Goal: Task Accomplishment & Management: Manage account settings

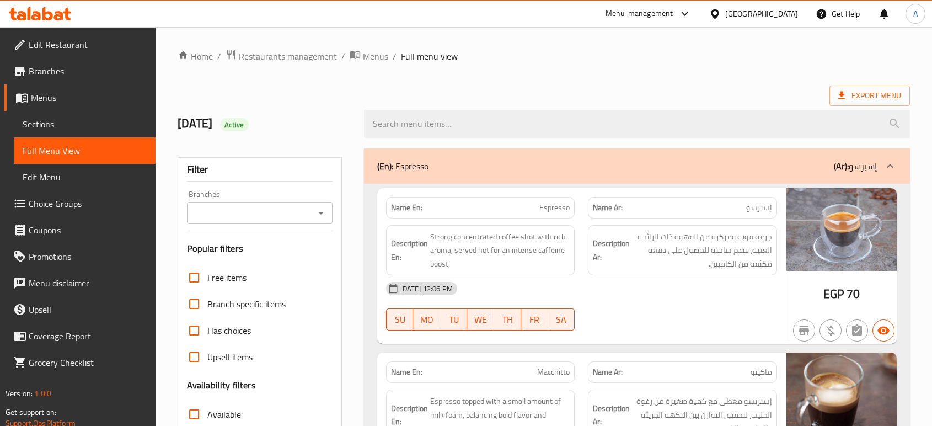
scroll to position [5644, 0]
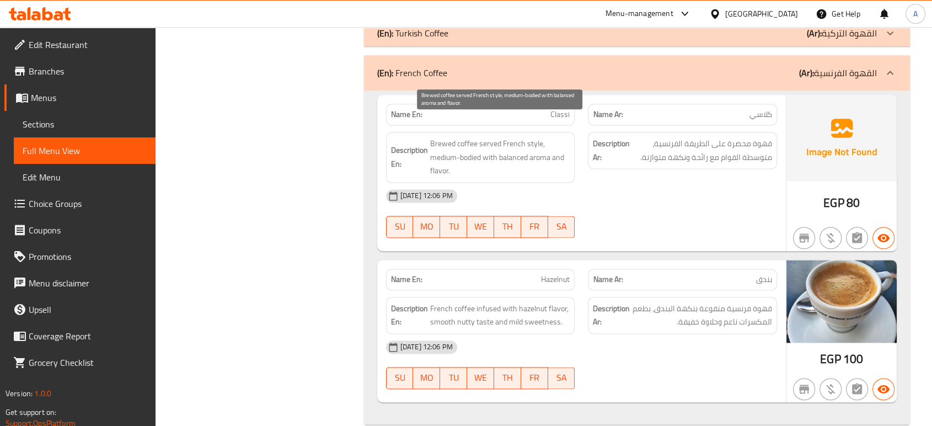
drag, startPoint x: 519, startPoint y: 153, endPoint x: 530, endPoint y: 153, distance: 11.6
click at [519, 153] on span "Brewed coffee served French style, medium-bodied with balanced aroma and flavor." at bounding box center [500, 157] width 140 height 41
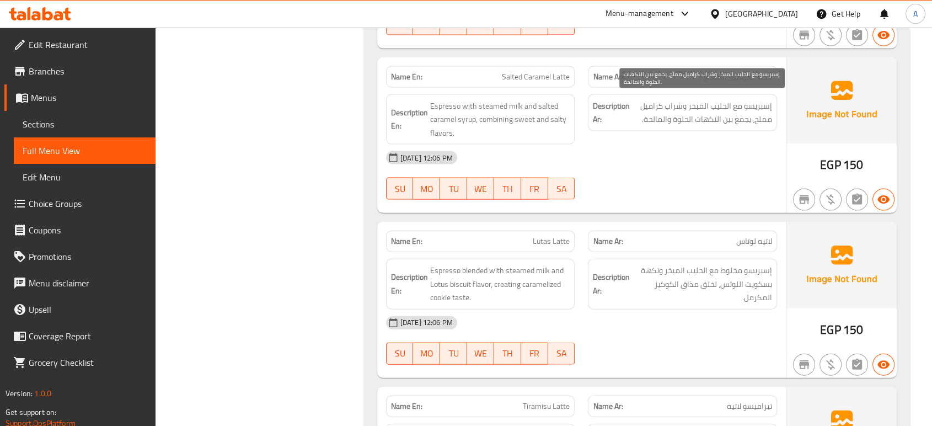
scroll to position [2452, 0]
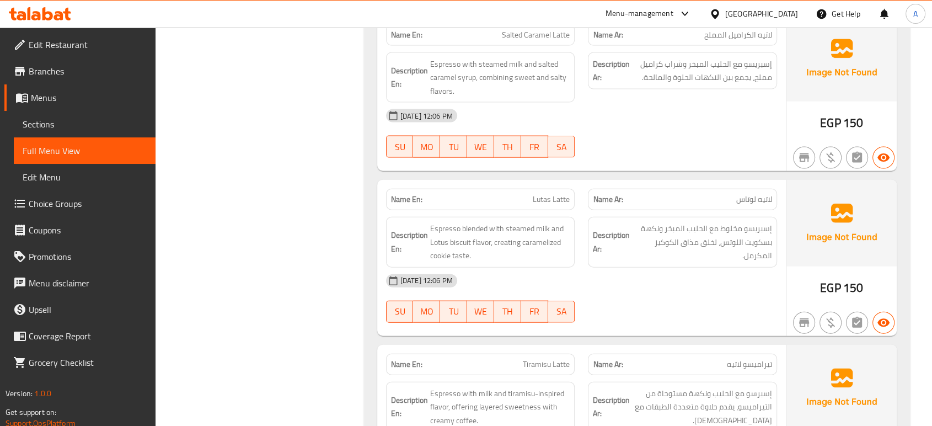
click at [568, 195] on span "Lutas Latte" at bounding box center [551, 200] width 37 height 12
copy span "Lutas Latte"
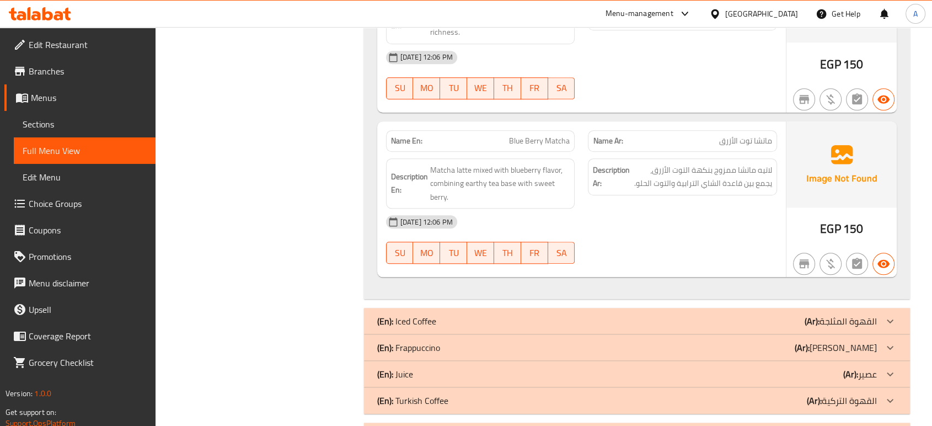
scroll to position [5276, 0]
click at [713, 89] on div "Name En: Mango Matcha Name Ar: ماتشا مانجو Description En: Green tea matcha com…" at bounding box center [581, 35] width 409 height 156
click at [546, 152] on div "Description En: Matcha latte mixed with blueberry flavor, combining earthy tea …" at bounding box center [481, 184] width 202 height 64
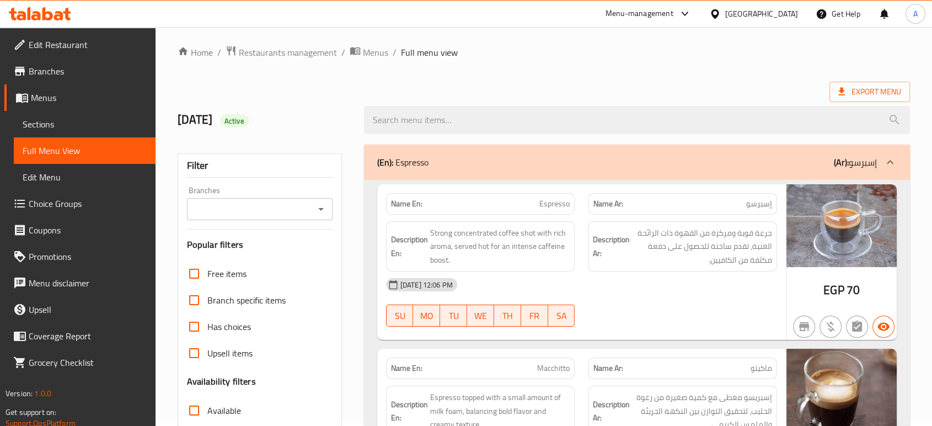
scroll to position [0, 0]
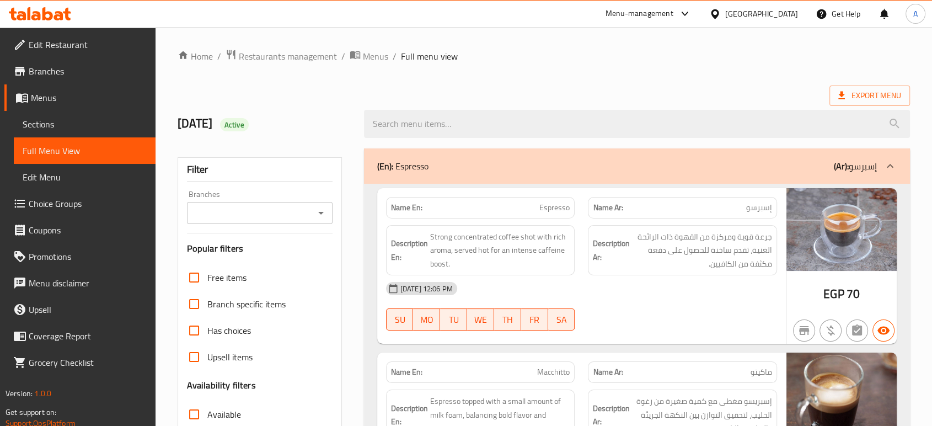
click at [642, 271] on div "Description Ar: جرعة قوية ومركزة من القهوة ذات الرائحة الغنية، تقدم ساخنة للحصو…" at bounding box center [682, 250] width 189 height 51
click at [556, 214] on span "Espresso" at bounding box center [555, 208] width 30 height 12
copy span "Espresso"
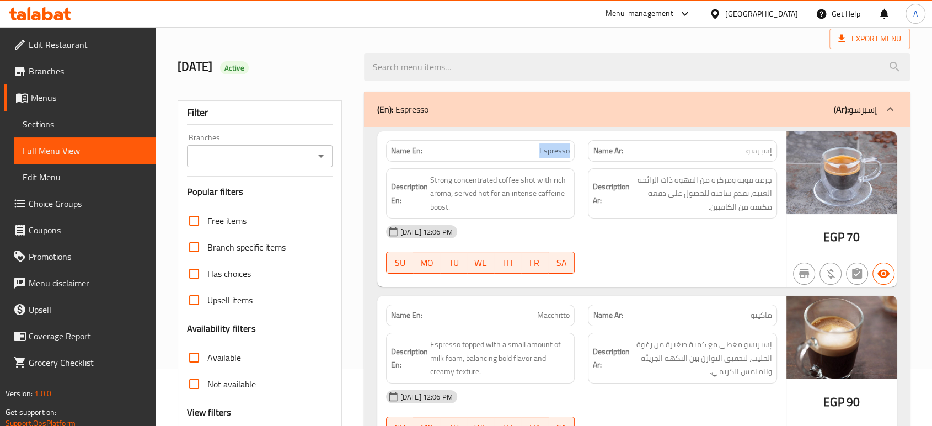
scroll to position [184, 0]
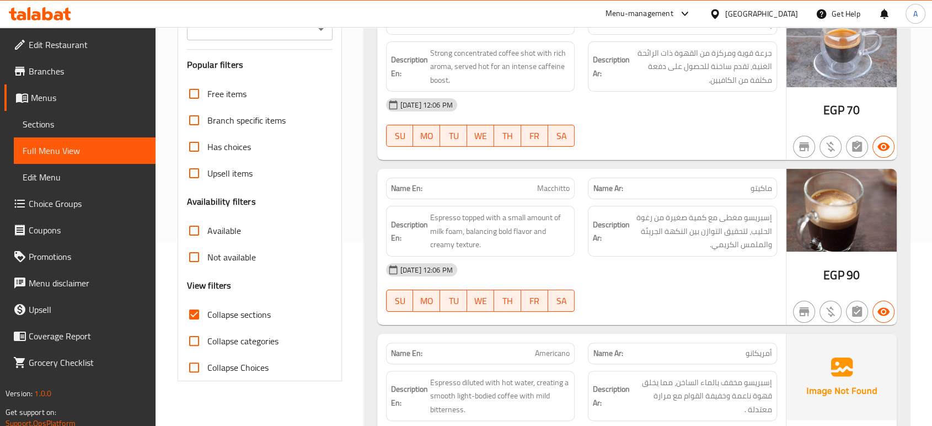
click at [549, 191] on span "Macchitto" at bounding box center [553, 189] width 33 height 12
copy span "Macchitto"
click at [486, 200] on div "Description En: Espresso topped with a small amount of milk foam, balancing bol…" at bounding box center [481, 231] width 202 height 64
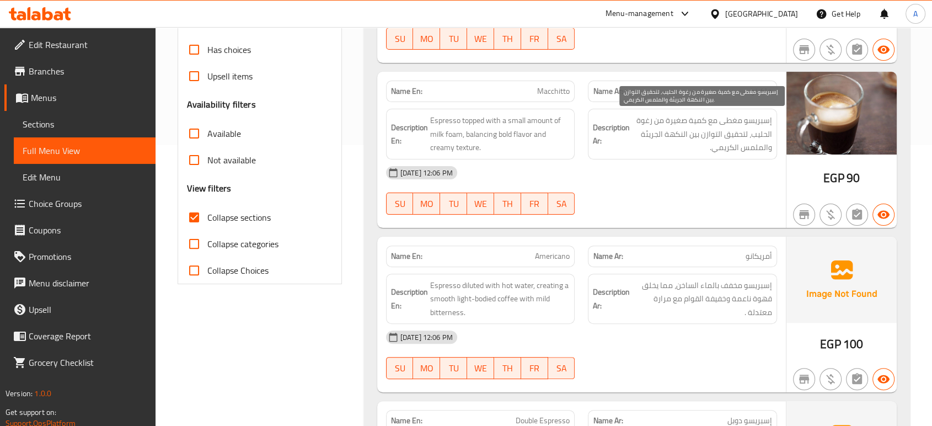
scroll to position [306, 0]
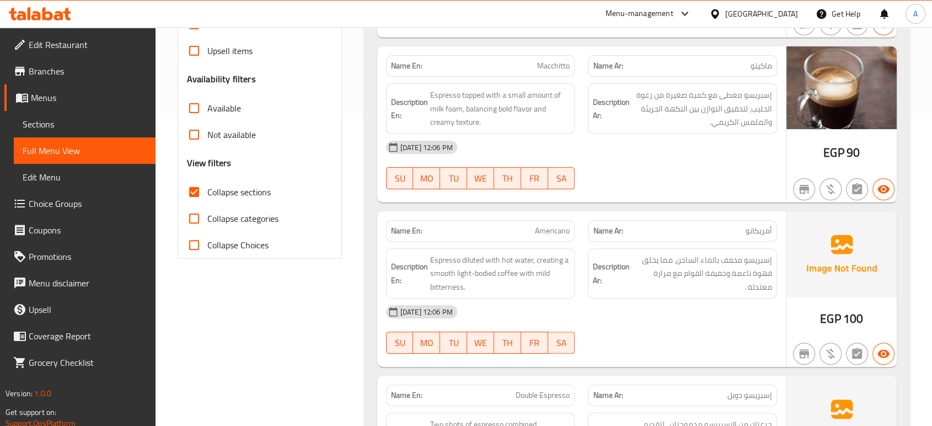
click at [575, 198] on div "Name En: Macchitto Name Ar: ماكيتو Description En: Espresso topped with a small…" at bounding box center [581, 124] width 409 height 156
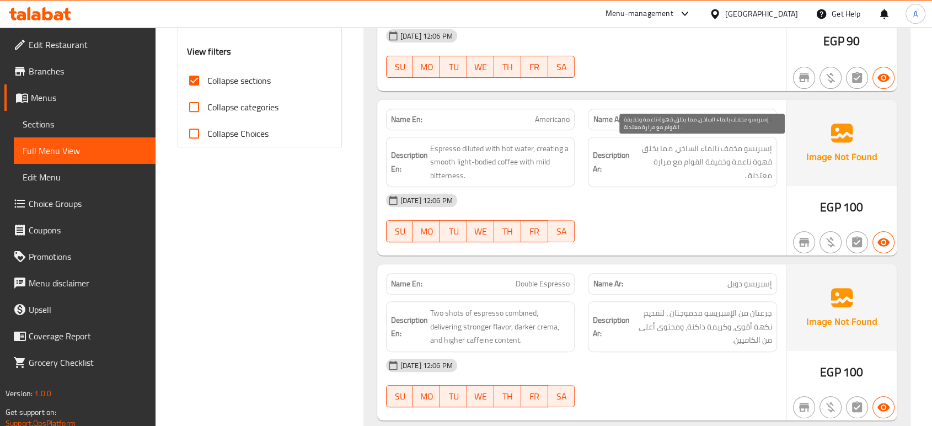
scroll to position [429, 0]
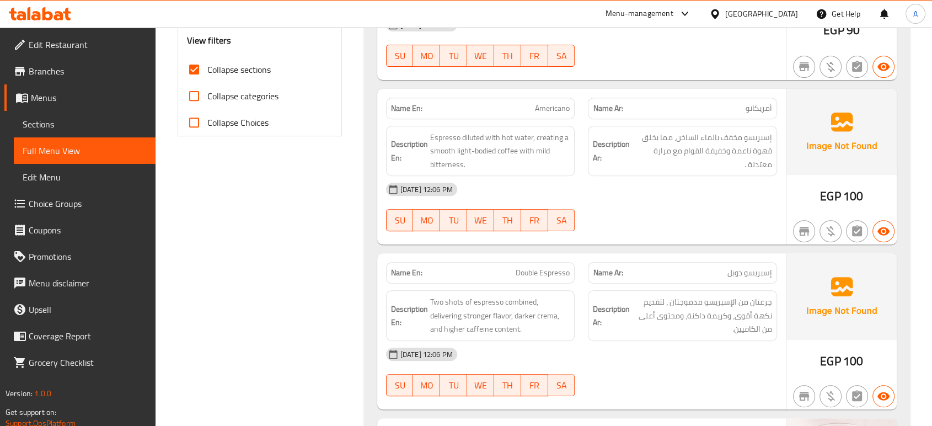
click at [674, 271] on p "Name Ar: إسبريسو دوبل" at bounding box center [682, 273] width 179 height 12
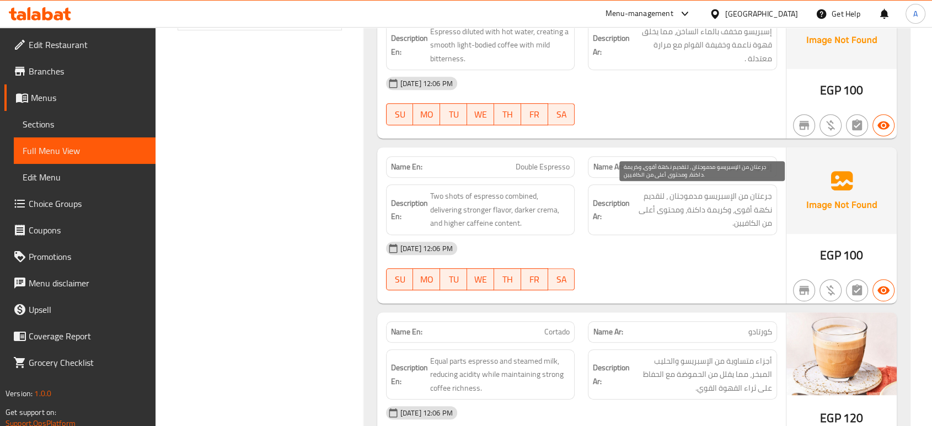
scroll to position [552, 0]
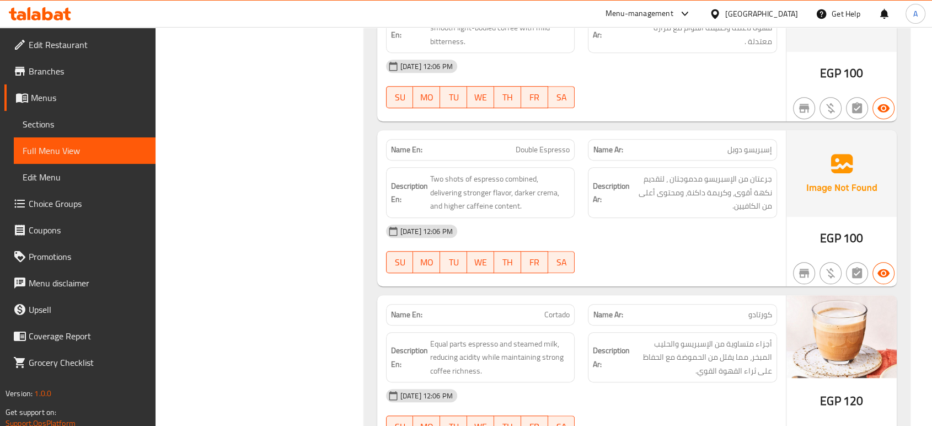
click at [605, 273] on div at bounding box center [683, 272] width 202 height 13
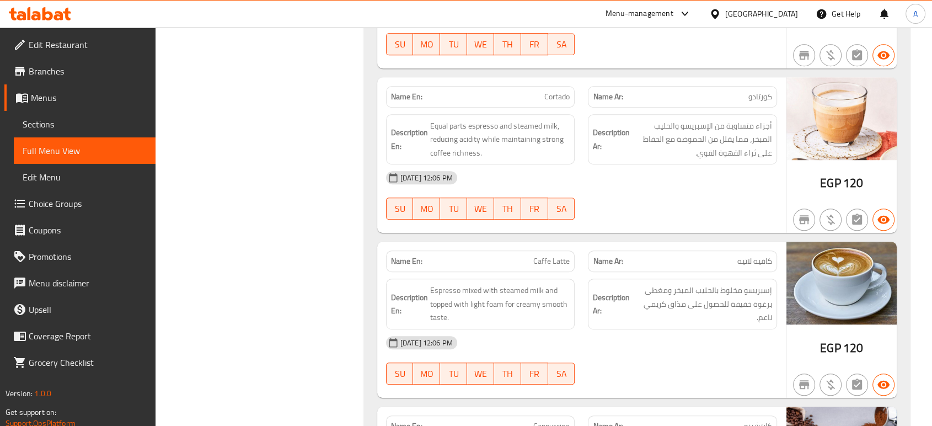
scroll to position [858, 0]
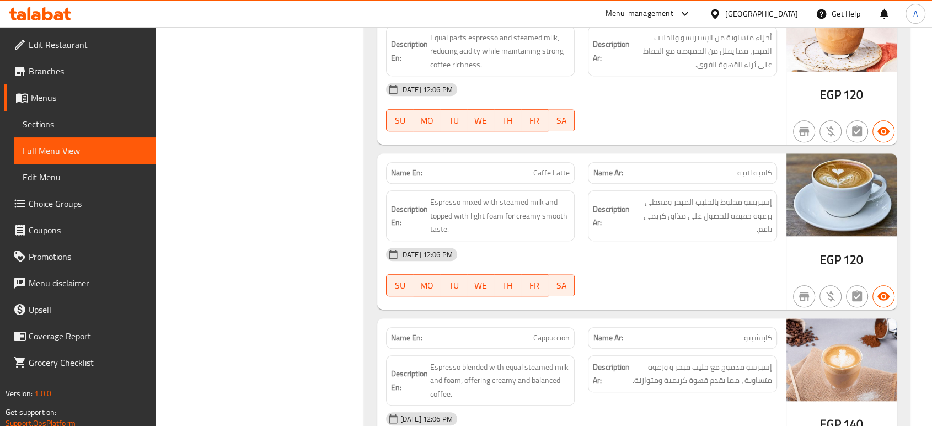
click at [542, 238] on div "Description En: Espresso mixed with steamed milk and topped with light foam for…" at bounding box center [480, 215] width 189 height 51
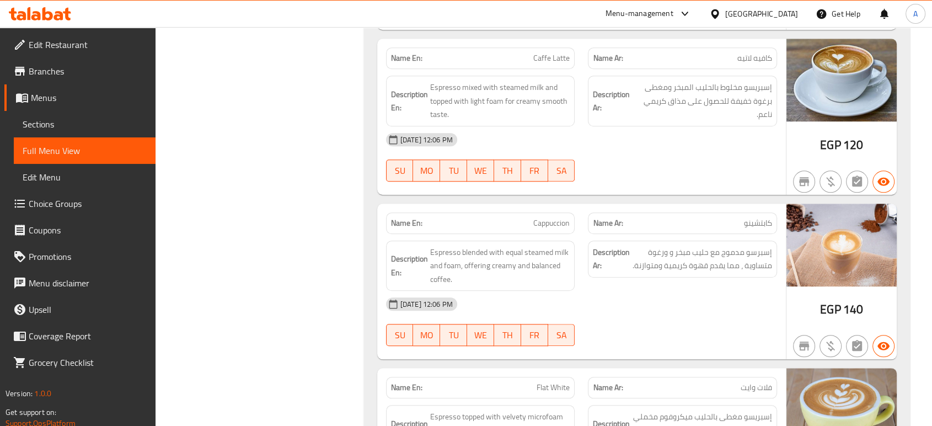
scroll to position [980, 0]
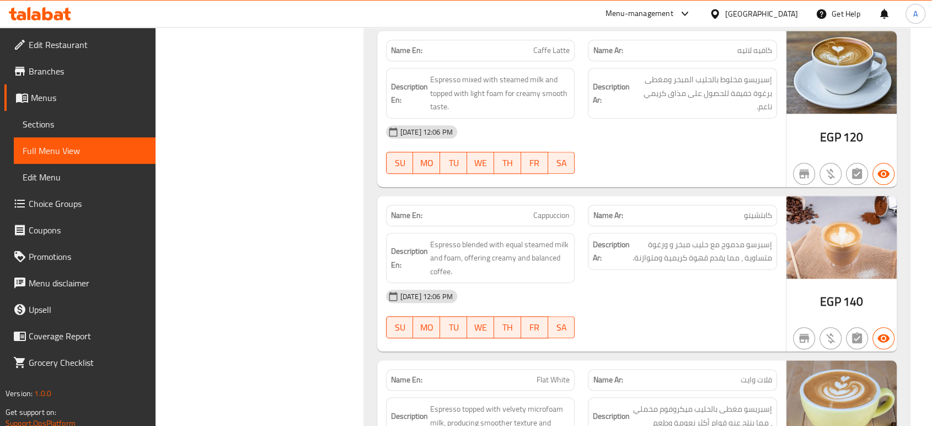
click at [645, 239] on span "إسبرسو مدموج مع حليب مبخر و ورغوة متساوية ، مما يقدم قهوة كريمية ومتوازنة." at bounding box center [702, 251] width 140 height 27
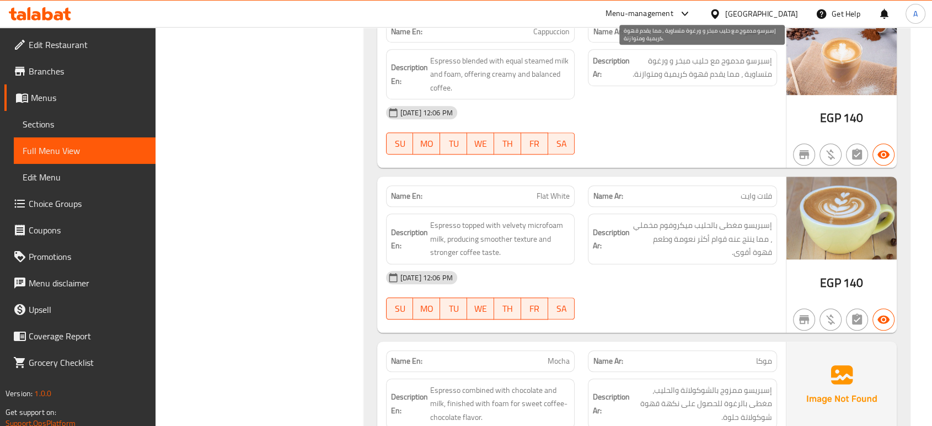
scroll to position [1165, 0]
click at [614, 218] on h6 "Description Ar: إسبريسو مغطى بالحليب ميكروفوم مخملي ، مما ينتج عنه قوام أكثر نع…" at bounding box center [682, 238] width 179 height 41
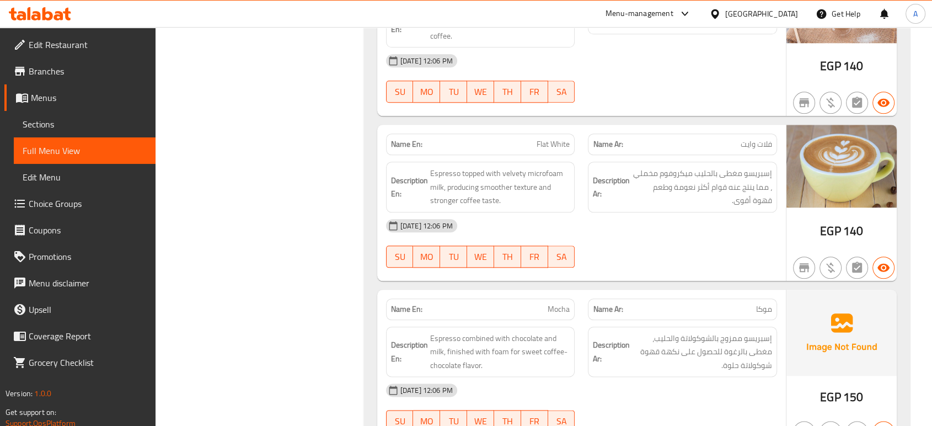
scroll to position [1287, 0]
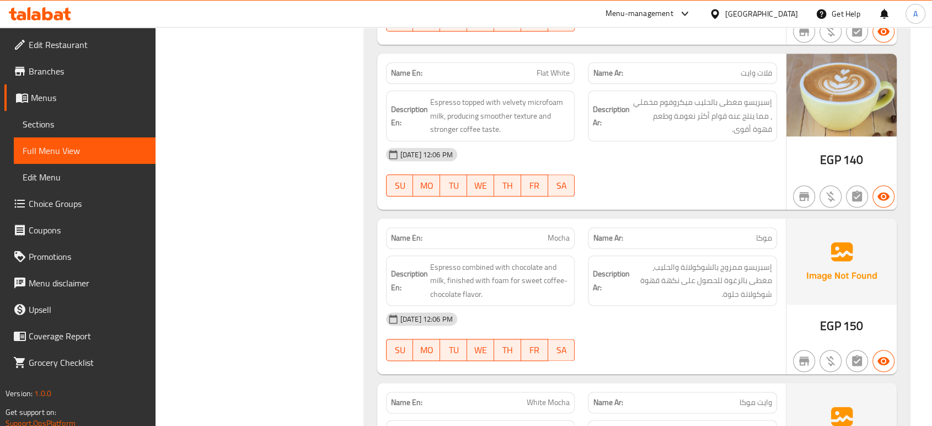
click at [642, 288] on span "إسبريسو ممزوج بالشوكولاتة والحليب، مغطى بالرغوة للحصول على نكهة قهوة شوكولاتة ح…" at bounding box center [702, 280] width 140 height 41
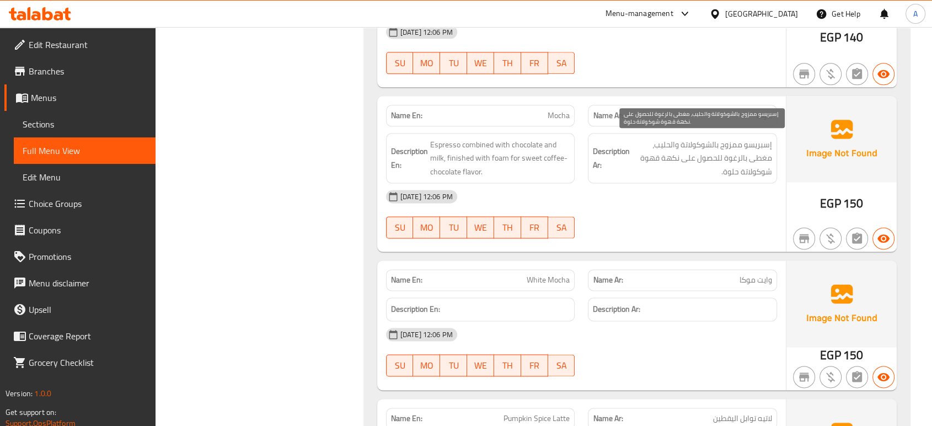
scroll to position [1471, 0]
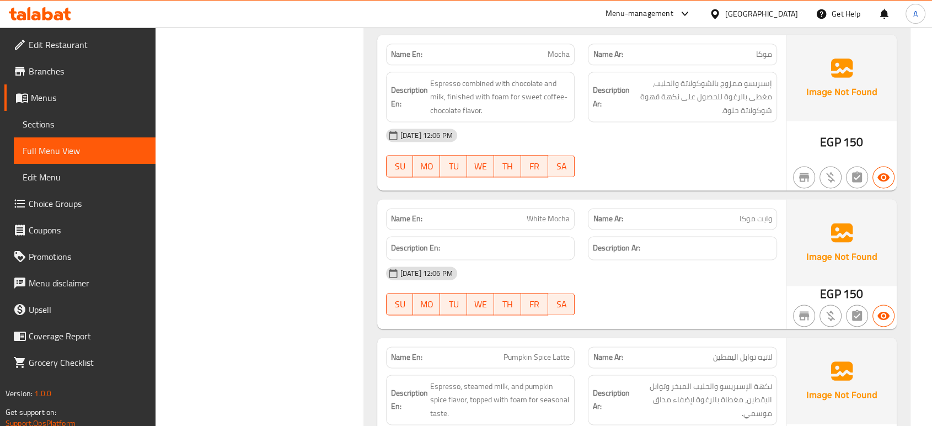
click at [547, 218] on span "White Mocha" at bounding box center [548, 219] width 43 height 12
click at [547, 217] on span "White Mocha" at bounding box center [548, 219] width 43 height 12
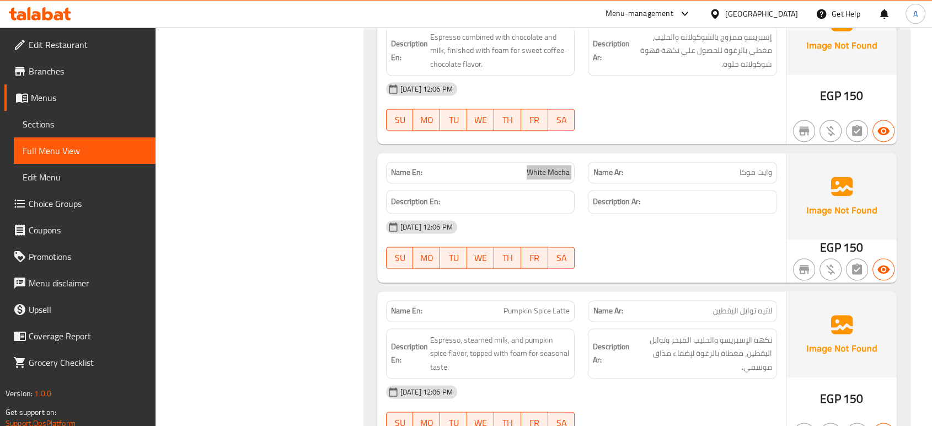
scroll to position [1593, 0]
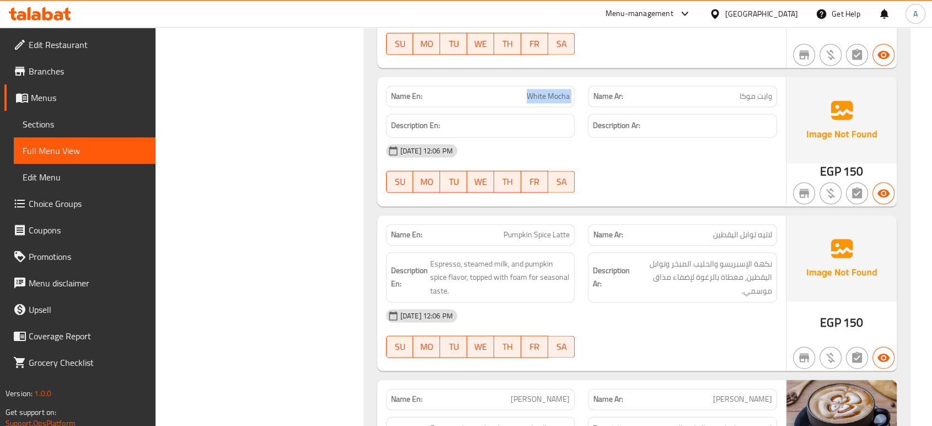
click at [595, 257] on h6 "Description Ar: نكهة الإسبريسو والحليب المبخر وتوابل اليقطين، مغطاة بالرغوة لإض…" at bounding box center [682, 277] width 179 height 41
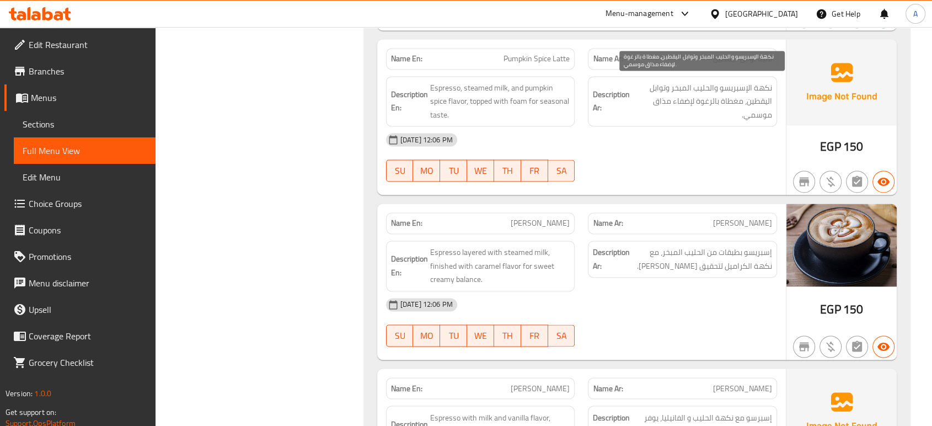
scroll to position [1778, 0]
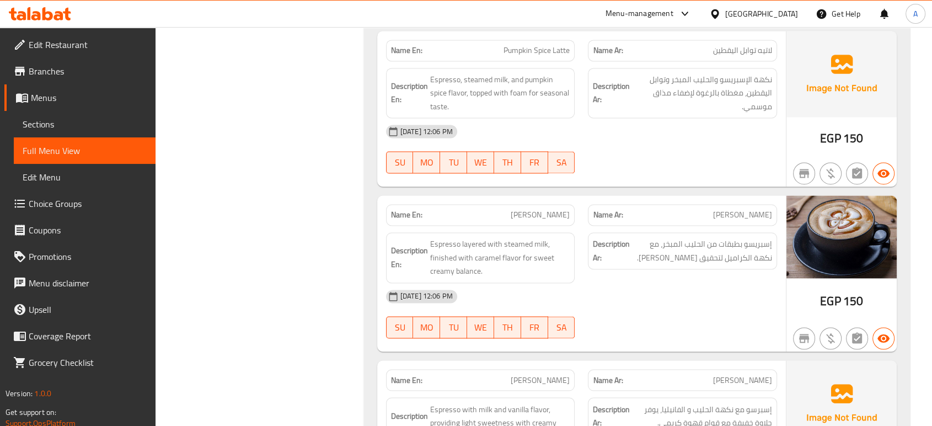
click at [600, 284] on div "30-09-2025 12:06 PM" at bounding box center [582, 296] width 404 height 26
click at [589, 177] on div "Name En: Pumpkin Spice Latte Name Ar: لاتيه توابل اليقطين Description En: Espre…" at bounding box center [581, 109] width 409 height 156
drag, startPoint x: 534, startPoint y: 199, endPoint x: 534, endPoint y: 204, distance: 5.5
click at [534, 199] on div "Name En: Caramel Macchitto" at bounding box center [481, 215] width 202 height 35
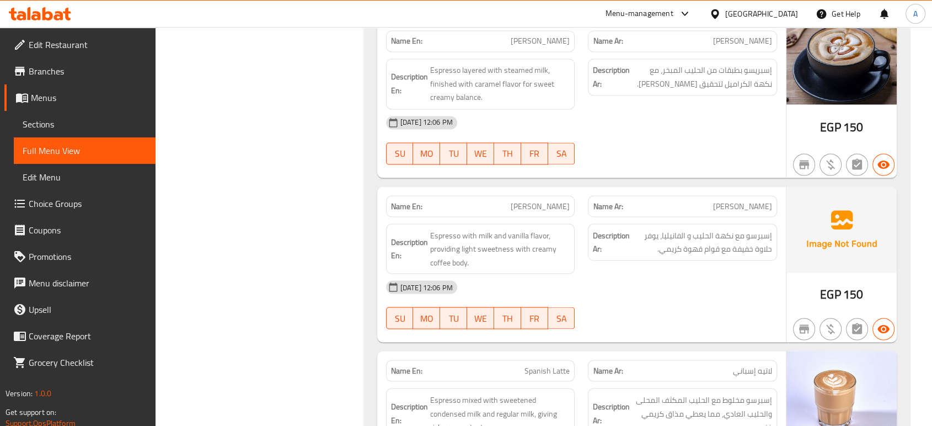
scroll to position [2023, 0]
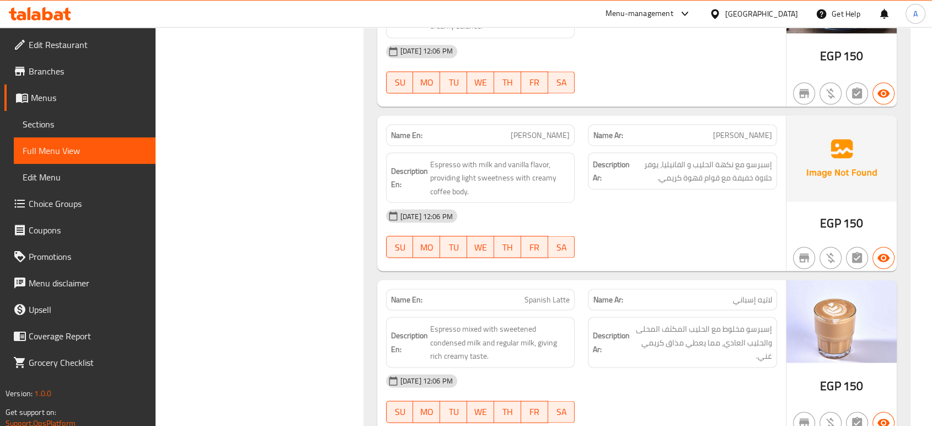
click at [624, 211] on div "30-09-2025 12:06 PM" at bounding box center [582, 215] width 404 height 26
click at [520, 129] on span "Vanilla Macchitto" at bounding box center [540, 135] width 59 height 12
copy span "Vanilla Macchitto"
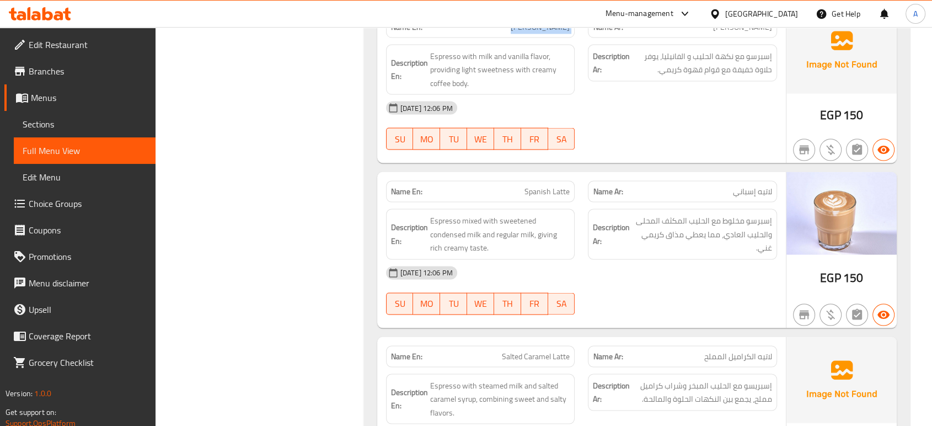
scroll to position [2207, 0]
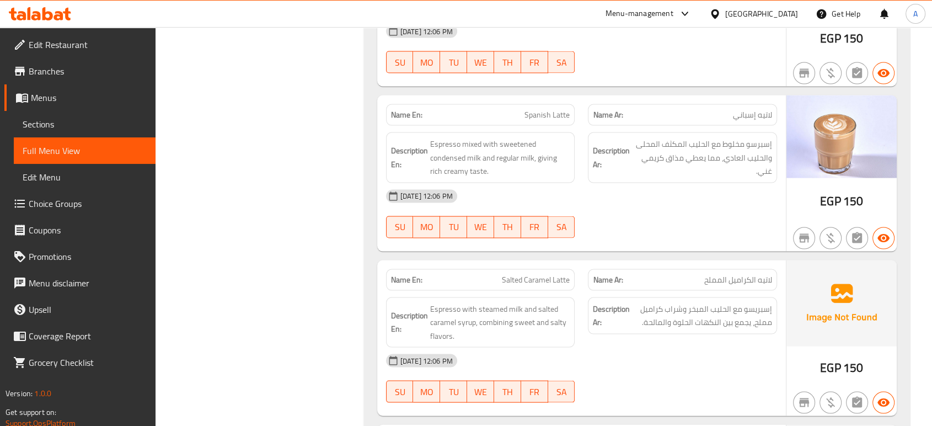
click at [601, 178] on div "Description Ar: إسبرسو مخلوط مع الحليب المكثف المحلى والحليب العادي، مما يعطي م…" at bounding box center [682, 157] width 189 height 51
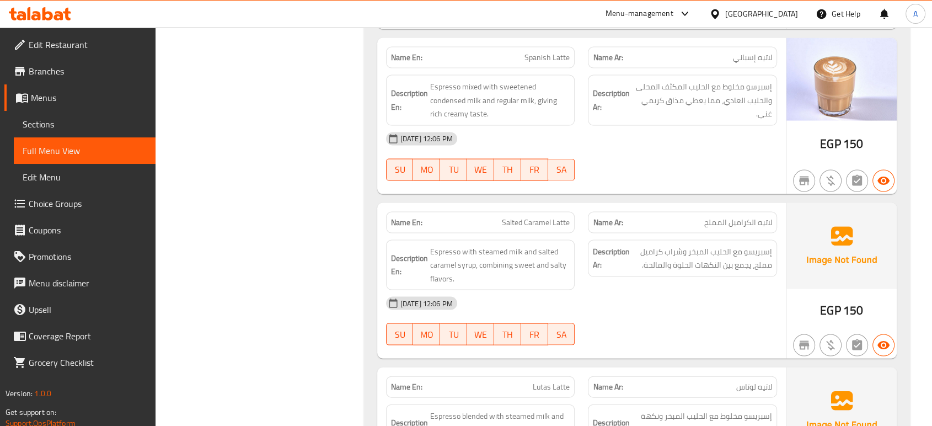
scroll to position [2329, 0]
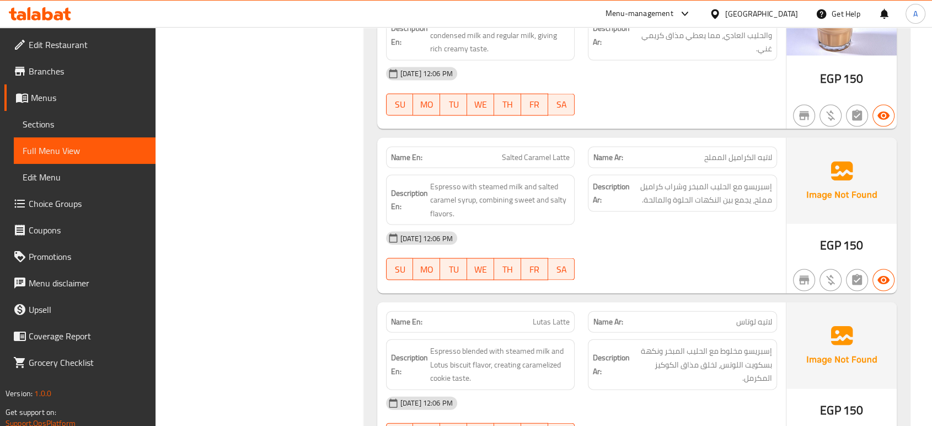
click at [589, 203] on div "Description Ar: إسبريسو مع الحليب المبخر وشراب كراميل مملح، يجمع بين النكهات ال…" at bounding box center [682, 193] width 189 height 37
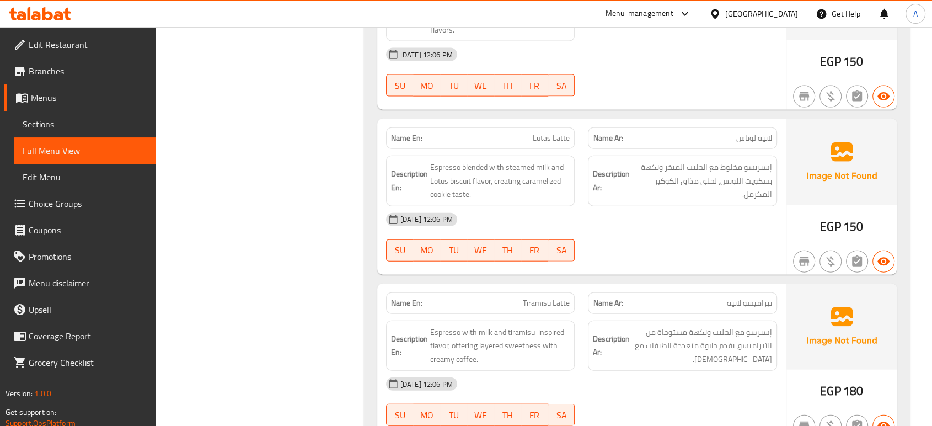
click at [610, 218] on div "30-09-2025 12:06 PM" at bounding box center [582, 219] width 404 height 26
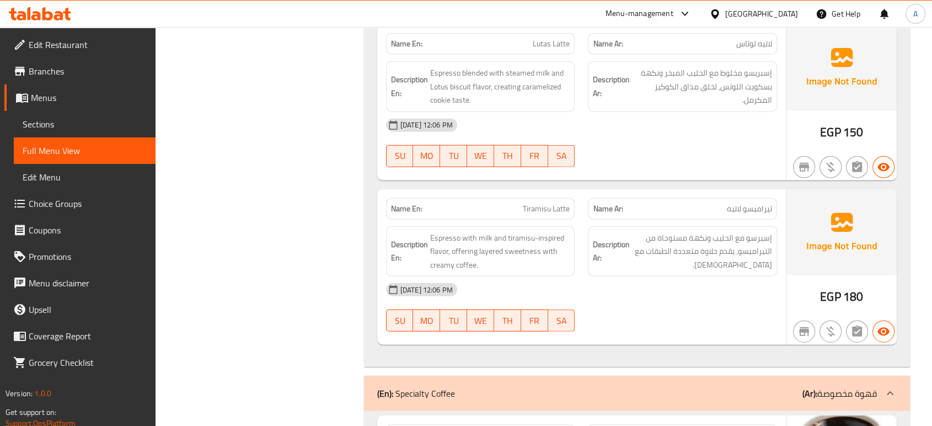
scroll to position [2636, 0]
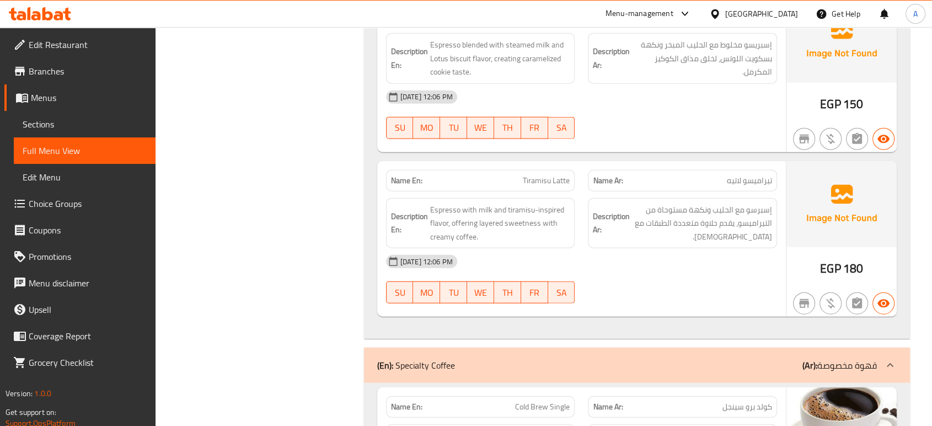
click at [530, 263] on div "30-09-2025 12:06 PM" at bounding box center [582, 261] width 404 height 26
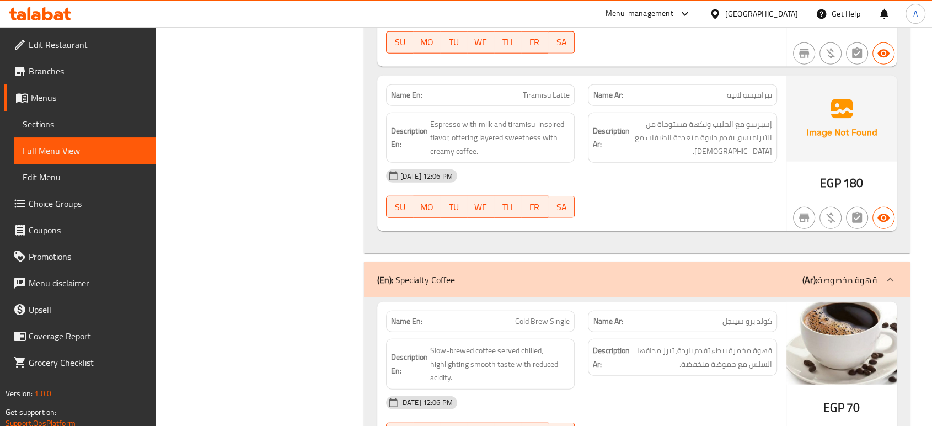
scroll to position [2820, 0]
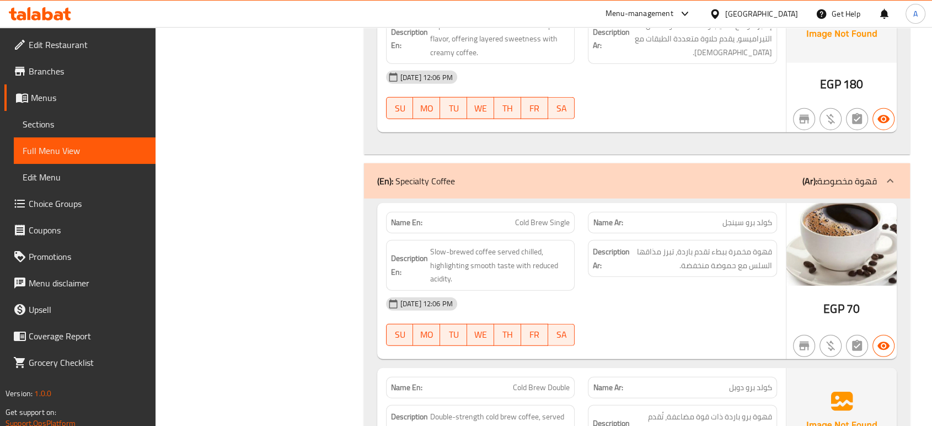
click at [670, 281] on div "Description Ar: قهوة مخمرة ببطء تقدم باردة، تبرز مذاقها السلس مع حموضة منخفضة." at bounding box center [683, 265] width 202 height 64
click at [781, 305] on div "30-09-2025 12:06 PM" at bounding box center [582, 304] width 404 height 26
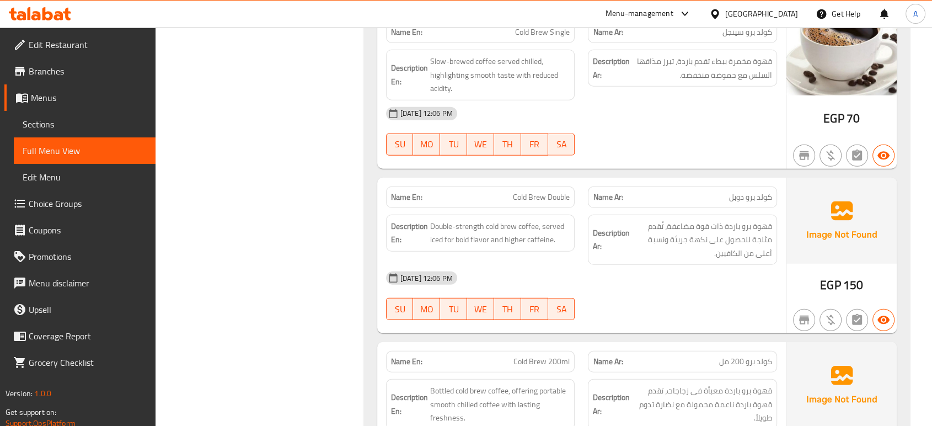
scroll to position [3133, 0]
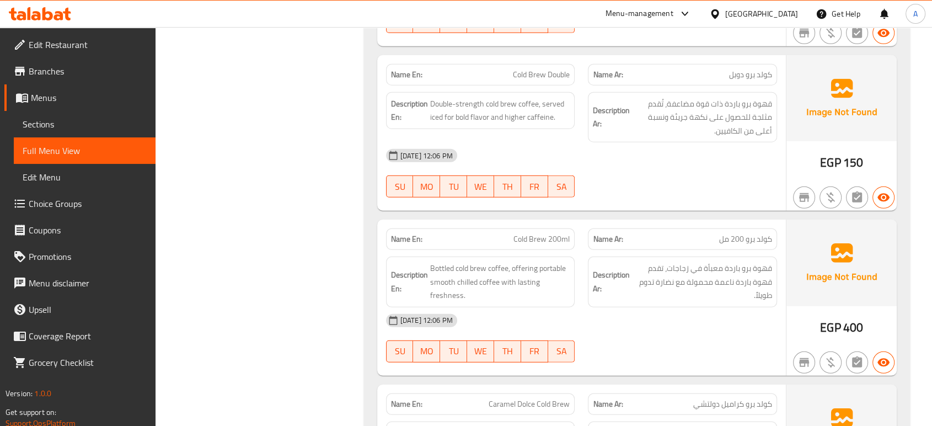
click at [602, 288] on strong "Description Ar:" at bounding box center [611, 281] width 37 height 27
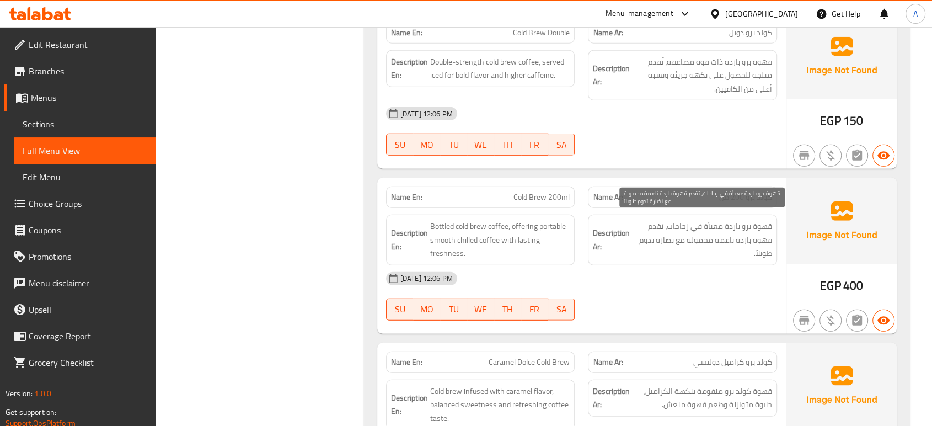
scroll to position [3255, 0]
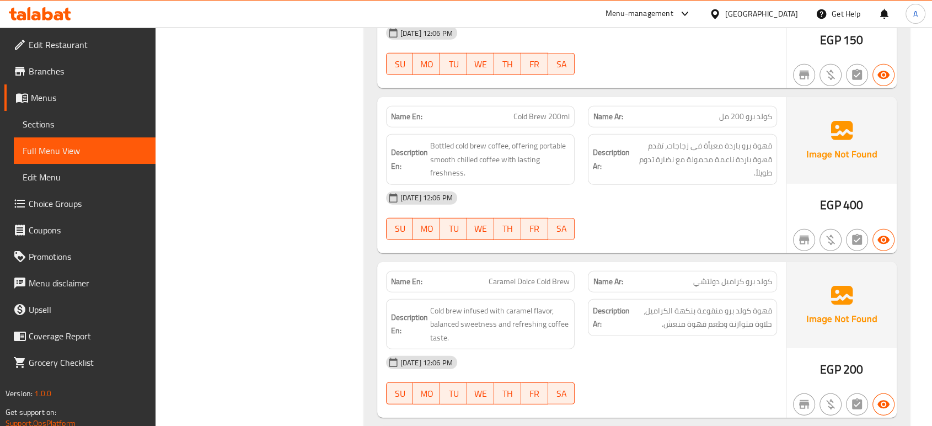
click at [612, 271] on div "Name Ar: كولد برو كراميل دولتشي" at bounding box center [682, 282] width 189 height 22
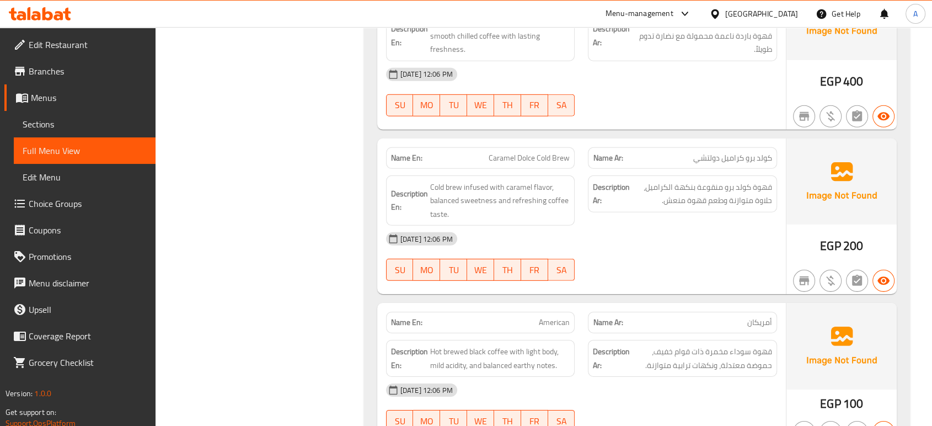
scroll to position [3439, 0]
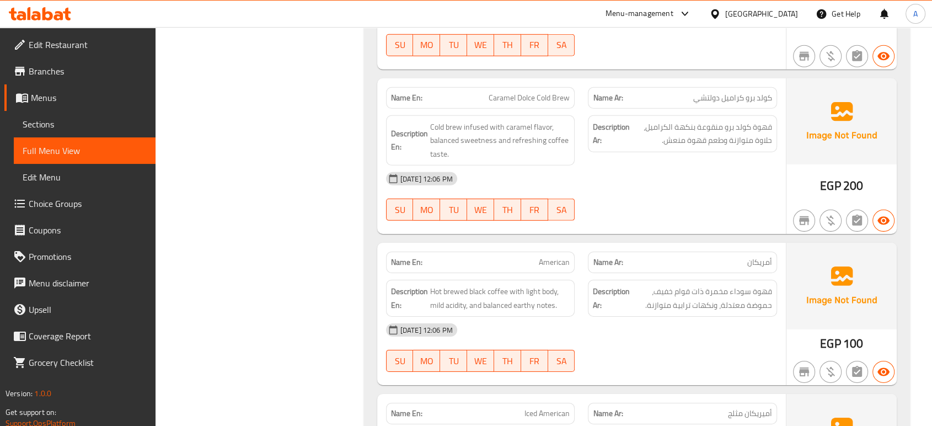
click at [543, 92] on span "Caramel Dolce Cold Brew" at bounding box center [529, 98] width 81 height 12
copy span "Caramel Dolce Cold Brew"
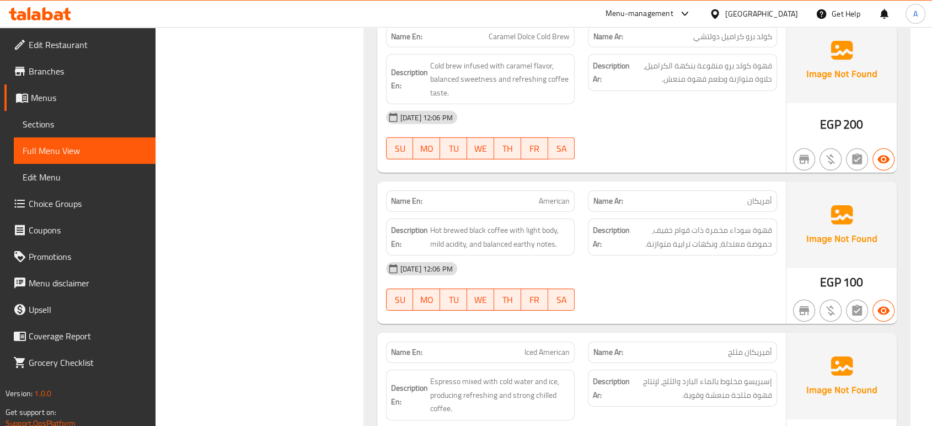
click at [599, 247] on div "Description Ar: قهوة سوداء مخمرة ذات قوام خفيف، حموضة معتدلة، ونكهات ترابية متو…" at bounding box center [682, 236] width 189 height 37
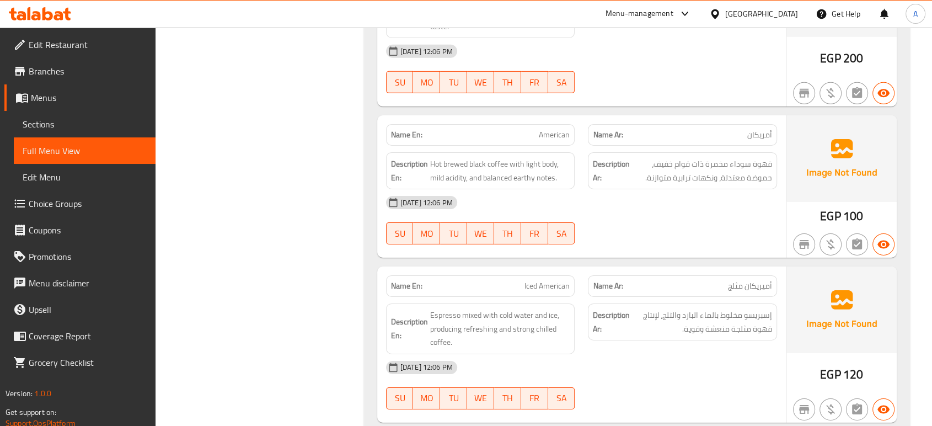
scroll to position [3684, 0]
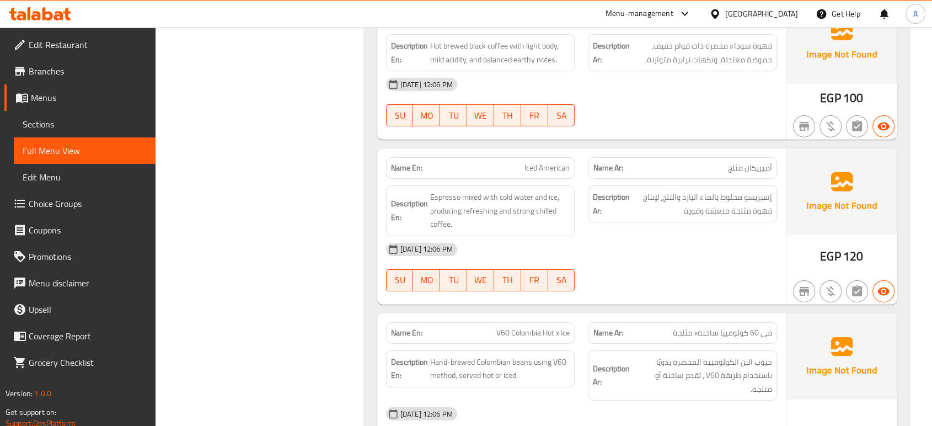
click at [639, 247] on div "30-09-2025 12:06 PM" at bounding box center [582, 249] width 404 height 26
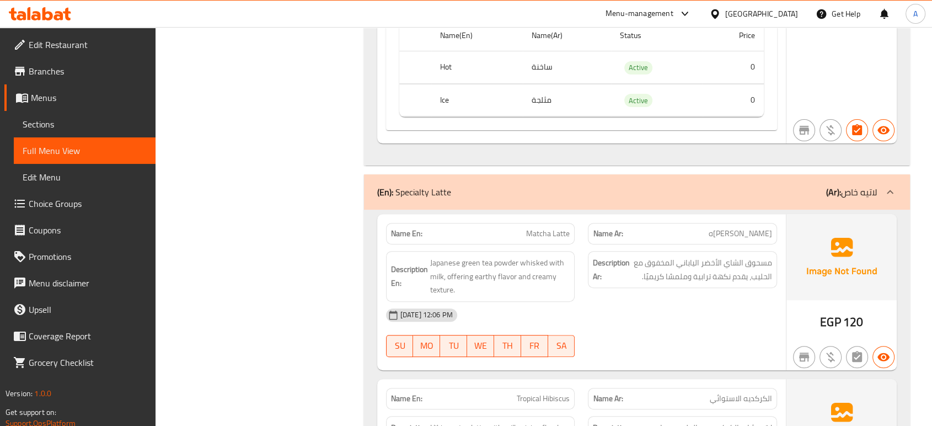
scroll to position [4542, 0]
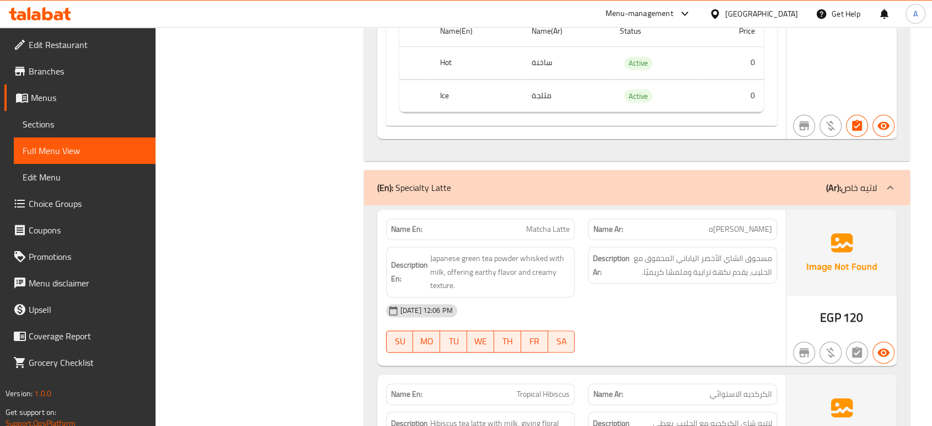
click at [696, 311] on div "30-09-2025 12:06 PM SU MO TU WE TH FR SA" at bounding box center [582, 328] width 404 height 62
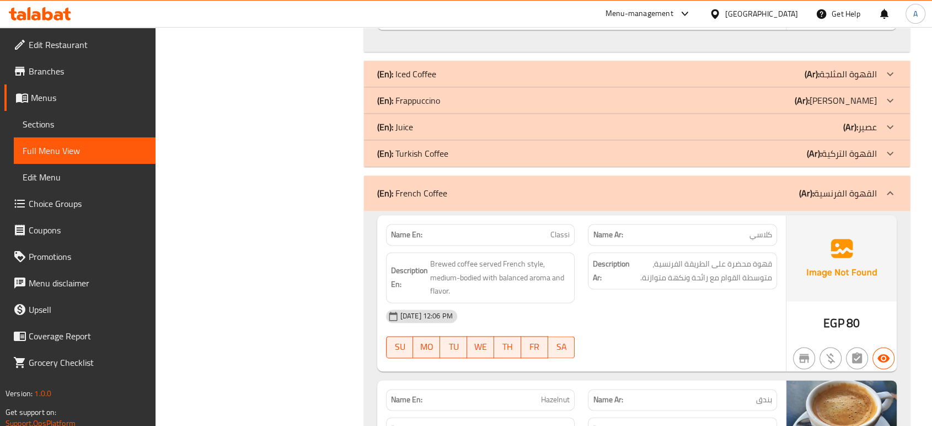
scroll to position [5584, 0]
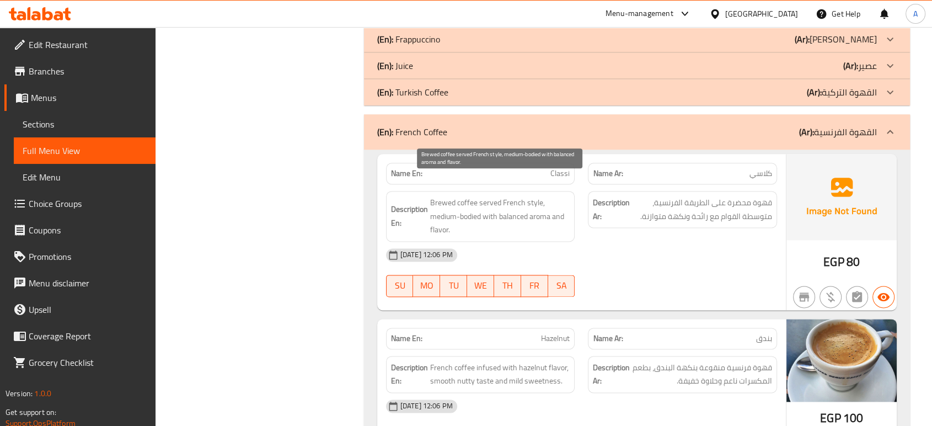
click at [443, 196] on span "Brewed coffee served French style, medium-bodied with balanced aroma and flavor." at bounding box center [500, 216] width 140 height 41
click at [442, 196] on span "Brewed coffee served French style, medium-bodied with balanced aroma and flavor." at bounding box center [500, 216] width 140 height 41
copy span "Brewed"
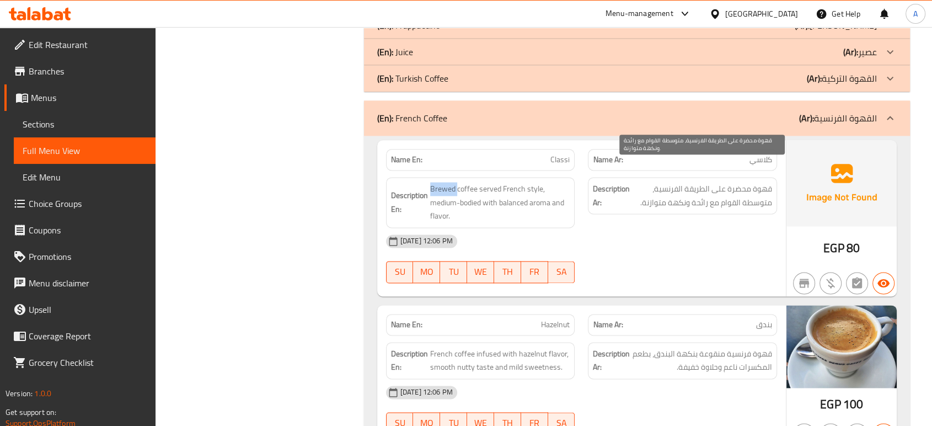
scroll to position [5644, 0]
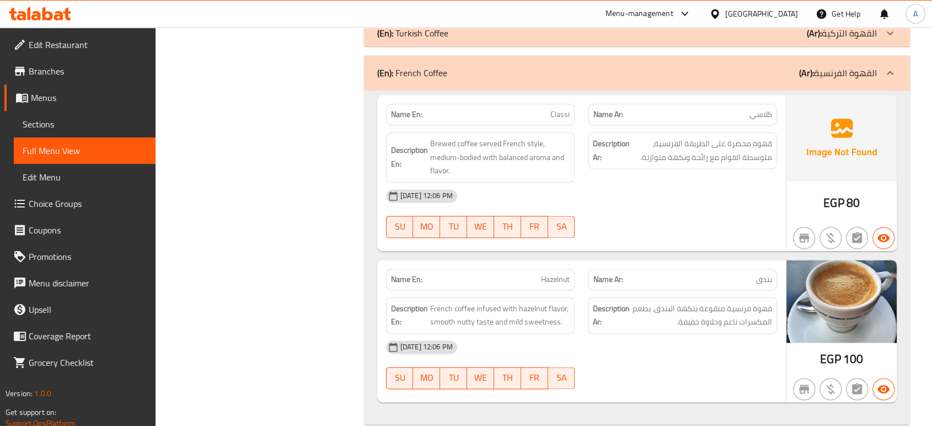
click at [730, 334] on div "30-09-2025 12:06 PM" at bounding box center [582, 347] width 404 height 26
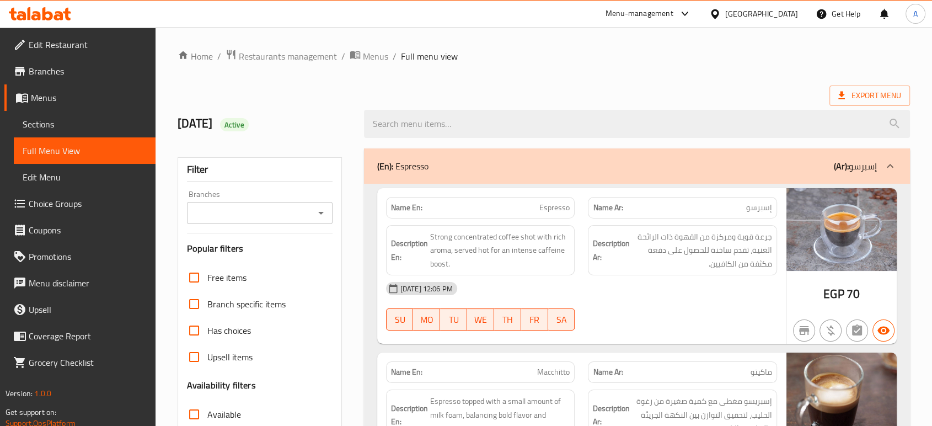
click at [74, 125] on span "Sections" at bounding box center [85, 124] width 124 height 13
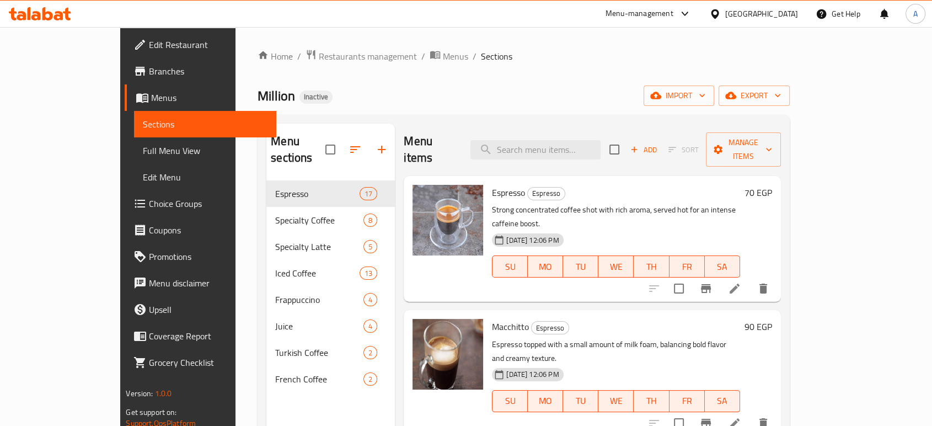
click at [615, 127] on div "Menu items Add Sort Manage items" at bounding box center [592, 150] width 377 height 52
click at [609, 131] on div "Menu items Add Sort Manage items" at bounding box center [592, 150] width 377 height 52
click at [601, 146] on input "search" at bounding box center [536, 149] width 130 height 19
paste input "Lutas Latte"
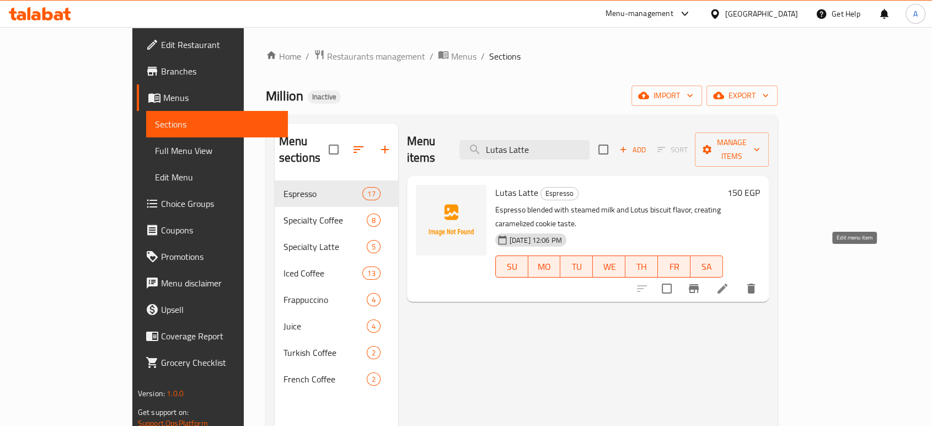
type input "Lutas Latte"
click at [729, 282] on icon at bounding box center [722, 288] width 13 height 13
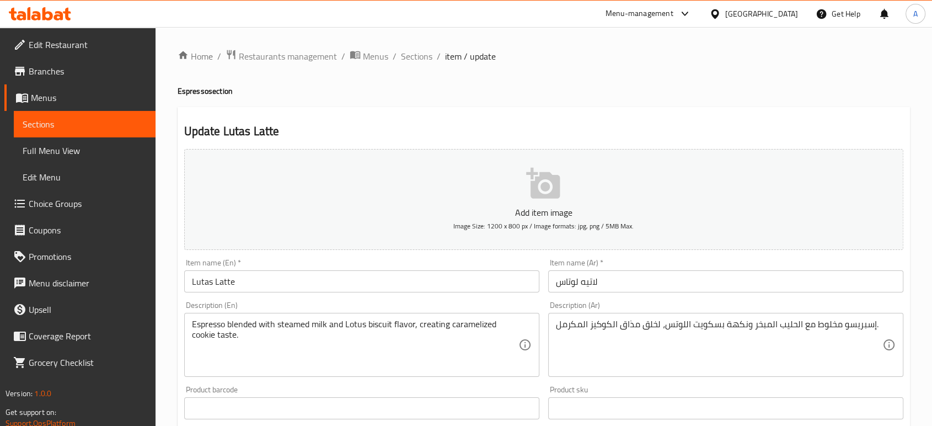
click at [345, 326] on textarea "Espresso blended with steamed milk and Lotus biscuit flavor, creating carameliz…" at bounding box center [355, 345] width 327 height 52
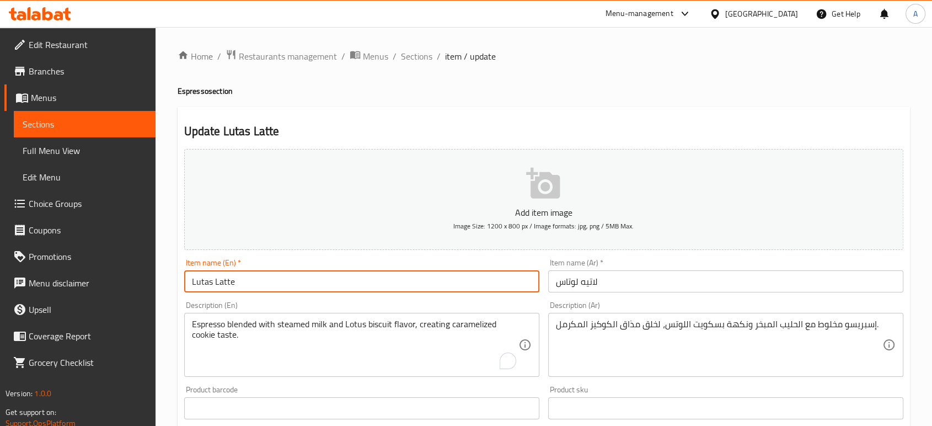
click at [204, 281] on input "Lutas Latte" at bounding box center [361, 281] width 355 height 22
paste input "otu"
type input "Lotus Latte"
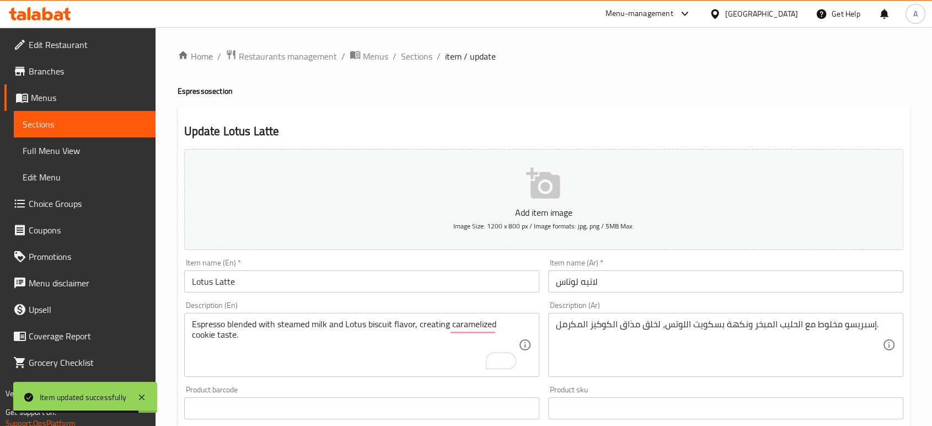
click at [393, 51] on li "/" at bounding box center [395, 56] width 4 height 13
click at [410, 57] on span "Sections" at bounding box center [416, 56] width 31 height 13
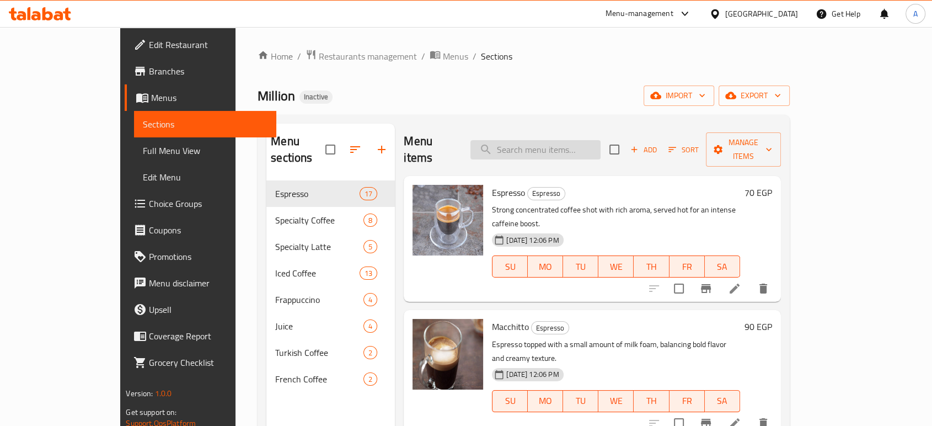
click at [572, 143] on input "search" at bounding box center [536, 149] width 130 height 19
paste input "Espresso"
type input "Espresso"
click at [742, 282] on icon at bounding box center [734, 288] width 13 height 13
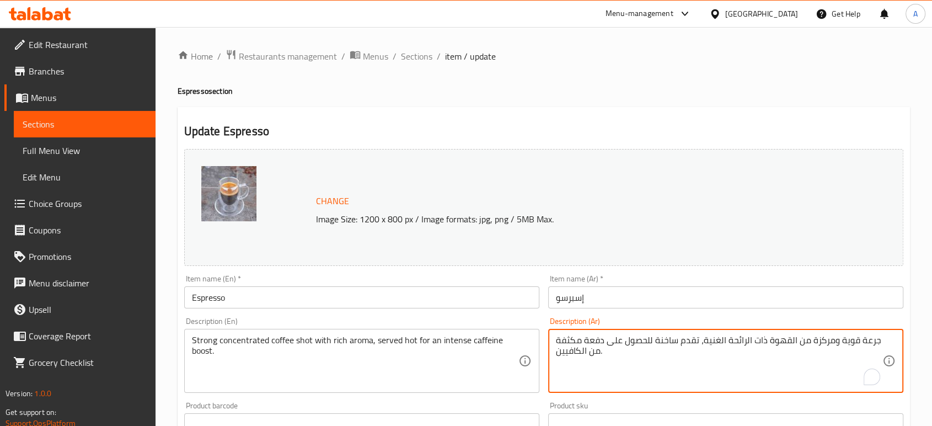
drag, startPoint x: 749, startPoint y: 339, endPoint x: 713, endPoint y: 337, distance: 35.9
drag, startPoint x: 764, startPoint y: 339, endPoint x: 703, endPoint y: 339, distance: 60.1
click at [703, 339] on textarea "جرعة قوية ومركزة من القهوة ذات الرائحة الغنية، تقدم ساخنة للحصول على دفعة مكثفة…" at bounding box center [719, 361] width 327 height 52
type textarea "جرعة قوية ومركزة من القهوة عطريه غنيه، تقدم ساخنة للحصول على دفعة مكثفة من الكا…"
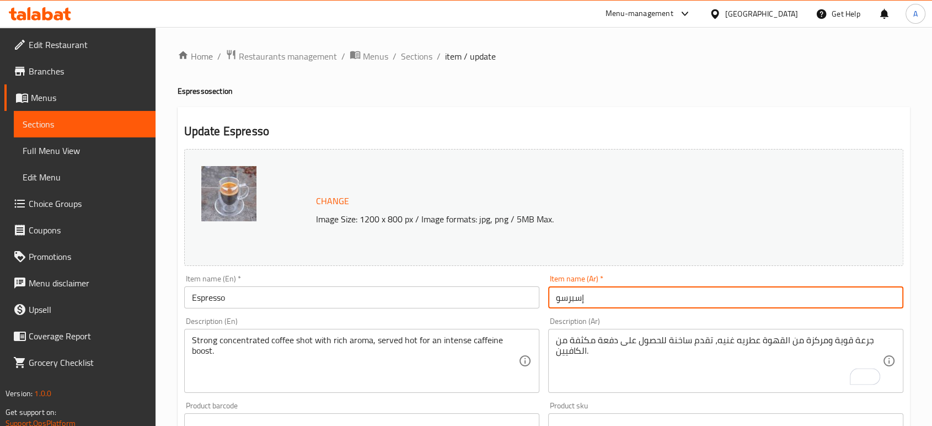
click at [673, 293] on input "إسبرسو" at bounding box center [725, 297] width 355 height 22
click at [408, 54] on span "Sections" at bounding box center [416, 56] width 31 height 13
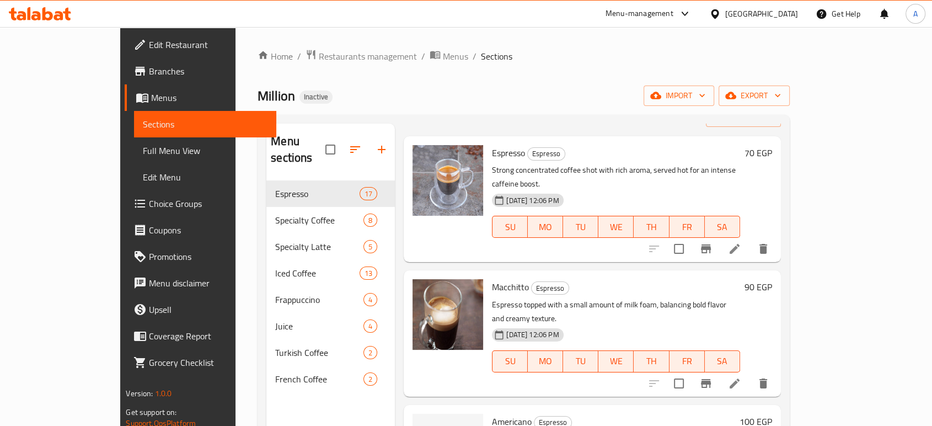
scroll to position [61, 0]
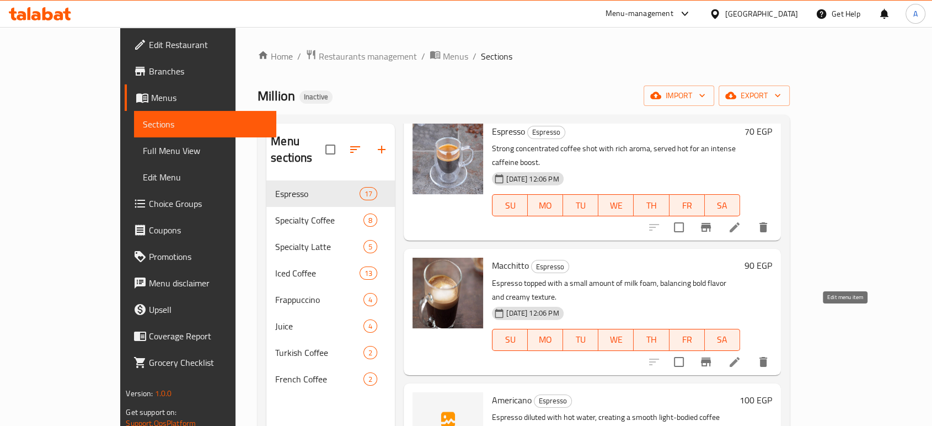
click at [740, 357] on icon at bounding box center [735, 362] width 10 height 10
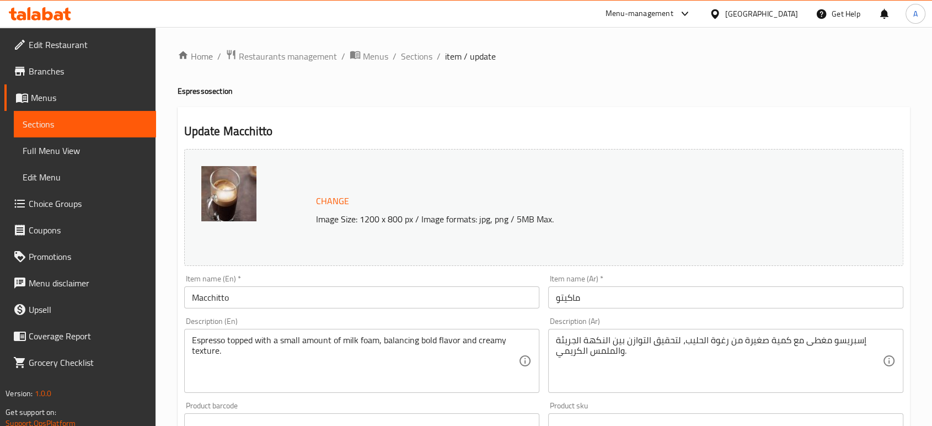
click at [585, 298] on input "ماكيتو" at bounding box center [725, 297] width 355 height 22
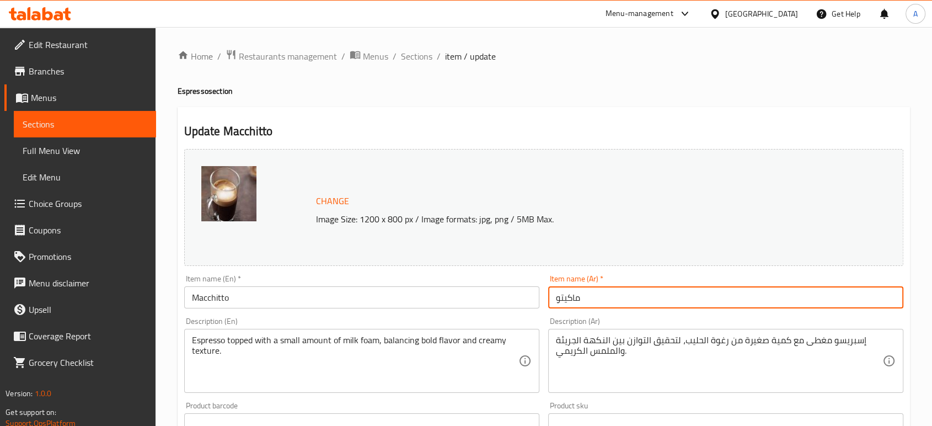
click at [585, 298] on input "ماكيتو" at bounding box center [725, 297] width 355 height 22
paste input "text"
type input "ماكياتو"
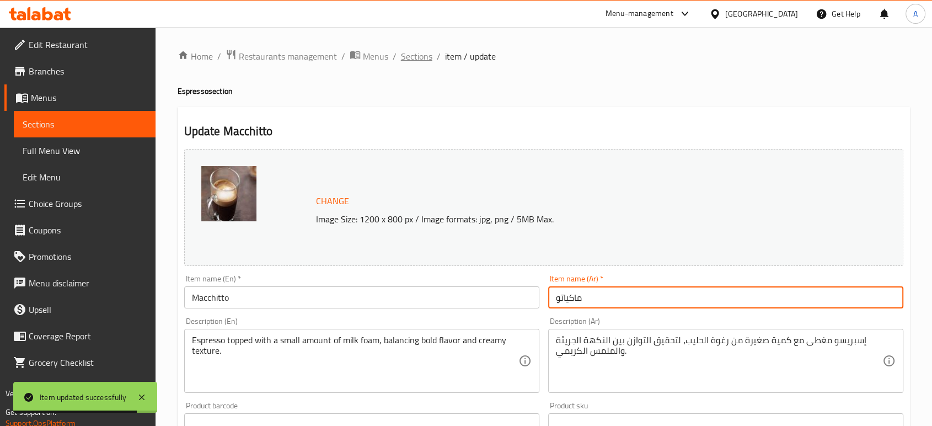
click at [418, 57] on span "Sections" at bounding box center [416, 56] width 31 height 13
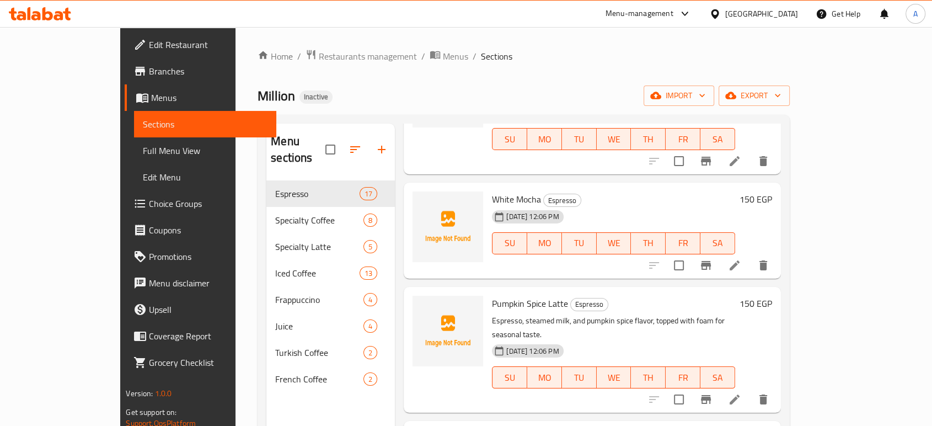
scroll to position [1226, 0]
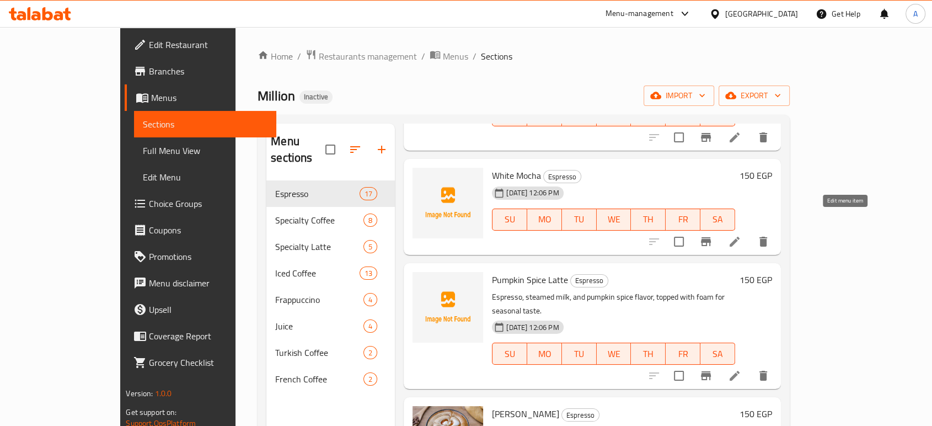
click at [742, 369] on icon at bounding box center [734, 375] width 13 height 13
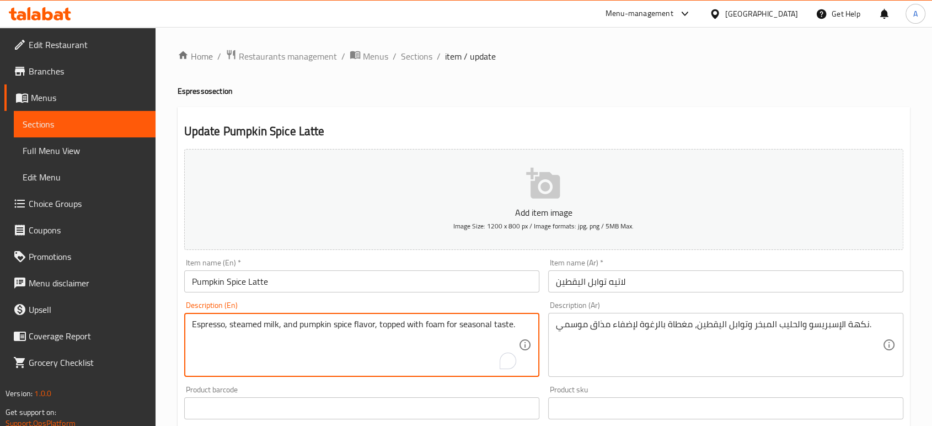
click at [362, 324] on textarea "Espresso, steamed milk, and pumpkin spice flavor, topped with foam for seasonal…" at bounding box center [355, 345] width 327 height 52
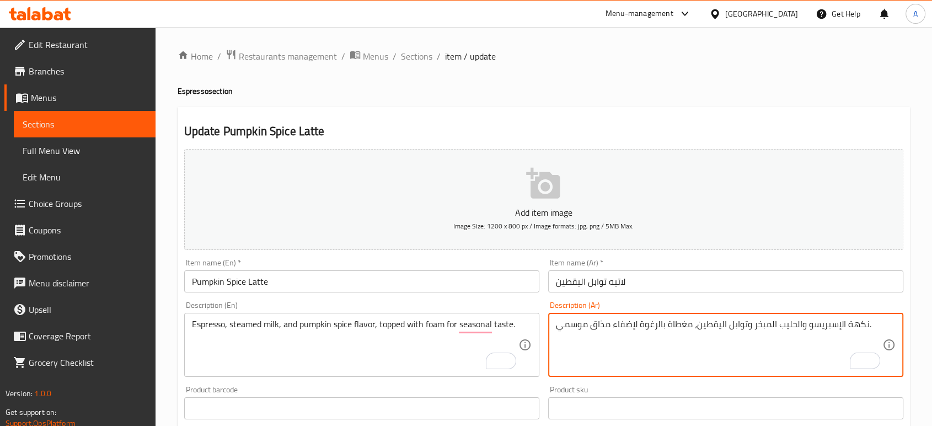
click at [849, 321] on textarea "نكهة الإسبريسو والحليب المبخر وتوابل اليقطين، مغطاة بالرغوة لإضفاء مذاق موسمي." at bounding box center [719, 345] width 327 height 52
click at [852, 324] on textarea "نكهة الإسبريسو والحليب المبخر وتوابل اليقطين، مغطاة بالرغوة لإضفاء مذاق موسمي." at bounding box center [719, 345] width 327 height 52
click at [852, 323] on textarea "نكهة الإسبريسو والحليب المبخر وتوابل اليقطين، مغطاة بالرغوة لإضفاء مذاق موسمي." at bounding box center [719, 345] width 327 height 52
click at [748, 323] on textarea "الإسبريسو والحليب المبخر وتوابل اليقطين، مغطاة بالرغوة لإضفاء مذاق موسمي." at bounding box center [719, 345] width 327 height 52
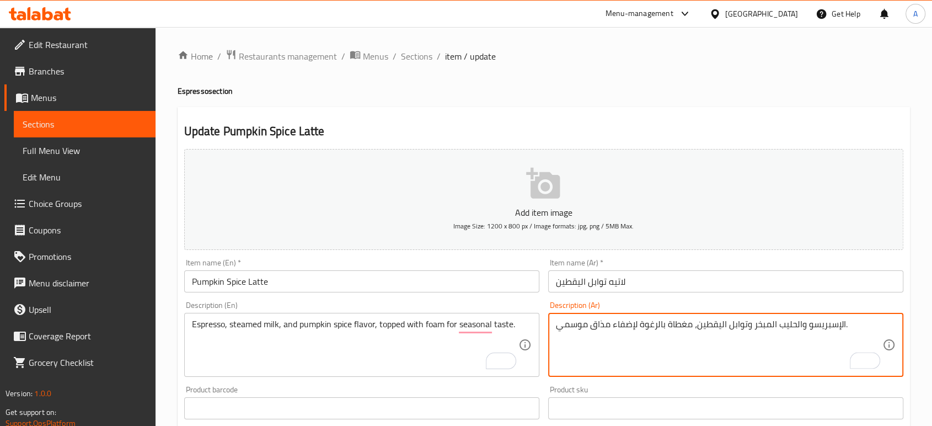
paste textarea "نكهة"
type textarea "الإسبريسو والحليب المبخر ونكهة توابل اليقطين، مغطاة بالرغوة لإضفاء مذاق موسمي."
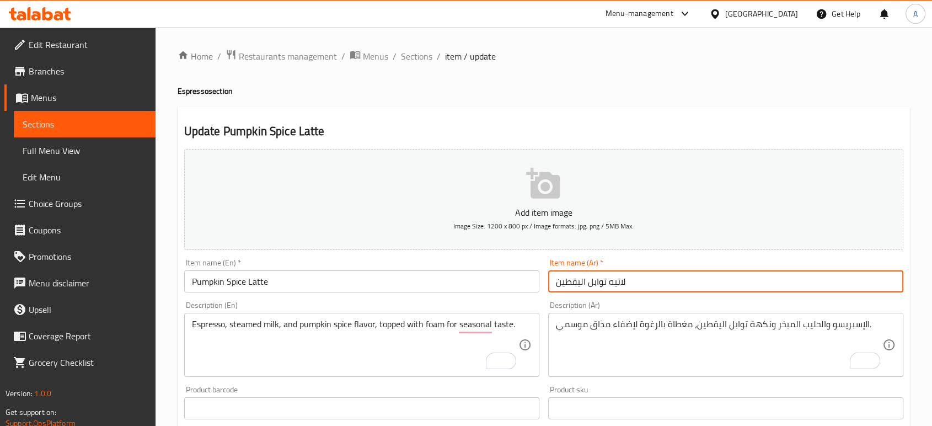
click at [727, 281] on input "لاتيه توابل اليقطين" at bounding box center [725, 281] width 355 height 22
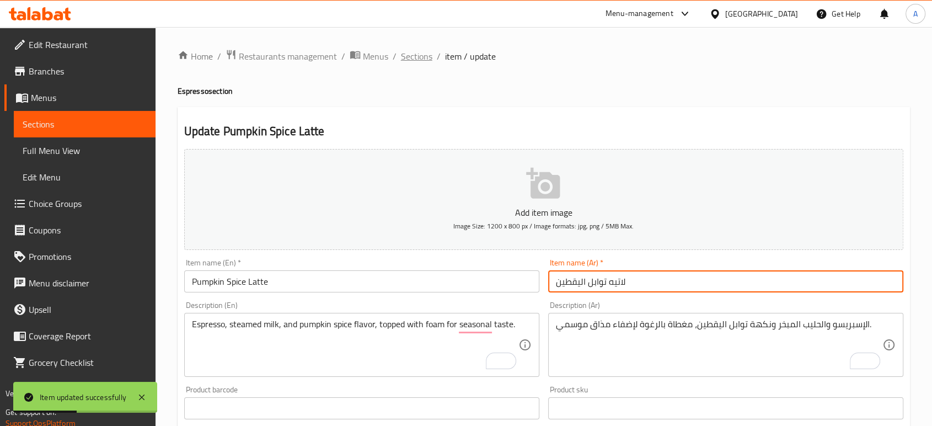
click at [418, 54] on span "Sections" at bounding box center [416, 56] width 31 height 13
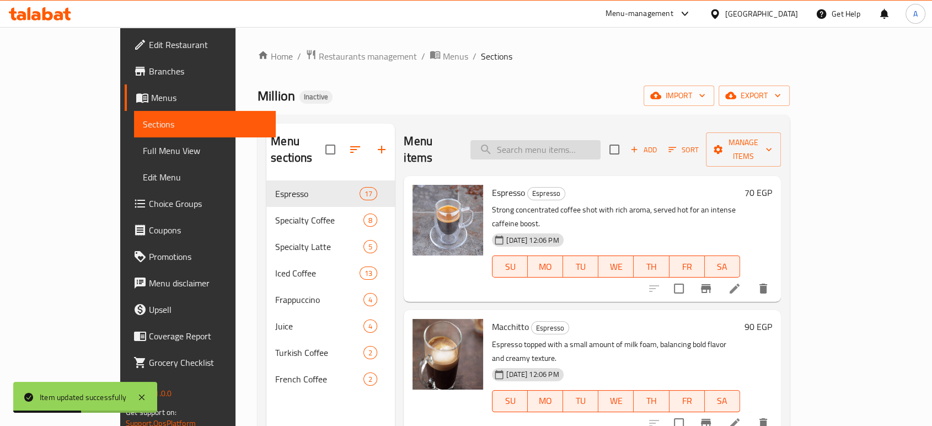
click at [590, 147] on input "search" at bounding box center [536, 149] width 130 height 19
paste input "Vanilla Macchitto"
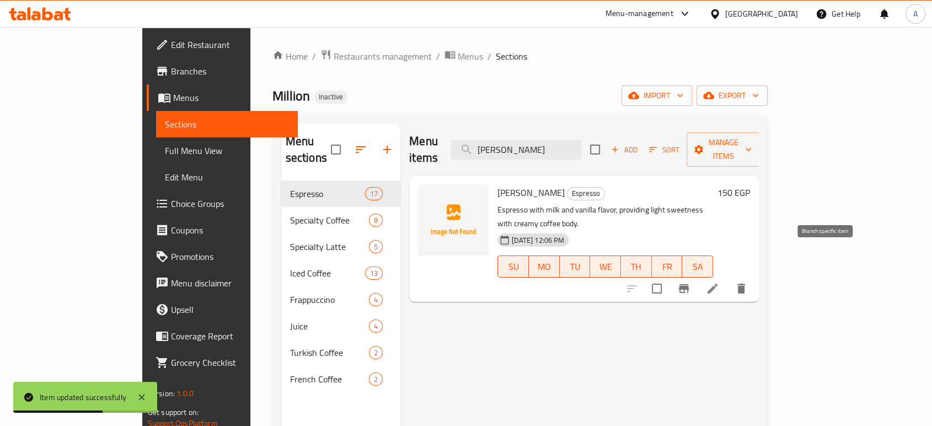
type input "Vanilla Macchitto"
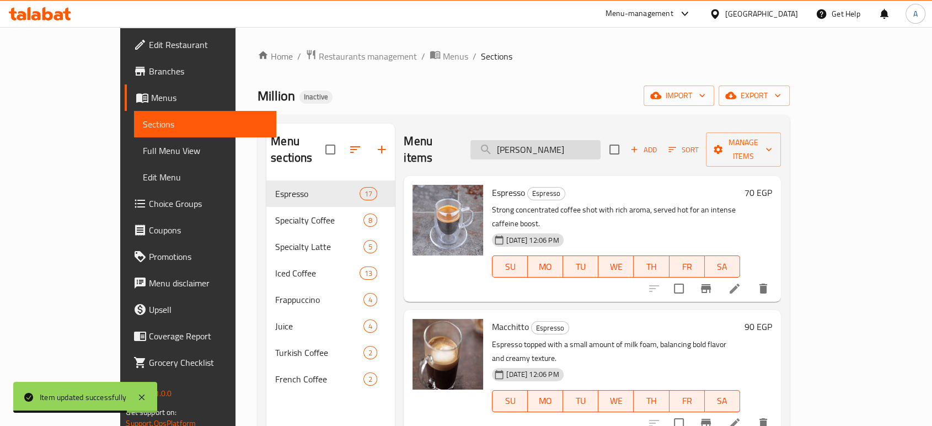
click at [601, 148] on input "Vanilla Macchitto" at bounding box center [536, 149] width 130 height 19
paste input "Vanilla Macchitto"
type input "Vanilla Macchitto"
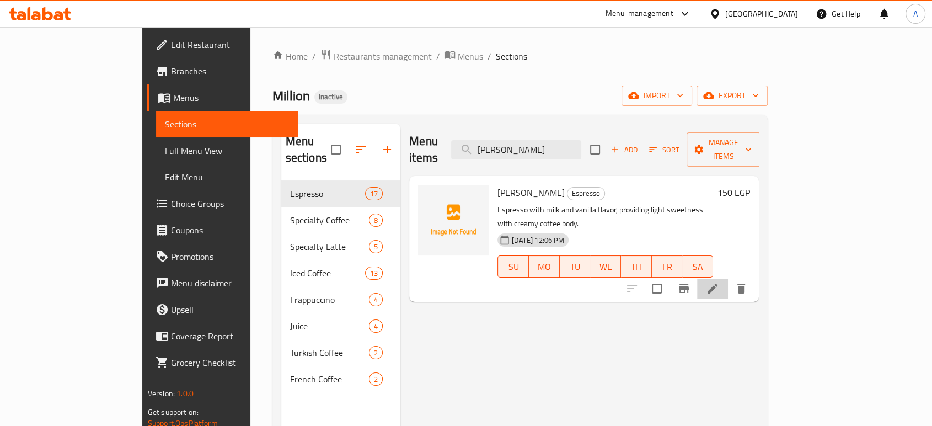
click at [728, 279] on li at bounding box center [712, 289] width 31 height 20
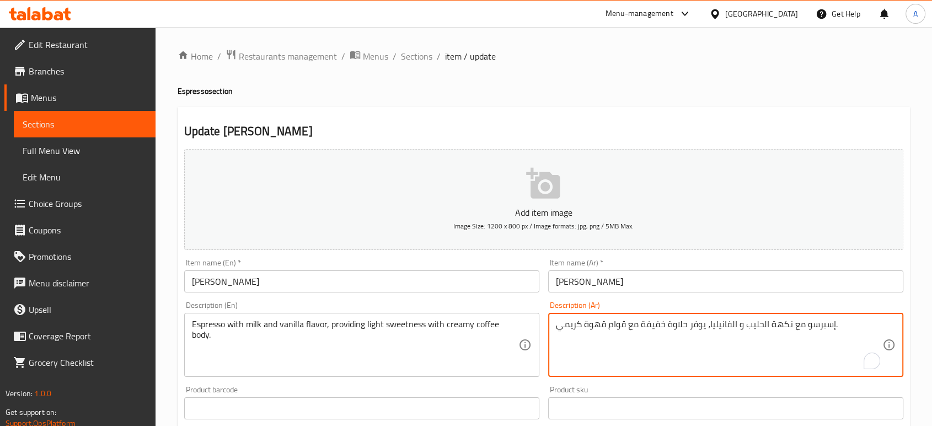
click at [779, 328] on textarea "إسبرسو مع نكهة الحليب و الفانيليا، يوفر حلاوة خفيفة مع قوام قهوة كريمي." at bounding box center [719, 345] width 327 height 52
click at [737, 324] on textarea "إسبرسو مع الحليب و الفانيليا، يوفر حلاوة خفيفة مع قوام قهوة كريمي." at bounding box center [719, 345] width 327 height 52
paste textarea "نكهة"
type textarea "إسبرسو مع الحليب ونكهة الفانيليا، يوفر حلاوة خفيفة مع قوام قهوة كريمي."
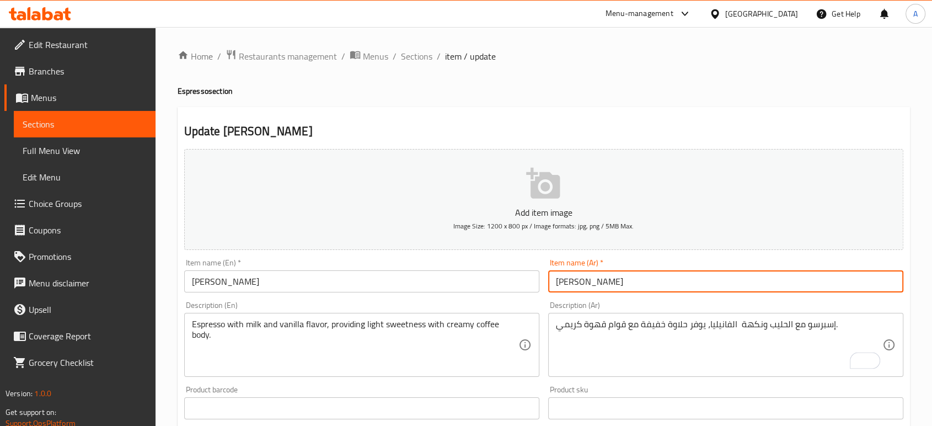
click at [708, 285] on input "فانيليا مكياتو" at bounding box center [725, 281] width 355 height 22
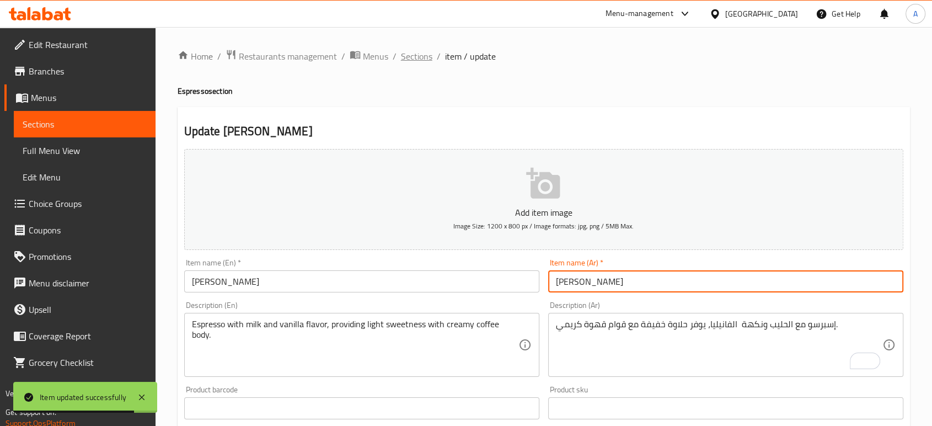
click at [417, 56] on span "Sections" at bounding box center [416, 56] width 31 height 13
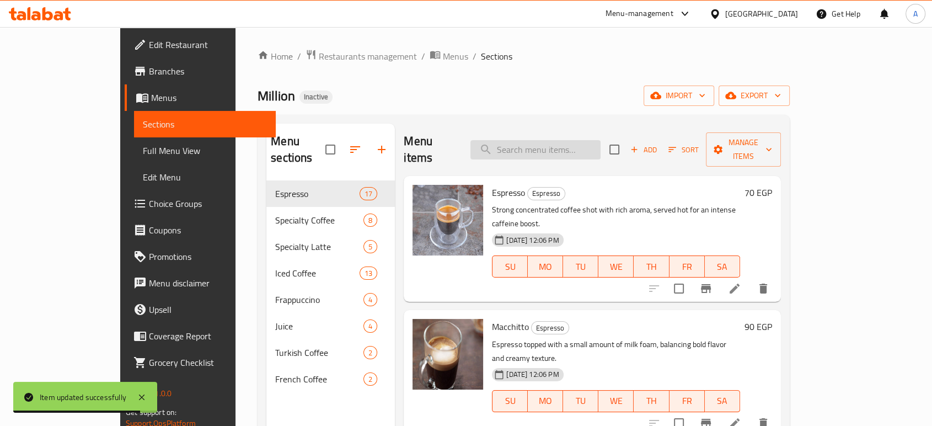
click at [598, 140] on input "search" at bounding box center [536, 149] width 130 height 19
paste input "Caramel Dolce Cold Brew"
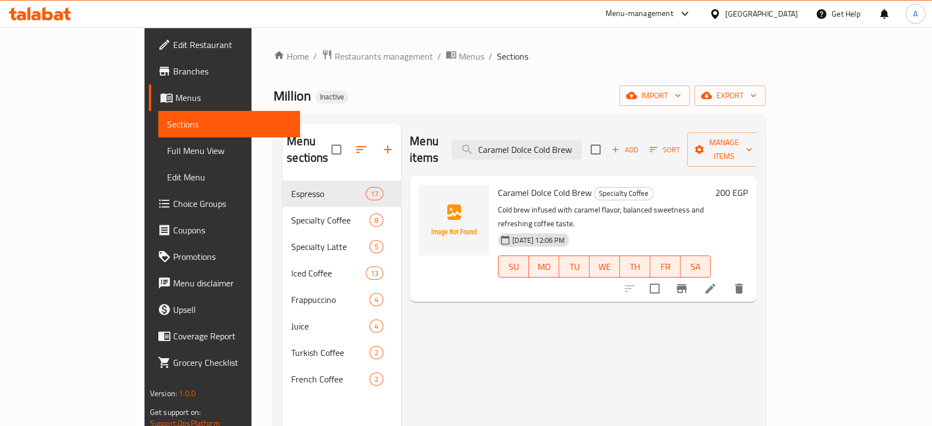
type input "Caramel Dolce Cold Brew"
click at [726, 279] on li at bounding box center [710, 289] width 31 height 20
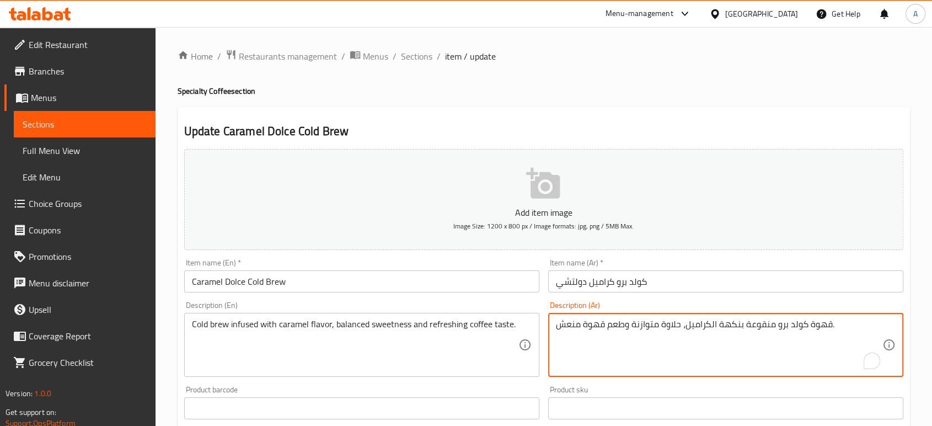
click at [818, 329] on textarea "قهوة كولد برو منقوعة بنكهة الكراميل، حلاوة متوازنة وطعم قهوة منعش." at bounding box center [719, 345] width 327 height 52
type textarea "كولد برو منقوعة بنكهة الكراميل، حلاوة متوازنة وطعم قهوة منعش."
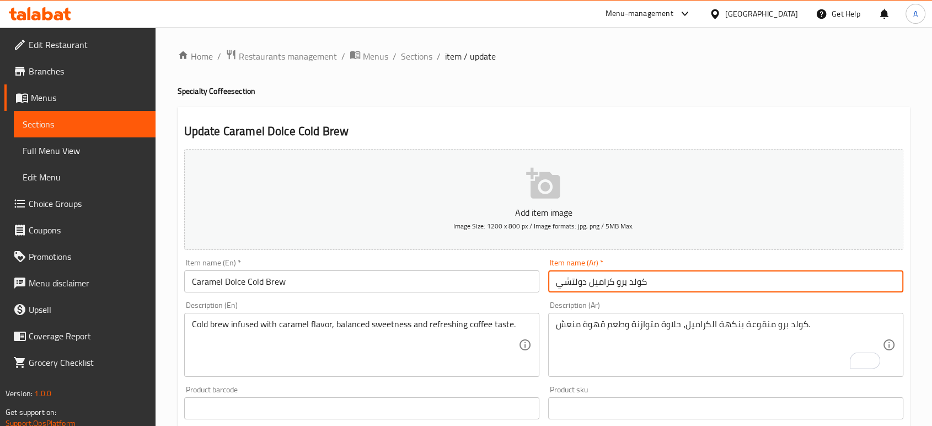
click at [697, 284] on input "كولد برو كراميل دولتشي" at bounding box center [725, 281] width 355 height 22
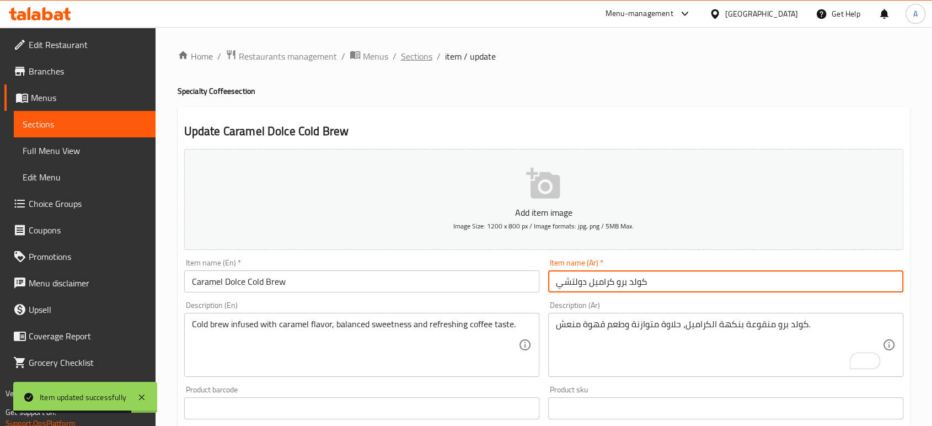
click at [423, 56] on span "Sections" at bounding box center [416, 56] width 31 height 13
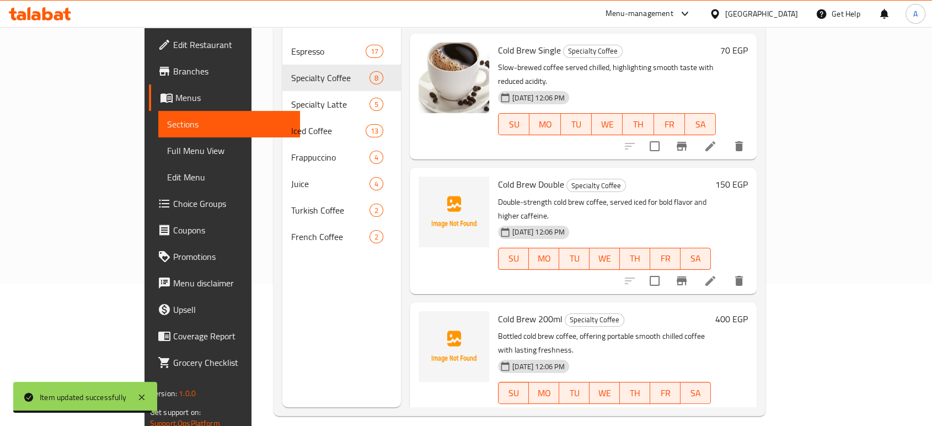
scroll to position [154, 0]
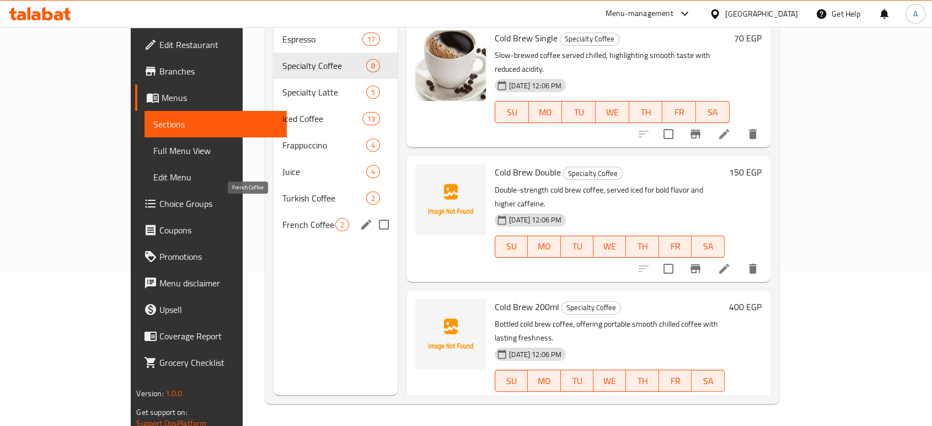
click at [282, 218] on span "French Coffee" at bounding box center [308, 224] width 53 height 13
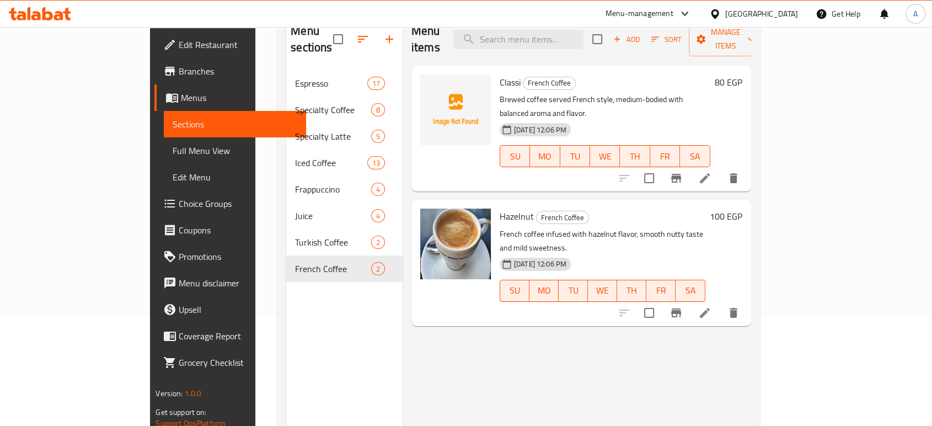
scroll to position [31, 0]
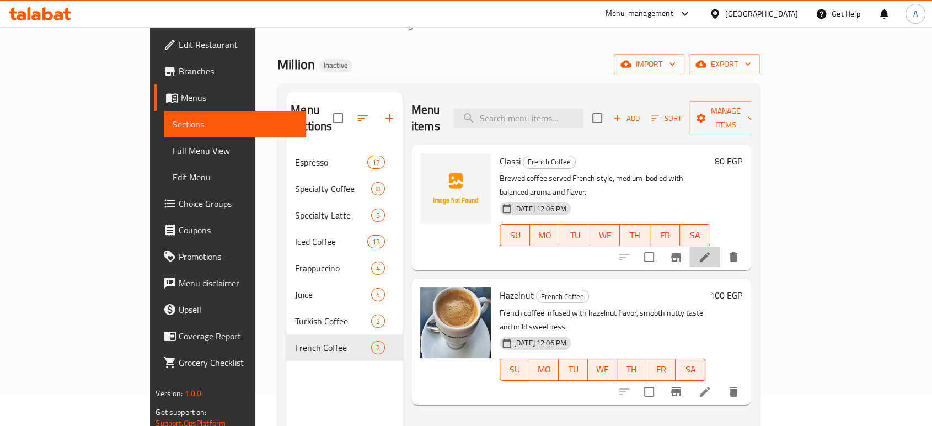
click at [712, 250] on icon at bounding box center [704, 256] width 13 height 13
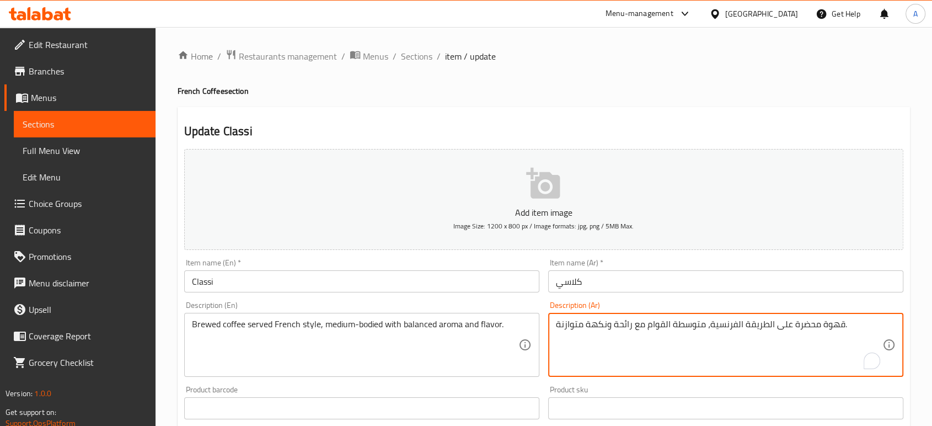
click at [812, 323] on textarea "قهوة محضرة على الطريقة الفرنسية، متوسطة القوام مع رائحة ونكهة متوازنة." at bounding box center [719, 345] width 327 height 52
type textarea "قهوة مخمره على الطريقة الفرنسية، متوسطة القوام مع رائحة ونكهة متوازنة."
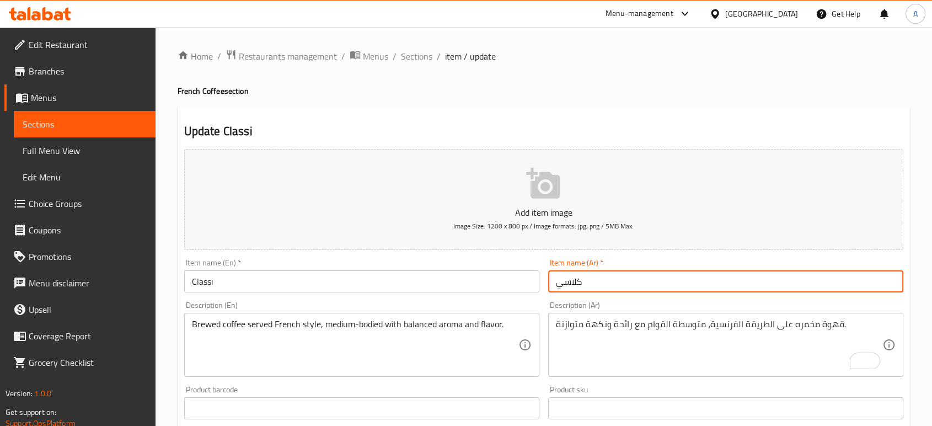
click at [646, 281] on input "كلاسي" at bounding box center [725, 281] width 355 height 22
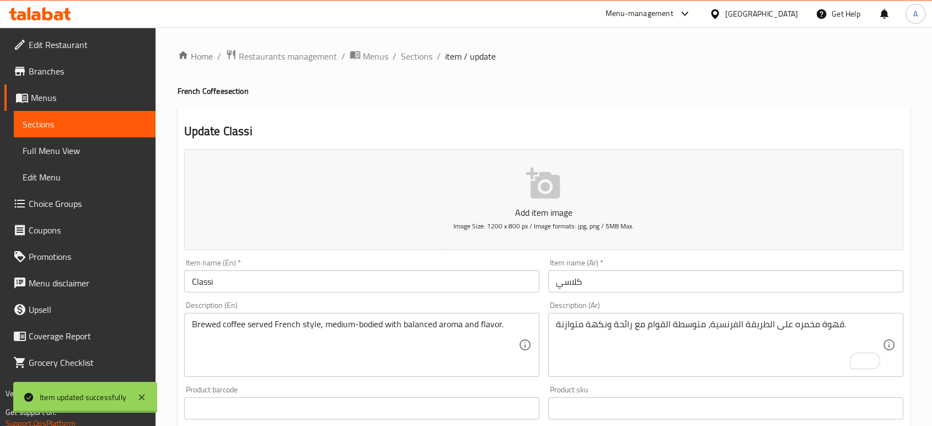
click at [609, 356] on div at bounding box center [466, 213] width 932 height 426
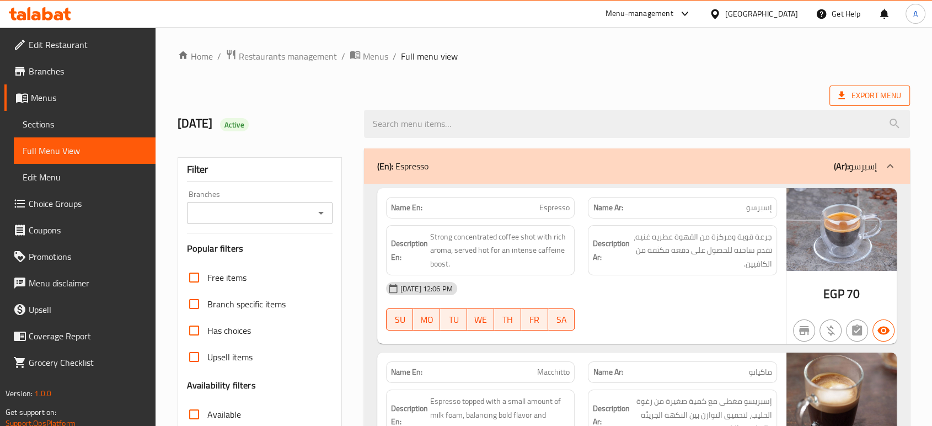
click at [857, 103] on span "Export Menu" at bounding box center [870, 96] width 81 height 20
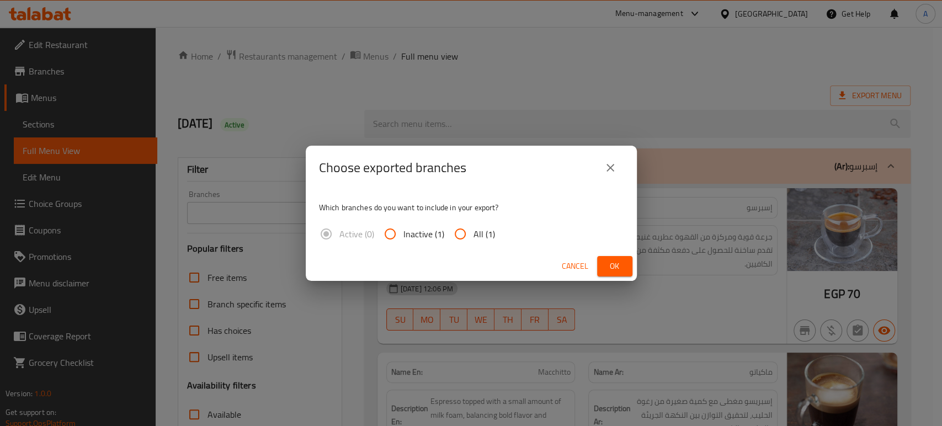
click at [473, 227] on span "All (1)" at bounding box center [484, 233] width 22 height 13
click at [472, 225] on input "All (1)" at bounding box center [460, 234] width 26 height 26
radio input "true"
click at [607, 262] on span "Ok" at bounding box center [615, 266] width 18 height 14
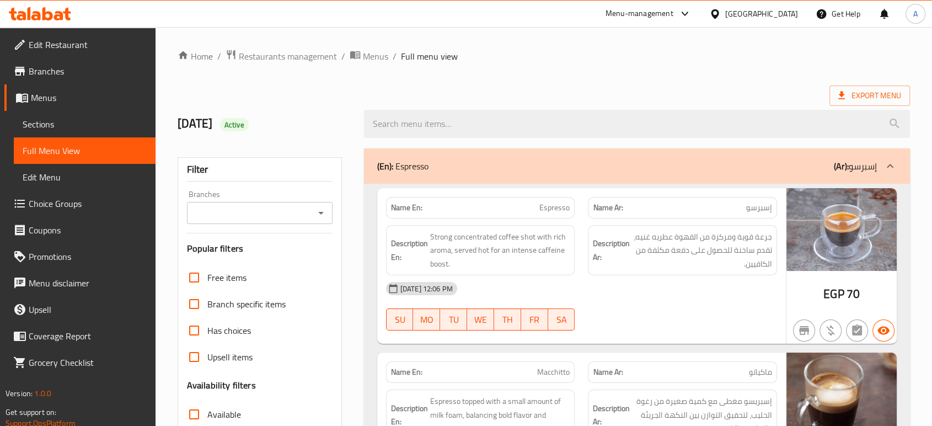
click at [774, 20] on div "Egypt" at bounding box center [754, 14] width 106 height 26
click at [726, 14] on div at bounding box center [718, 14] width 16 height 12
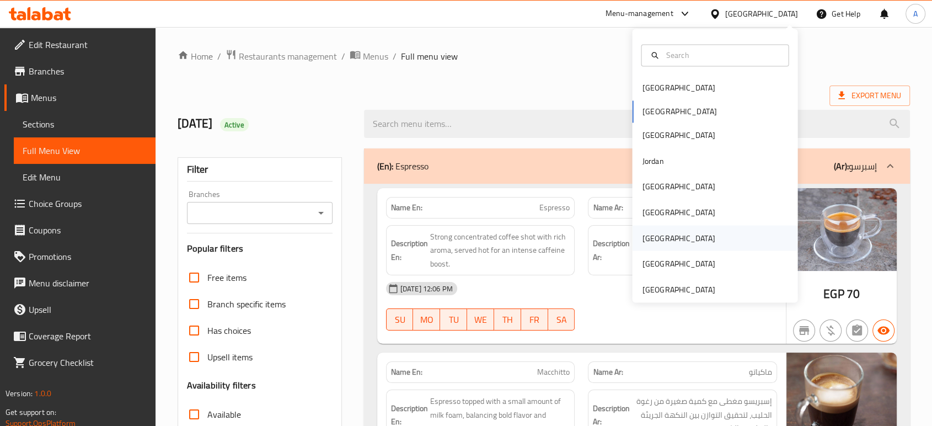
click at [644, 232] on div "[GEOGRAPHIC_DATA]" at bounding box center [678, 238] width 73 height 12
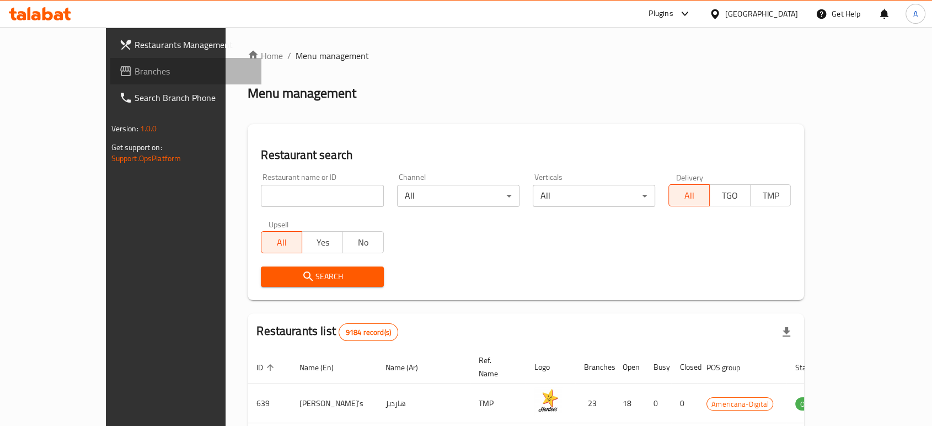
click at [135, 71] on span "Branches" at bounding box center [194, 71] width 118 height 13
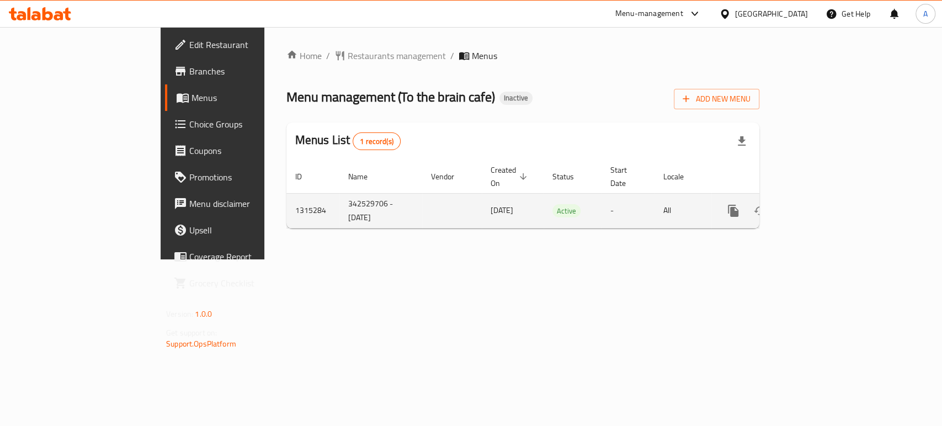
click at [818, 206] on icon "enhanced table" at bounding box center [813, 211] width 10 height 10
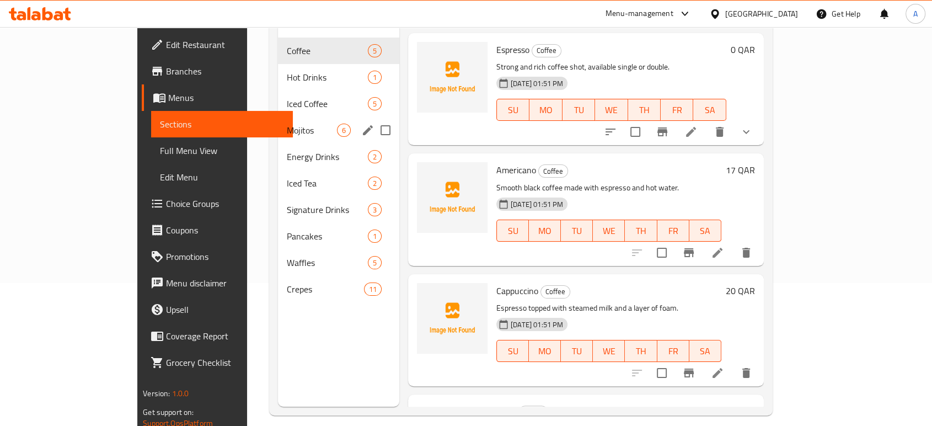
scroll to position [154, 0]
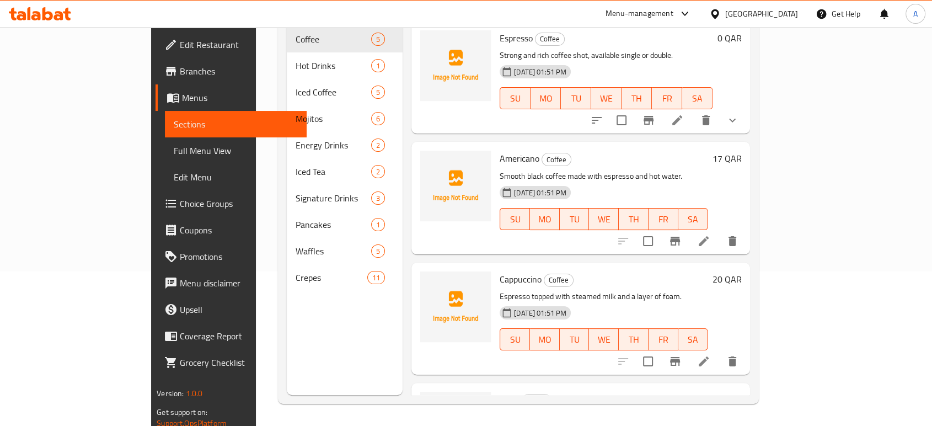
click at [174, 151] on span "Full Menu View" at bounding box center [236, 150] width 124 height 13
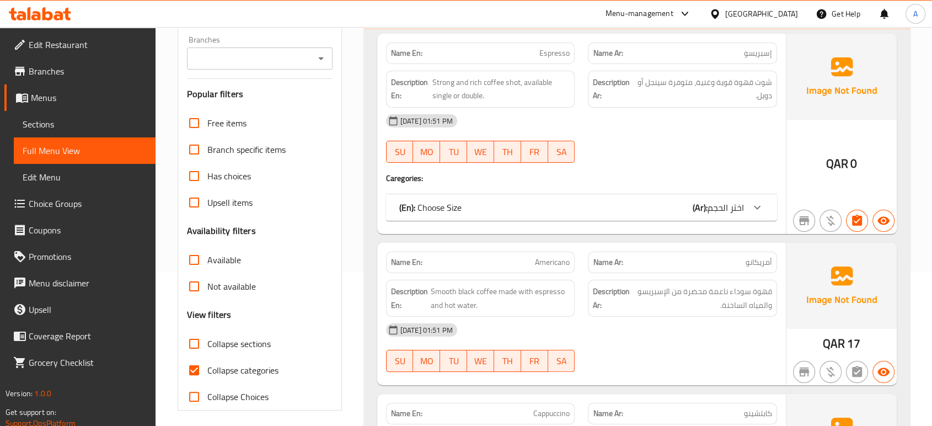
click at [220, 366] on span "Collapse categories" at bounding box center [242, 370] width 71 height 13
click at [207, 366] on input "Collapse categories" at bounding box center [194, 370] width 26 height 26
checkbox input "false"
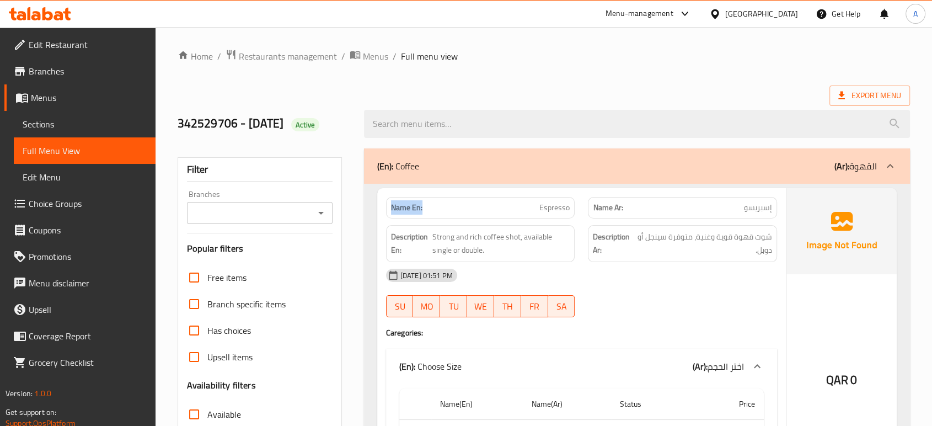
drag, startPoint x: 427, startPoint y: 206, endPoint x: 362, endPoint y: 206, distance: 64.6
copy strong "Name En:"
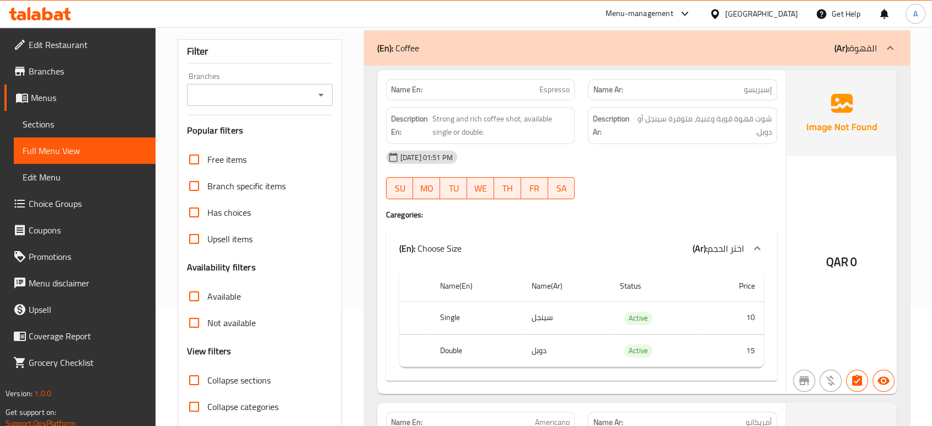
scroll to position [109, 0]
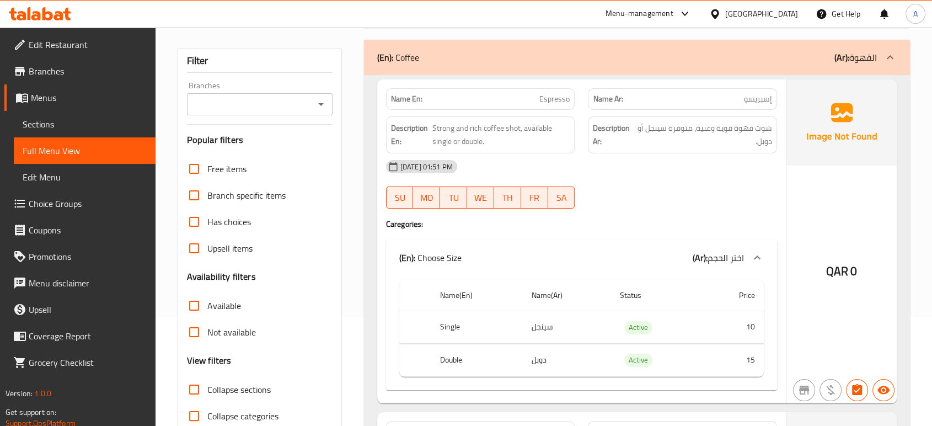
click at [664, 197] on div "30-09-2025 01:51 PM SU MO TU WE TH FR SA" at bounding box center [582, 184] width 404 height 62
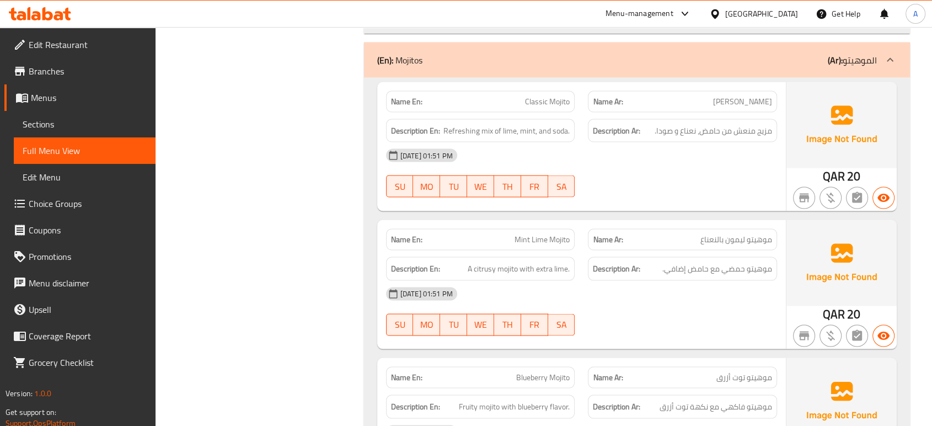
scroll to position [2132, 0]
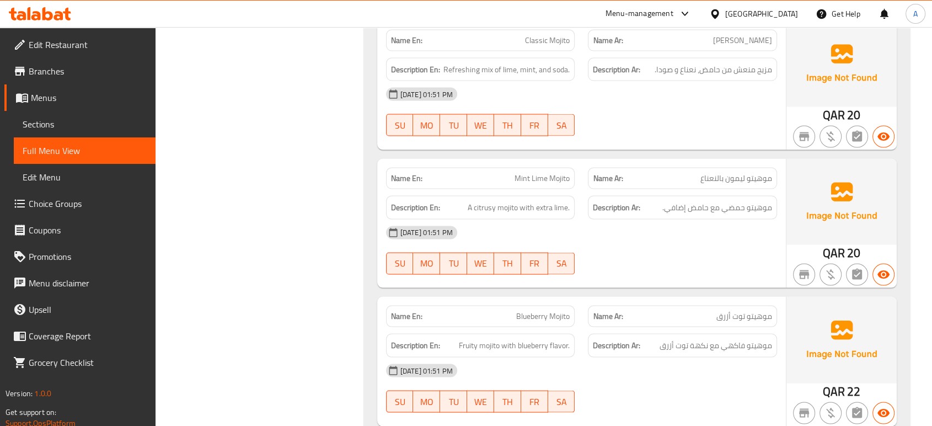
click at [636, 243] on div "30-09-2025 01:51 PM SU MO TU WE TH FR SA" at bounding box center [582, 251] width 404 height 62
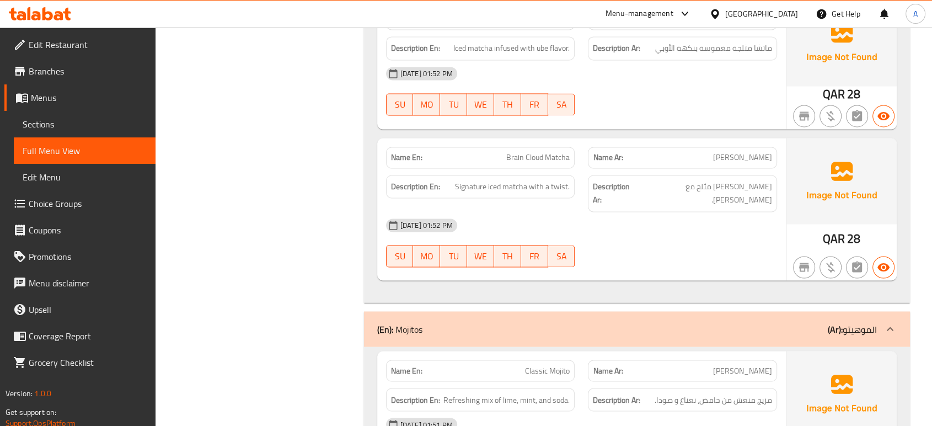
scroll to position [1703, 0]
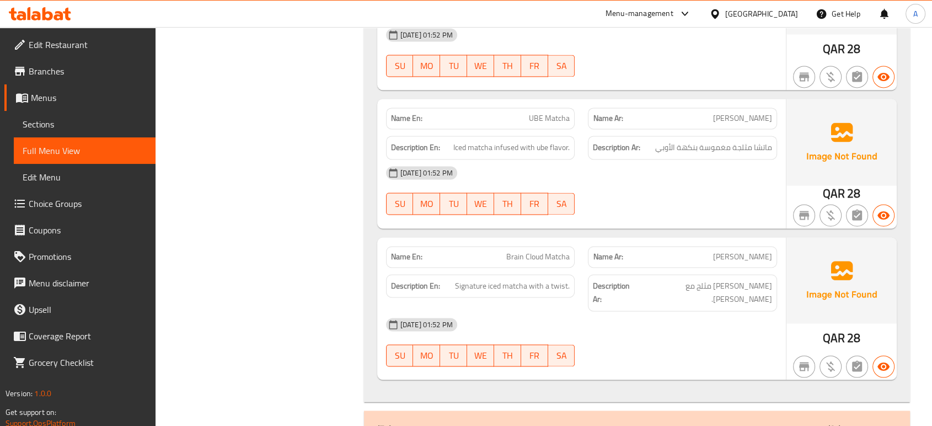
click at [92, 42] on span "Edit Restaurant" at bounding box center [88, 44] width 118 height 13
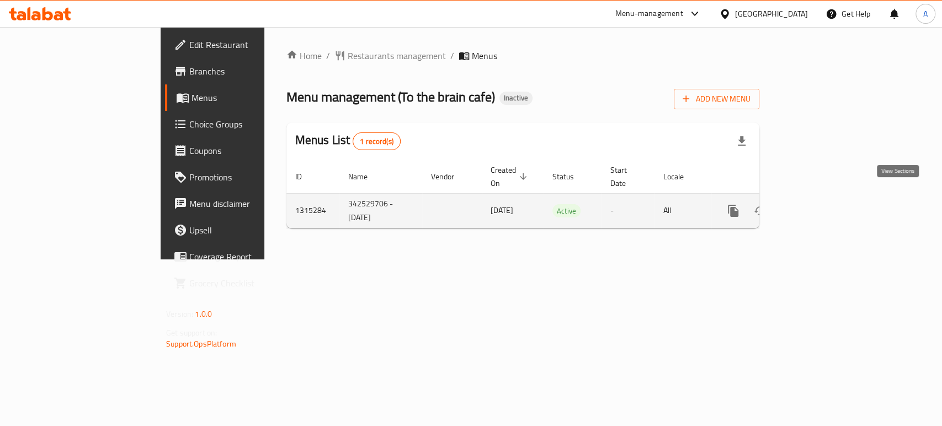
click at [819, 204] on icon "enhanced table" at bounding box center [812, 210] width 13 height 13
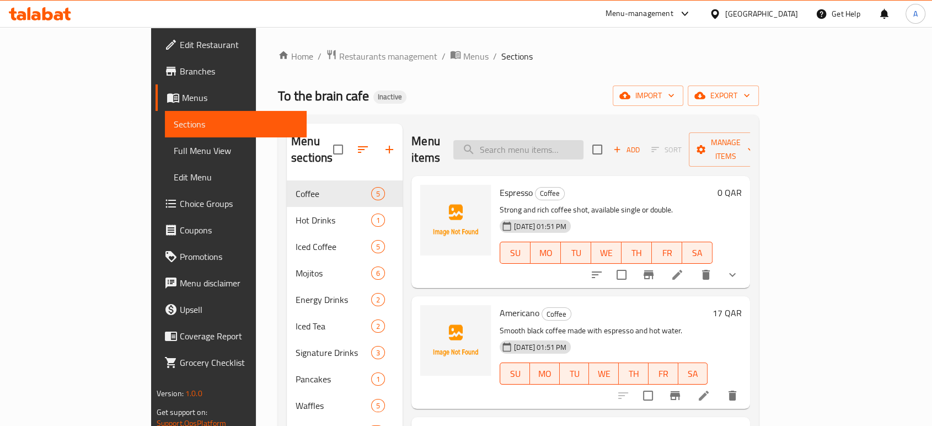
click at [570, 147] on input "search" at bounding box center [519, 149] width 130 height 19
paste input "Mint Lime Mojito"
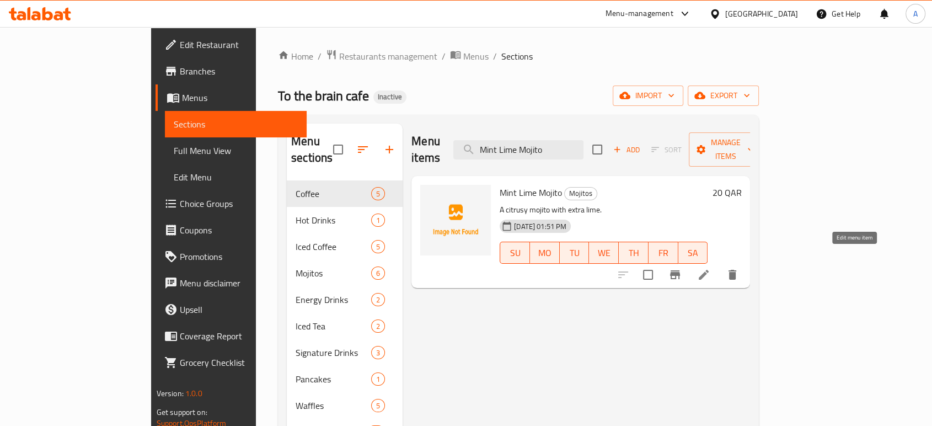
type input "Mint Lime Mojito"
click at [711, 268] on icon at bounding box center [703, 274] width 13 height 13
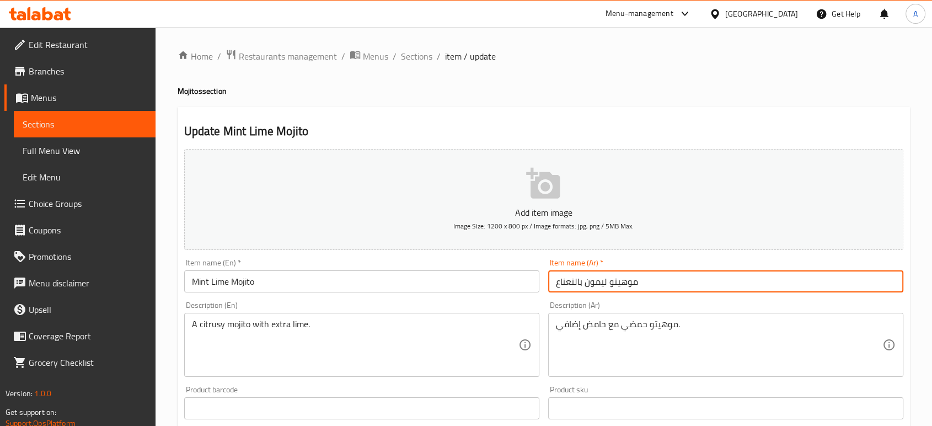
click at [600, 281] on input "موهيتو ليمون بالنعناع" at bounding box center [725, 281] width 355 height 22
type input "موهيتو حامض بالنعناع"
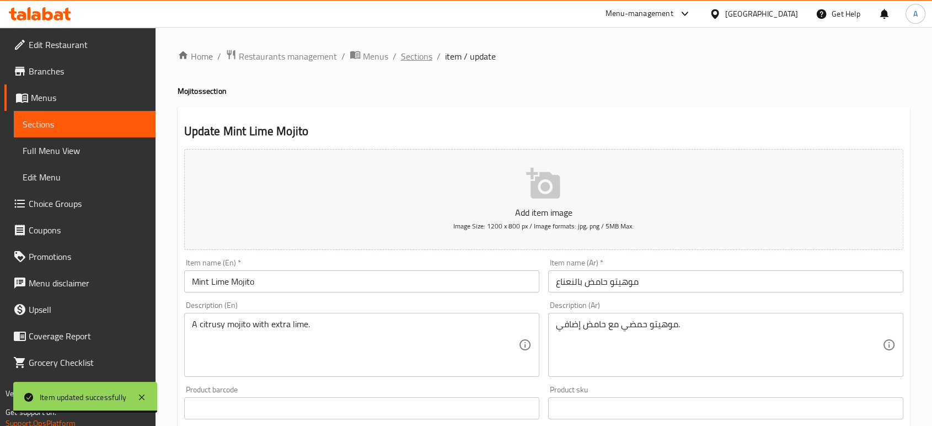
click at [414, 52] on span "Sections" at bounding box center [416, 56] width 31 height 13
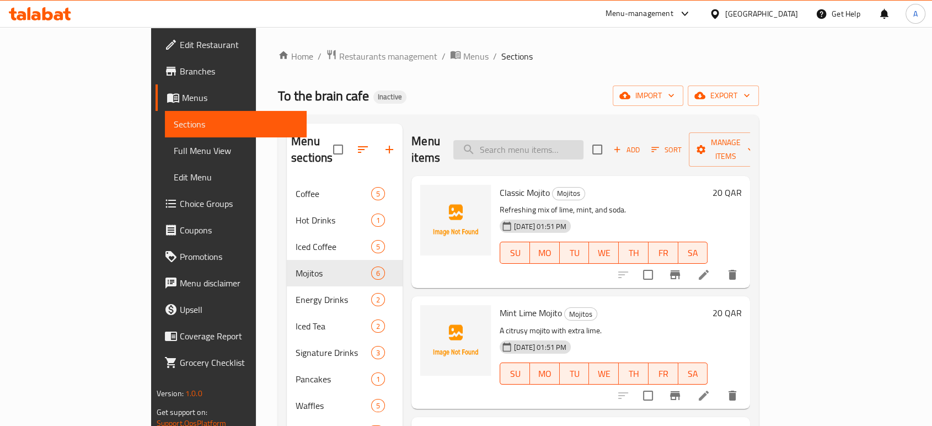
click at [584, 140] on input "search" at bounding box center [519, 149] width 130 height 19
paste input "Strawberry Matcha"
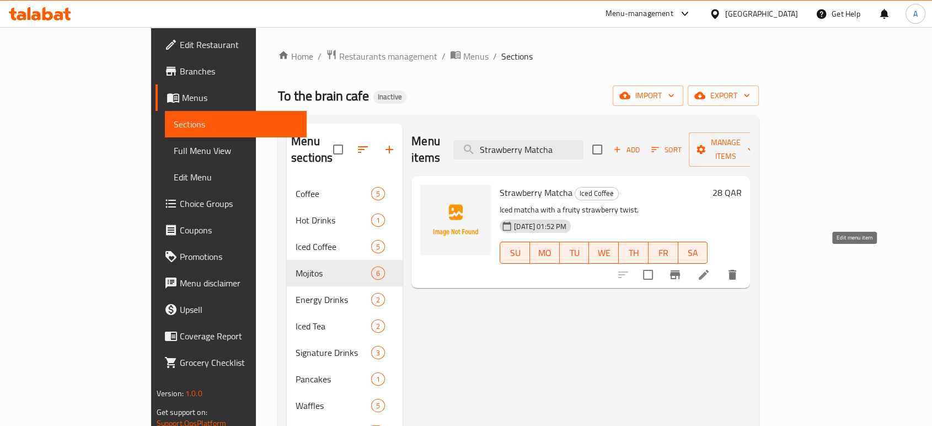
type input "Strawberry Matcha"
click at [711, 268] on icon at bounding box center [703, 274] width 13 height 13
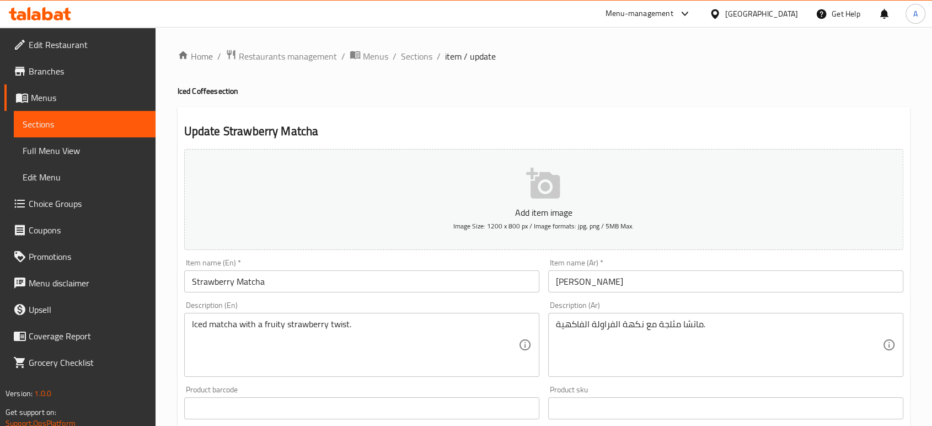
click at [627, 329] on textarea "ماتشا مثلجة مع نكهة الفراولة الفاكهية." at bounding box center [719, 345] width 327 height 52
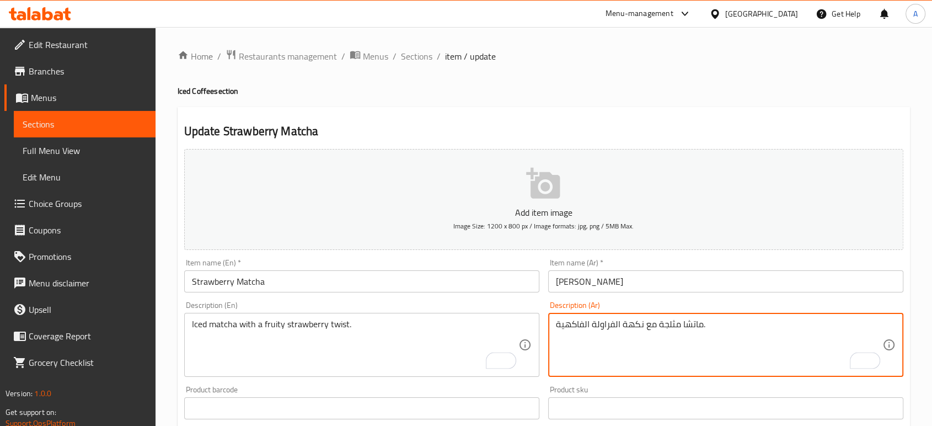
click at [630, 326] on textarea "ماتشا مثلجة مع نكهة الفراولة الفاكهية." at bounding box center [719, 345] width 327 height 52
type textarea "ماتشا مثلجة مع تويست الفراولة الفاكهية."
click at [620, 280] on input "[PERSON_NAME]" at bounding box center [725, 281] width 355 height 22
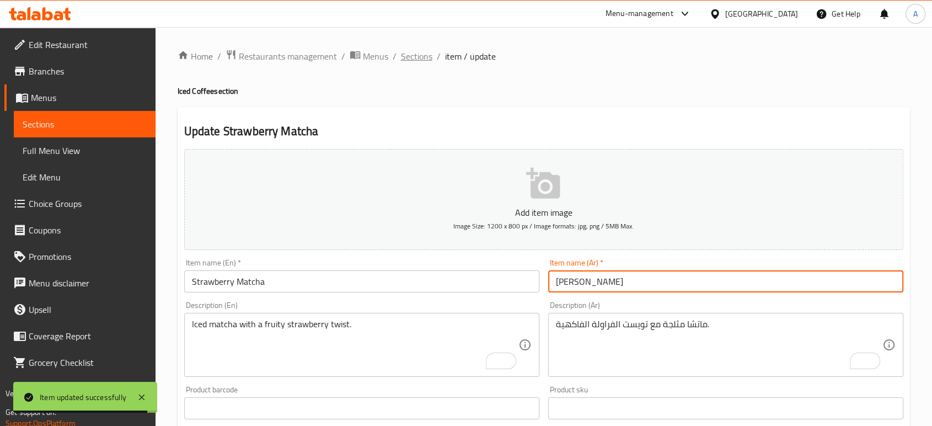
click at [416, 61] on span "Sections" at bounding box center [416, 56] width 31 height 13
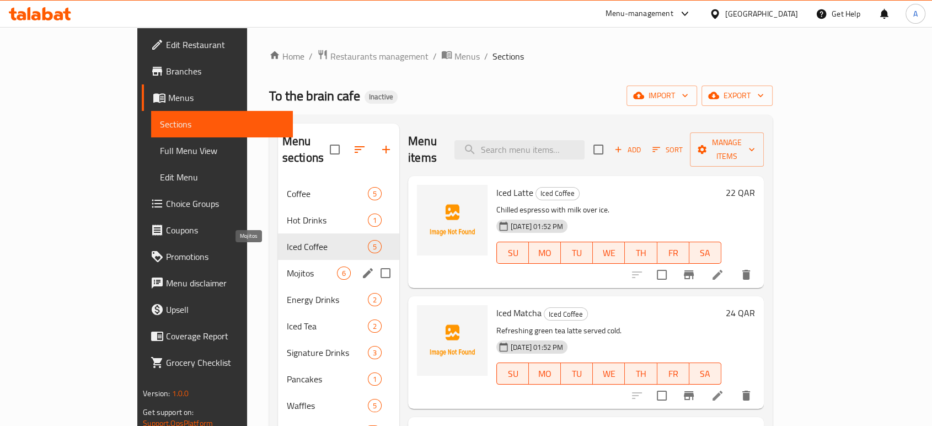
click at [287, 266] on span "Mojitos" at bounding box center [312, 272] width 50 height 13
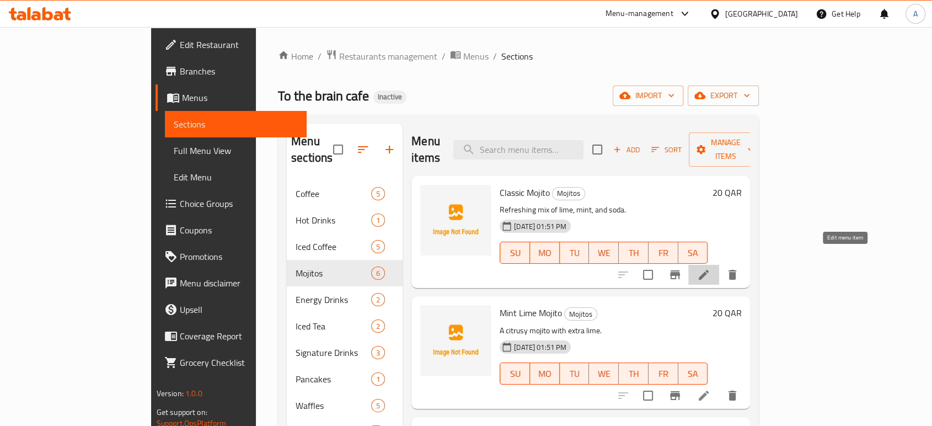
click at [711, 268] on icon at bounding box center [703, 274] width 13 height 13
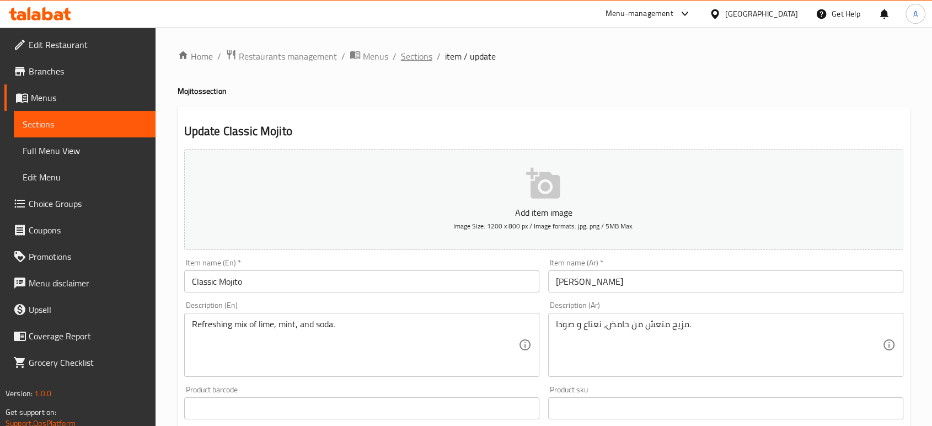
click at [413, 55] on span "Sections" at bounding box center [416, 56] width 31 height 13
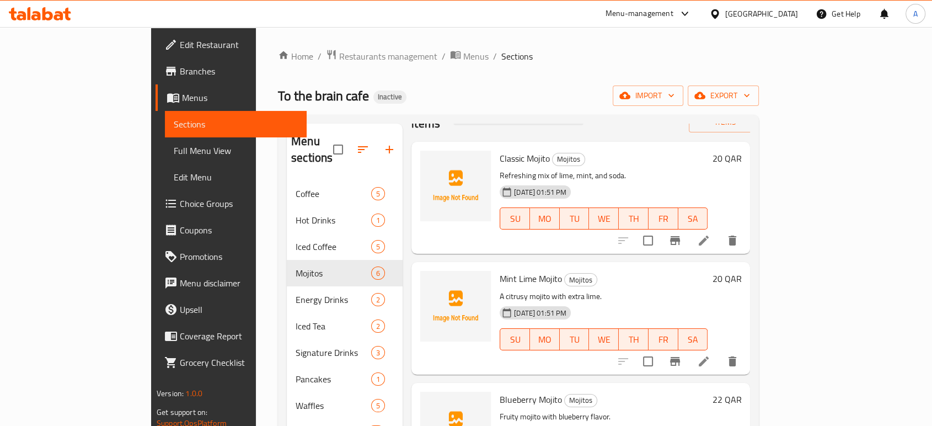
scroll to position [122, 0]
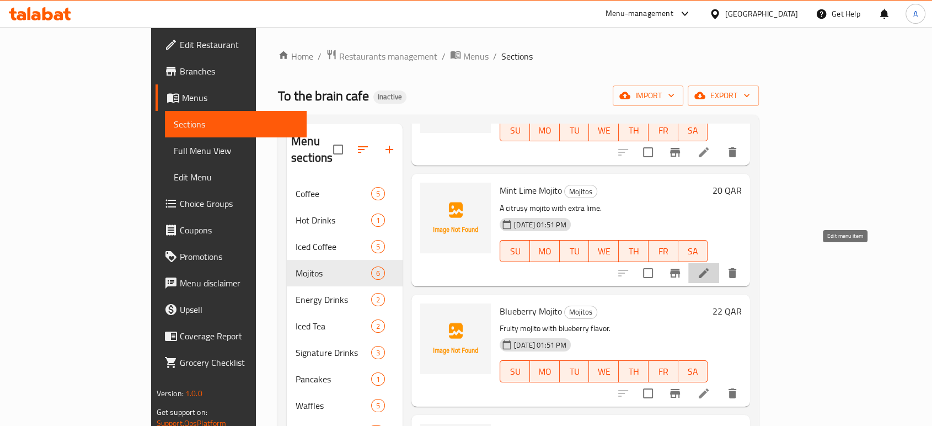
click at [711, 266] on icon at bounding box center [703, 272] width 13 height 13
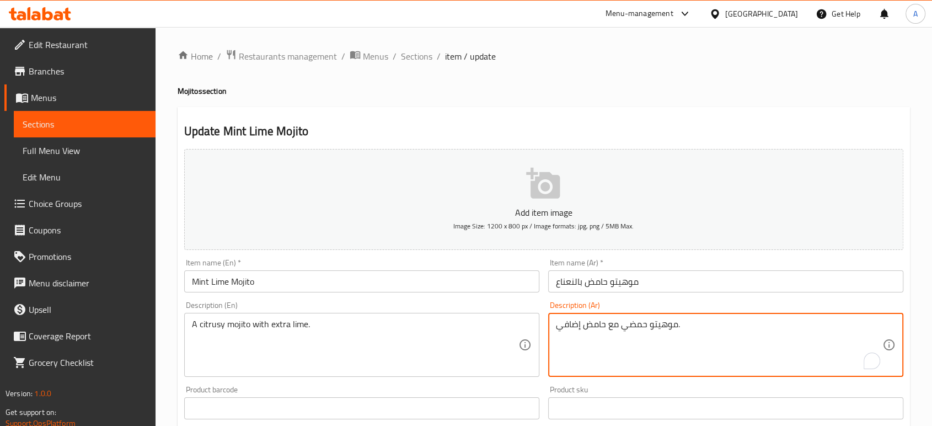
click at [638, 327] on textarea "موهيتو حمضي مع حامض إضافي." at bounding box center [719, 345] width 327 height 52
paste textarea "لحمضيات"
type textarea "موهيتو الحمضيات مع حامض إضافي."
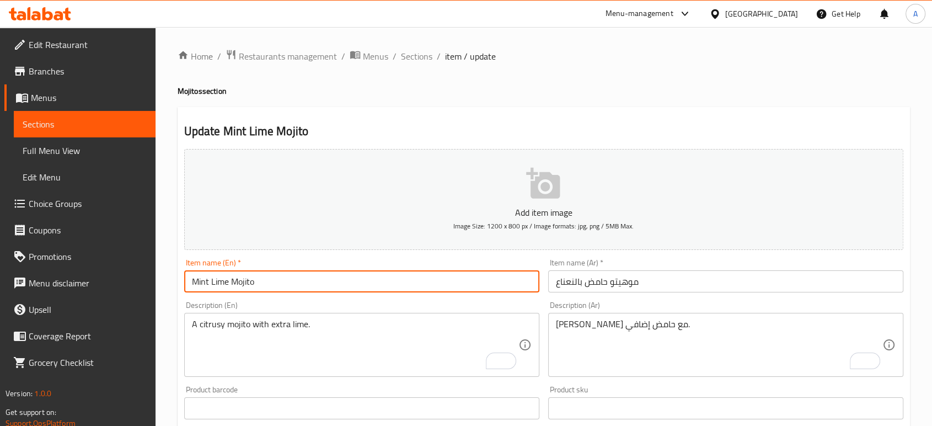
click at [329, 287] on input "Mint Lime Mojito" at bounding box center [361, 281] width 355 height 22
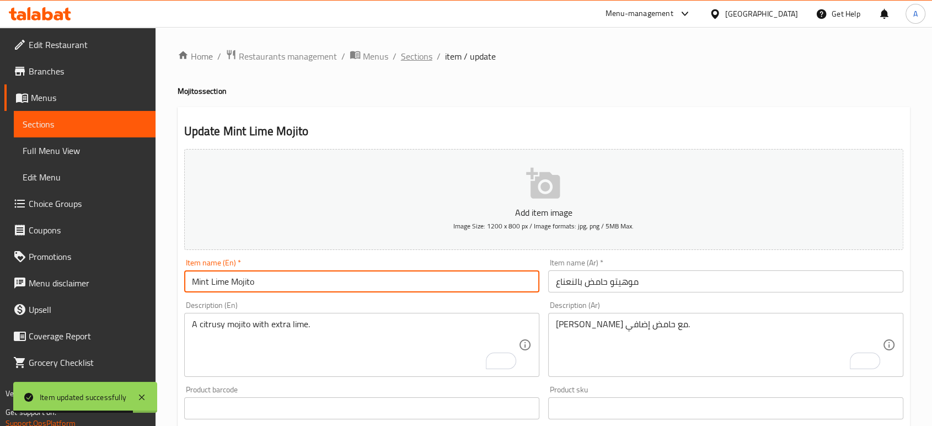
click at [422, 56] on span "Sections" at bounding box center [416, 56] width 31 height 13
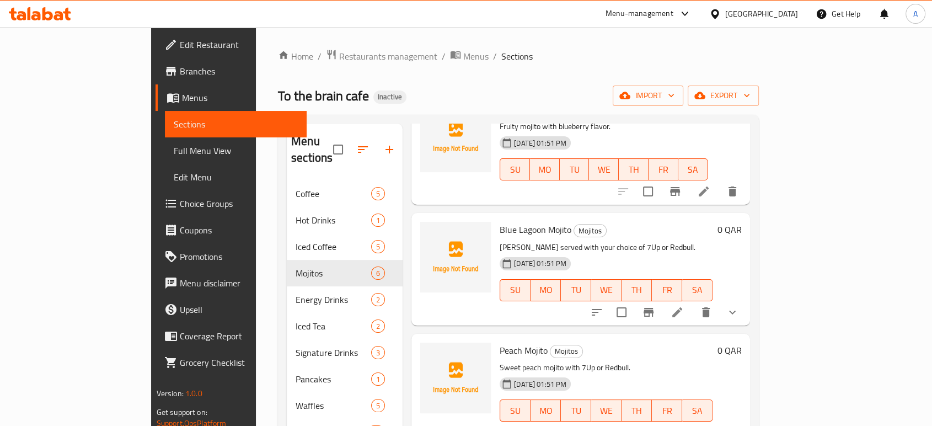
scroll to position [154, 0]
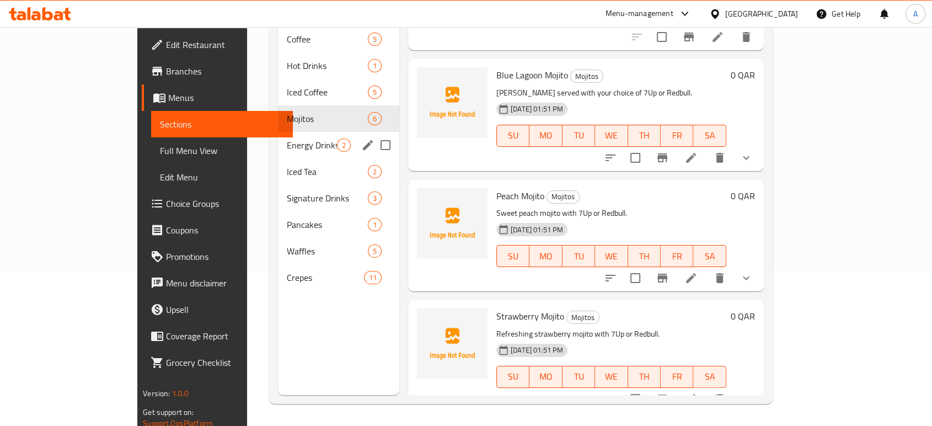
click at [278, 137] on div "Energy Drinks 2" at bounding box center [338, 145] width 121 height 26
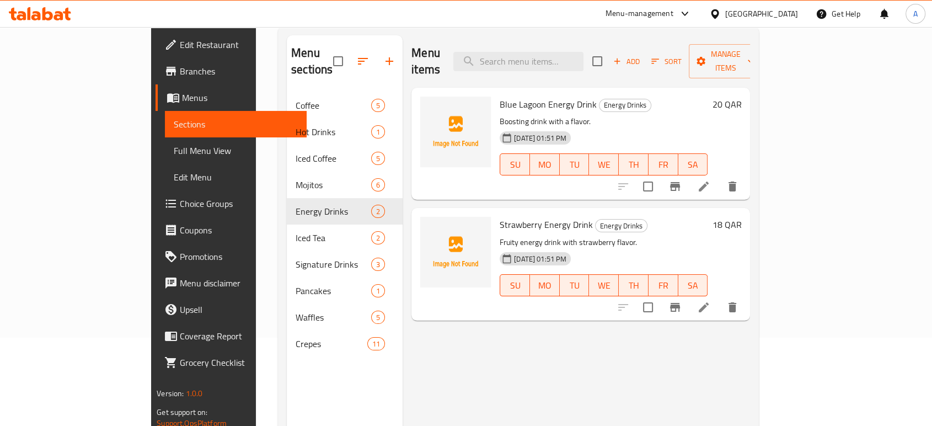
scroll to position [31, 0]
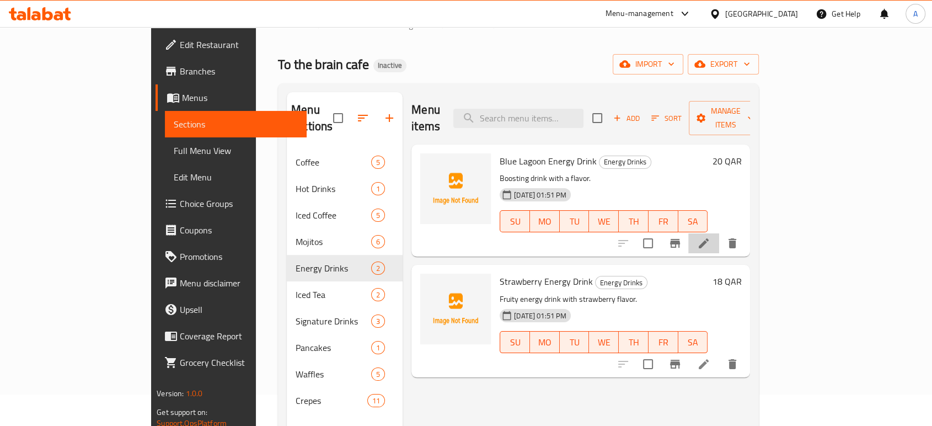
click at [719, 233] on li at bounding box center [704, 243] width 31 height 20
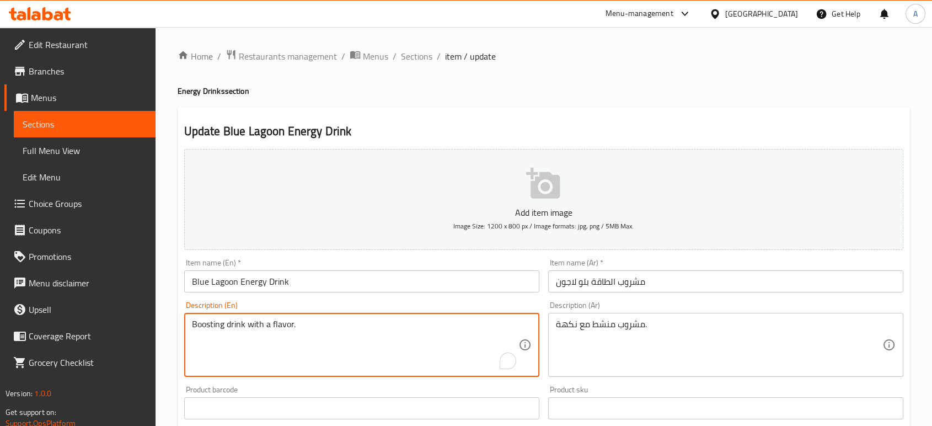
click at [327, 321] on textarea "Boosting drink with a flavor." at bounding box center [355, 345] width 327 height 52
click at [259, 286] on input "Blue Lagoon Energy Drink" at bounding box center [361, 281] width 355 height 22
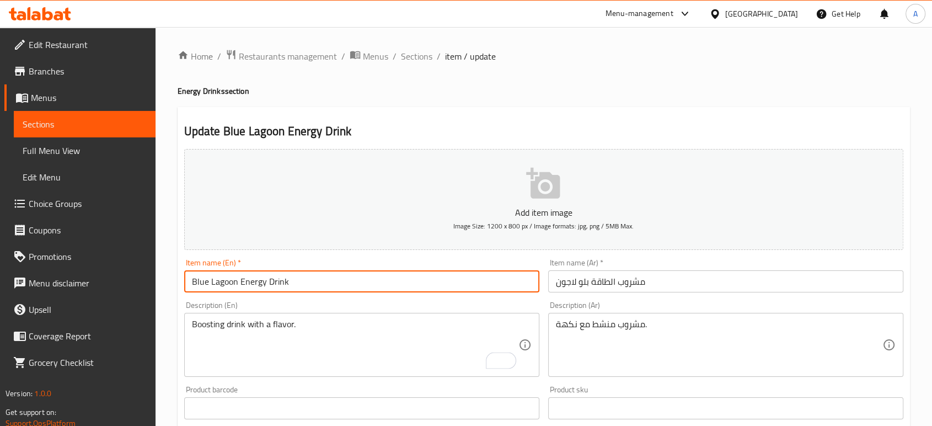
click at [259, 286] on input "Blue Lagoon Energy Drink" at bounding box center [361, 281] width 355 height 22
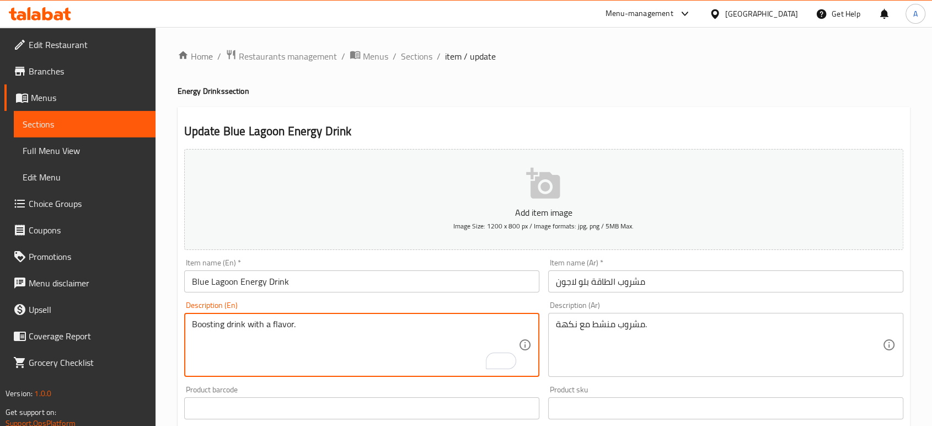
click at [308, 324] on textarea "Boosting drink with a flavor." at bounding box center [355, 345] width 327 height 52
paste textarea "lue curaçao and lemonade slices."
paste textarea "Blue curaçao syrup, lemon juice and lime soda."
click at [246, 331] on textarea "Blue curaçao and lemonade slices. Blue curaçao syrup, lemon juice and lime soda." at bounding box center [355, 345] width 327 height 52
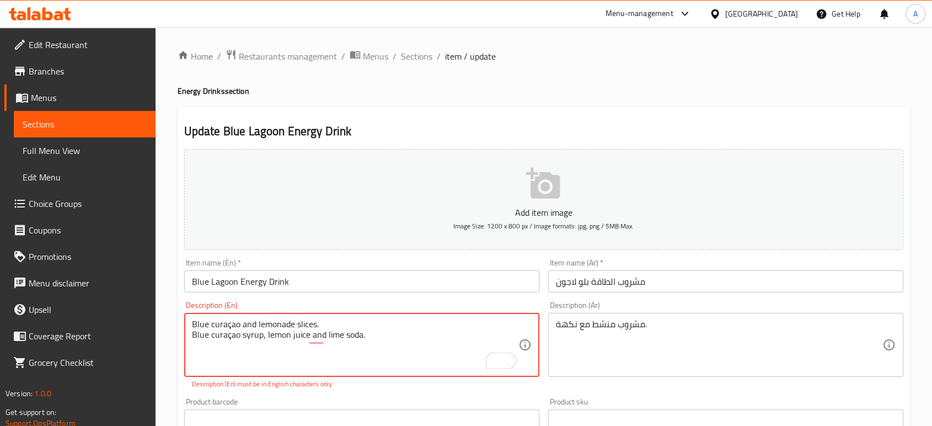
click at [247, 331] on textarea "Blue curaçao and lemonade slices. Blue curaçao syrup, lemon juice and lime soda." at bounding box center [355, 345] width 327 height 52
click at [242, 323] on textarea "Blue curaçao and lemonade slices. Blue curaçao syrup, lemon juice and lime soda." at bounding box center [355, 345] width 327 height 52
paste textarea "syrup"
click at [358, 338] on textarea "Blue curaçao syrup and lemonade slices. Blue curaçao syrup, lemon juice and lim…" at bounding box center [355, 345] width 327 height 52
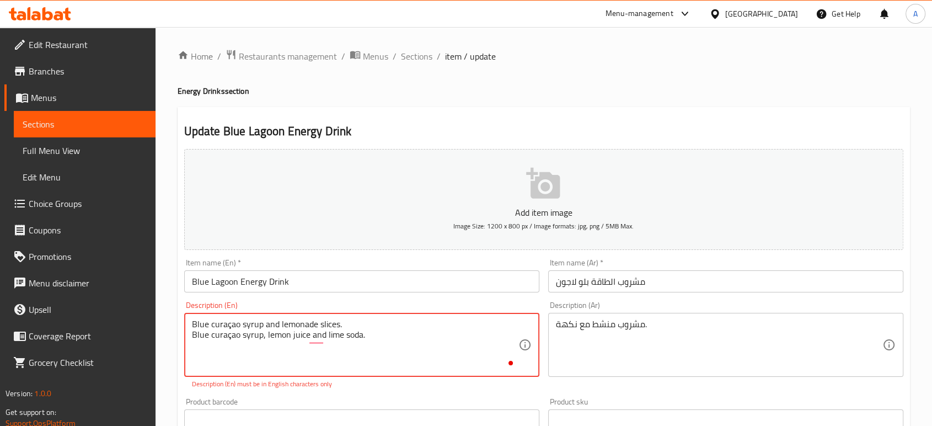
click at [358, 338] on textarea "Blue curaçao syrup and lemonade slices. Blue curaçao syrup, lemon juice and lim…" at bounding box center [355, 345] width 327 height 52
click at [227, 327] on textarea "Blue curaçao syrup and lemonade slices." at bounding box center [355, 345] width 327 height 52
click at [295, 362] on textarea "Blue curacao syrup and lemonade slices." at bounding box center [355, 345] width 327 height 52
type textarea "Blue curacao syrup and lemonade slices."
click at [445, 394] on div "Product barcode Product barcode" at bounding box center [362, 414] width 364 height 42
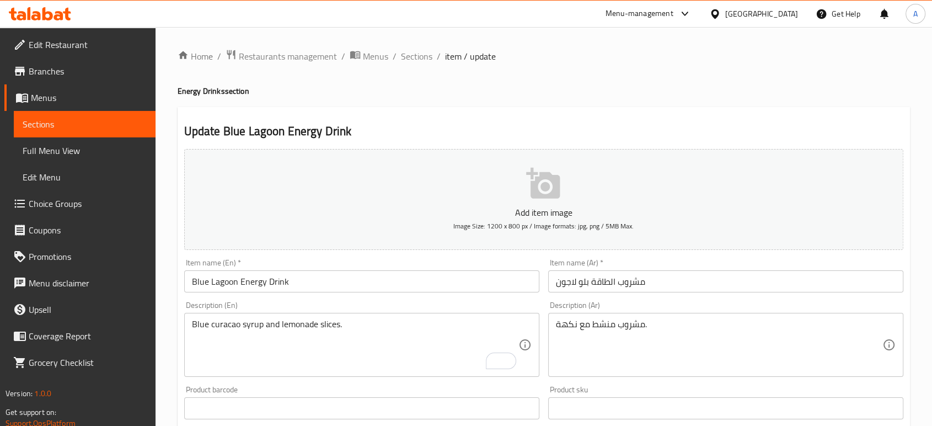
click at [364, 334] on textarea "Blue curacao syrup and lemonade slices." at bounding box center [355, 345] width 327 height 52
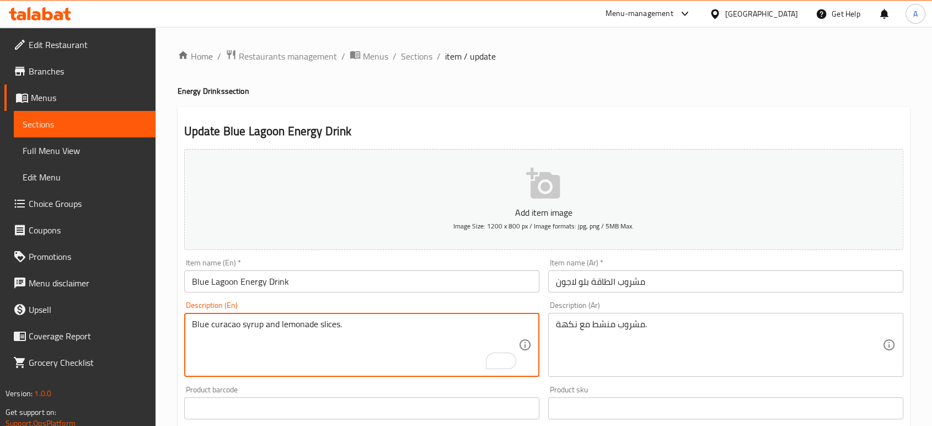
click at [363, 334] on textarea "Blue curacao syrup and lemonade slices." at bounding box center [355, 345] width 327 height 52
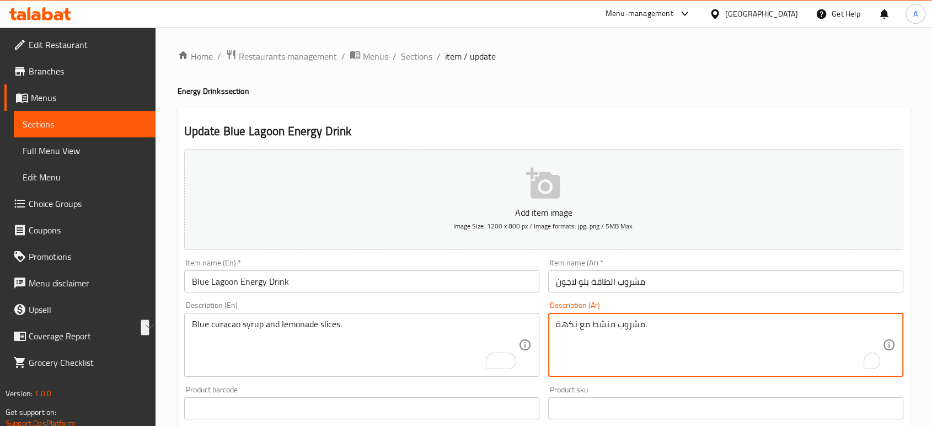
click at [591, 326] on textarea "مشروب منشط مع نكهة." at bounding box center [719, 345] width 327 height 52
paste textarea "شراب الكوراساو الأزرق وشرائح الليمون"
type textarea "شراب الكوراساو الأزرق وشرائح الليمون."
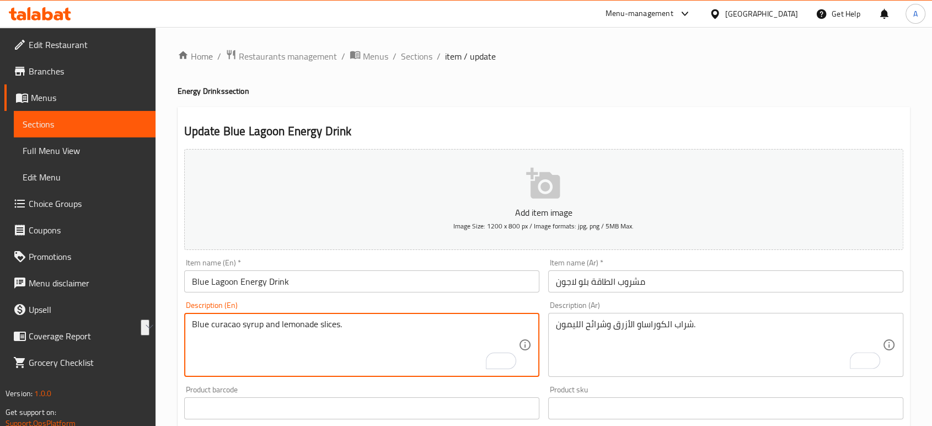
drag, startPoint x: 239, startPoint y: 327, endPoint x: 189, endPoint y: 328, distance: 50.8
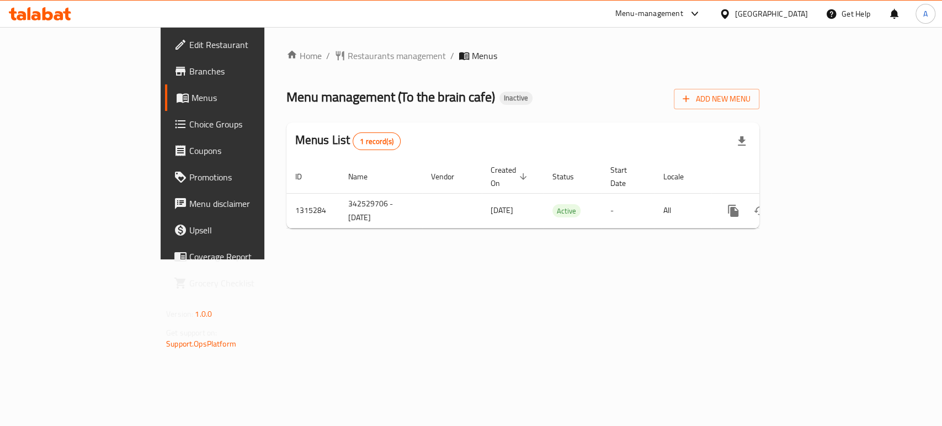
drag, startPoint x: 667, startPoint y: 374, endPoint x: 653, endPoint y: 356, distance: 22.4
click at [666, 259] on div "Home / Restaurants management / Menus Menu management ( To the brain cafe ) Ina…" at bounding box center [522, 143] width 517 height 232
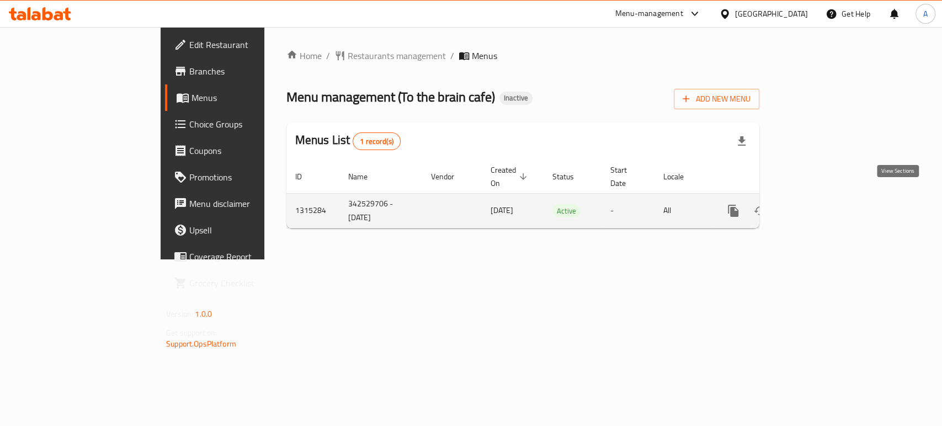
click at [826, 198] on link "enhanced table" at bounding box center [812, 211] width 26 height 26
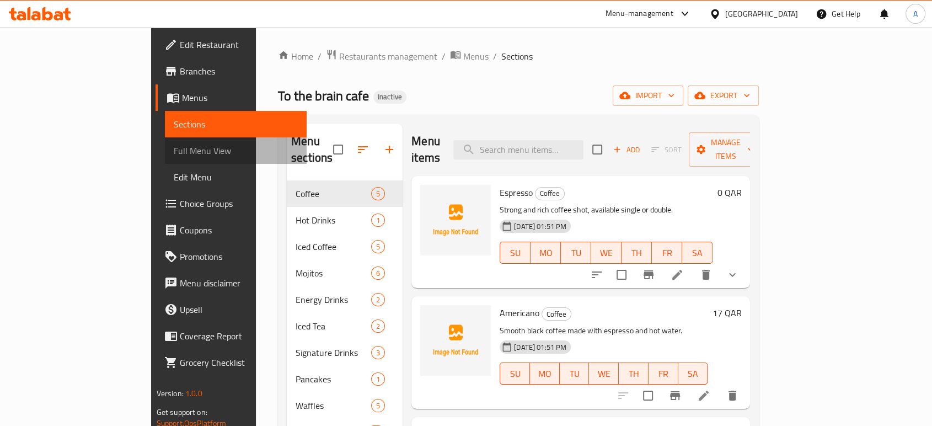
click at [174, 149] on span "Full Menu View" at bounding box center [236, 150] width 124 height 13
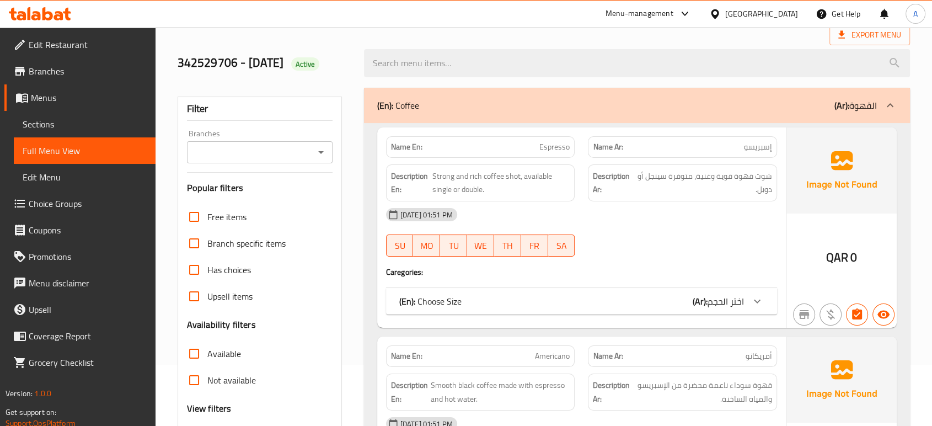
scroll to position [122, 0]
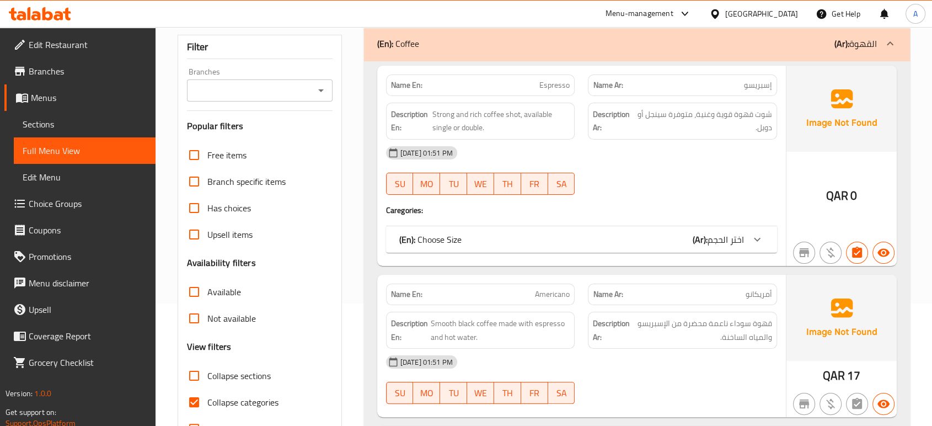
click at [234, 402] on span "Collapse categories" at bounding box center [242, 402] width 71 height 13
click at [207, 402] on input "Collapse categories" at bounding box center [194, 402] width 26 height 26
checkbox input "false"
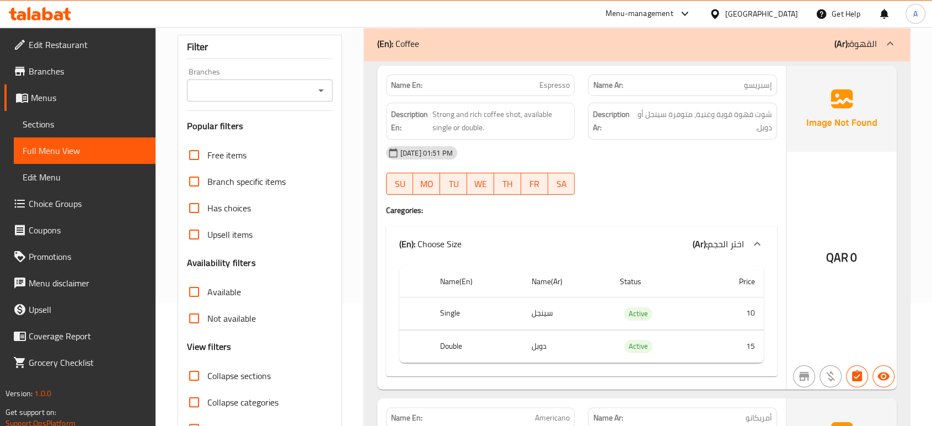
click at [257, 377] on span "Collapse sections" at bounding box center [238, 375] width 63 height 13
click at [207, 377] on input "Collapse sections" at bounding box center [194, 375] width 26 height 26
checkbox input "true"
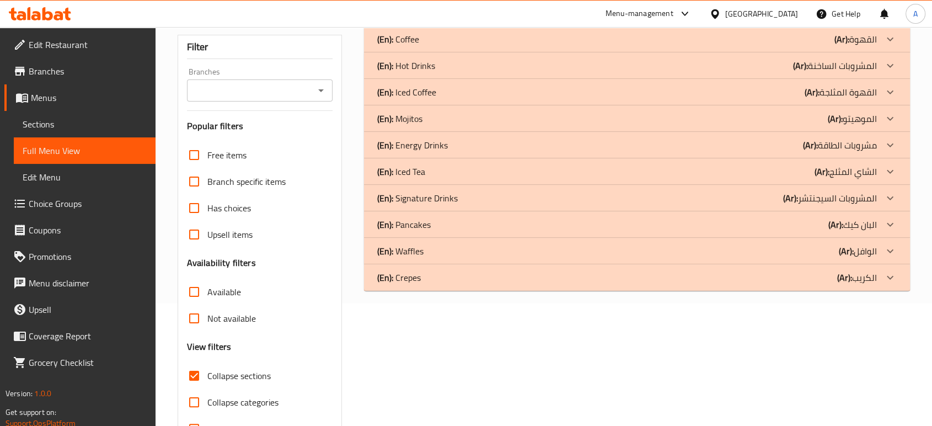
click at [441, 276] on div "(En): Crepes (Ar): الكريب" at bounding box center [627, 277] width 500 height 13
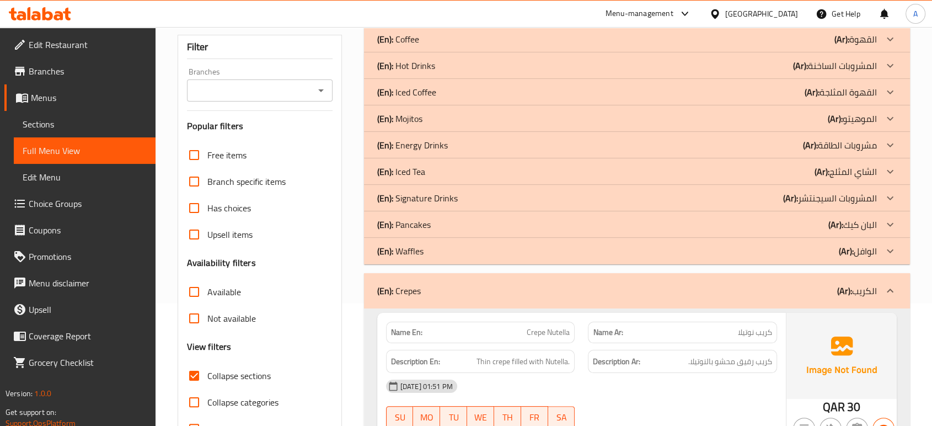
click at [433, 251] on div "(En): Waffles (Ar): الوافل" at bounding box center [627, 250] width 500 height 13
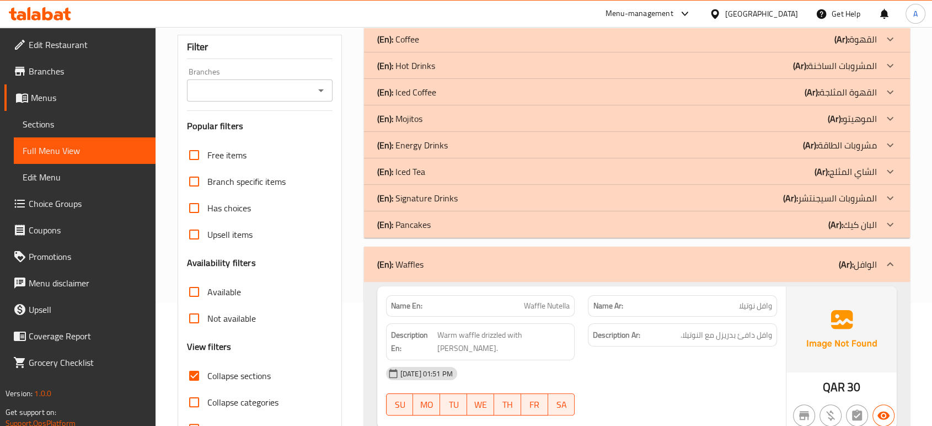
click at [433, 247] on div "(En): Waffles (Ar): الوافل" at bounding box center [637, 264] width 546 height 35
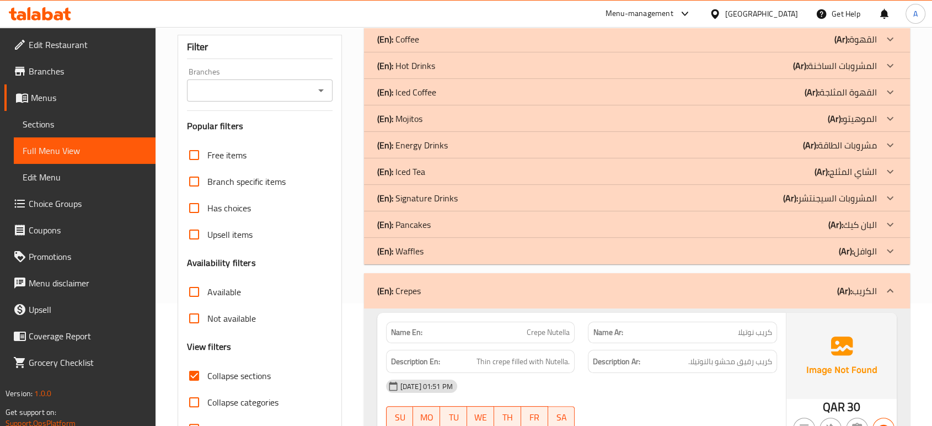
click at [419, 284] on p "(En): Crepes" at bounding box center [399, 290] width 44 height 13
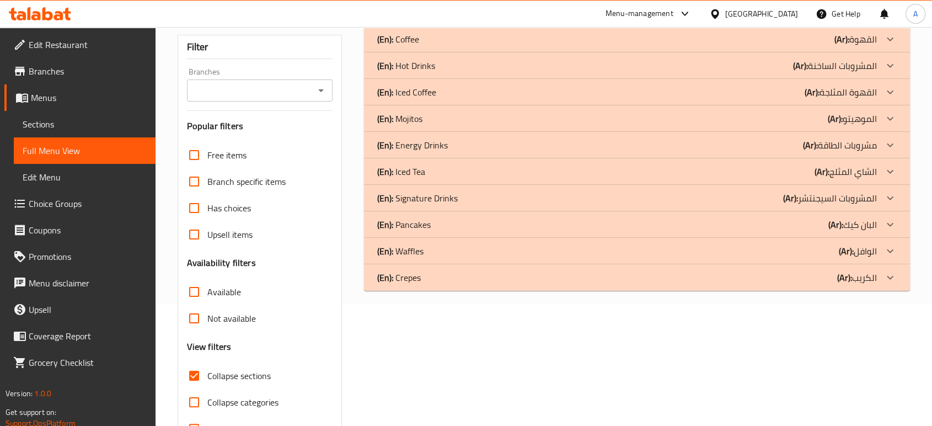
drag, startPoint x: 442, startPoint y: 194, endPoint x: 436, endPoint y: 170, distance: 24.6
click at [442, 194] on p "(En): Signature Drinks" at bounding box center [417, 197] width 81 height 13
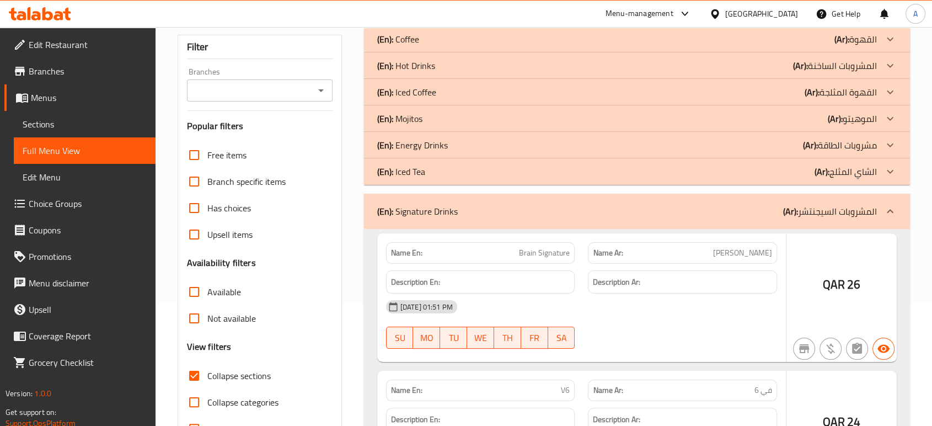
click at [435, 168] on div "(En): Iced Tea (Ar): الشاي المثلج" at bounding box center [627, 171] width 500 height 13
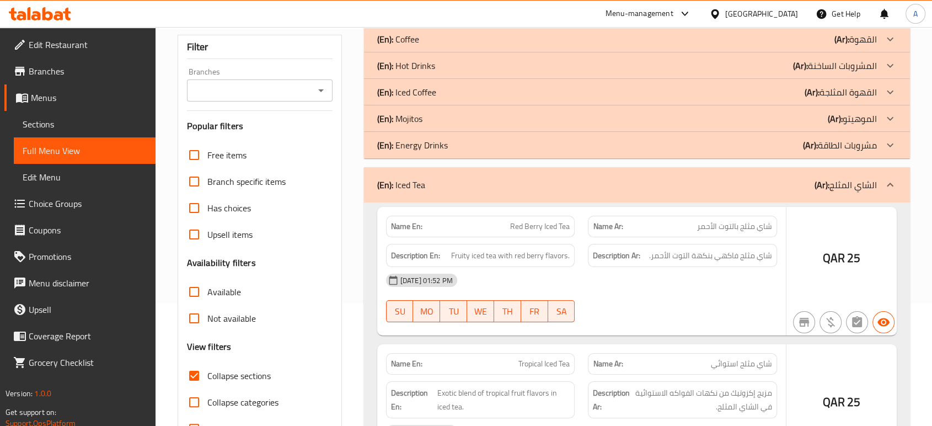
click at [436, 140] on p "(En): Energy Drinks" at bounding box center [412, 144] width 71 height 13
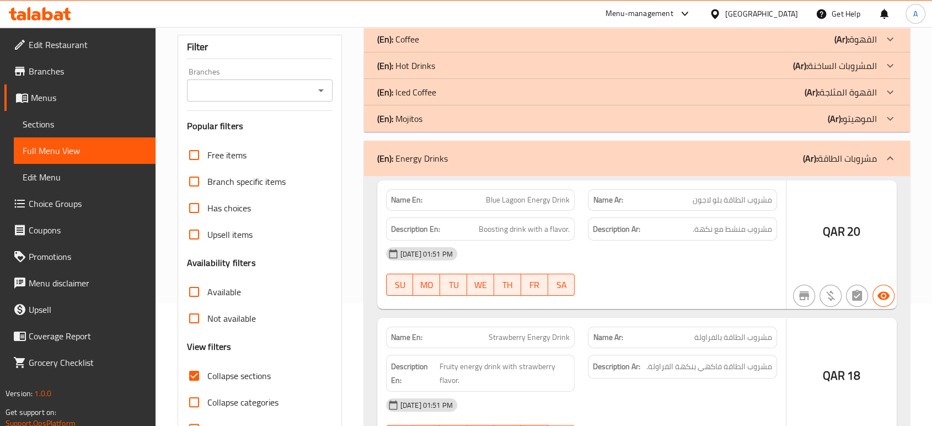
click at [434, 118] on div "(En): Mojitos (Ar): الموهيتو" at bounding box center [627, 118] width 500 height 13
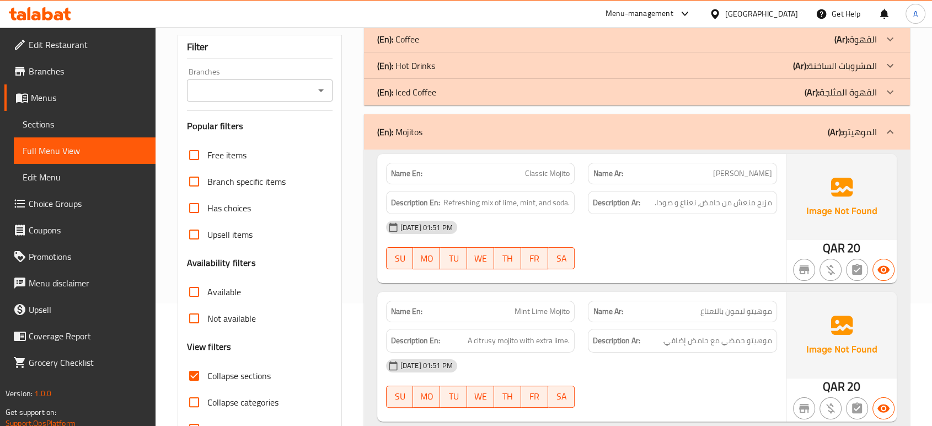
click at [434, 94] on p "(En): Iced Coffee" at bounding box center [406, 92] width 59 height 13
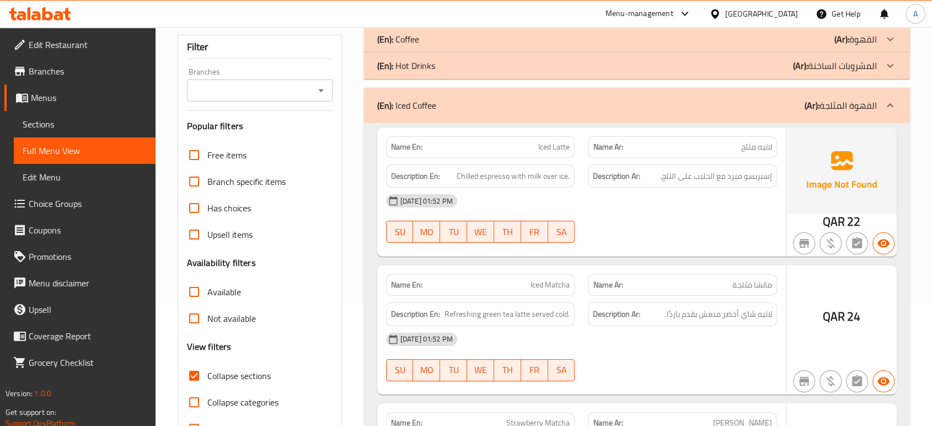
click at [442, 54] on div "(En): Hot Drinks (Ar): المشروبات الساخنة" at bounding box center [637, 65] width 546 height 26
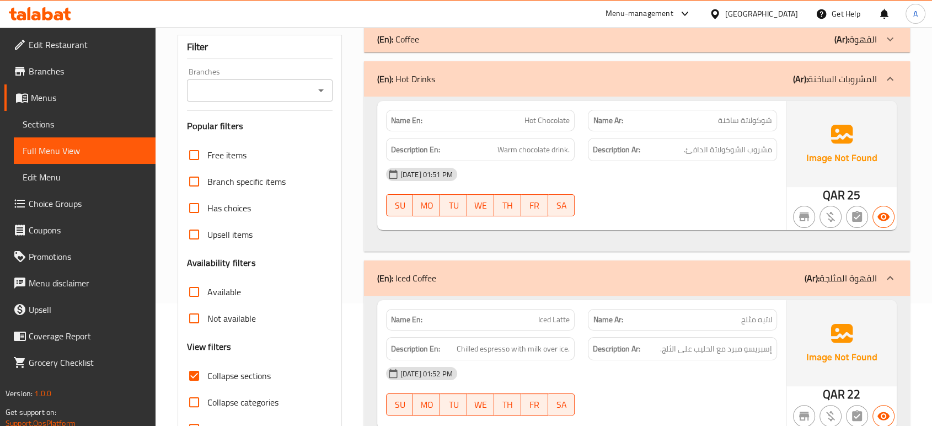
click at [440, 38] on div "(En): Coffee (Ar): القهوة" at bounding box center [627, 39] width 500 height 13
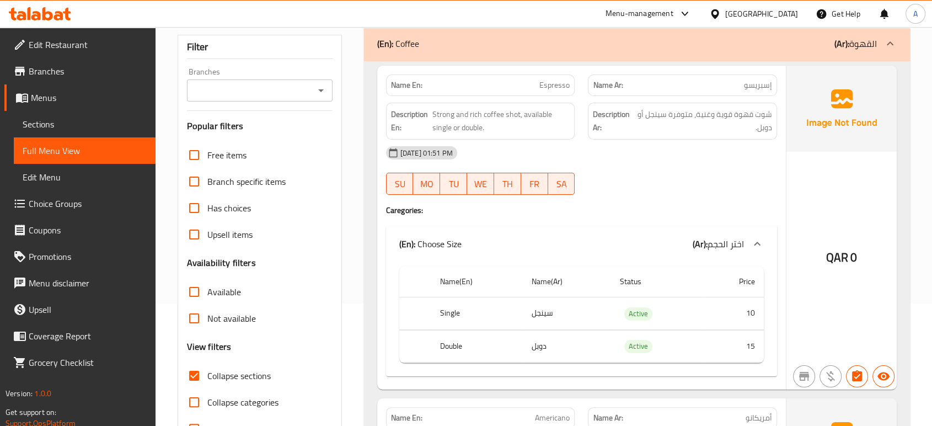
scroll to position [0, 0]
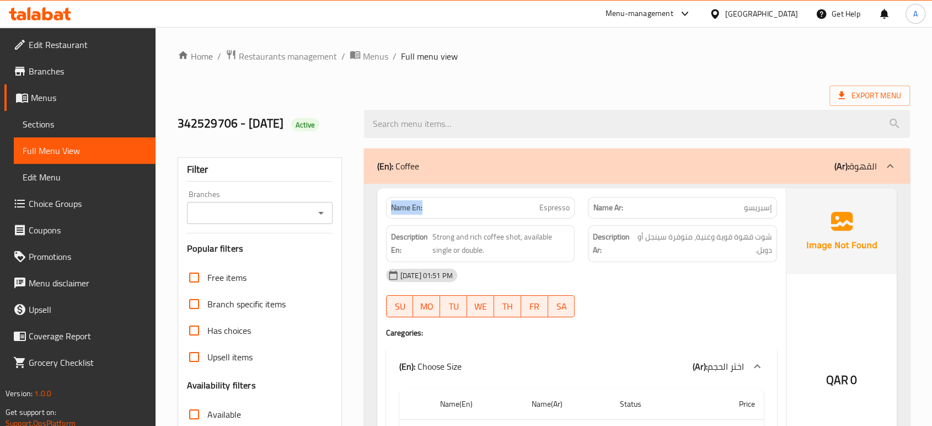
drag, startPoint x: 429, startPoint y: 203, endPoint x: 388, endPoint y: 202, distance: 40.3
click at [390, 202] on div "Name En: Espresso" at bounding box center [480, 208] width 189 height 22
copy strong "Name En:"
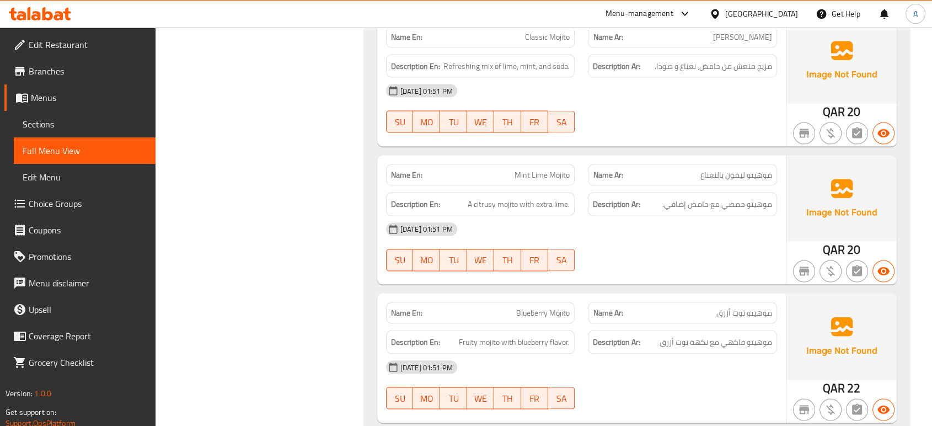
scroll to position [2145, 0]
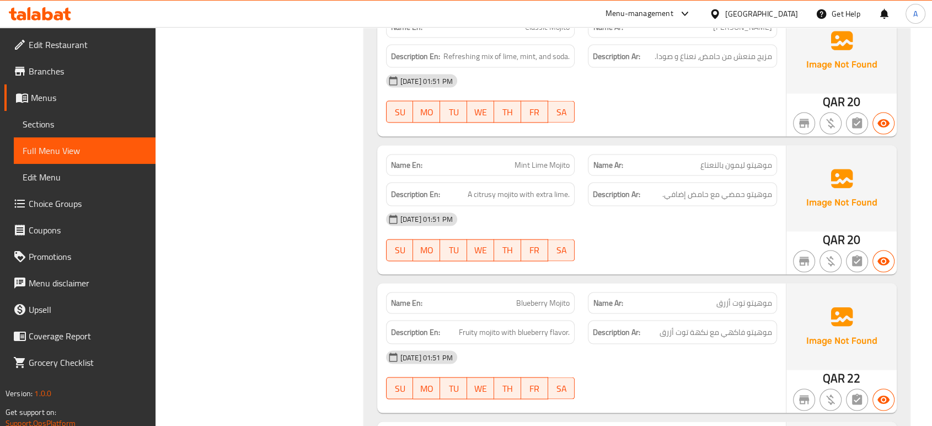
click at [552, 159] on span "Mint Lime Mojito" at bounding box center [542, 165] width 55 height 12
copy span "Mint Lime Mojito"
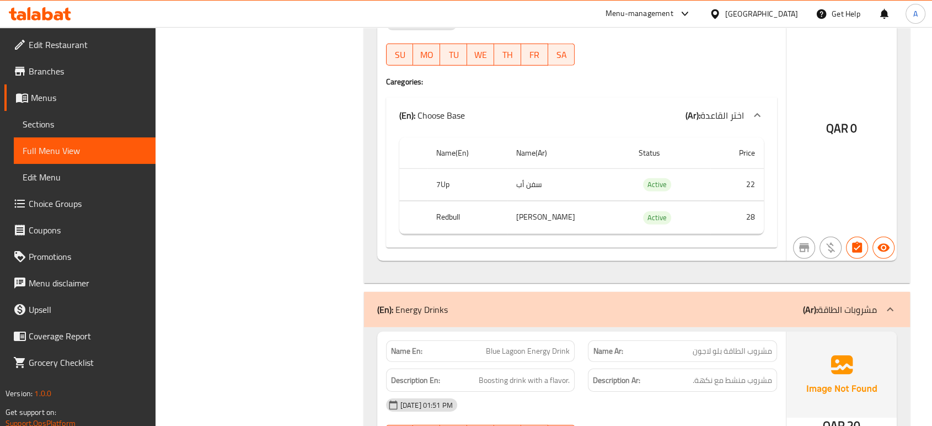
scroll to position [3372, 0]
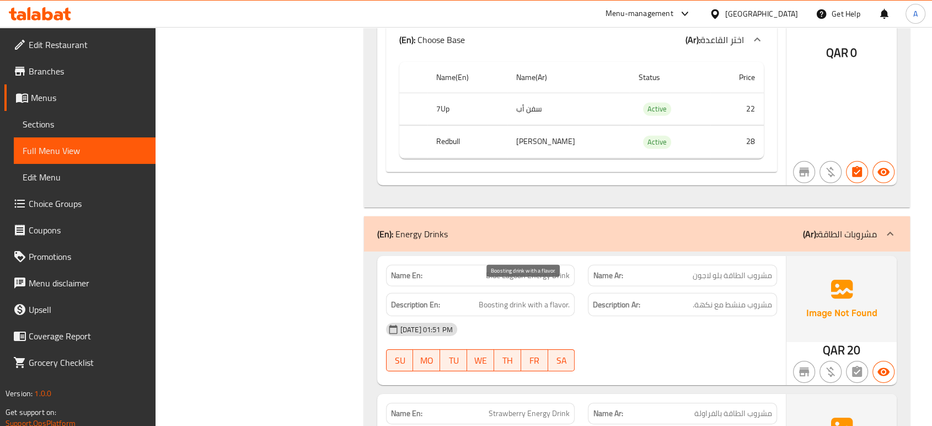
click at [532, 298] on span "Boosting drink with a flavor." at bounding box center [524, 305] width 91 height 14
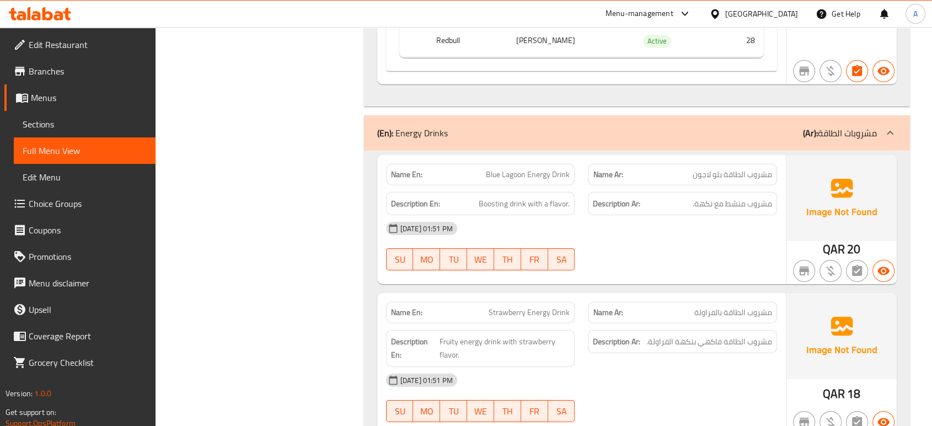
scroll to position [3494, 0]
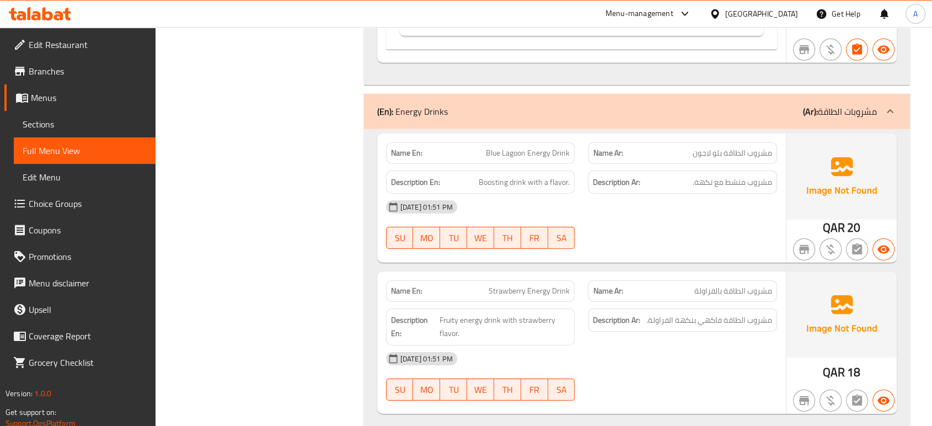
click at [623, 243] on div "Name En: Blue Lagoon Energy Drink Name Ar: مشروب الطاقة بلو لاجون Description E…" at bounding box center [581, 198] width 409 height 129
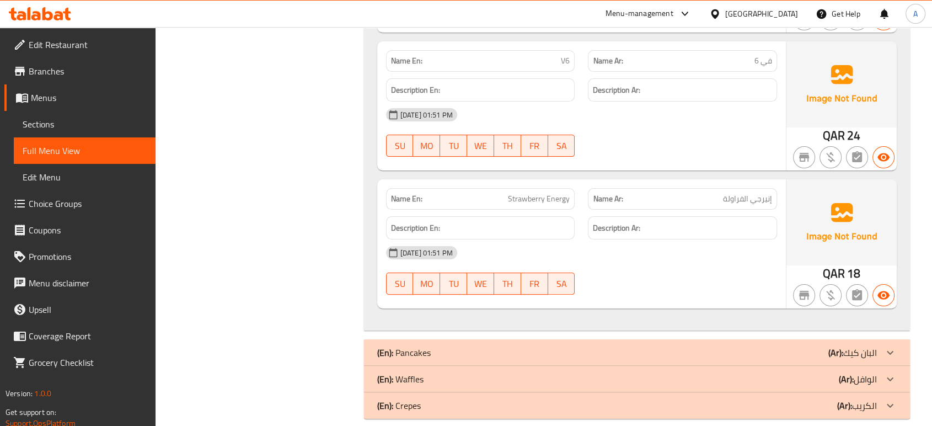
scroll to position [4428, 0]
click at [683, 220] on div "Description Ar:" at bounding box center [682, 227] width 189 height 24
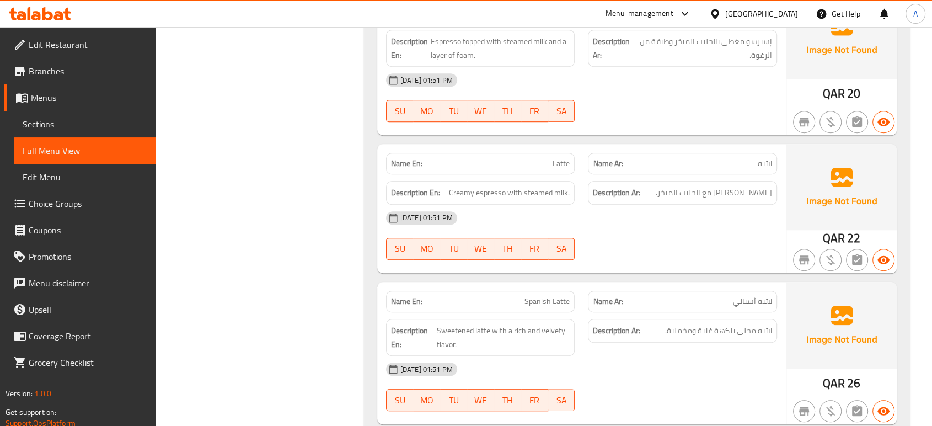
scroll to position [797, 0]
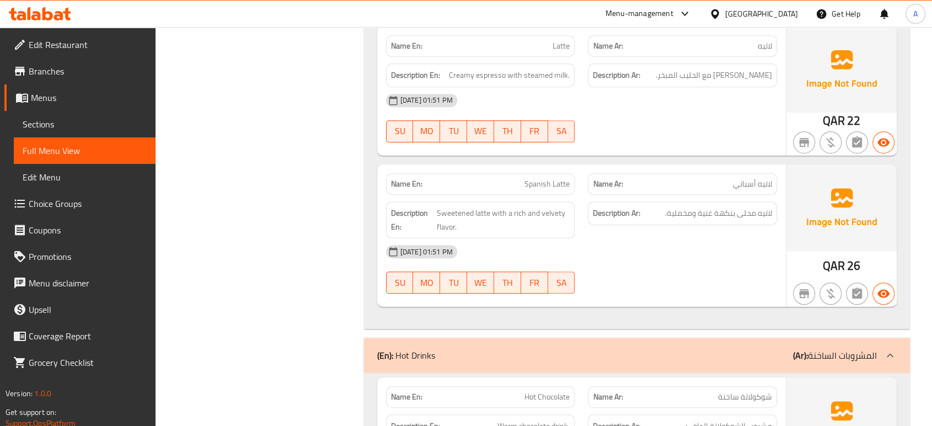
click at [689, 134] on div "30-09-2025 01:51 PM SU MO TU WE TH FR SA" at bounding box center [582, 118] width 404 height 62
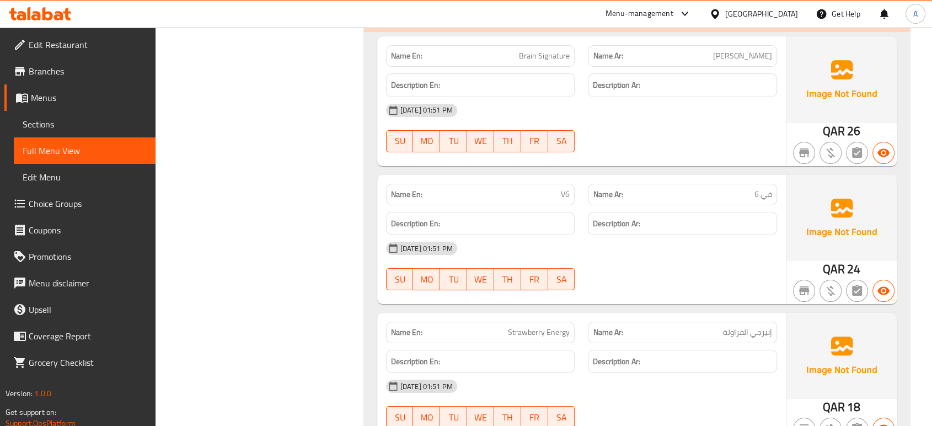
scroll to position [4352, 0]
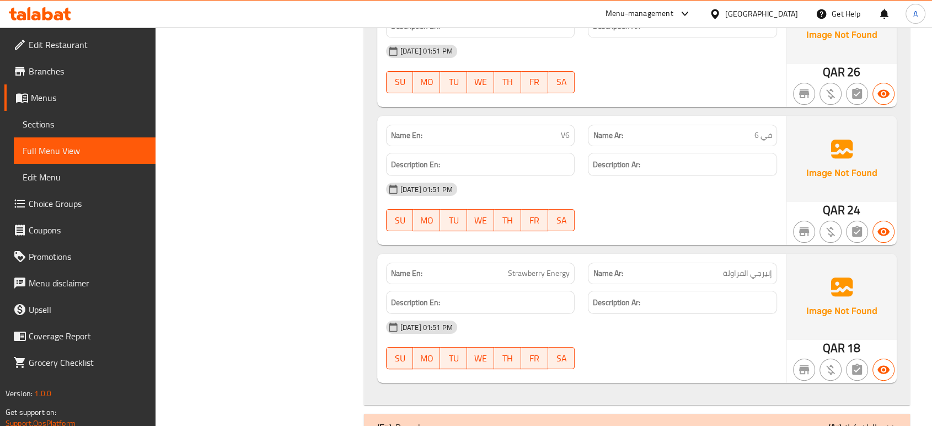
click at [700, 333] on div "30-09-2025 01:51 PM SU MO TU WE TH FR SA" at bounding box center [582, 345] width 404 height 62
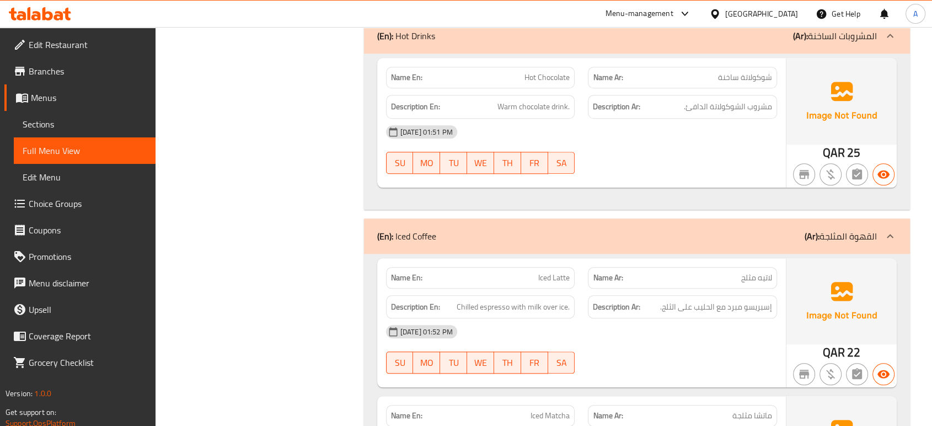
scroll to position [1235, 0]
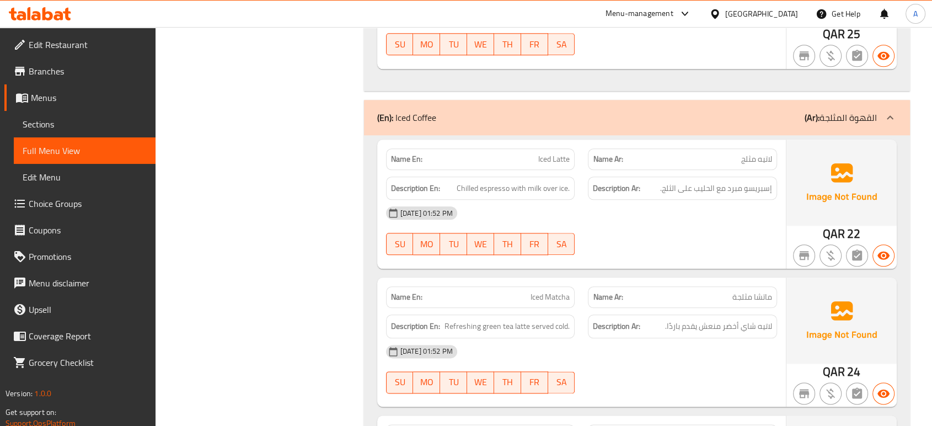
click at [640, 198] on div "Description Ar: إسبريسو مبرد مع الحليب على الثلج." at bounding box center [682, 189] width 189 height 24
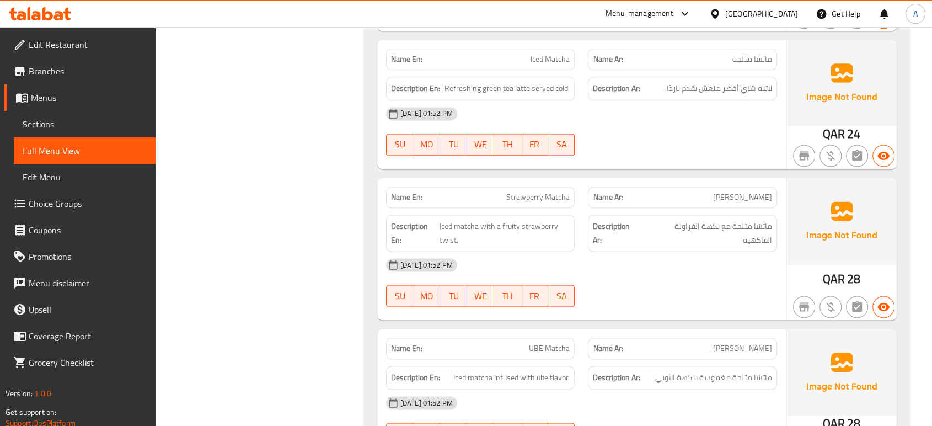
scroll to position [1480, 0]
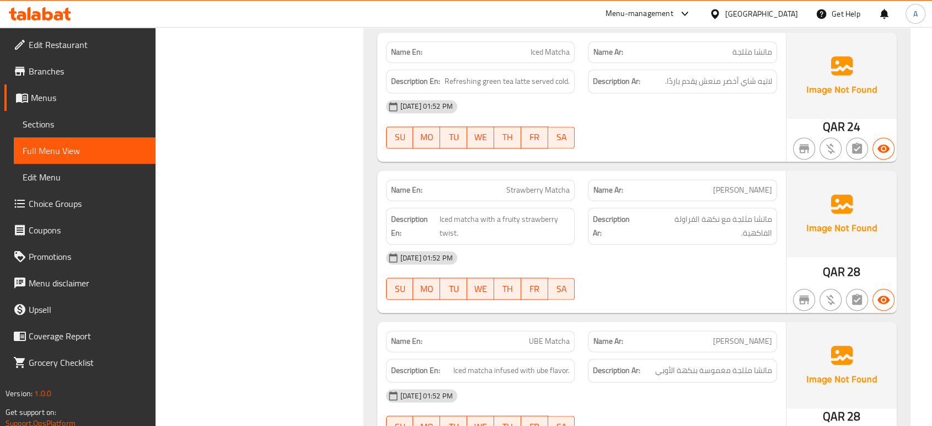
click at [564, 190] on span "Strawberry Matcha" at bounding box center [537, 190] width 63 height 12
copy span "Strawberry Matcha"
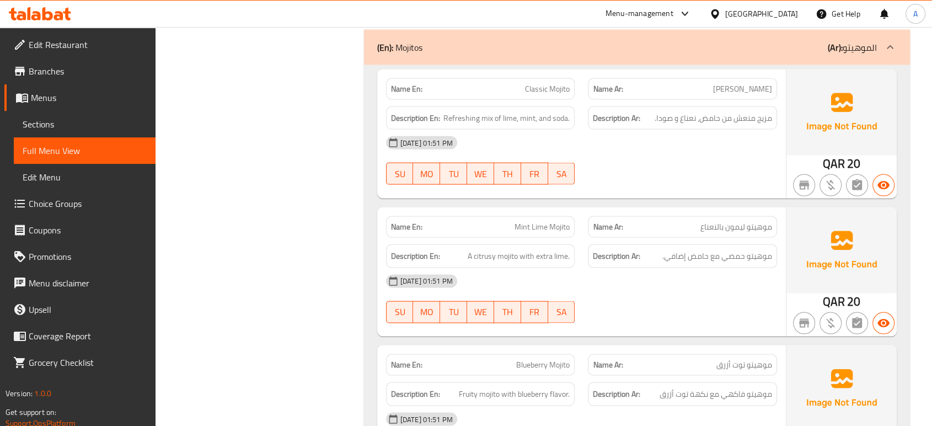
scroll to position [2154, 0]
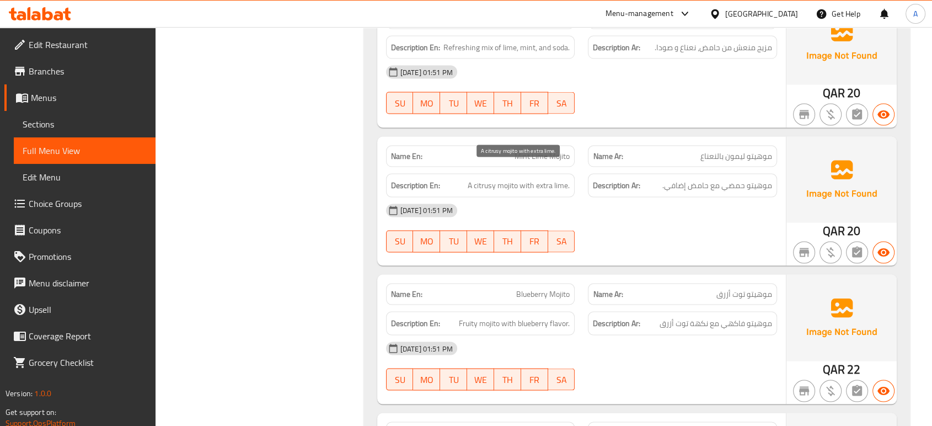
click at [516, 179] on span "A citrusy mojito with extra lime." at bounding box center [519, 186] width 102 height 14
copy span "A citrusy mojito with extra lime."
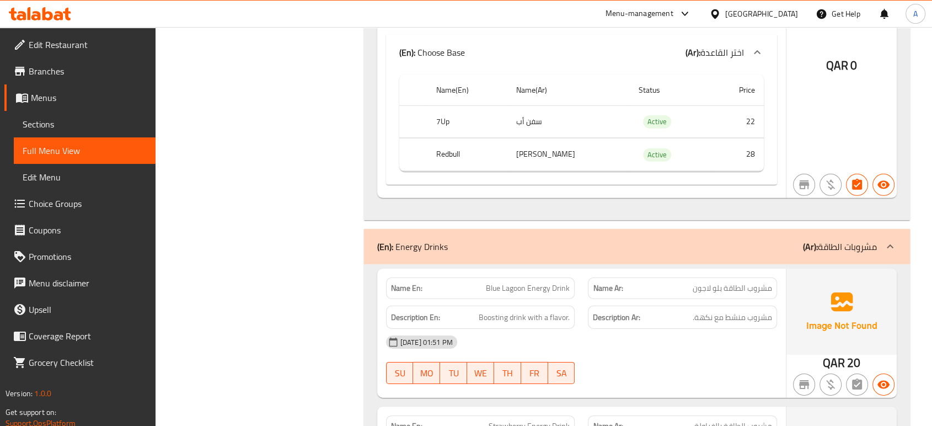
scroll to position [3442, 0]
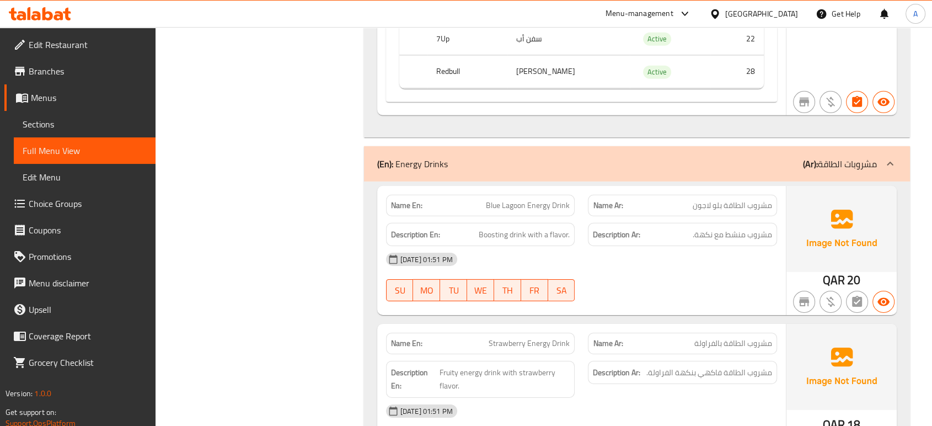
click at [569, 200] on span "Blue Lagoon Energy Drink" at bounding box center [528, 206] width 84 height 12
copy span "Blue Lagoon Energy Drink"
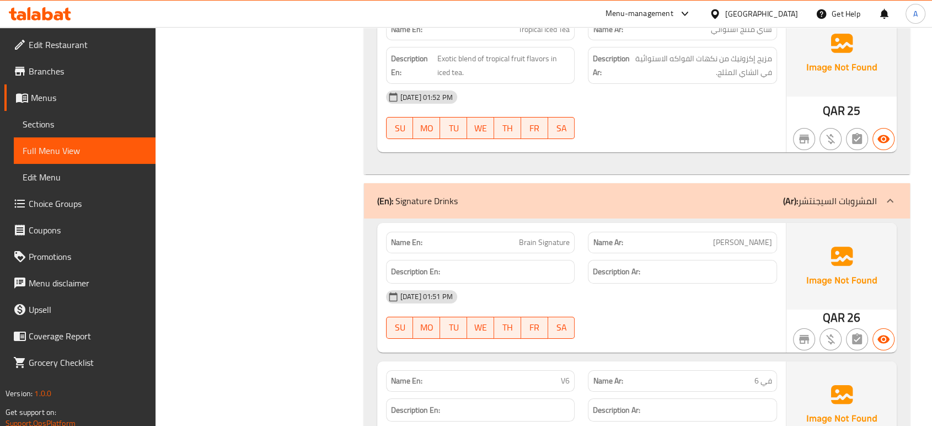
scroll to position [4177, 0]
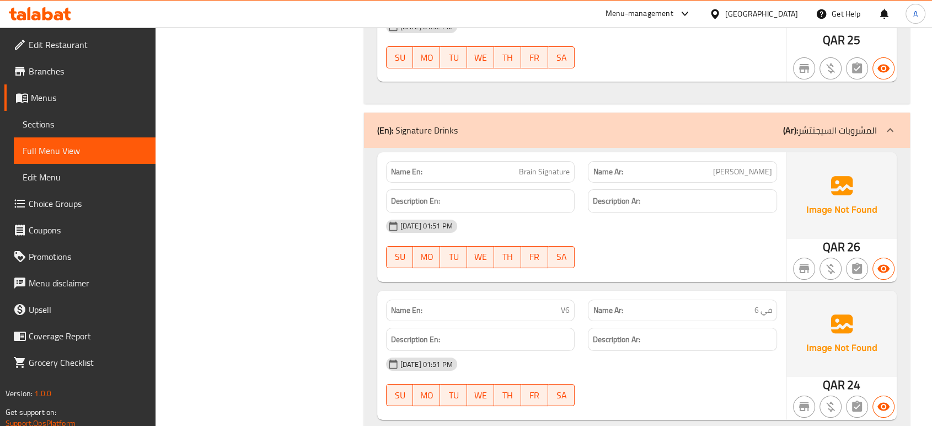
click at [601, 222] on div "30-09-2025 01:51 PM" at bounding box center [582, 226] width 404 height 26
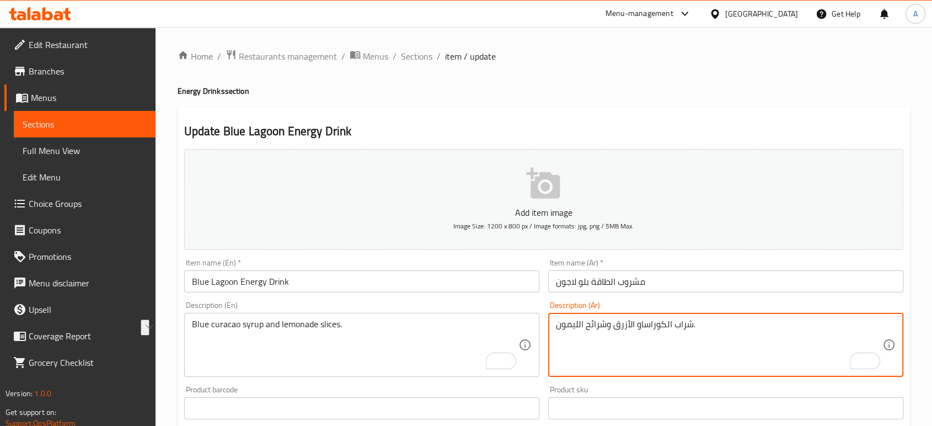
drag, startPoint x: 692, startPoint y: 325, endPoint x: 610, endPoint y: 328, distance: 82.3
paste textarea "[PERSON_NAME]"
type textarea "شراب بلو كوراساو وشرائح الليمون."
click at [664, 289] on input "مشروب الطاقة بلو لاجون" at bounding box center [725, 281] width 355 height 22
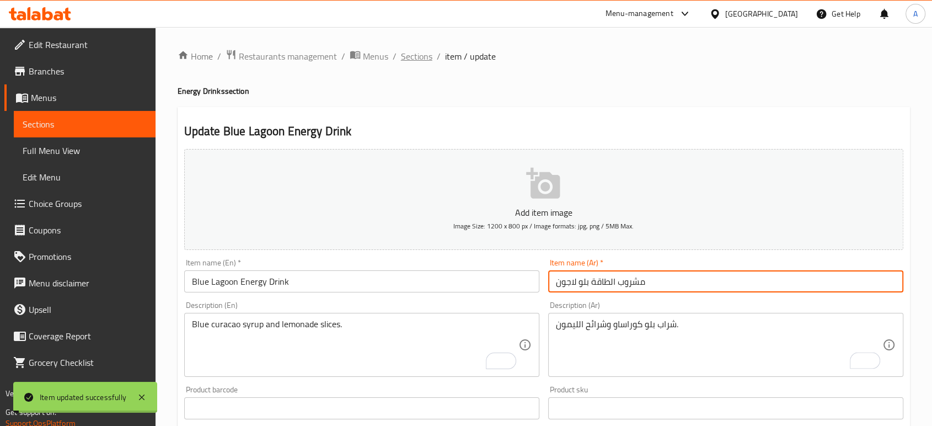
click at [425, 61] on span "Sections" at bounding box center [416, 56] width 31 height 13
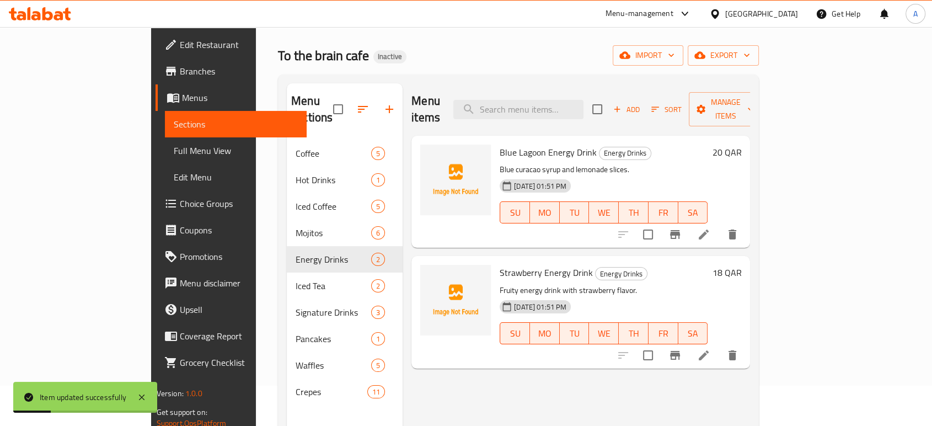
scroll to position [61, 0]
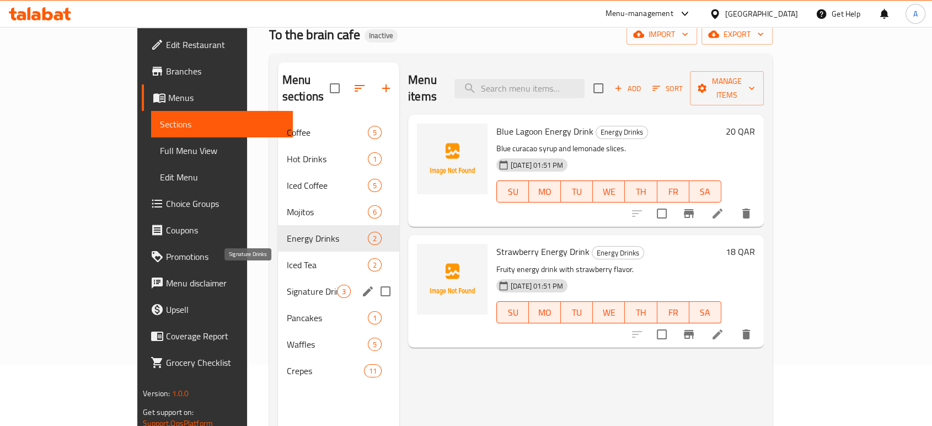
click at [287, 285] on span "Signature Drinks" at bounding box center [312, 291] width 50 height 13
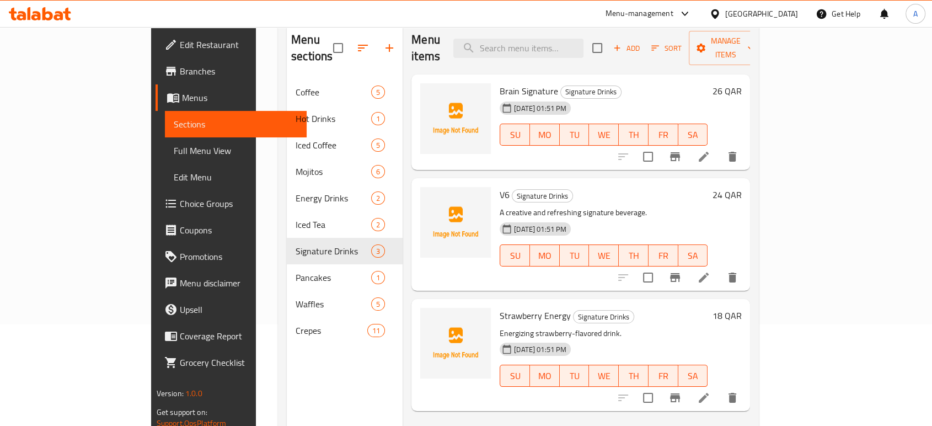
scroll to position [122, 0]
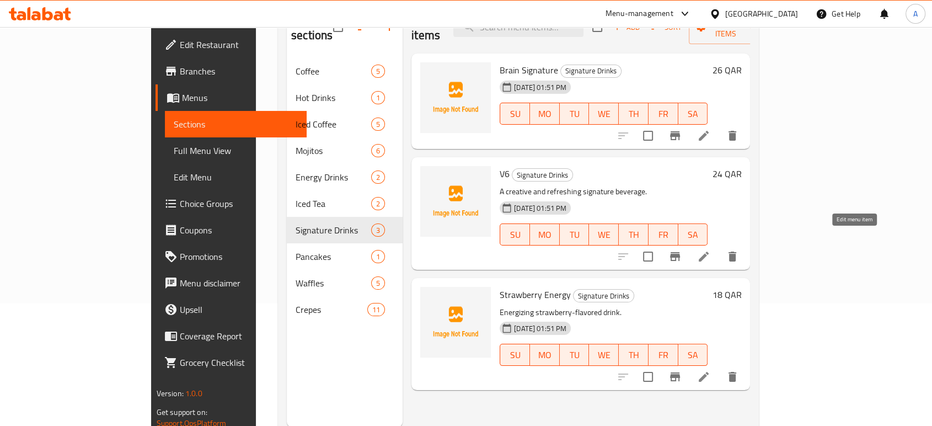
click at [711, 250] on icon at bounding box center [703, 256] width 13 height 13
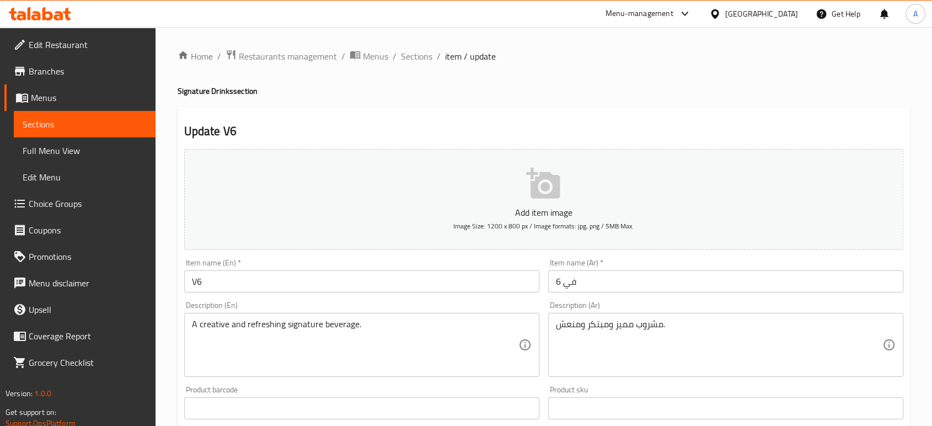
click at [339, 318] on div "A creative and refreshing signature beverage. Description (En)" at bounding box center [361, 345] width 355 height 64
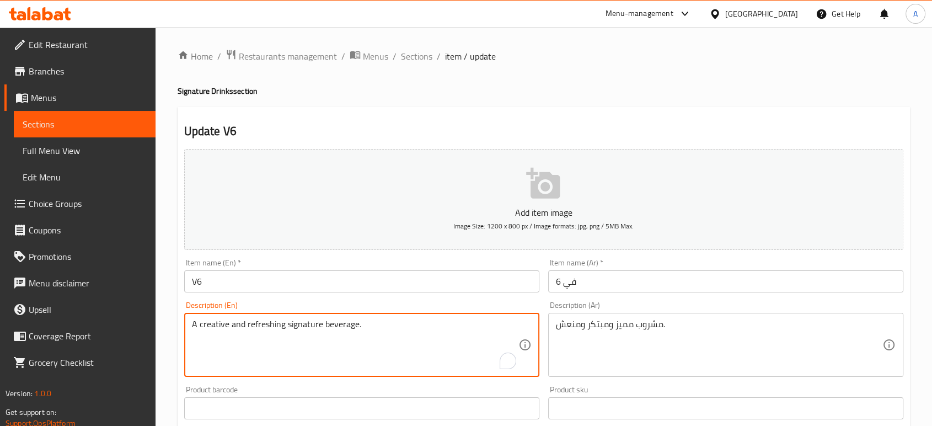
click at [340, 322] on textarea "A creative and refreshing signature beverage." at bounding box center [355, 345] width 327 height 52
paste textarea "Ground coffee beans, sugar and ice"
type textarea "Ground coffee beans, sugar and ice"
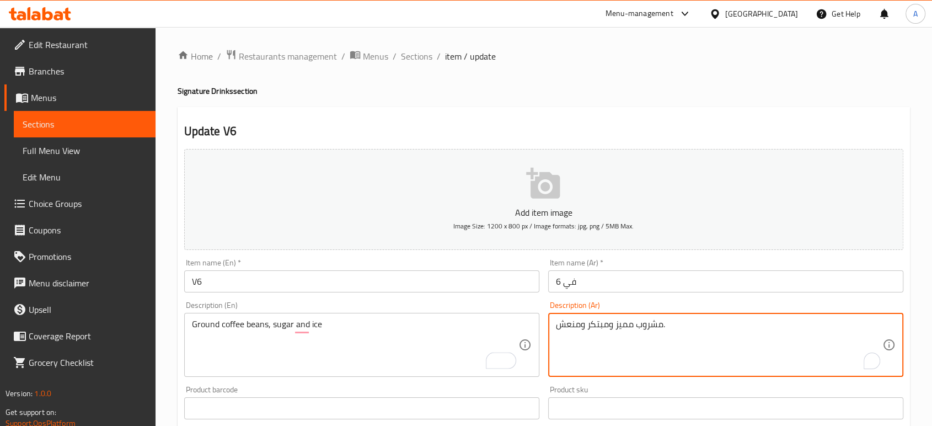
click at [605, 322] on textarea "مشروب مميز ومبتكر ومنعش." at bounding box center [719, 345] width 327 height 52
click at [606, 322] on textarea "مشروب مميز ومبتكر ومنعش." at bounding box center [719, 345] width 327 height 52
paste textarea "حبوب قهوة مطحونة، سكر وثلج"
type textarea "حبوب قهوة مطحونة، سكر وثلج"
click at [616, 285] on input "في 6" at bounding box center [725, 281] width 355 height 22
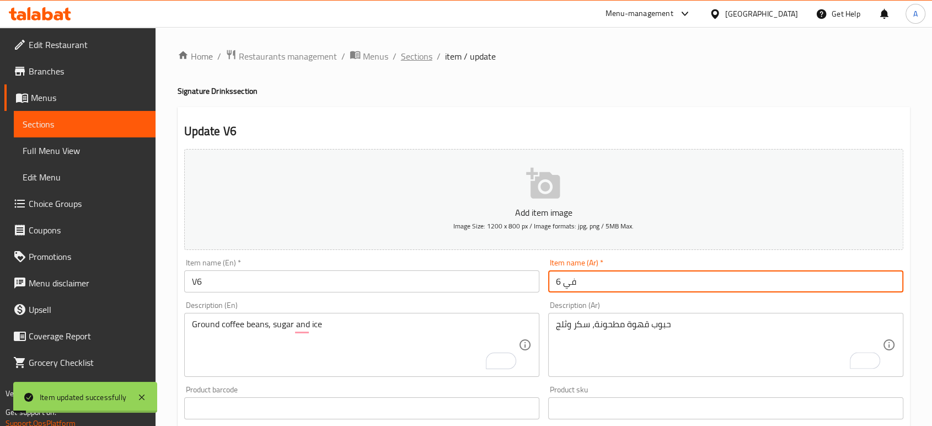
click at [422, 58] on span "Sections" at bounding box center [416, 56] width 31 height 13
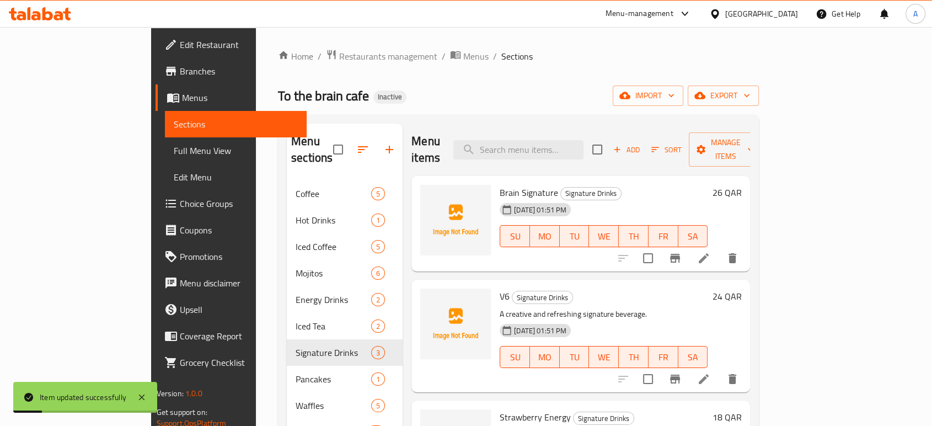
scroll to position [122, 0]
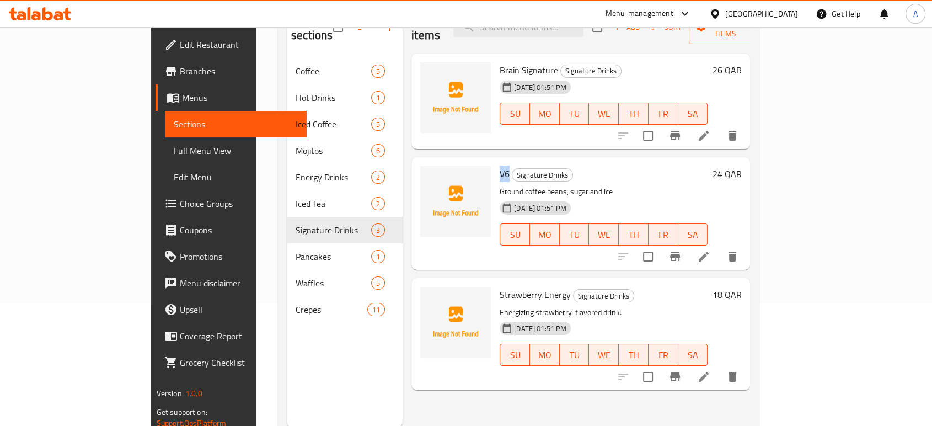
drag, startPoint x: 468, startPoint y: 159, endPoint x: 460, endPoint y: 161, distance: 8.0
click at [495, 162] on div "V6 Signature Drinks Ground coffee beans, sugar and ice 30-09-2025 01:51 PM SU M…" at bounding box center [603, 213] width 217 height 103
click at [500, 286] on span "Strawberry Energy" at bounding box center [535, 294] width 71 height 17
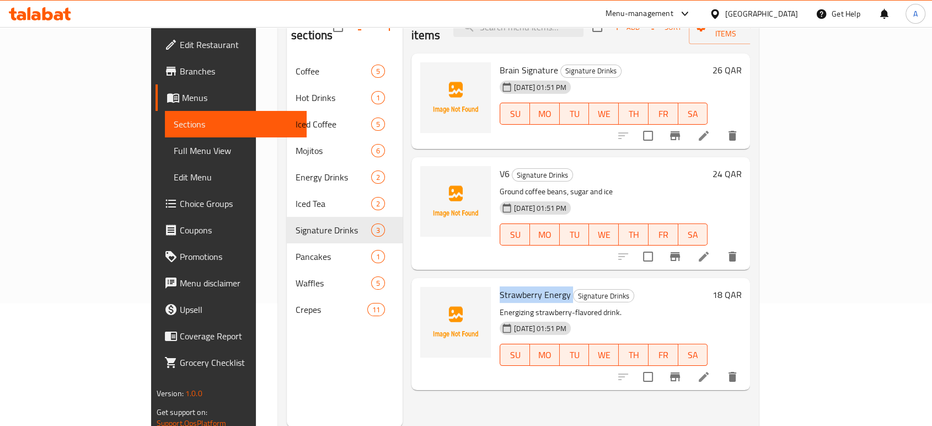
copy h6 "Strawberry Energy"
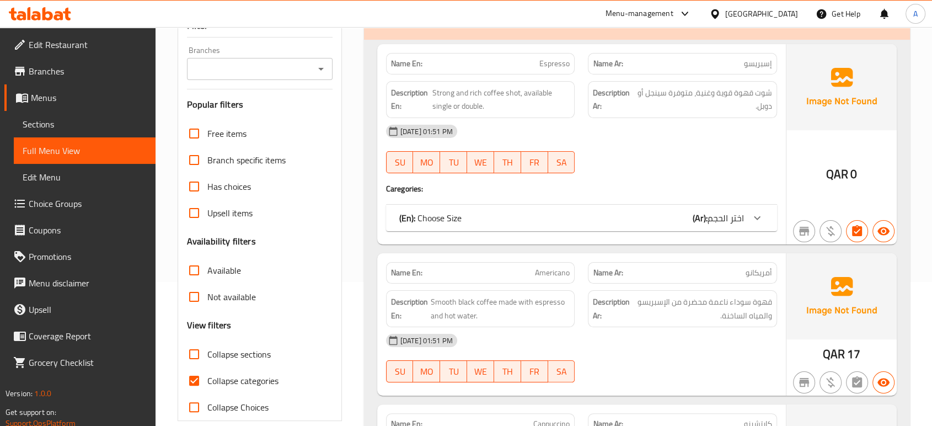
scroll to position [184, 0]
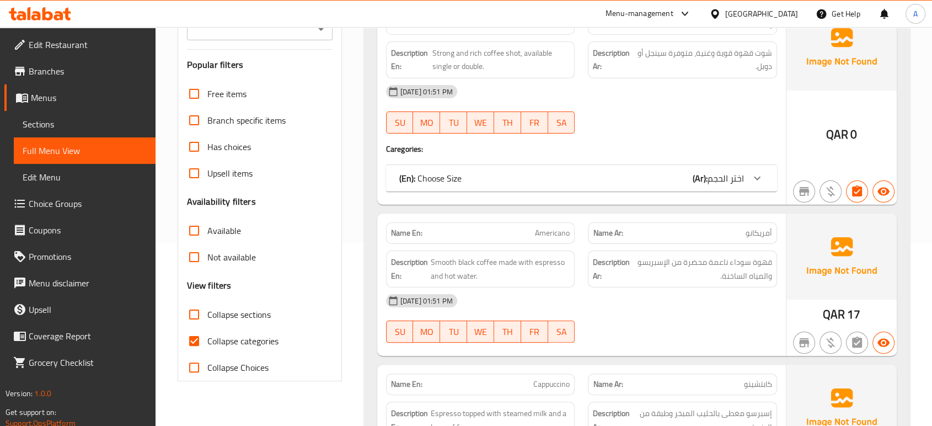
click at [244, 337] on span "Collapse categories" at bounding box center [242, 340] width 71 height 13
click at [207, 337] on input "Collapse categories" at bounding box center [194, 341] width 26 height 26
checkbox input "false"
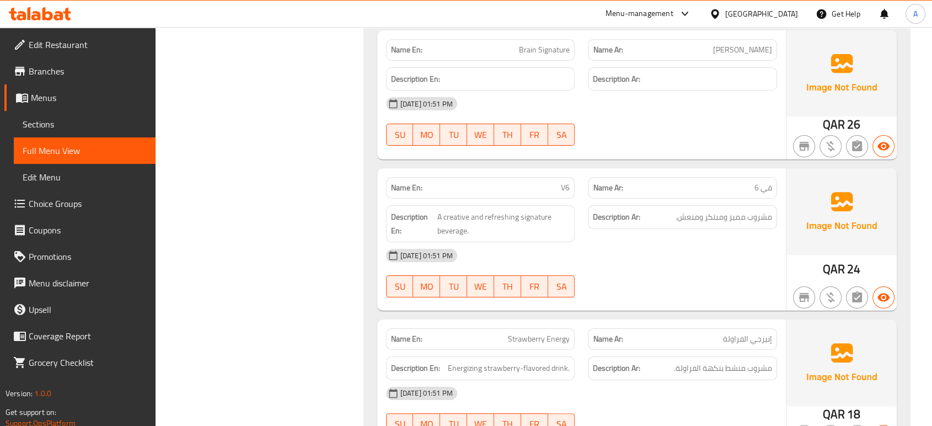
scroll to position [4291, 0]
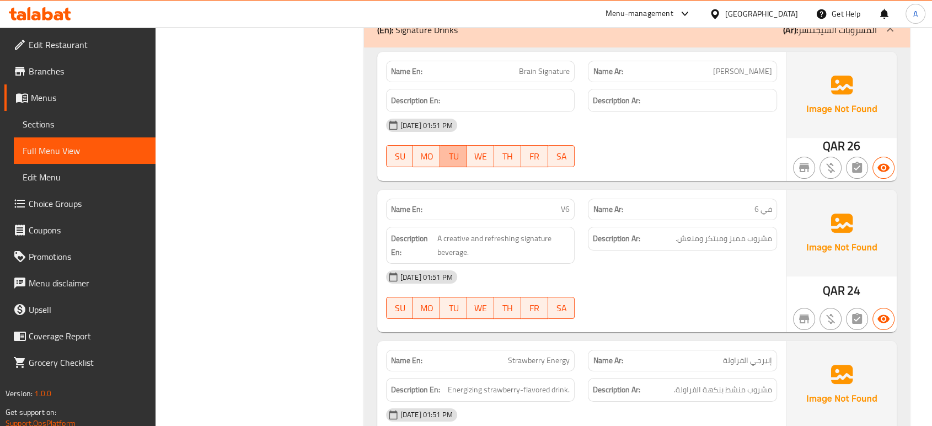
drag, startPoint x: 445, startPoint y: 136, endPoint x: 450, endPoint y: 153, distance: 18.5
click at [445, 148] on span "TU" at bounding box center [454, 156] width 18 height 16
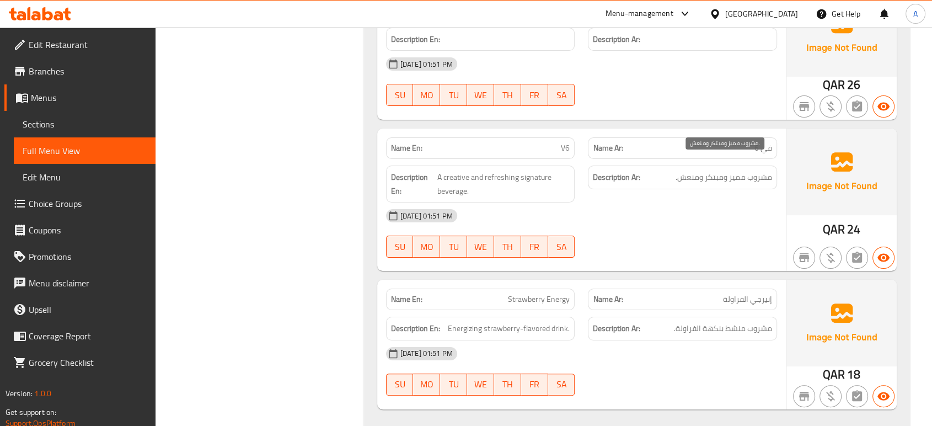
type button "2"
click at [562, 142] on span "V6" at bounding box center [565, 148] width 9 height 12
copy span "V6"
click at [655, 255] on div "Name En: V6 Name Ar: في 6 Description En: A creative and refreshing signature b…" at bounding box center [581, 200] width 409 height 142
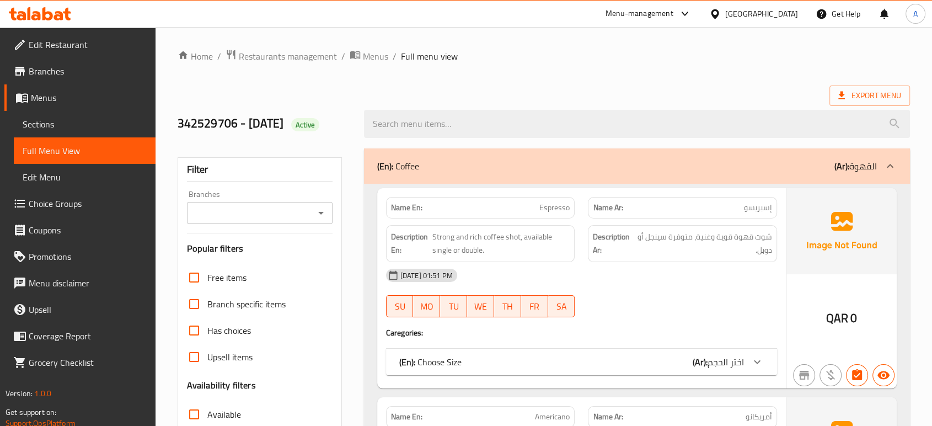
scroll to position [367, 0]
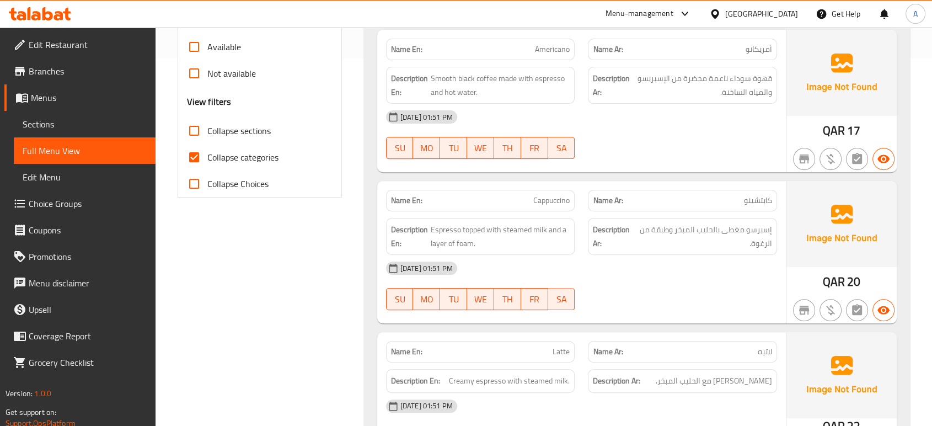
drag, startPoint x: 255, startPoint y: 156, endPoint x: 264, endPoint y: 141, distance: 17.3
click at [255, 156] on span "Collapse categories" at bounding box center [242, 157] width 71 height 13
click at [207, 156] on input "Collapse categories" at bounding box center [194, 157] width 26 height 26
checkbox input "false"
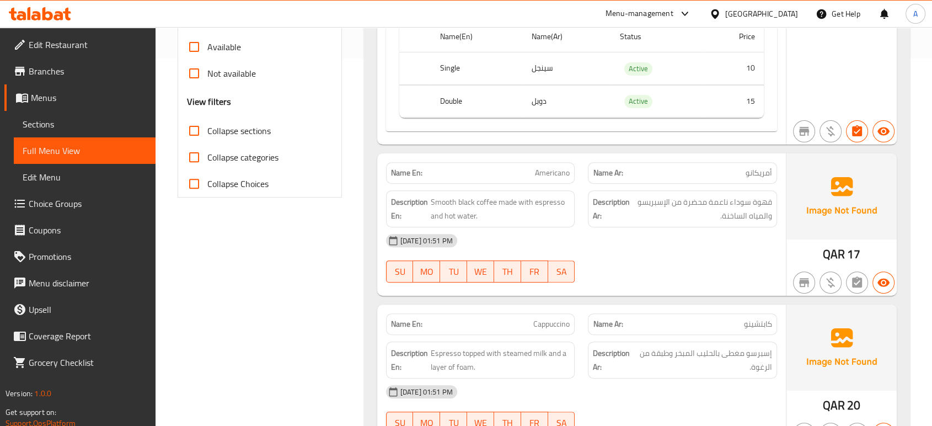
click at [252, 131] on span "Collapse sections" at bounding box center [238, 130] width 63 height 13
click at [207, 131] on input "Collapse sections" at bounding box center [194, 131] width 26 height 26
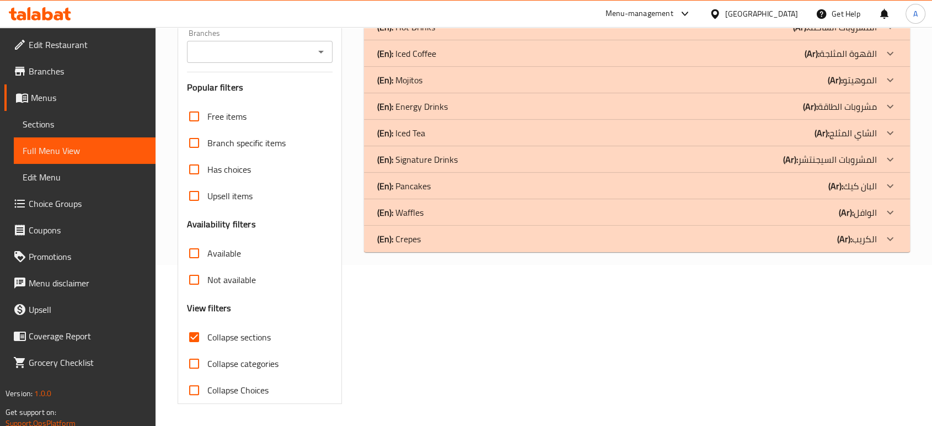
scroll to position [161, 0]
drag, startPoint x: 242, startPoint y: 332, endPoint x: 284, endPoint y: 326, distance: 42.8
click at [242, 332] on span "Collapse sections" at bounding box center [238, 337] width 63 height 13
click at [207, 332] on input "Collapse sections" at bounding box center [194, 337] width 26 height 26
checkbox input "false"
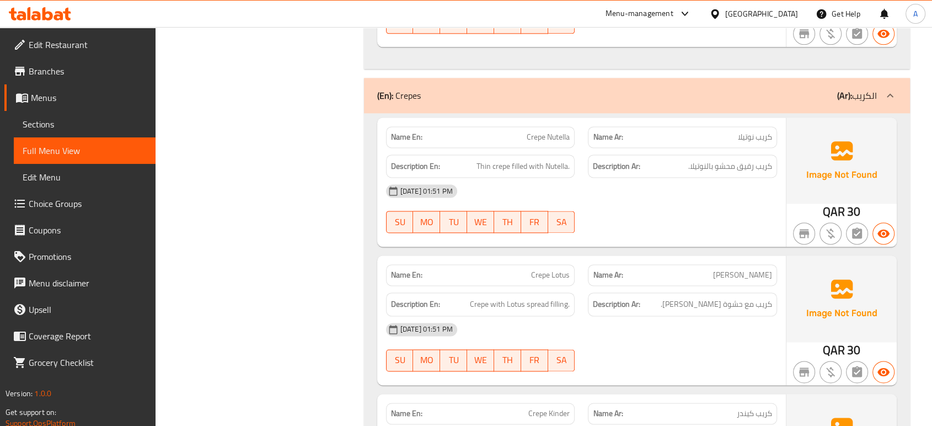
scroll to position [5603, 0]
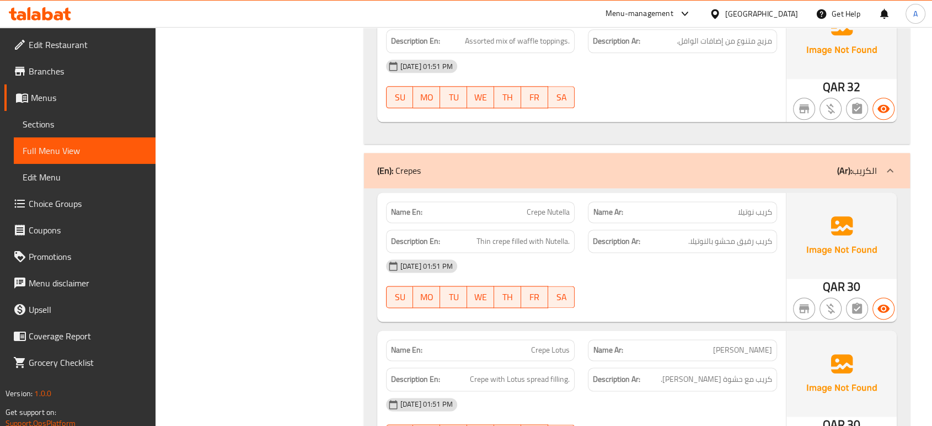
click at [735, 195] on div "Name Ar: [PERSON_NAME]" at bounding box center [683, 212] width 202 height 35
click at [733, 153] on div "(En): Crepes (Ar): الكريب" at bounding box center [637, 170] width 546 height 35
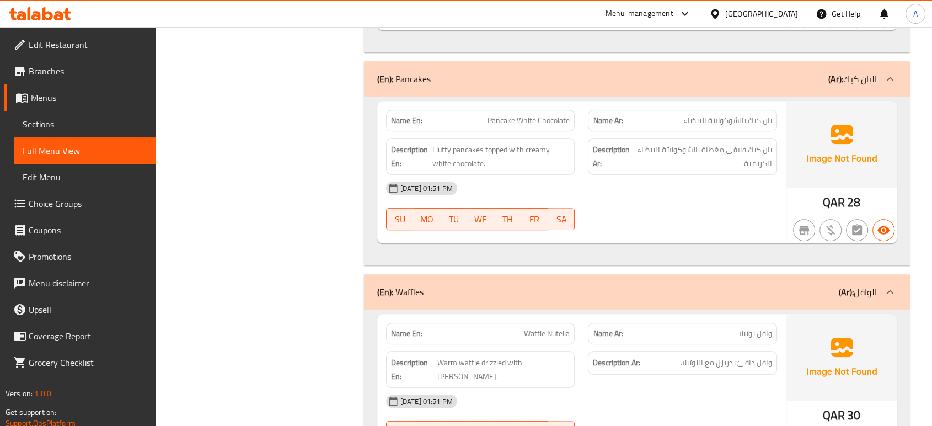
scroll to position [4675, 0]
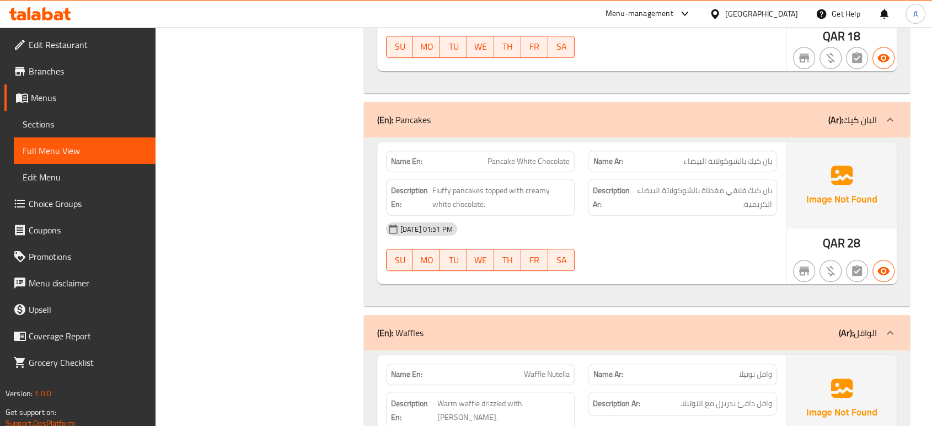
click at [700, 326] on div "(En): Waffles (Ar): الوافل" at bounding box center [627, 332] width 500 height 13
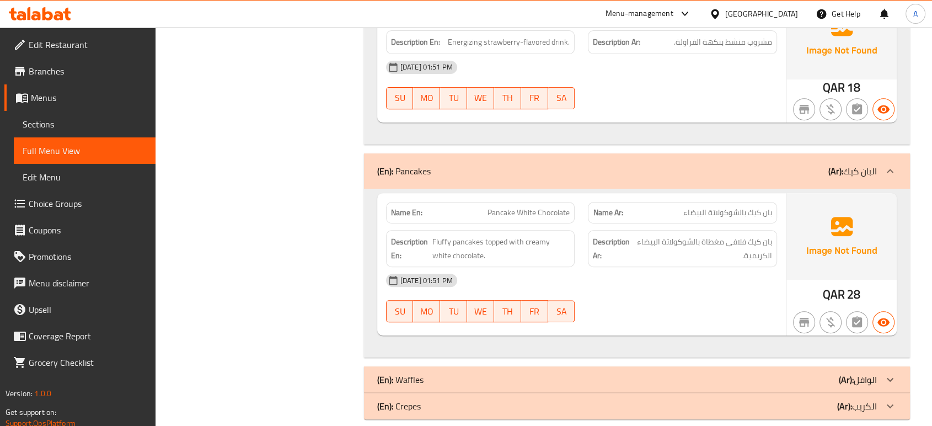
click at [686, 164] on div "(En): Pancakes (Ar): البان كيك" at bounding box center [627, 170] width 500 height 13
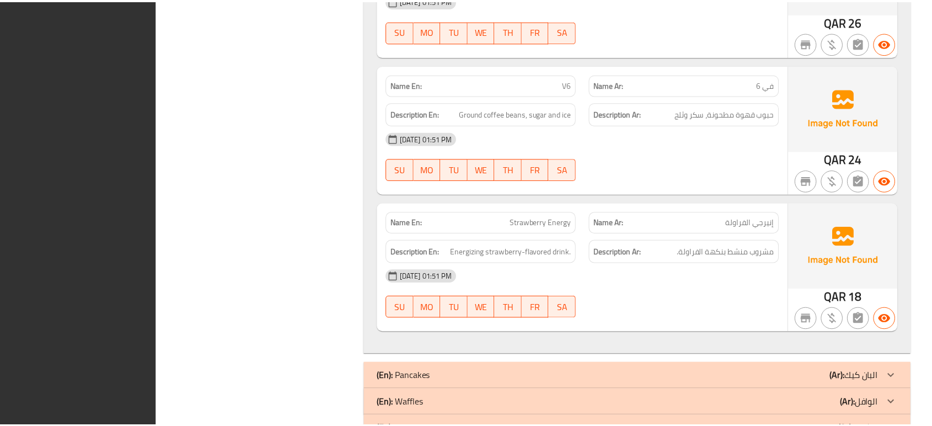
scroll to position [4414, 0]
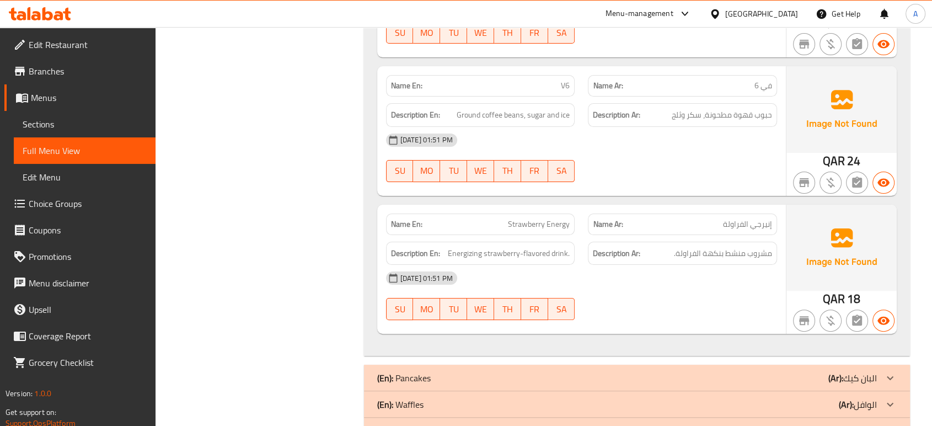
click at [797, 15] on div "[GEOGRAPHIC_DATA]" at bounding box center [762, 14] width 73 height 12
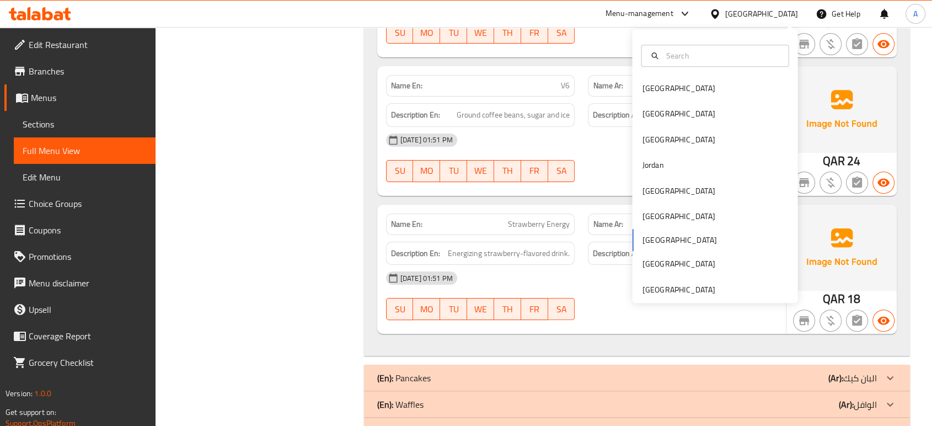
click at [792, 14] on div "[GEOGRAPHIC_DATA]" at bounding box center [762, 14] width 73 height 12
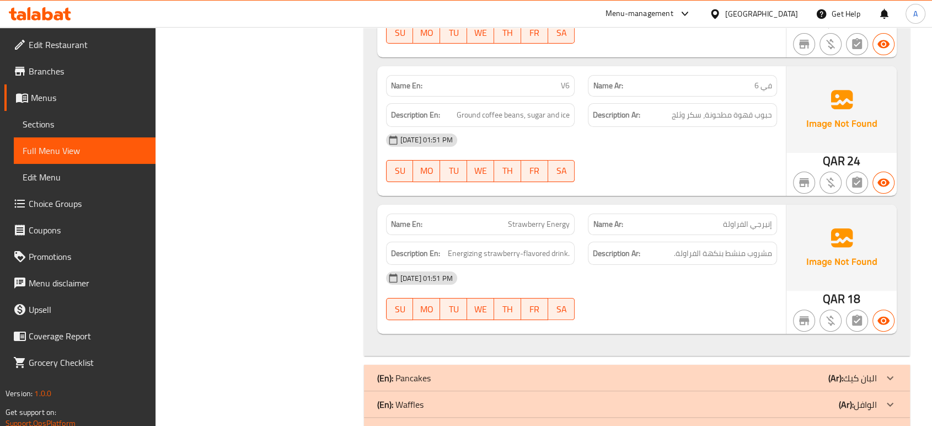
click at [726, 14] on div at bounding box center [718, 14] width 16 height 12
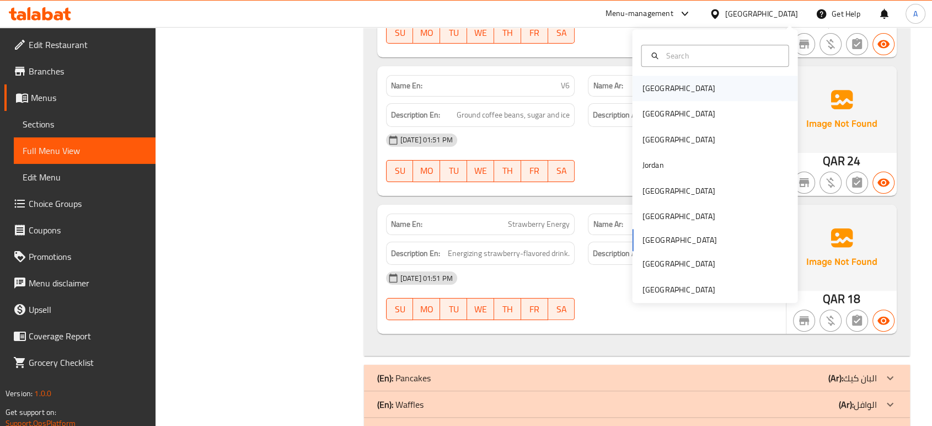
click at [684, 89] on div "[GEOGRAPHIC_DATA]" at bounding box center [715, 88] width 166 height 25
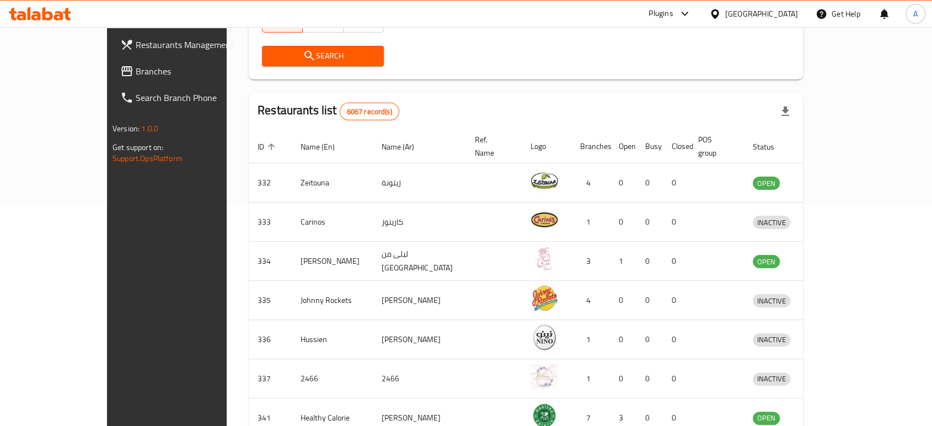
scroll to position [392, 0]
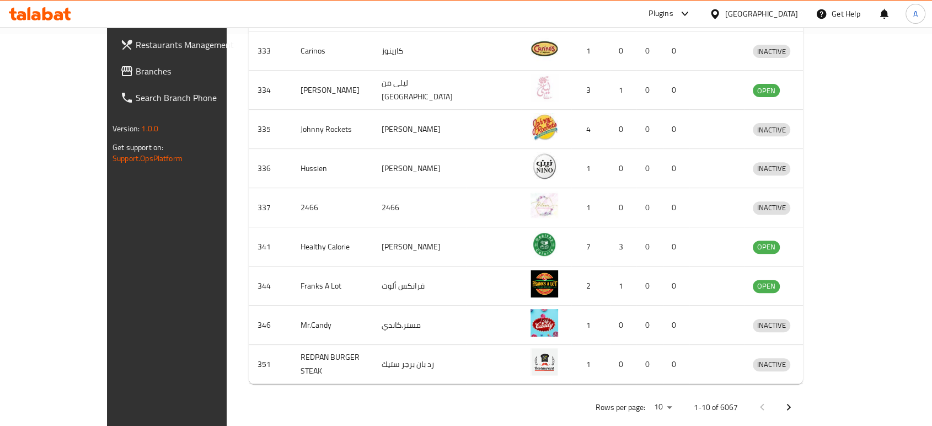
click at [136, 70] on span "Branches" at bounding box center [195, 71] width 118 height 13
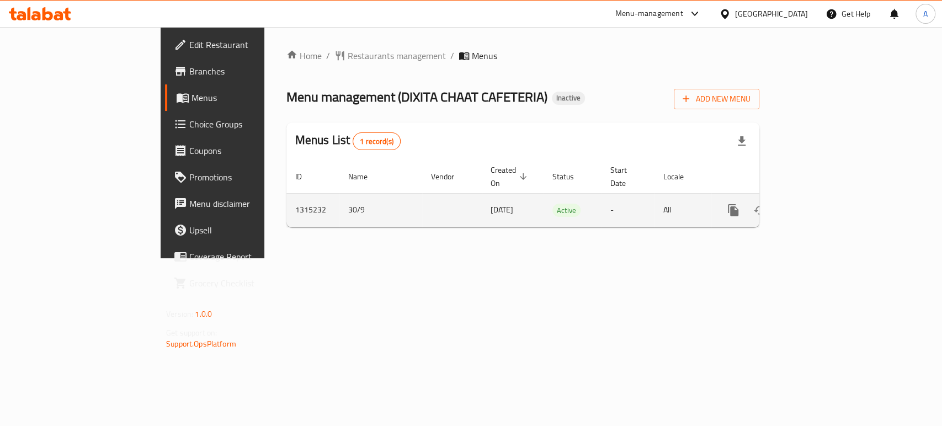
click at [819, 204] on icon "enhanced table" at bounding box center [812, 210] width 13 height 13
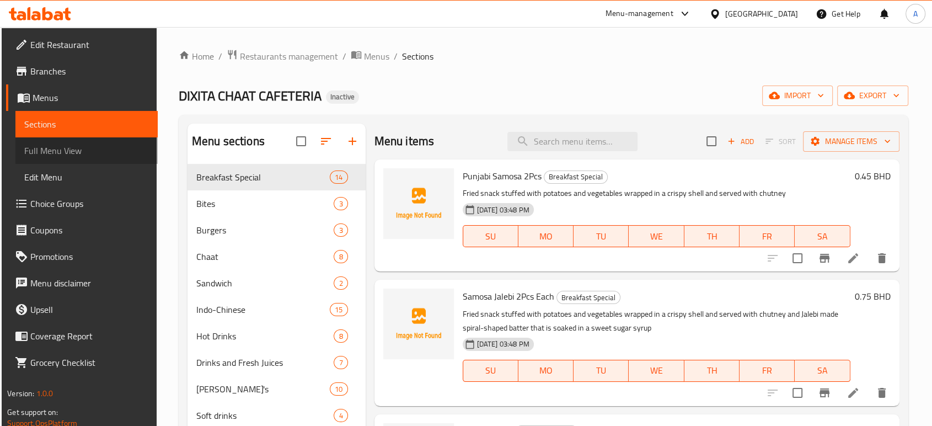
click at [99, 156] on span "Full Menu View" at bounding box center [86, 150] width 124 height 13
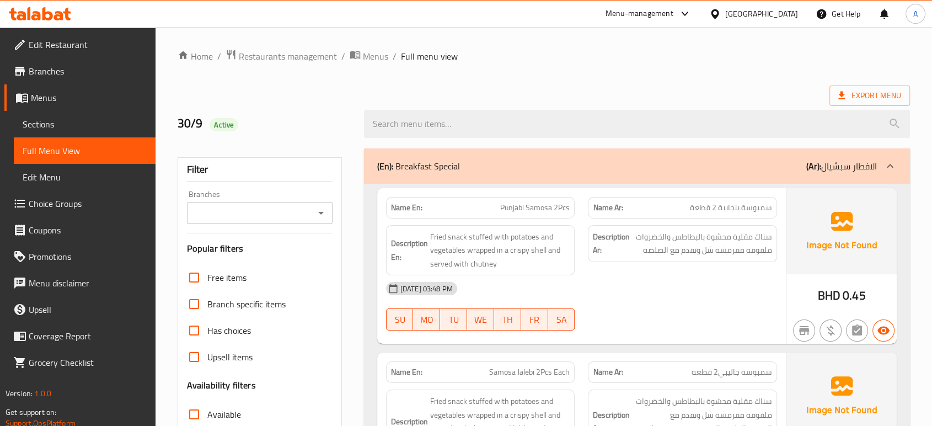
checkbox input "false"
drag, startPoint x: 404, startPoint y: 208, endPoint x: 387, endPoint y: 206, distance: 16.7
click at [388, 206] on div "Name En: Punjabi Samosa 2Pcs" at bounding box center [480, 208] width 189 height 22
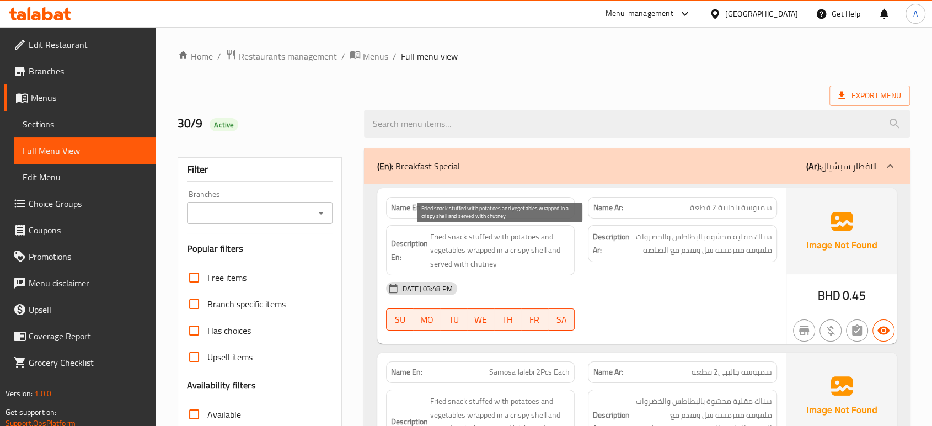
click at [519, 278] on div "[DATE] 03:48 PM" at bounding box center [582, 288] width 404 height 26
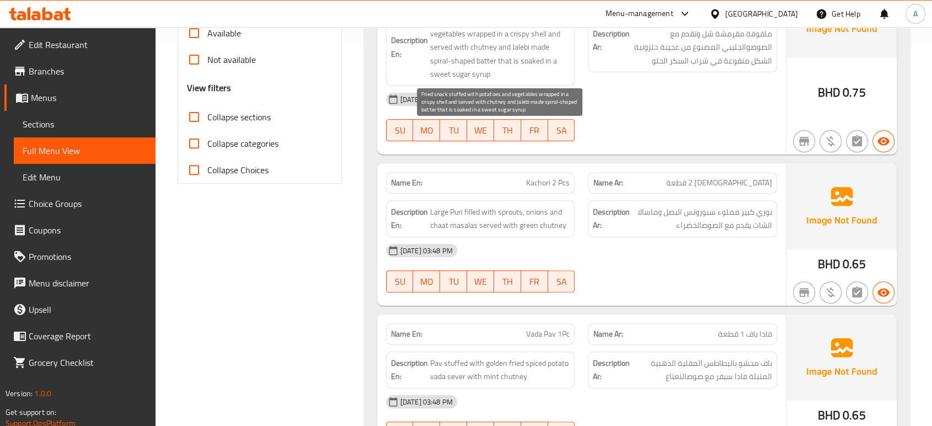
scroll to position [382, 0]
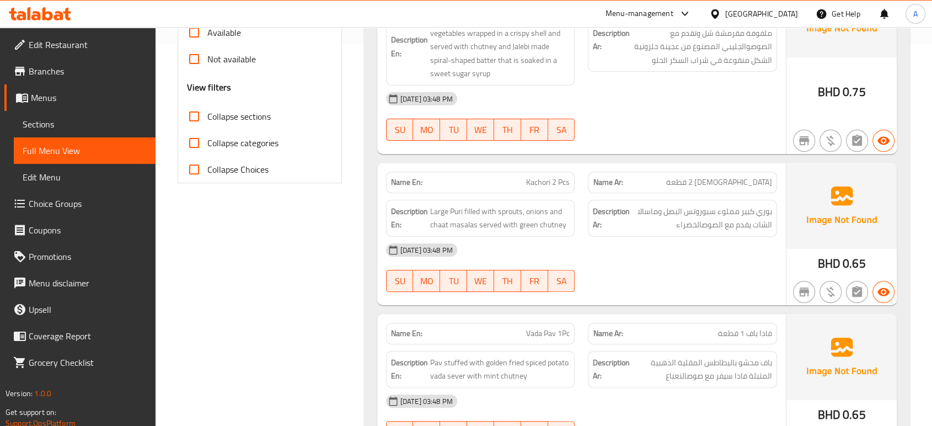
click at [559, 196] on div "Description En: Large Puri filled with sprouts, onions and chaat masalas served…" at bounding box center [481, 218] width 202 height 50
click at [556, 184] on span "Kachori 2 Pcs" at bounding box center [548, 183] width 44 height 12
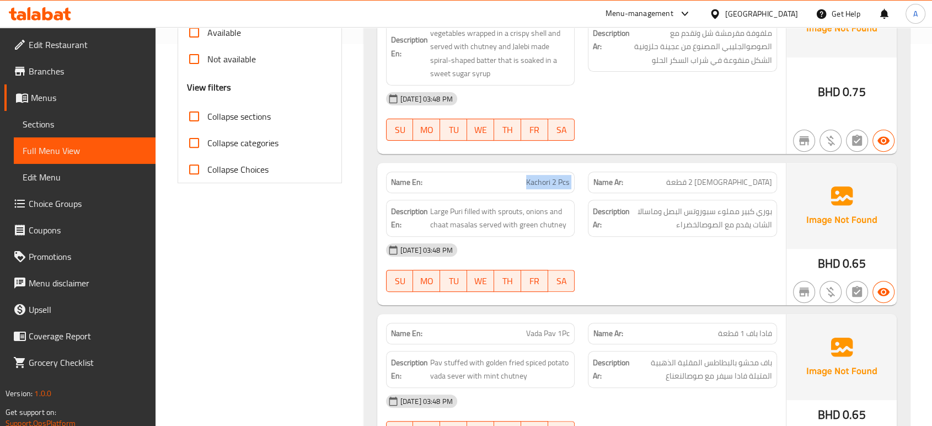
copy span "Kachori 2 Pcs"
click at [502, 226] on span "Large Puri filled with sprouts, onions and chaat masalas served with green chut…" at bounding box center [500, 218] width 140 height 27
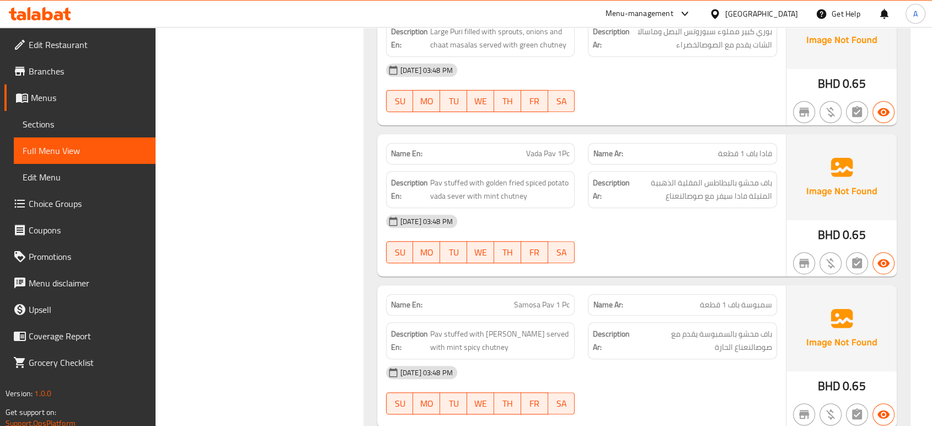
scroll to position [566, 0]
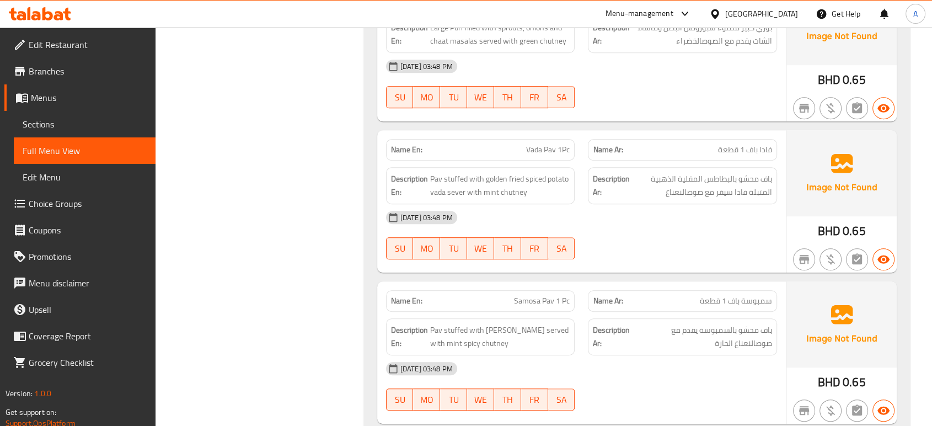
click at [543, 157] on div "Name En: Vada Pav 1Pc" at bounding box center [480, 150] width 189 height 22
copy span "Vada Pav 1Pc"
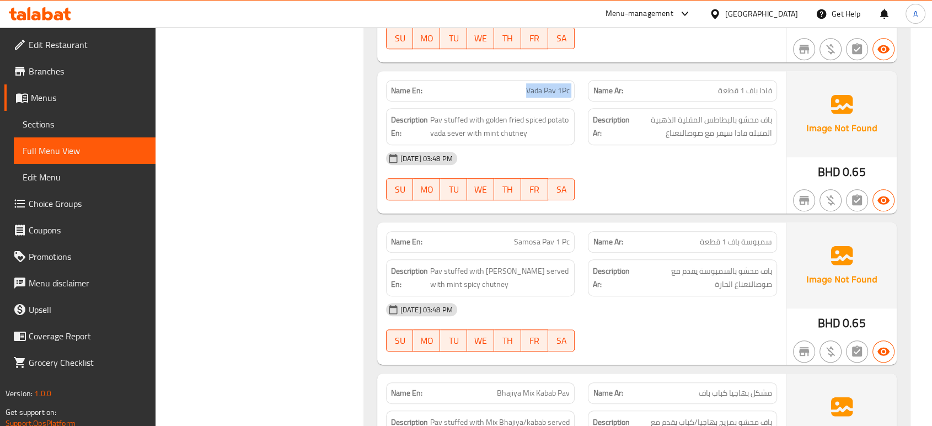
scroll to position [689, 0]
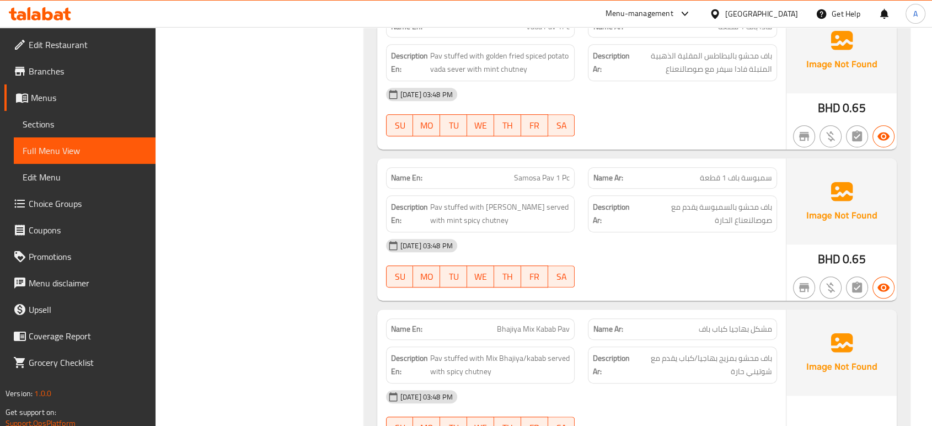
click at [552, 168] on div "Name En: Samosa Pav 1 Pc" at bounding box center [480, 178] width 189 height 22
copy span "Samosa Pav 1 Pc"
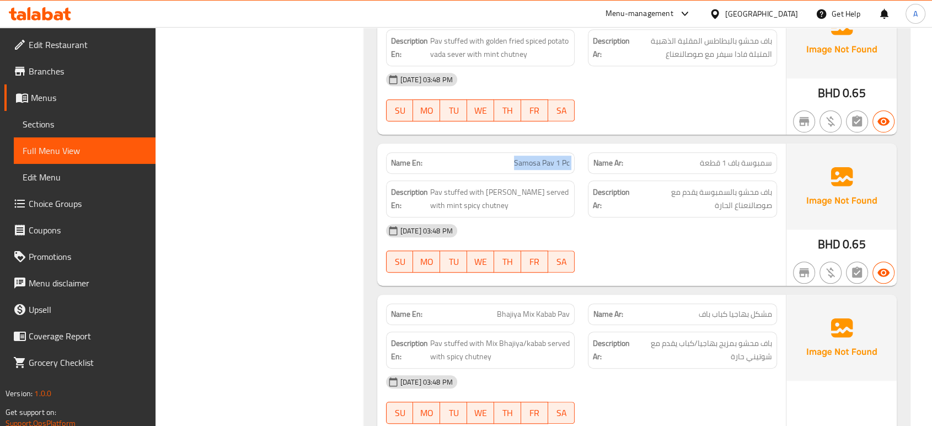
scroll to position [811, 0]
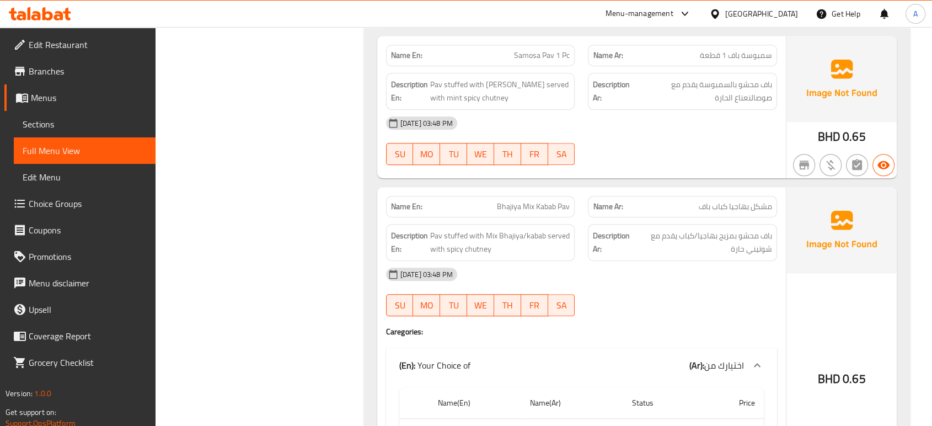
click at [503, 201] on span "Bhajiya Mix Kabab Pav" at bounding box center [533, 207] width 73 height 12
copy span "Bhajiya"
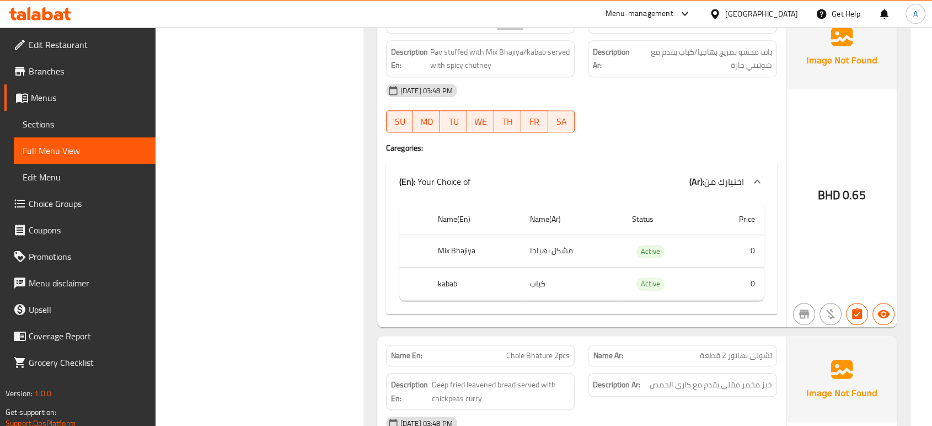
scroll to position [872, 0]
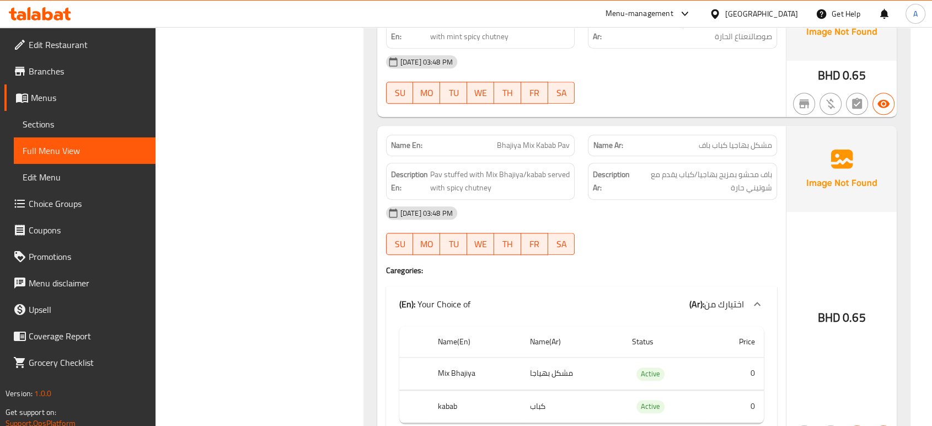
click at [561, 140] on span "Bhajiya Mix Kabab Pav" at bounding box center [533, 146] width 73 height 12
copy span "Bhajiya Mix Kabab Pav"
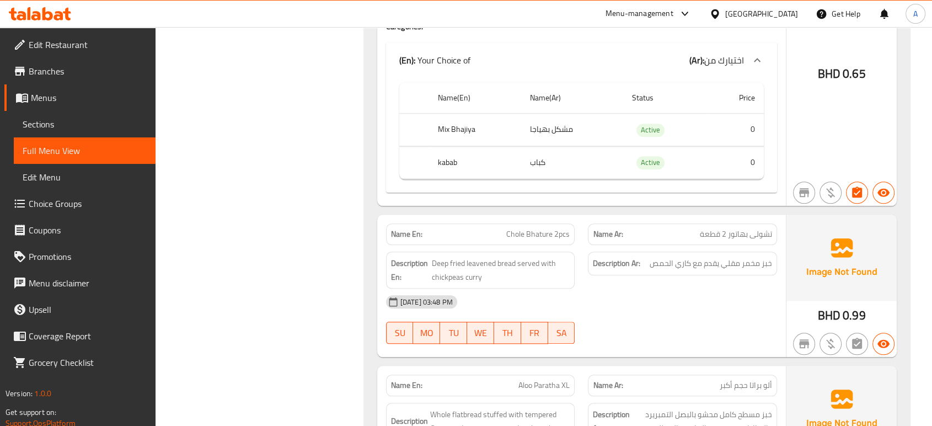
scroll to position [1178, 0]
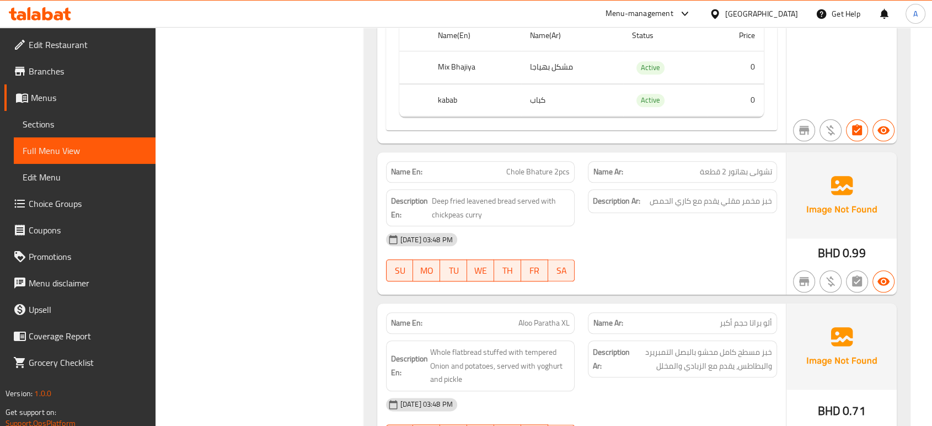
click at [662, 90] on td "Active" at bounding box center [665, 100] width 84 height 33
copy span "Active"
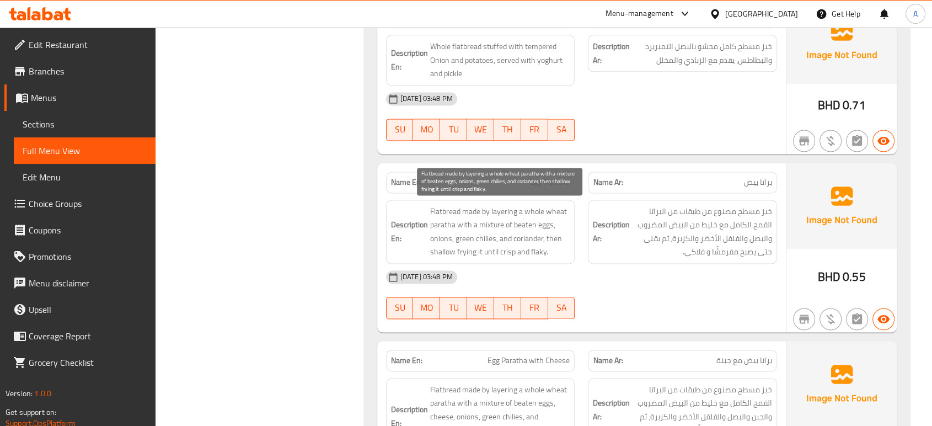
scroll to position [1518, 0]
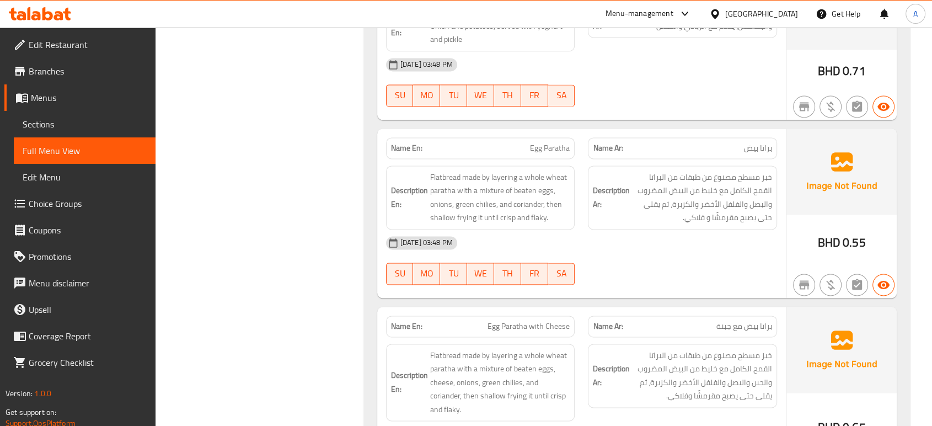
click at [559, 145] on span "Egg Paratha" at bounding box center [550, 148] width 40 height 12
copy span "Egg Paratha"
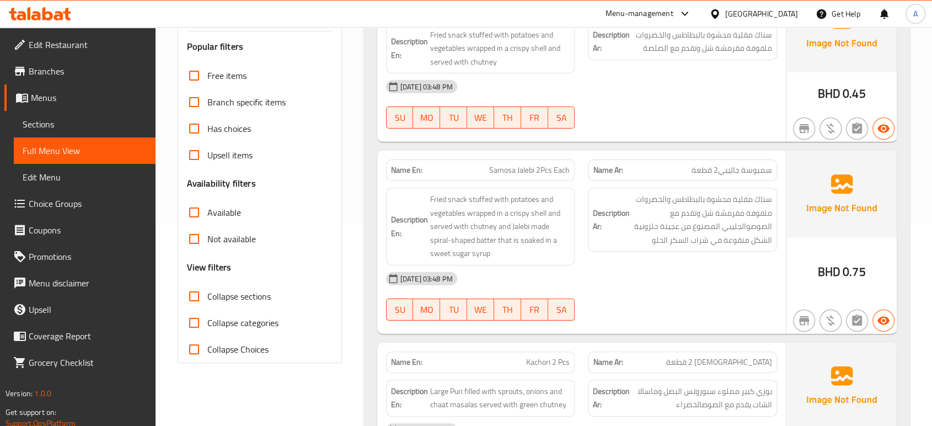
scroll to position [245, 0]
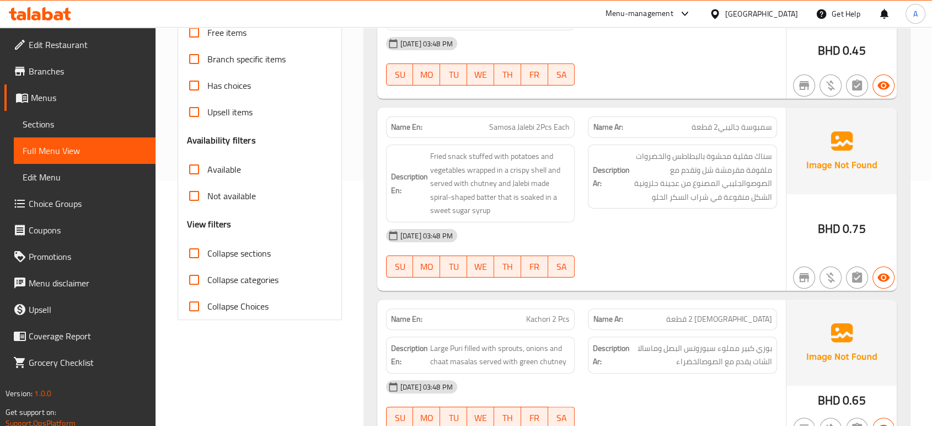
click at [247, 253] on span "Collapse sections" at bounding box center [238, 253] width 63 height 13
click at [207, 253] on input "Collapse sections" at bounding box center [194, 253] width 26 height 26
checkbox input "true"
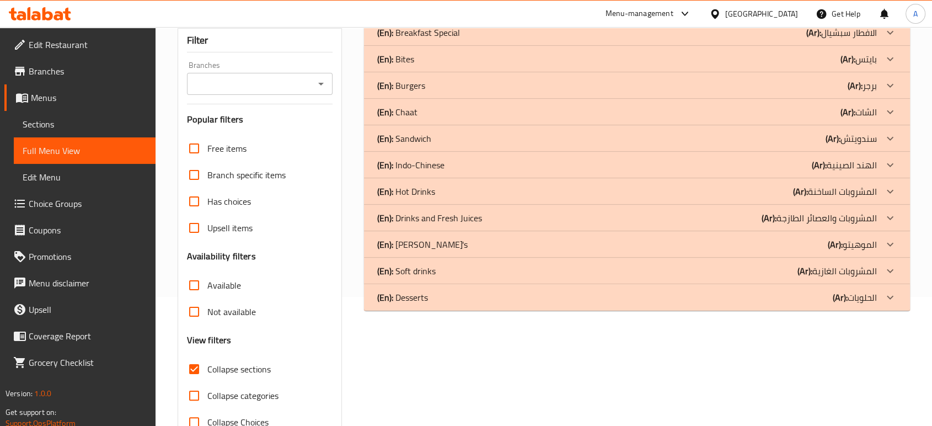
scroll to position [99, 0]
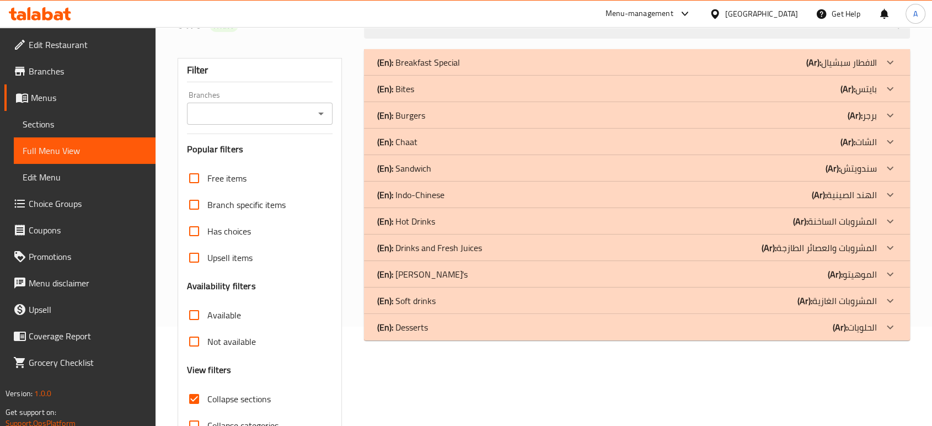
click at [447, 214] on div "(En): Hot Drinks (Ar): المشروبات الساخنة" at bounding box center [637, 221] width 546 height 26
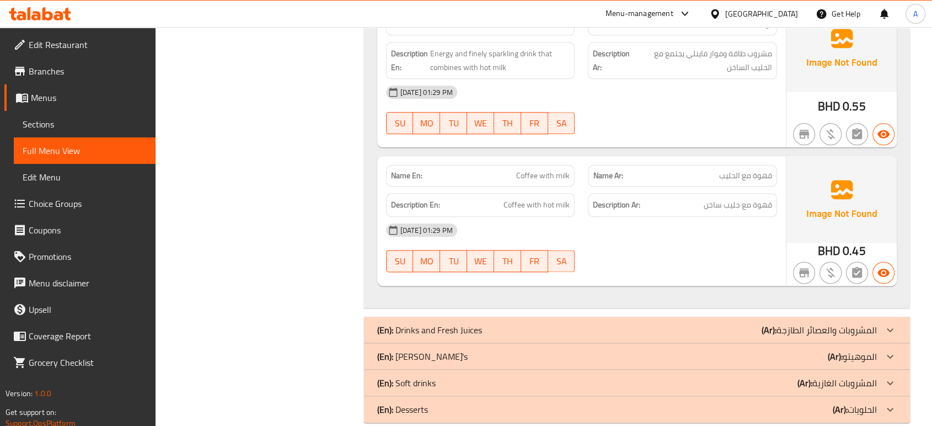
scroll to position [1342, 0]
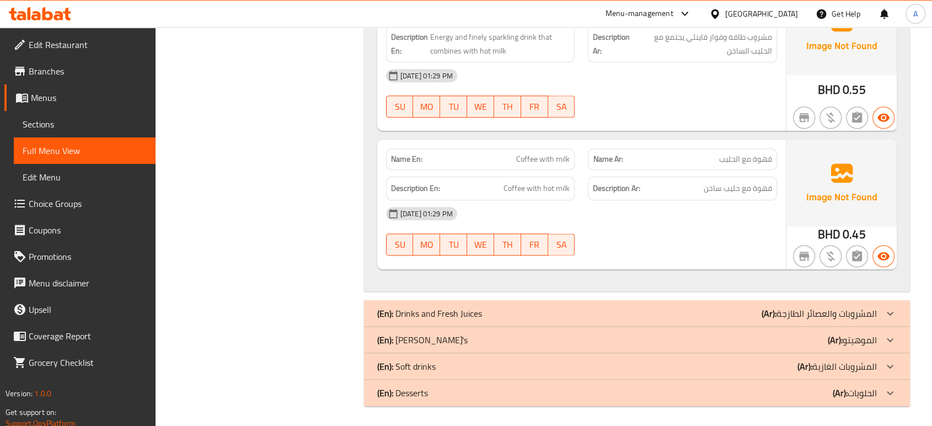
click at [447, 396] on div "(En): Desserts (Ar): الحلويات" at bounding box center [627, 392] width 500 height 13
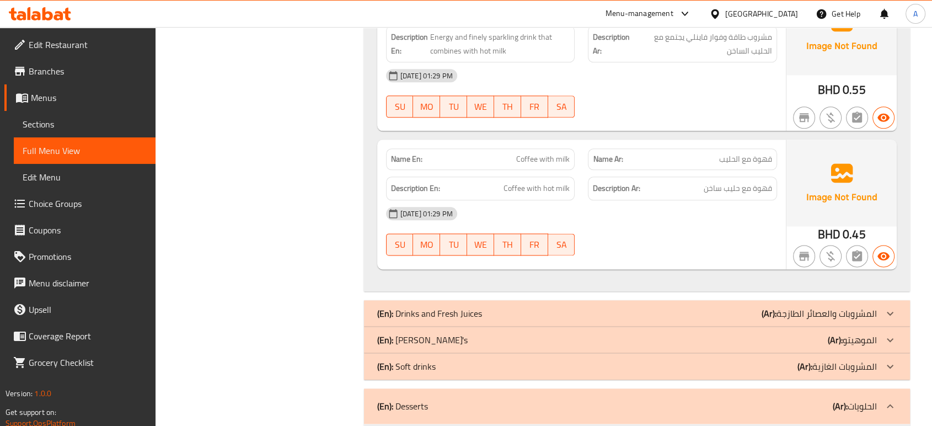
click at [446, 362] on div "(En): Soft drinks (Ar): المشروبات الغازية" at bounding box center [627, 366] width 500 height 13
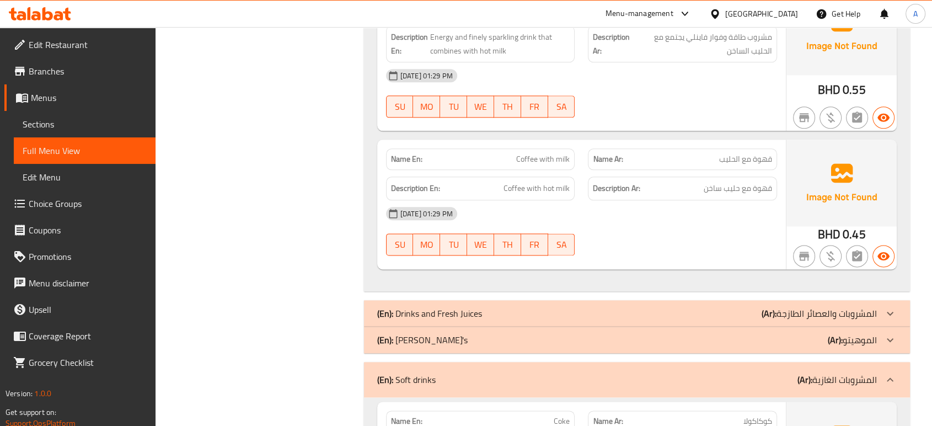
click at [446, 335] on div "(En): Mojito's (Ar): الموهيتو" at bounding box center [627, 339] width 500 height 13
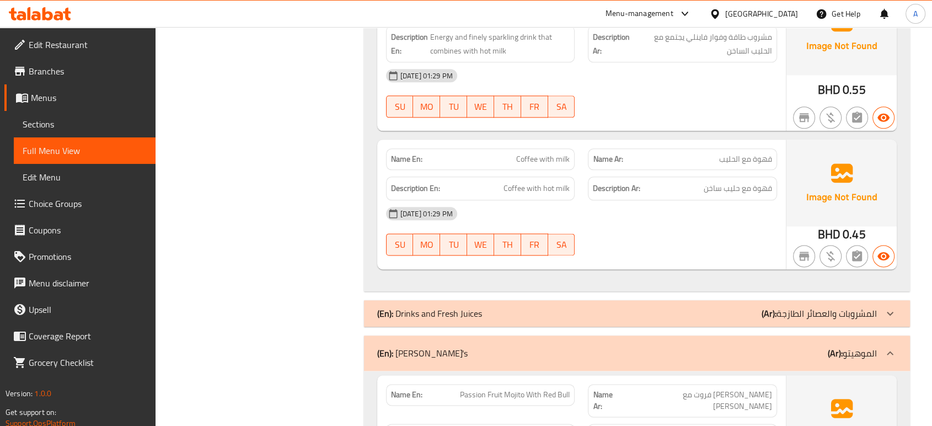
click at [468, 316] on p "(En): Drinks and Fresh Juices" at bounding box center [429, 313] width 105 height 13
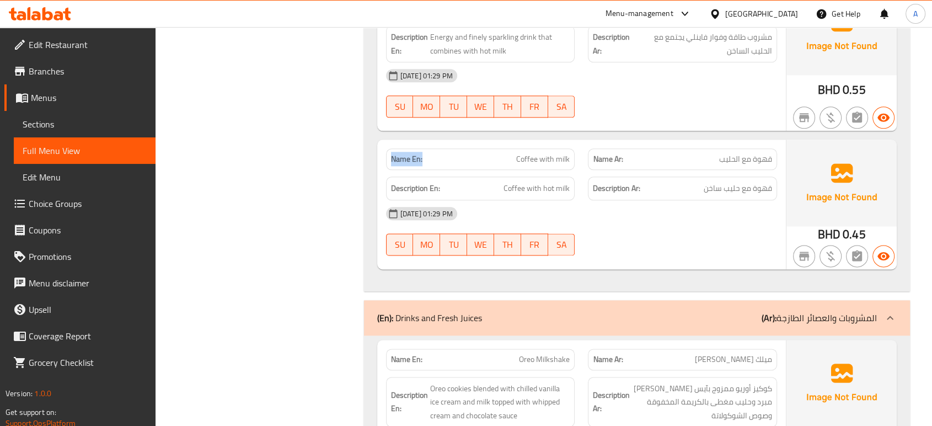
drag, startPoint x: 429, startPoint y: 157, endPoint x: 389, endPoint y: 149, distance: 41.0
click at [389, 149] on div "Name En: Coffee with milk" at bounding box center [480, 159] width 189 height 22
copy strong "Name En:"
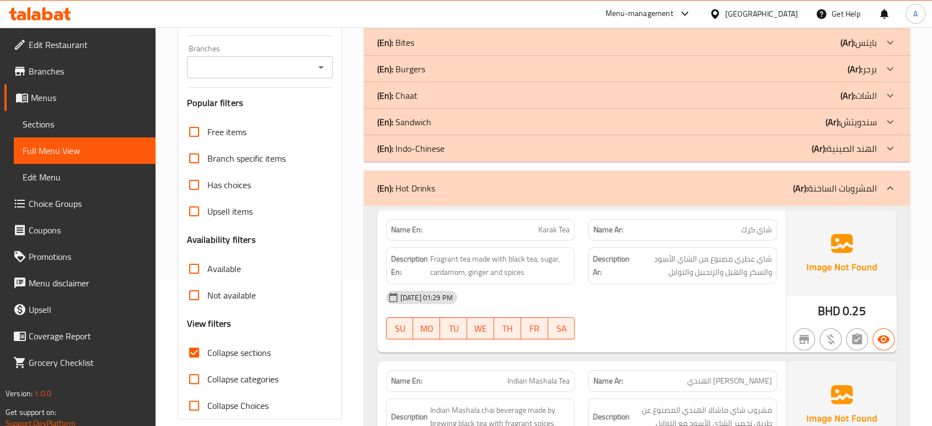
scroll to position [115, 0]
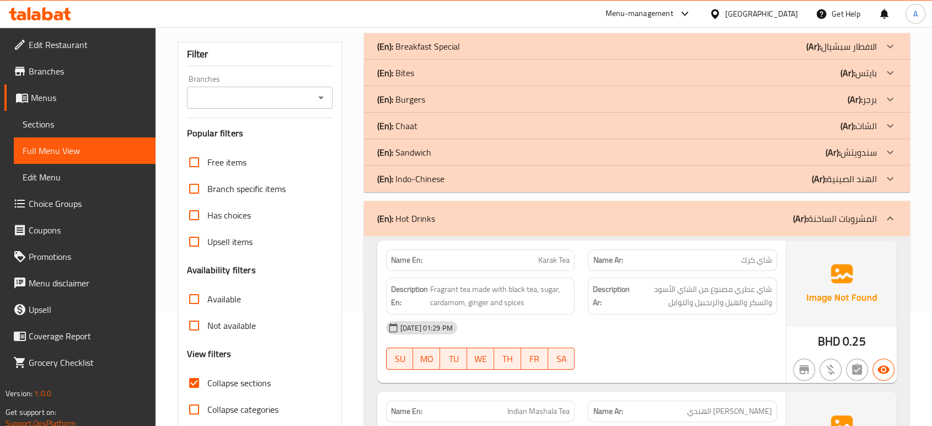
click at [684, 184] on div "(En): Indo-Chinese (Ar): الهند الصينية" at bounding box center [627, 178] width 500 height 13
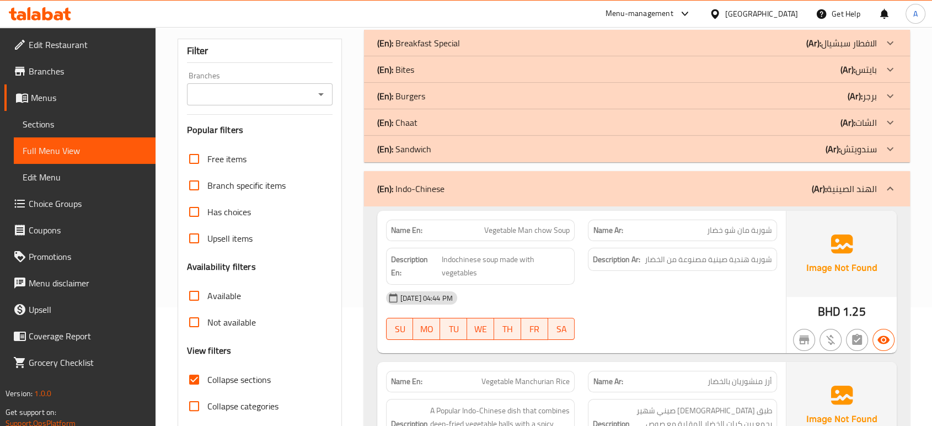
scroll to position [0, 0]
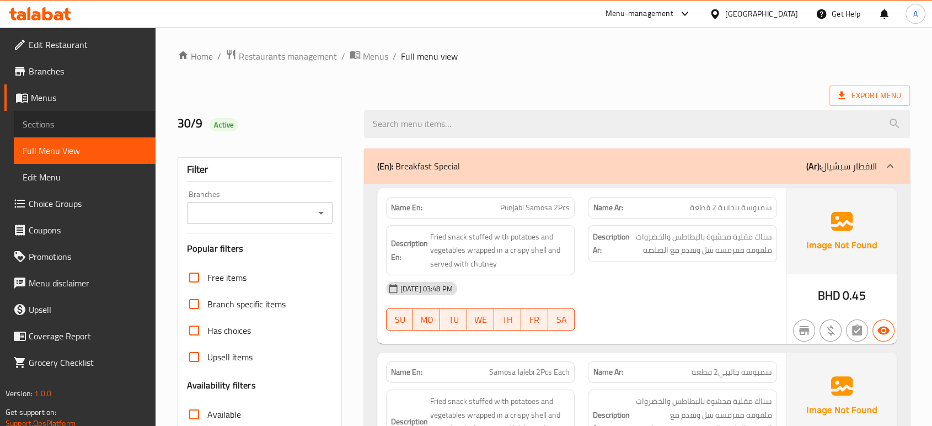
click at [113, 124] on span "Sections" at bounding box center [85, 124] width 124 height 13
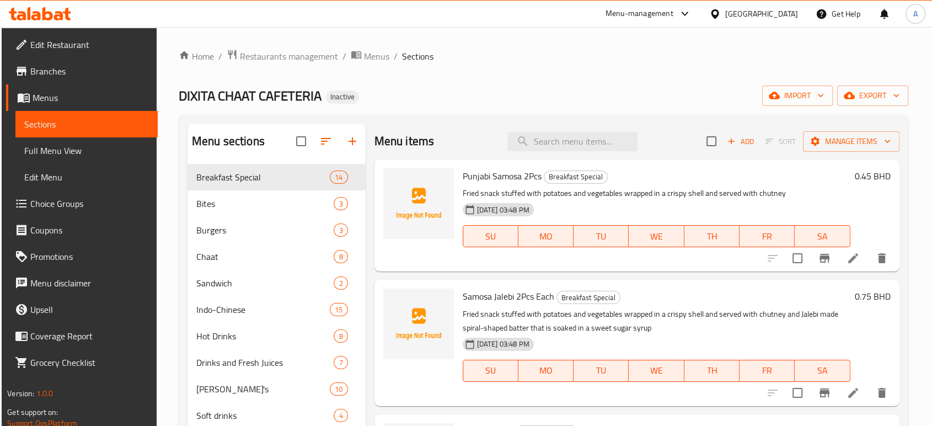
scroll to position [122, 0]
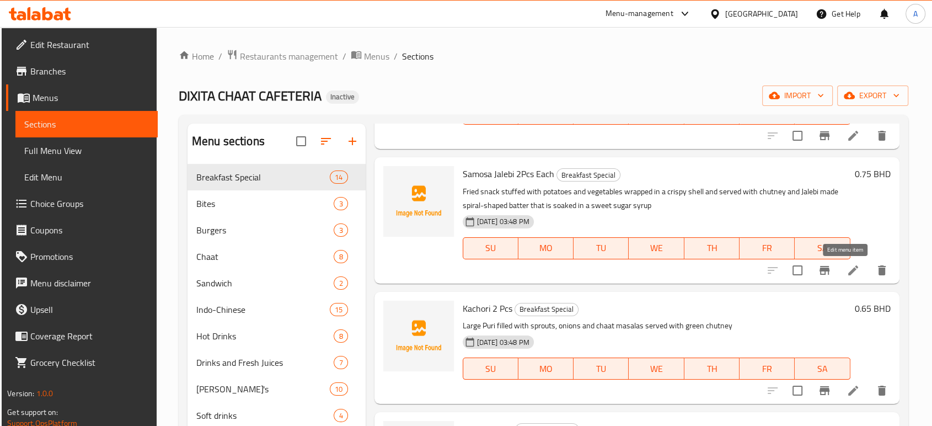
click at [847, 273] on icon at bounding box center [853, 270] width 13 height 13
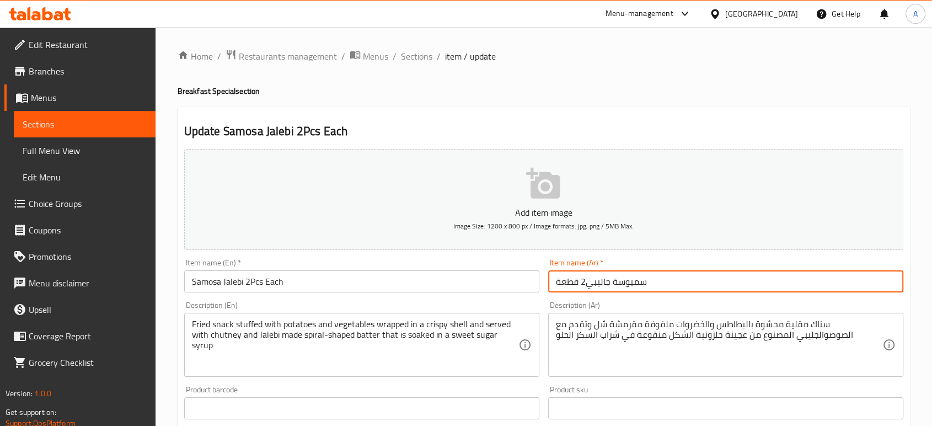
click at [691, 288] on input "سمبوسة جاليبي2 قطعة" at bounding box center [725, 281] width 355 height 22
type input "سمبوسة جاليبي2 قطعة يتش"
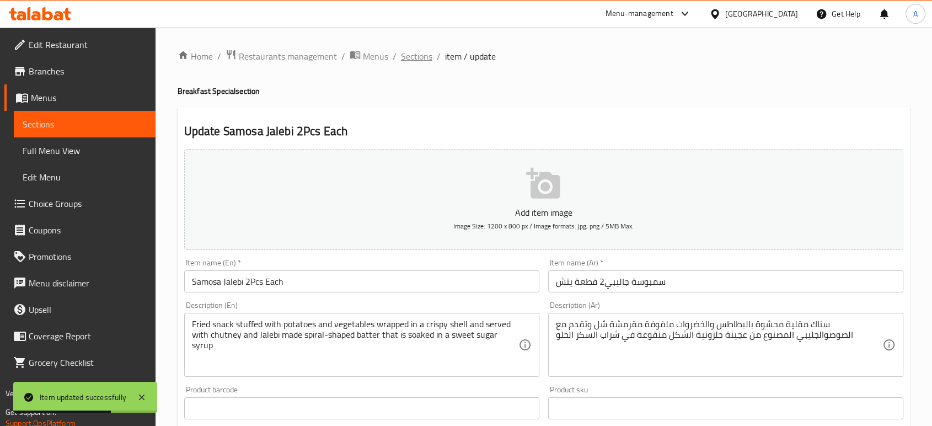
click at [412, 55] on span "Sections" at bounding box center [416, 56] width 31 height 13
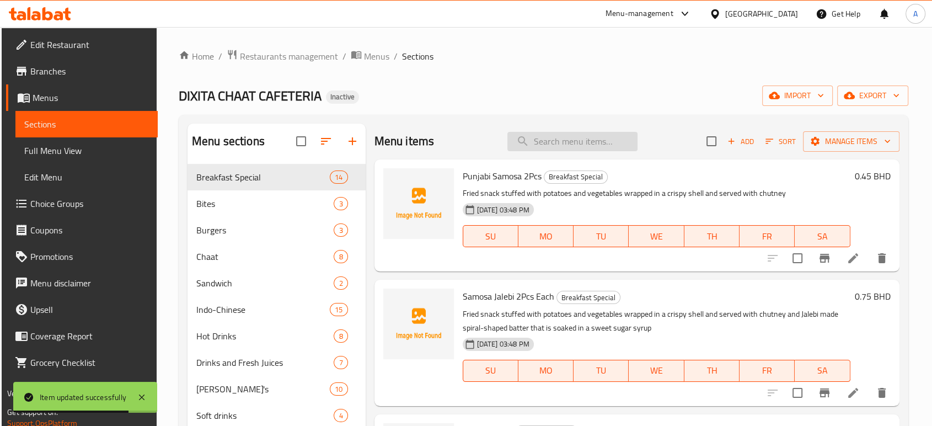
click at [556, 145] on input "search" at bounding box center [573, 141] width 130 height 19
paste input "Kachori 2 Pcs"
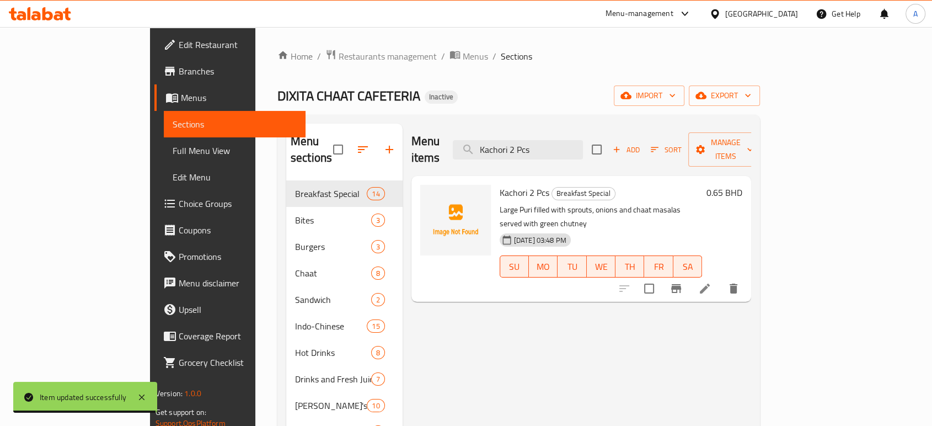
type input "Kachori 2 Pcs"
click at [712, 282] on icon at bounding box center [704, 288] width 13 height 13
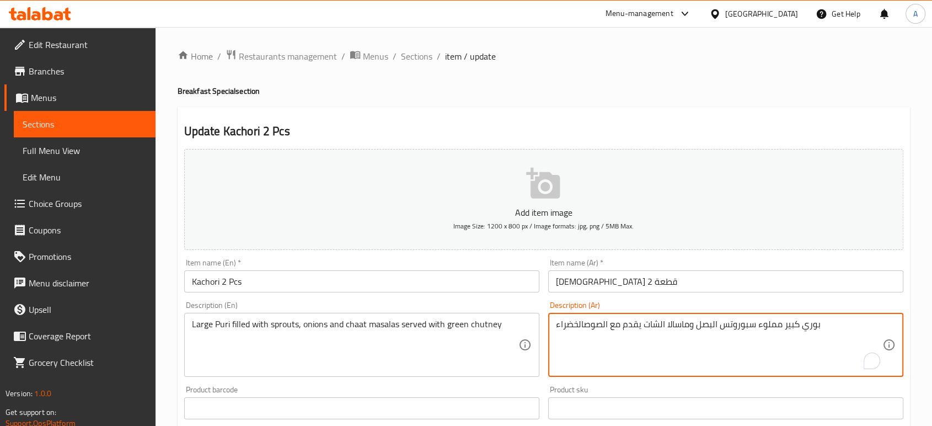
click at [587, 324] on textarea "بوري كبير مملوء سبوروتس البصل وماسالا الشات يقدم مع الصوصالخضراء" at bounding box center [719, 345] width 327 height 52
click at [587, 323] on textarea "بوري كبير مملوء سبوروتس البصل وماسالا الشات يقدم مع الصوصالخضراء" at bounding box center [719, 345] width 327 height 52
click at [583, 322] on textarea "بوري كبير مملوء سبوروتس البصل وماسالا الشات يقدم مع الصوصالخضراء" at bounding box center [719, 345] width 327 height 52
type textarea "بوري كبير مملوء سبوروتس البصل وماسالا الشات يقدم مع الصوص الخضراء"
click at [649, 282] on input "[DEMOGRAPHIC_DATA] 2 قطعة" at bounding box center [725, 281] width 355 height 22
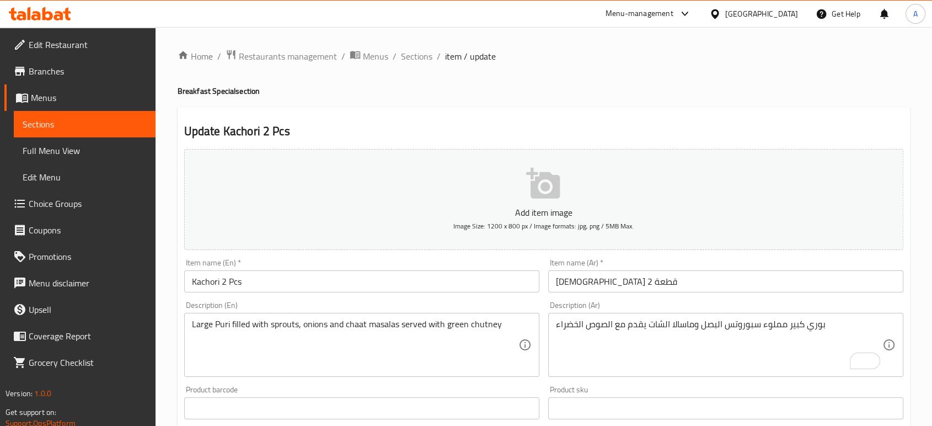
click at [558, 94] on h4 "Breakfast Special section" at bounding box center [544, 91] width 733 height 11
click at [74, 47] on span "Edit Restaurant" at bounding box center [88, 44] width 118 height 13
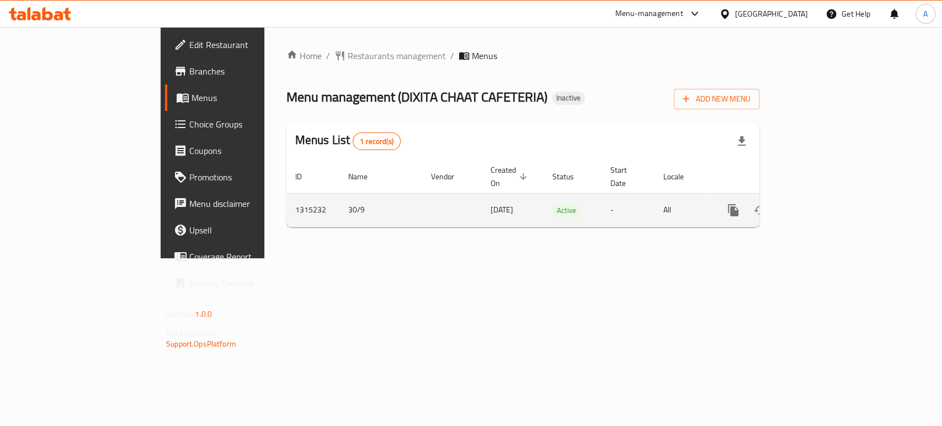
click at [826, 197] on link "enhanced table" at bounding box center [812, 210] width 26 height 26
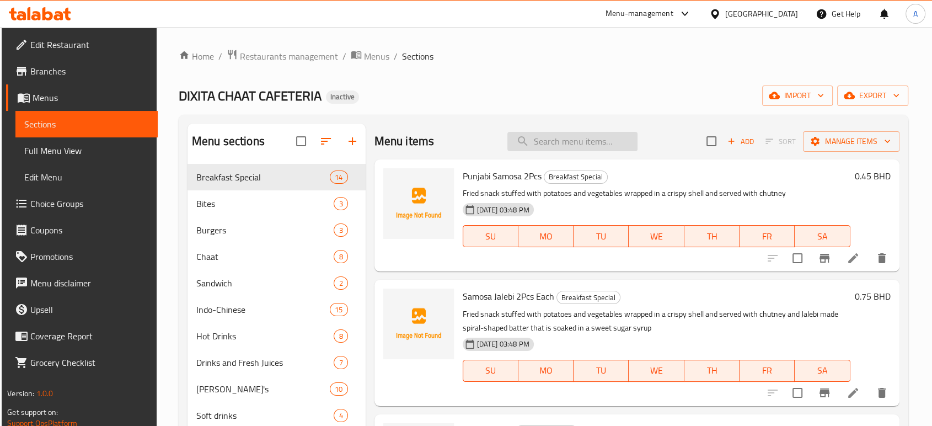
drag, startPoint x: 554, startPoint y: 160, endPoint x: 555, endPoint y: 142, distance: 18.2
click at [554, 159] on div "Punjabi Samosa 2Pcs Breakfast Special Fried snack stuffed with potatoes and veg…" at bounding box center [637, 215] width 525 height 112
click at [555, 142] on input "search" at bounding box center [573, 141] width 130 height 19
paste input "Vada Pav 1Pc"
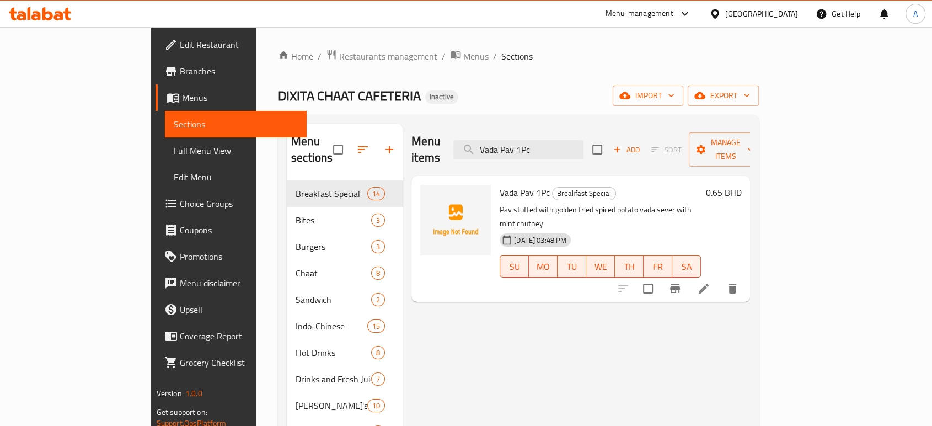
type input "Vada Pav 1Pc"
click at [746, 275] on div at bounding box center [678, 288] width 136 height 26
click at [719, 279] on li at bounding box center [704, 289] width 31 height 20
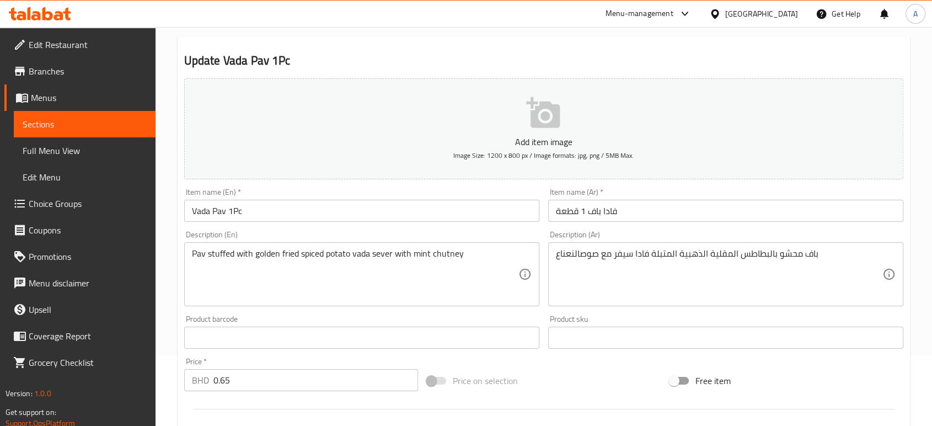
scroll to position [122, 0]
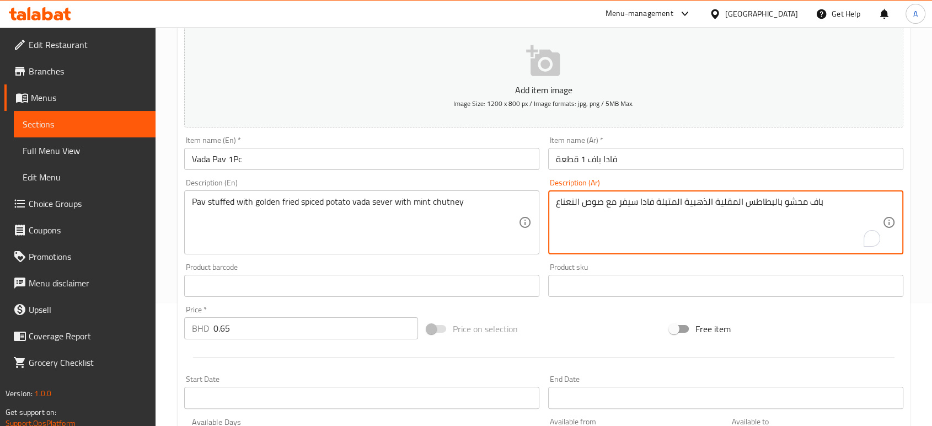
type textarea "باف محشو بالبطاطس المقلية الذهبية المتبلة فادا سيفر مع صوص النعناع"
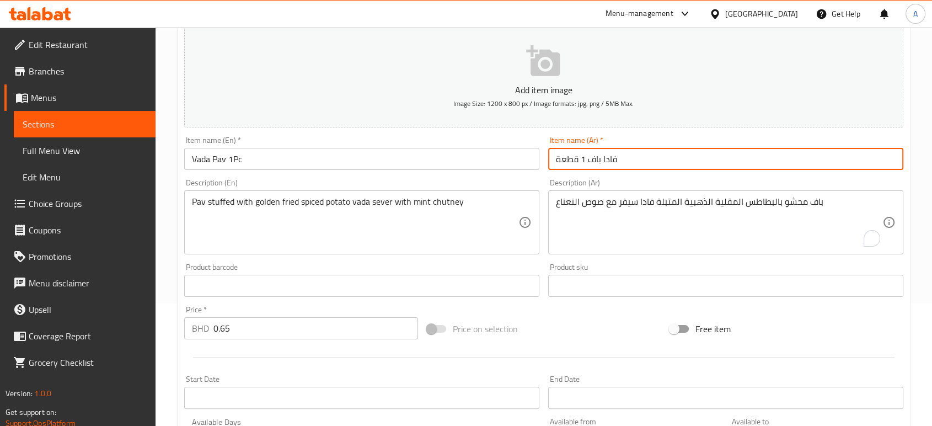
click at [630, 168] on input "فادا باف 1 قطعة" at bounding box center [725, 159] width 355 height 22
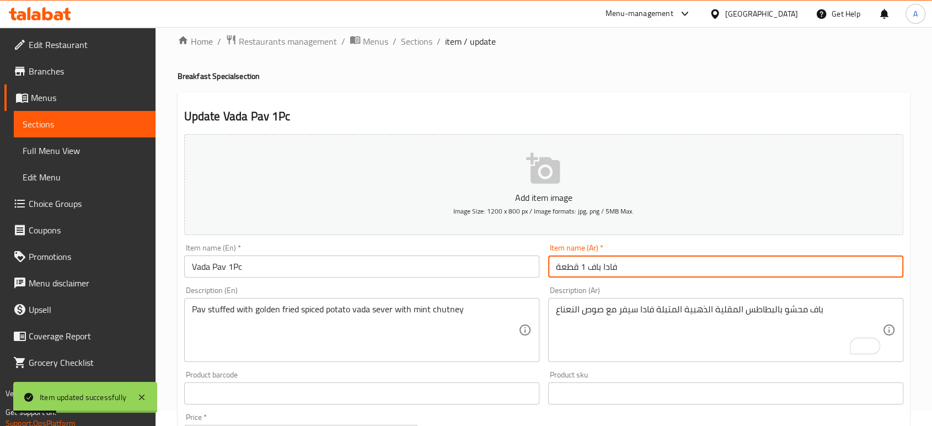
scroll to position [0, 0]
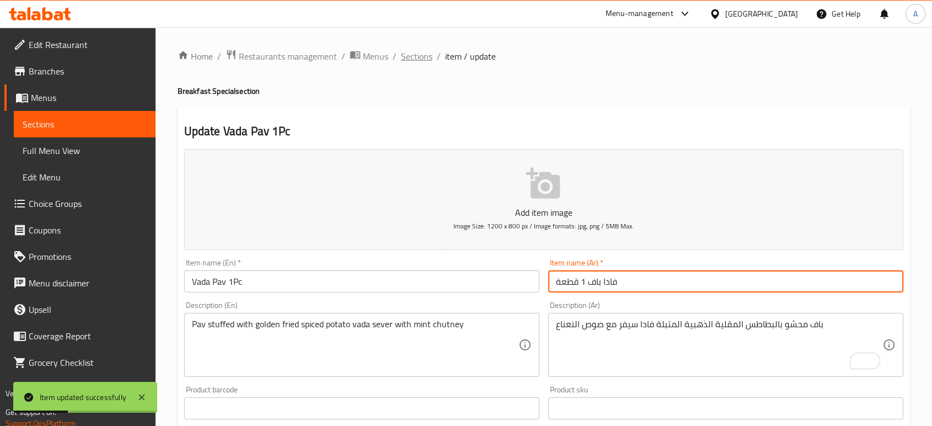
click at [424, 63] on span "Sections" at bounding box center [416, 56] width 31 height 13
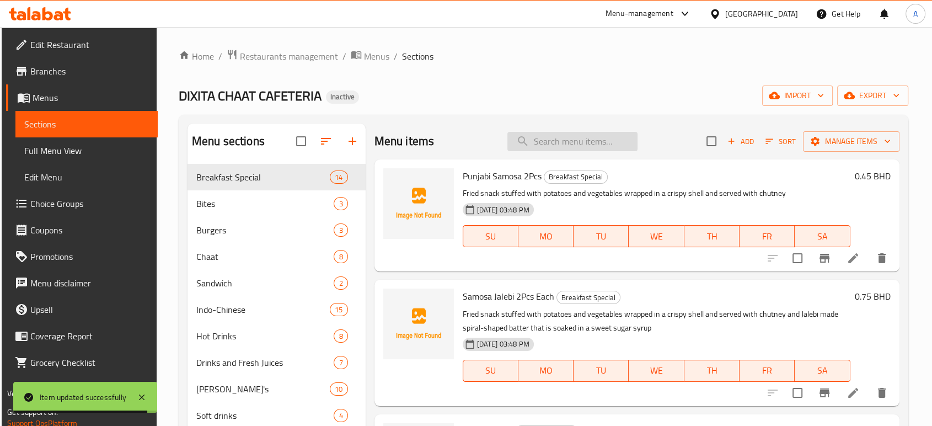
click at [578, 134] on input "search" at bounding box center [573, 141] width 130 height 19
paste input "Samosa Pav 1 Pc"
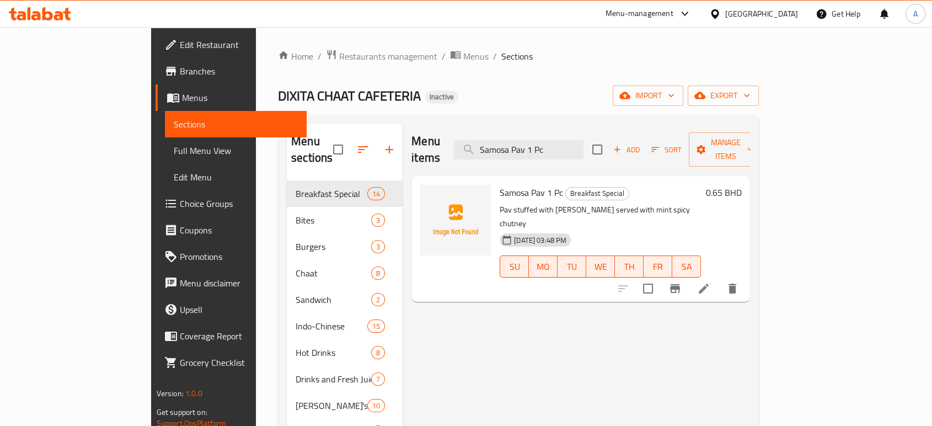
type input "Samosa Pav 1 Pc"
click at [719, 279] on li at bounding box center [704, 289] width 31 height 20
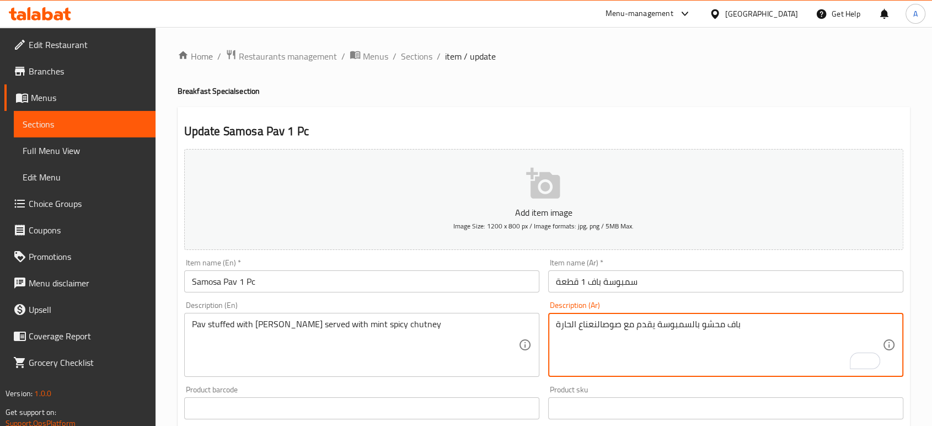
click at [603, 326] on textarea "باف محشو بالسمبوسة يقدم مع صوصالنعناع الحارة" at bounding box center [719, 345] width 327 height 52
type textarea "باف محشو بالسمبوسة يقدم مع صوص النعناع الحارة"
click at [674, 273] on input "سمبوسة باف 1 قطعة" at bounding box center [725, 281] width 355 height 22
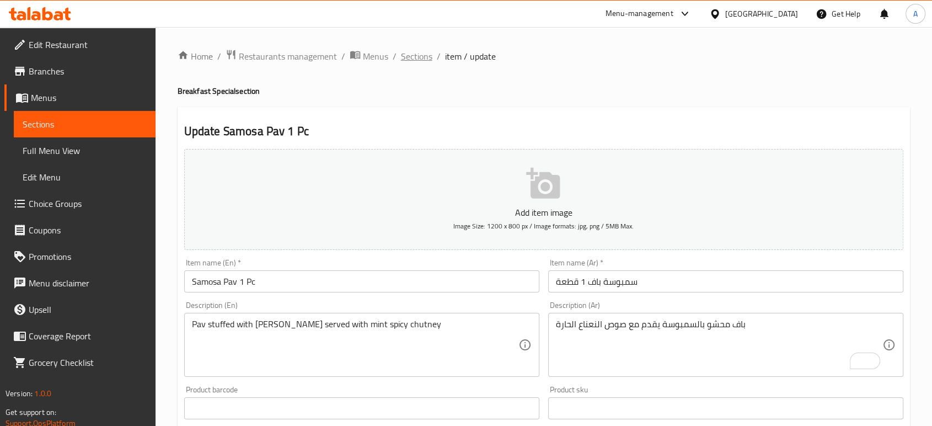
click at [417, 51] on span "Sections" at bounding box center [416, 56] width 31 height 13
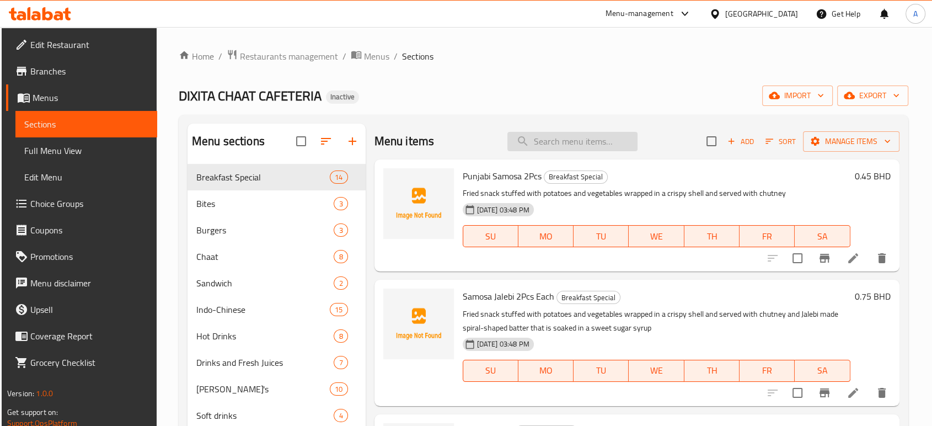
click at [593, 142] on input "search" at bounding box center [573, 141] width 130 height 19
paste input "Bhajiya Mix Kabab Pav"
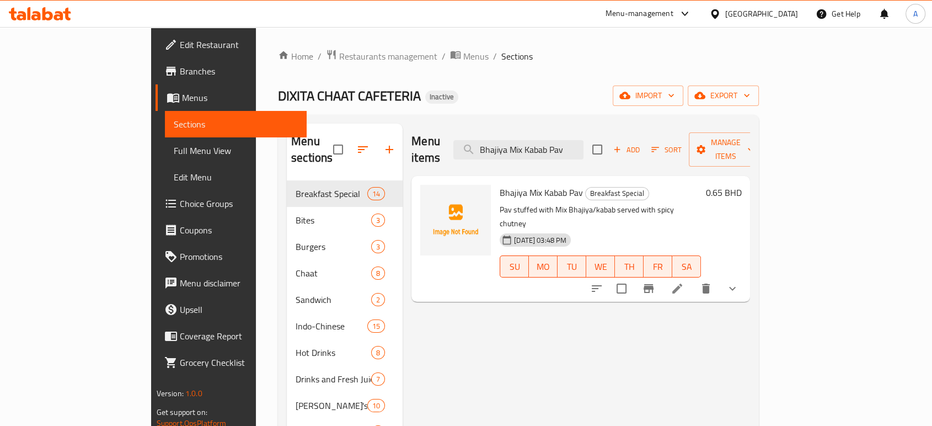
type input "Bhajiya Mix Kabab Pav"
click at [693, 279] on li at bounding box center [677, 289] width 31 height 20
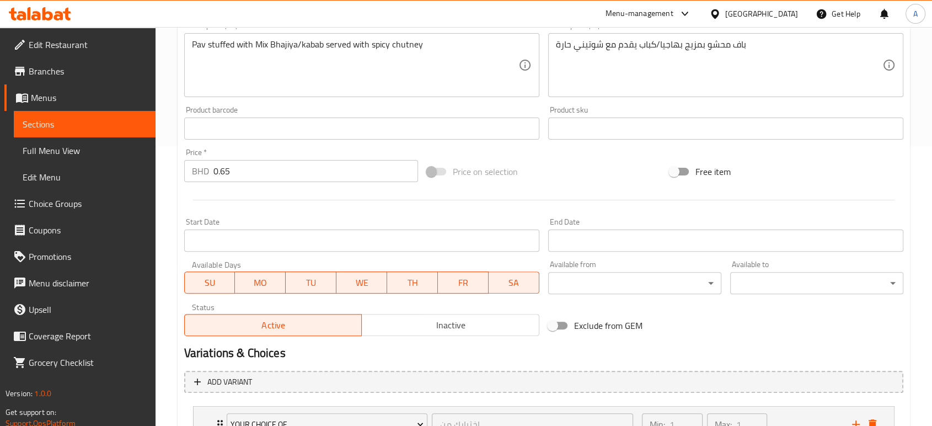
scroll to position [371, 0]
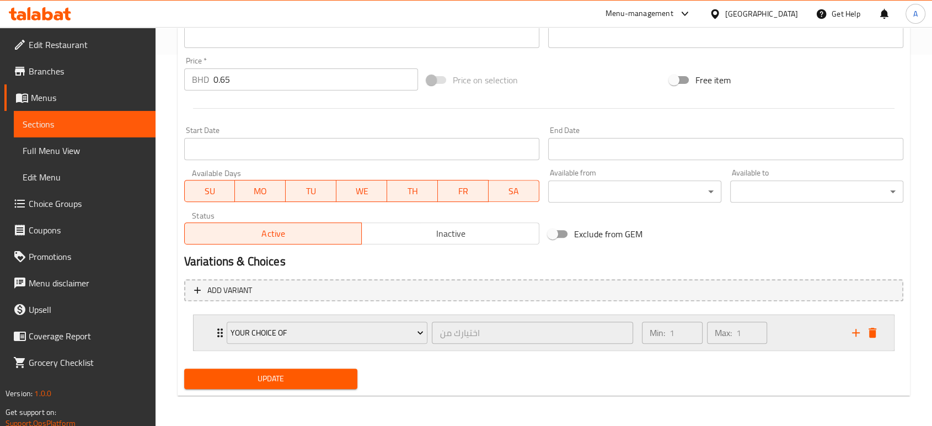
click at [876, 333] on icon "delete" at bounding box center [872, 332] width 13 height 13
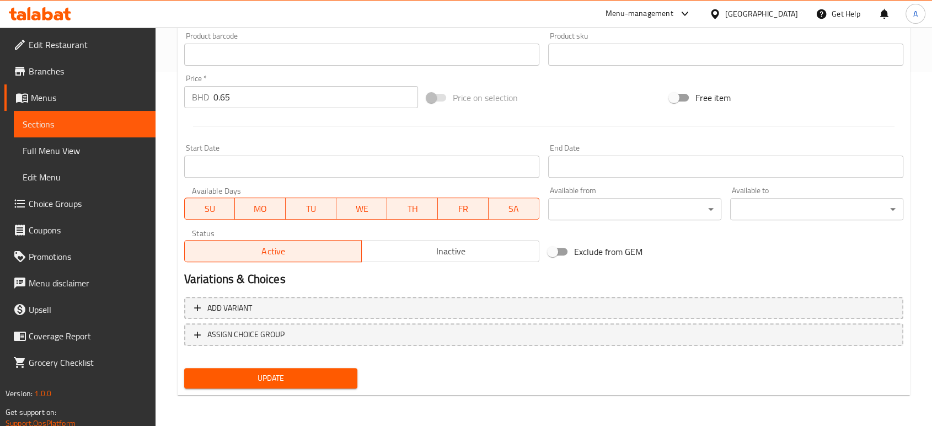
scroll to position [353, 0]
click at [287, 381] on span "Update" at bounding box center [271, 379] width 156 height 14
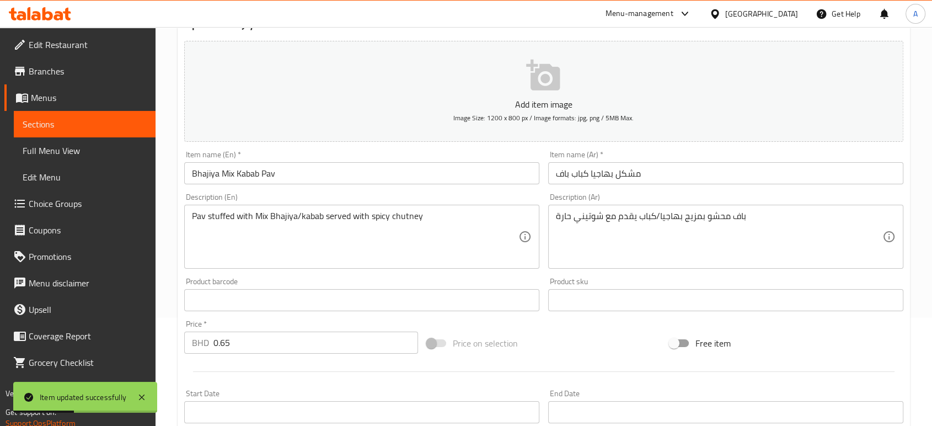
scroll to position [0, 0]
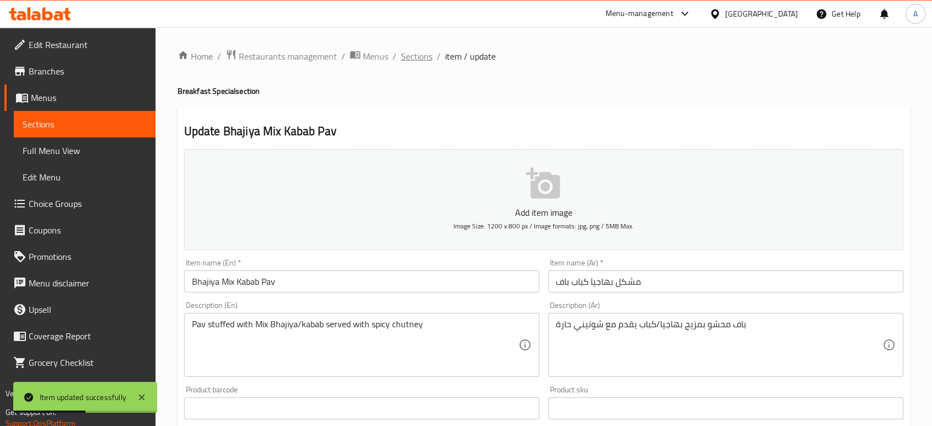
click at [418, 50] on span "Sections" at bounding box center [416, 56] width 31 height 13
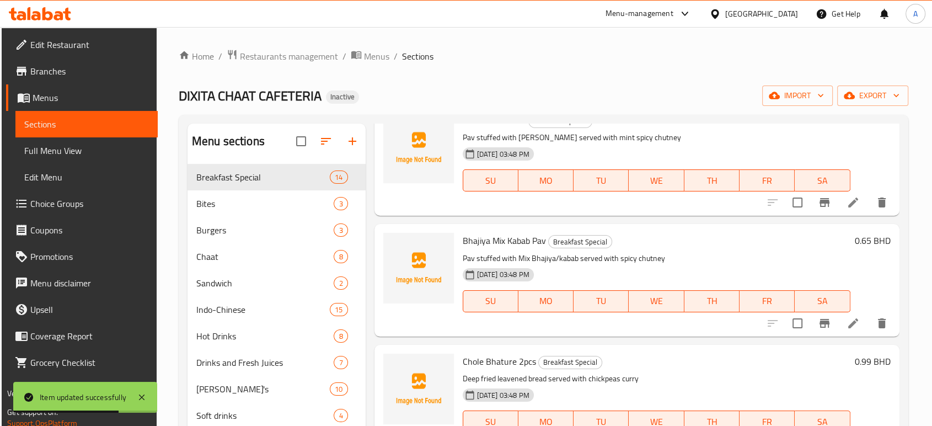
scroll to position [674, 0]
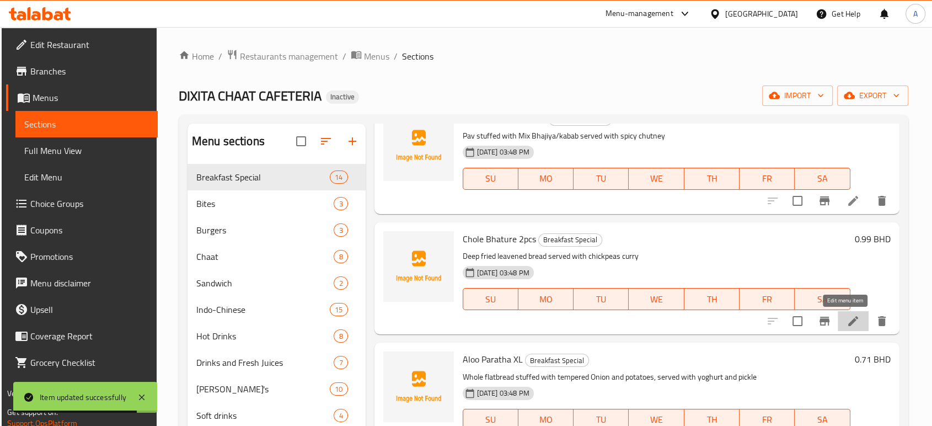
click at [849, 322] on icon at bounding box center [854, 321] width 10 height 10
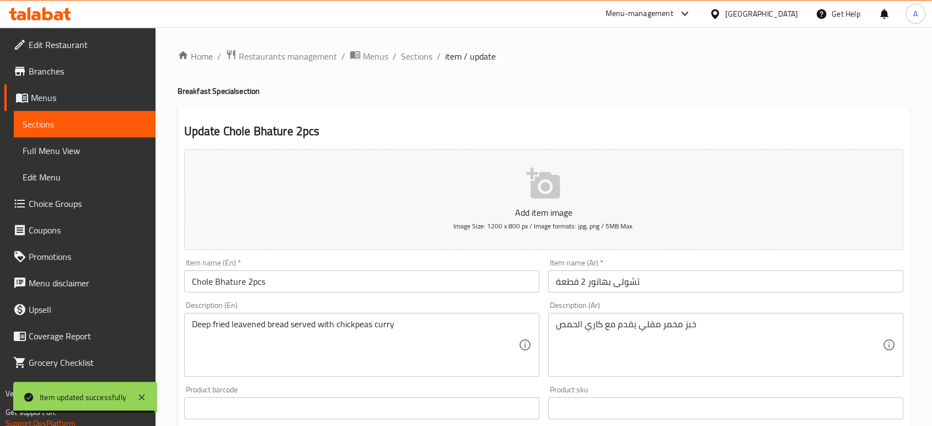
click at [603, 286] on input "تشولى بهاتور 2 قطعة" at bounding box center [725, 281] width 355 height 22
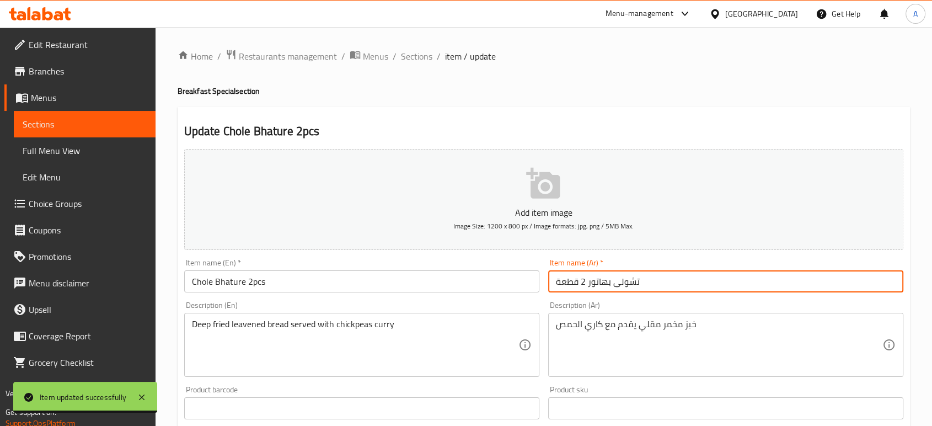
click at [603, 286] on input "تشولى بهاتور 2 قطعة" at bounding box center [725, 281] width 355 height 22
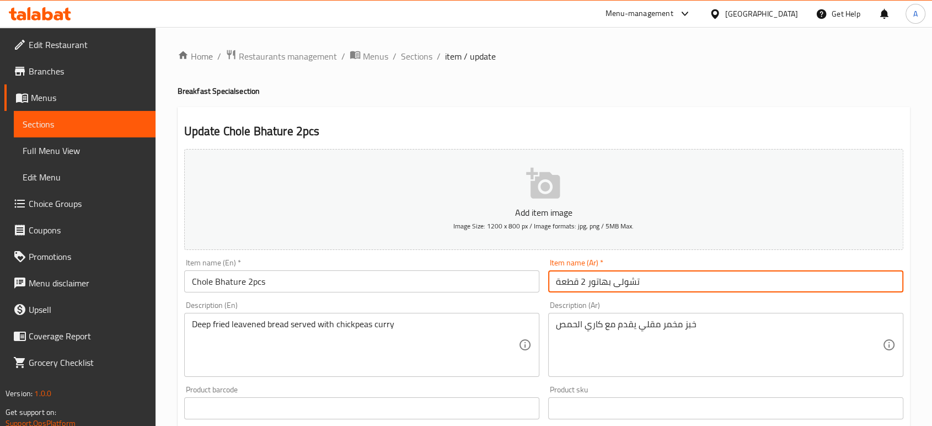
paste input "ا"
click at [650, 281] on input "تشولى بهاتورا 2 قطعة" at bounding box center [725, 281] width 355 height 22
type input "تشولى بهاتورا 2 قطعة"
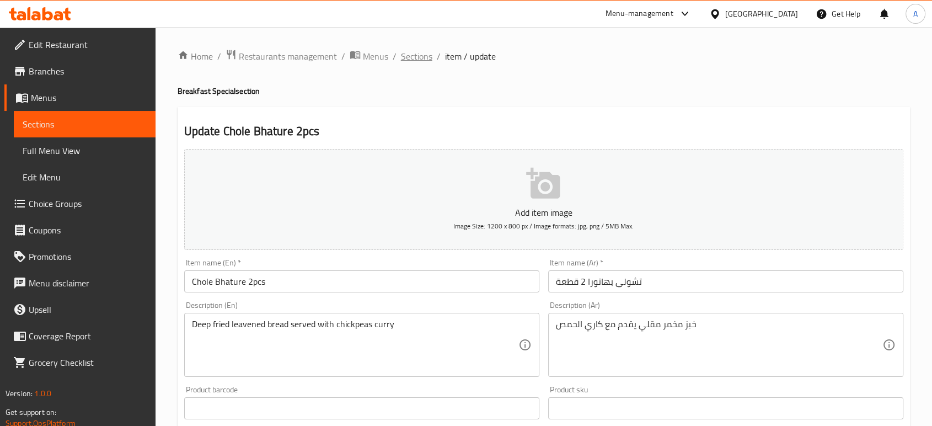
click at [406, 53] on span "Sections" at bounding box center [416, 56] width 31 height 13
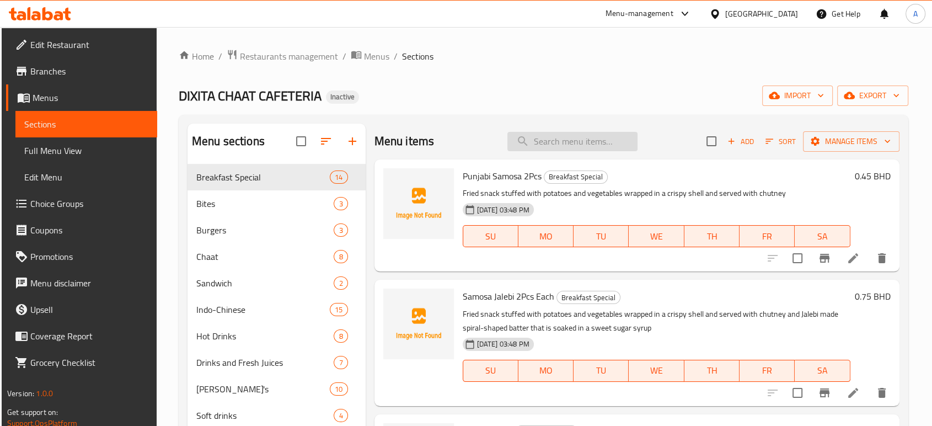
click at [559, 136] on input "search" at bounding box center [573, 141] width 130 height 19
paste input "Egg Paratha"
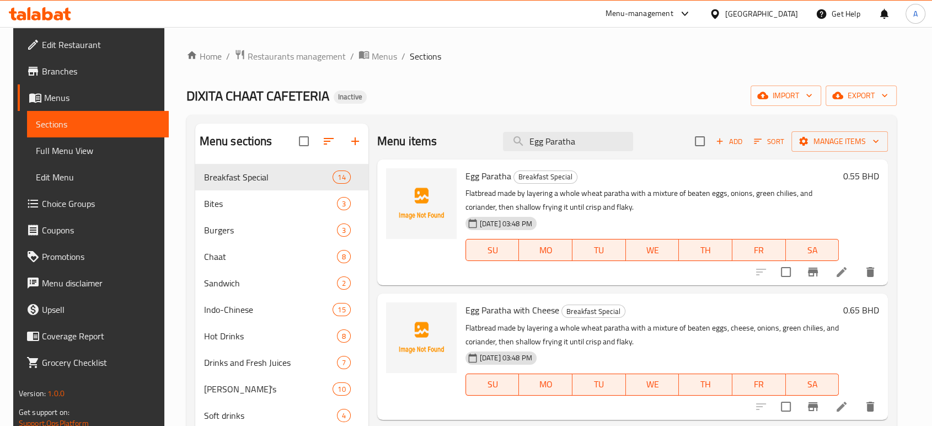
type input "Egg Paratha"
click at [843, 273] on li at bounding box center [841, 272] width 31 height 20
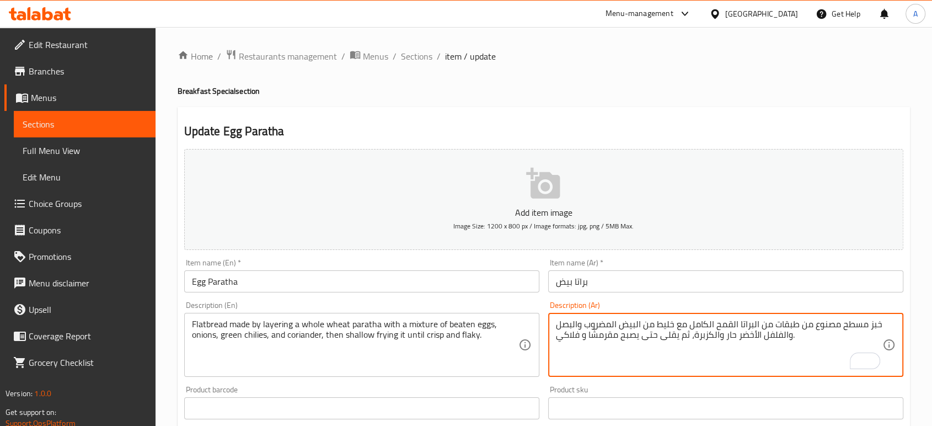
type textarea "خبز مسطح مصنوع من طبقات من البراتا القمح الكامل مع خليط من البيض المضروب والبصل…"
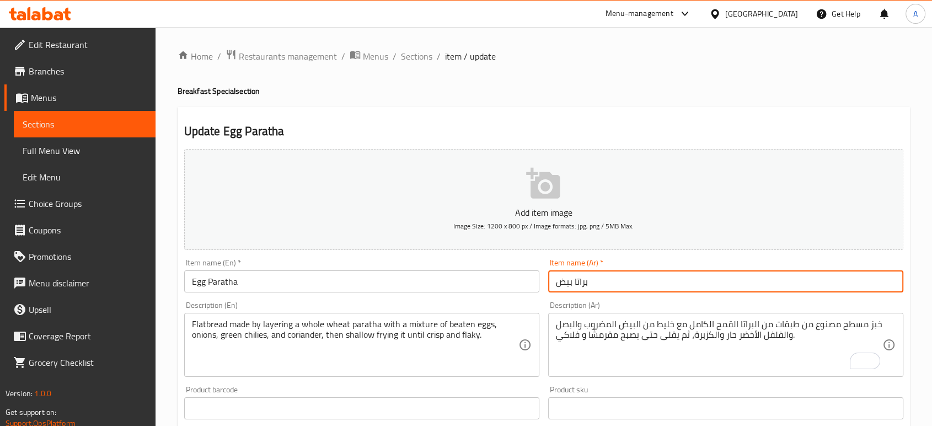
click at [700, 280] on input "براتا بيض" at bounding box center [725, 281] width 355 height 22
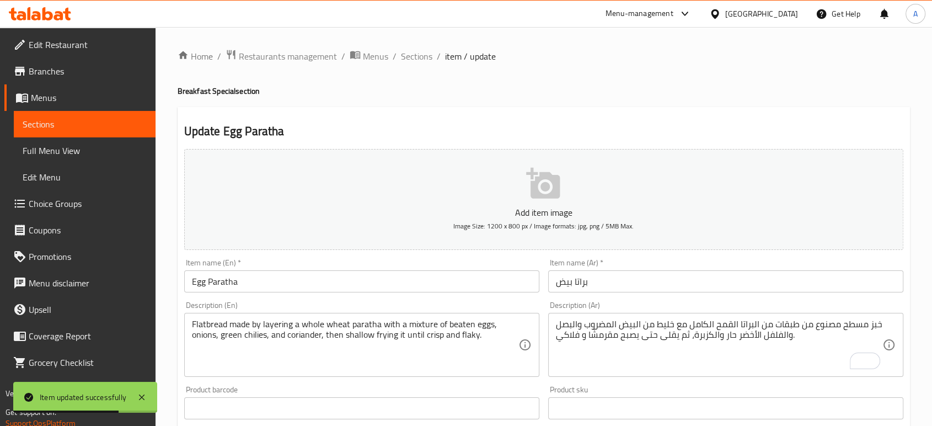
click at [394, 57] on li "/" at bounding box center [395, 56] width 4 height 13
click at [405, 56] on span "Sections" at bounding box center [416, 56] width 31 height 13
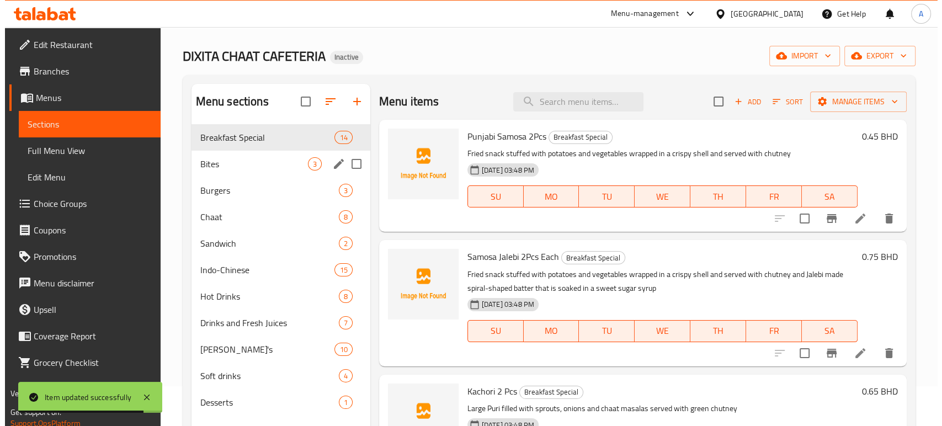
scroll to position [61, 0]
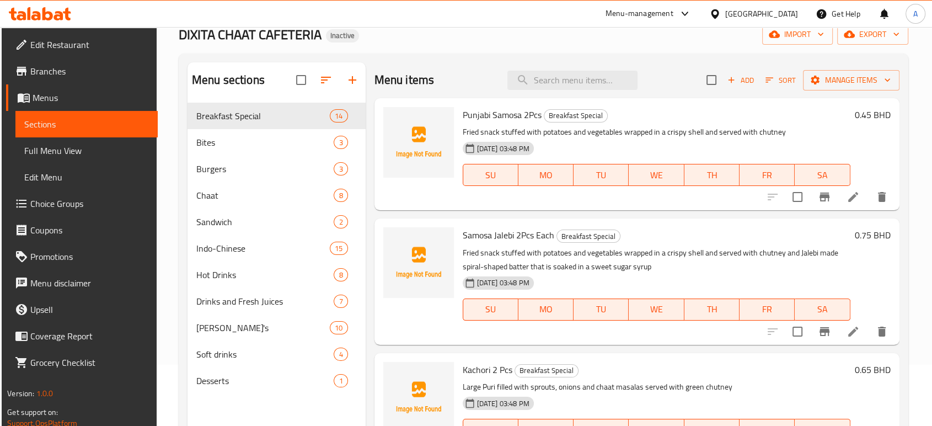
click at [77, 155] on span "Full Menu View" at bounding box center [86, 150] width 124 height 13
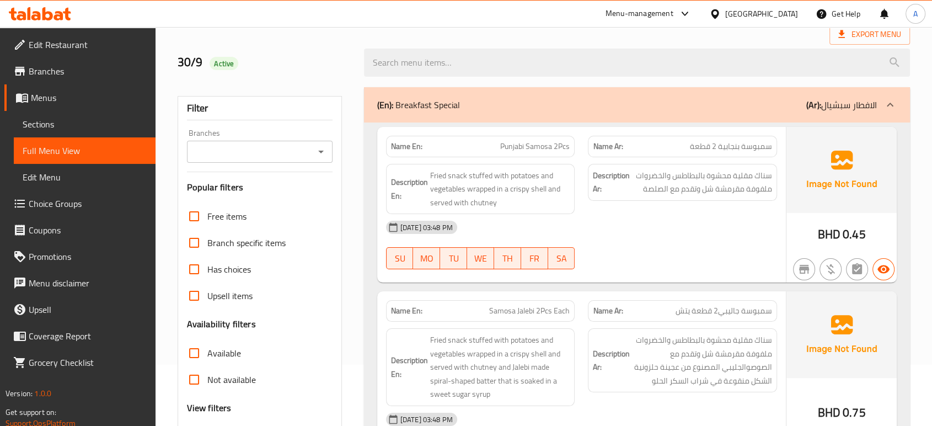
drag, startPoint x: 64, startPoint y: 115, endPoint x: 71, endPoint y: 118, distance: 7.2
click at [64, 116] on link "Sections" at bounding box center [85, 124] width 142 height 26
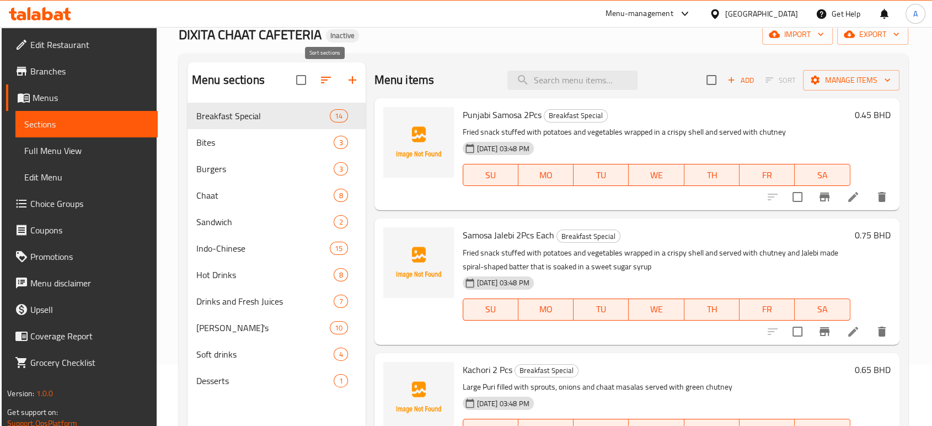
click at [328, 74] on icon "button" at bounding box center [325, 79] width 13 height 13
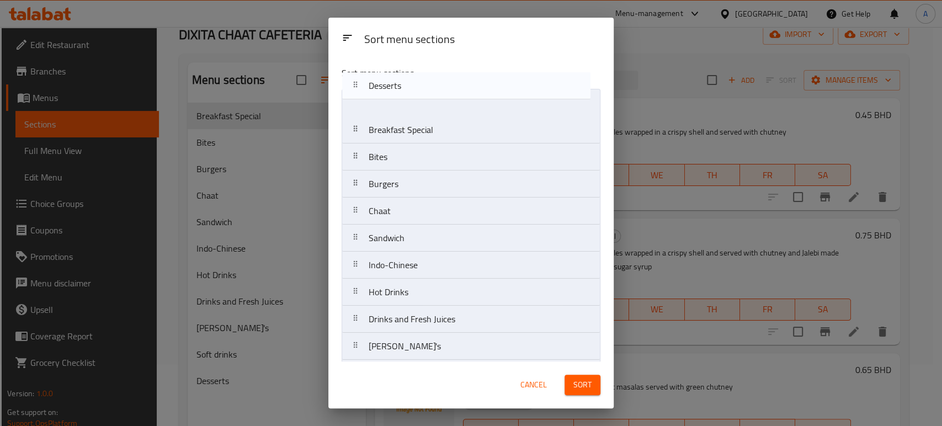
drag, startPoint x: 417, startPoint y: 343, endPoint x: 415, endPoint y: 82, distance: 261.0
click at [415, 82] on div "Sort menu sections Breakfast Special Bites Burgers Chaat Sandwich Indo-Chinese …" at bounding box center [470, 209] width 285 height 304
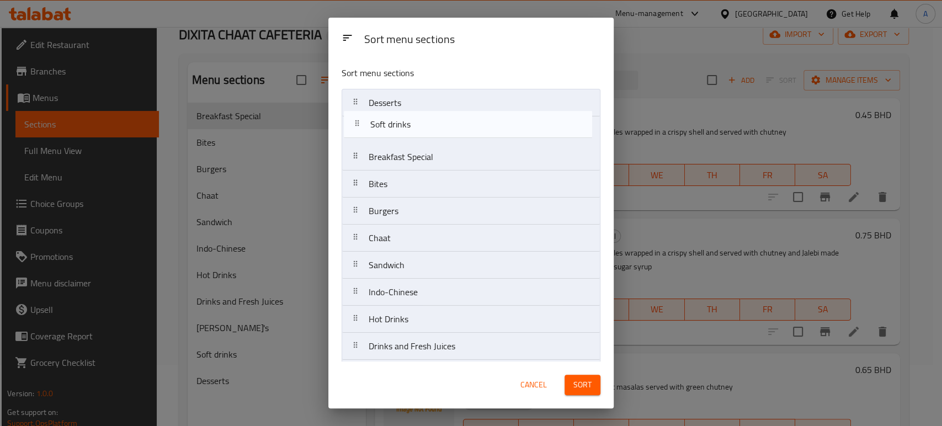
drag, startPoint x: 425, startPoint y: 349, endPoint x: 424, endPoint y: 121, distance: 227.3
click at [424, 121] on nav "Desserts Breakfast Special Bites Burgers Chaat Sandwich Indo-Chinese Hot Drinks…" at bounding box center [471, 238] width 259 height 298
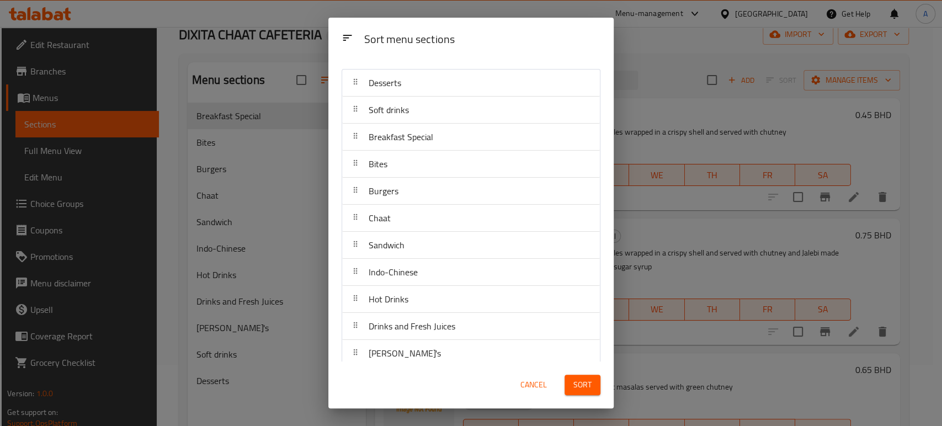
scroll to position [29, 0]
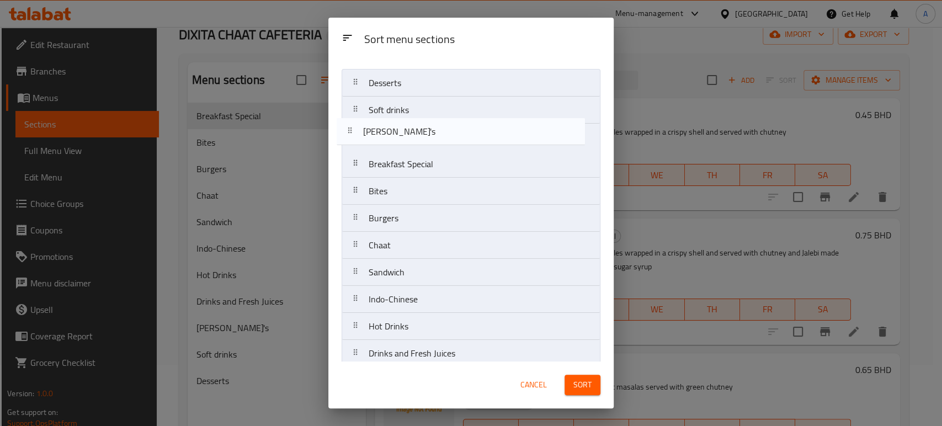
drag, startPoint x: 434, startPoint y: 350, endPoint x: 427, endPoint y: 124, distance: 226.3
click at [427, 124] on nav "Desserts Soft drinks Breakfast Special Bites Burgers Chaat Sandwich Indo-Chines…" at bounding box center [471, 218] width 259 height 298
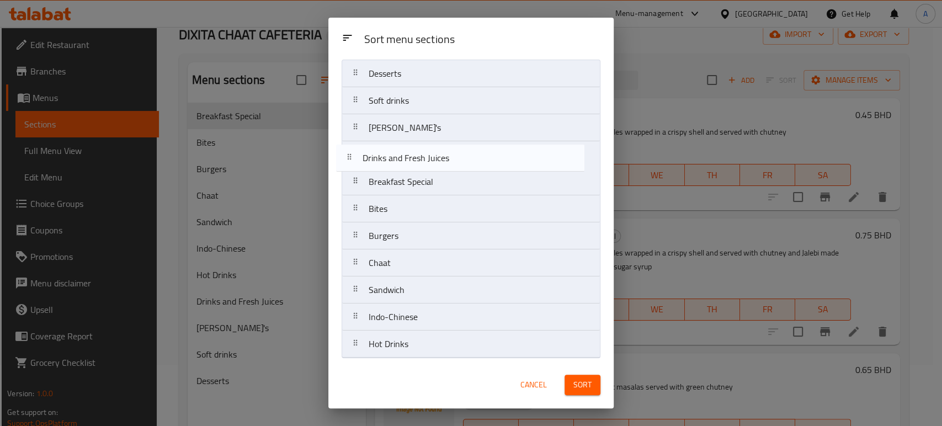
drag, startPoint x: 452, startPoint y: 338, endPoint x: 442, endPoint y: 144, distance: 194.4
click at [442, 144] on nav "Desserts Soft drinks Mojito's Breakfast Special Bites Burgers Chaat Sandwich In…" at bounding box center [471, 209] width 259 height 298
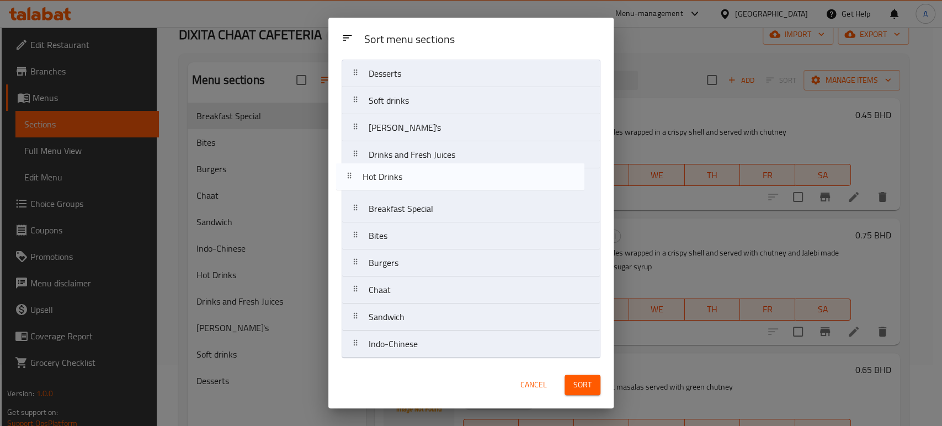
drag, startPoint x: 434, startPoint y: 345, endPoint x: 424, endPoint y: 171, distance: 174.1
click at [424, 171] on nav "Desserts Soft drinks Mojito's Drinks and Fresh Juices Breakfast Special Bites B…" at bounding box center [471, 209] width 259 height 298
drag, startPoint x: 438, startPoint y: 349, endPoint x: 432, endPoint y: 188, distance: 161.2
click at [432, 188] on nav "Desserts Soft drinks Mojito's Drinks and Fresh Juices Hot Drinks Breakfast Spec…" at bounding box center [471, 209] width 259 height 298
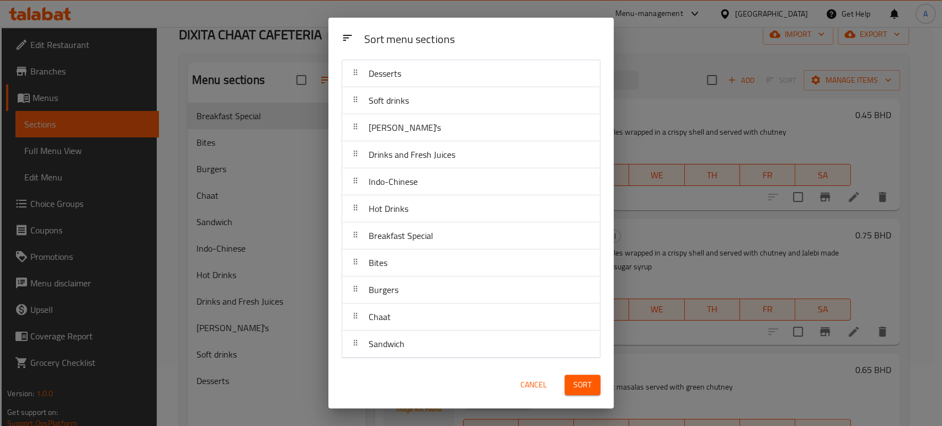
click at [589, 378] on span "Sort" at bounding box center [582, 385] width 18 height 14
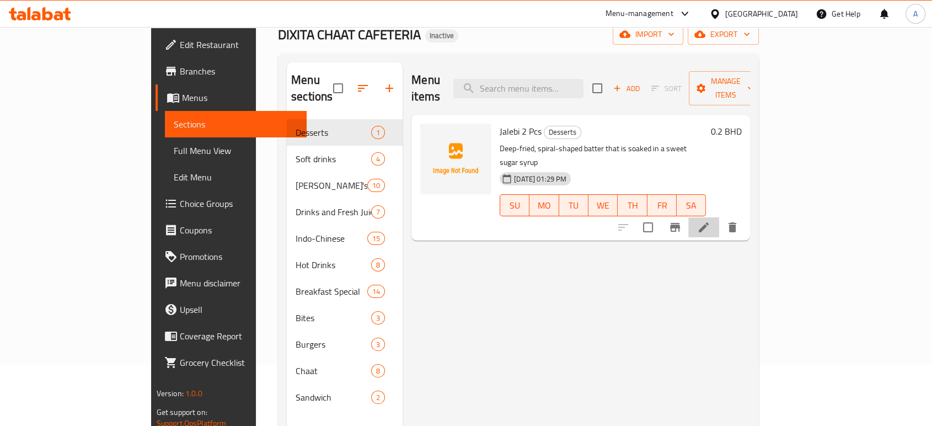
click at [709, 222] on icon at bounding box center [704, 227] width 10 height 10
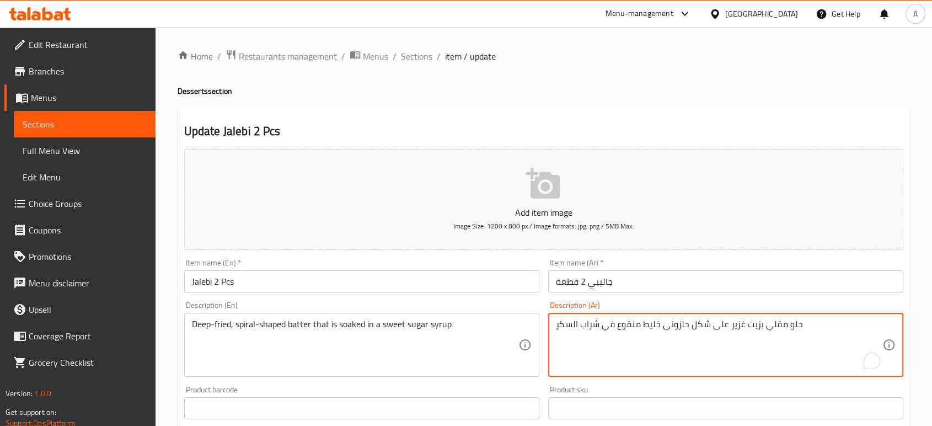
click at [654, 327] on textarea "حلو مقلي بزيت غزير على شكل حلزوني خليط منقوع في شراب السكر" at bounding box center [719, 345] width 327 height 52
paste textarea "جينة مقلية، حلزونية الشكل، مغموسة في شراب السكر الحلو"
type textarea "عجينة مقلية، حلزونية الشكل، مغموسة في شراب السكر الحلو"
click at [638, 298] on div "Description (Ar) عجينة مقلية، حلزونية الشكل، مغموسة في شراب السكر الحلو Descrip…" at bounding box center [726, 339] width 364 height 84
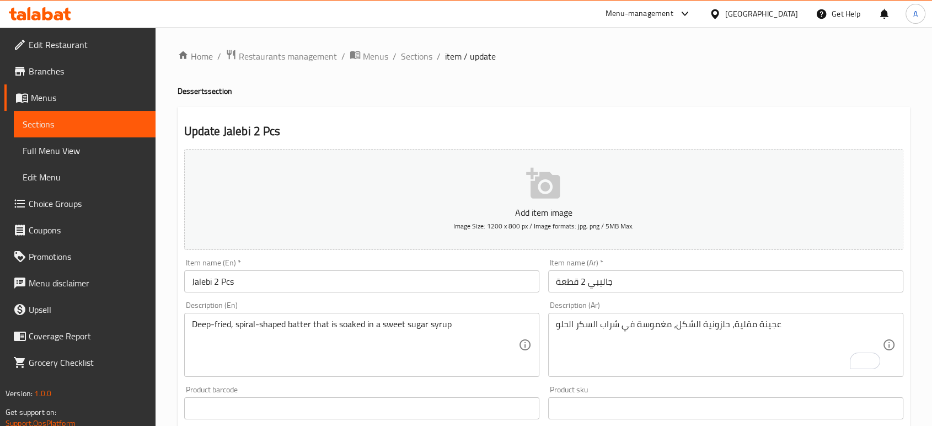
click at [639, 287] on input "جاليبي 2 قطعة" at bounding box center [725, 281] width 355 height 22
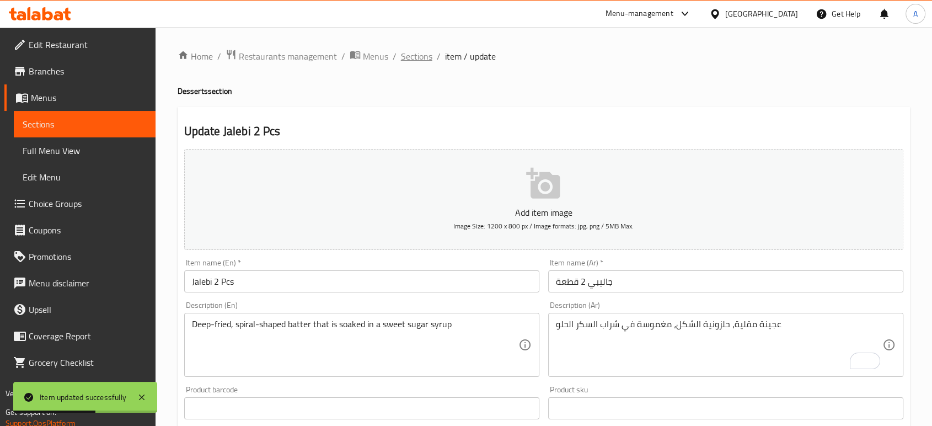
click at [415, 61] on span "Sections" at bounding box center [416, 56] width 31 height 13
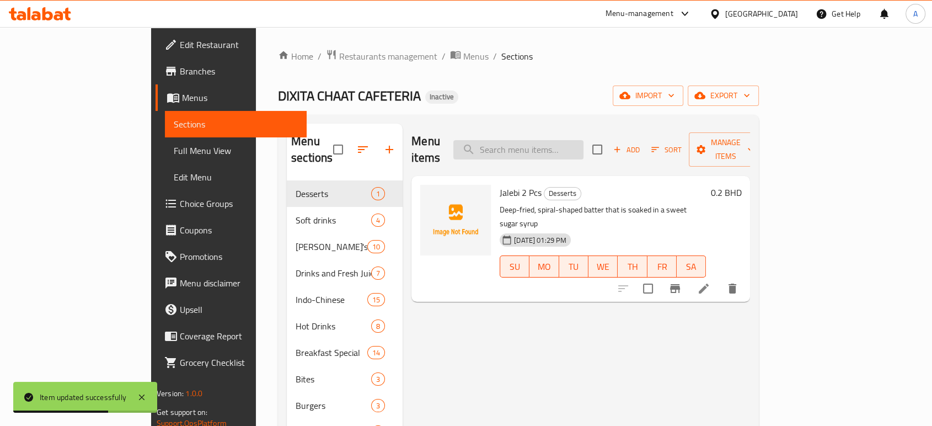
click at [562, 140] on input "search" at bounding box center [519, 149] width 130 height 19
paste input "Strawberry Mojito With Red Bull"
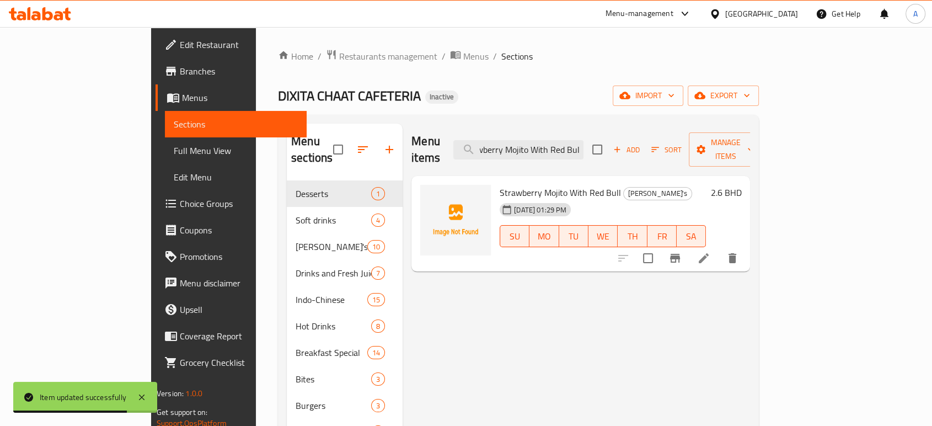
type input "Strawberry Mojito With Red Bull"
click at [719, 249] on li at bounding box center [704, 258] width 31 height 20
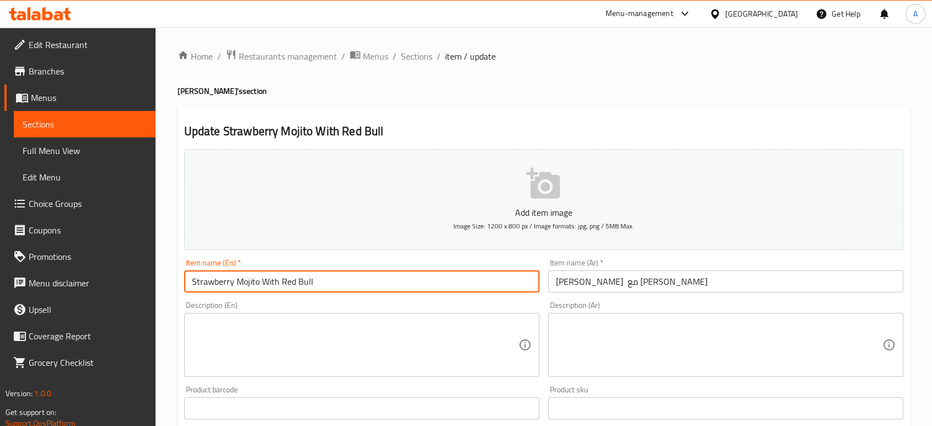
drag, startPoint x: 318, startPoint y: 280, endPoint x: 262, endPoint y: 280, distance: 56.3
click at [262, 280] on input "Strawberry Mojito With Red Bull" at bounding box center [361, 281] width 355 height 22
type input "Strawberry Mojito"
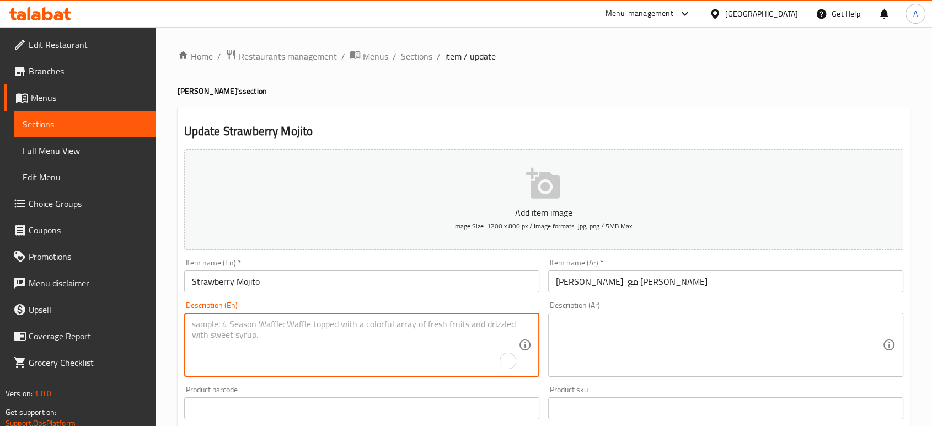
click at [269, 330] on textarea "To enrich screen reader interactions, please activate Accessibility in Grammarl…" at bounding box center [355, 345] width 327 height 52
paste textarea "With Red Bull"
type textarea "With Red Bull"
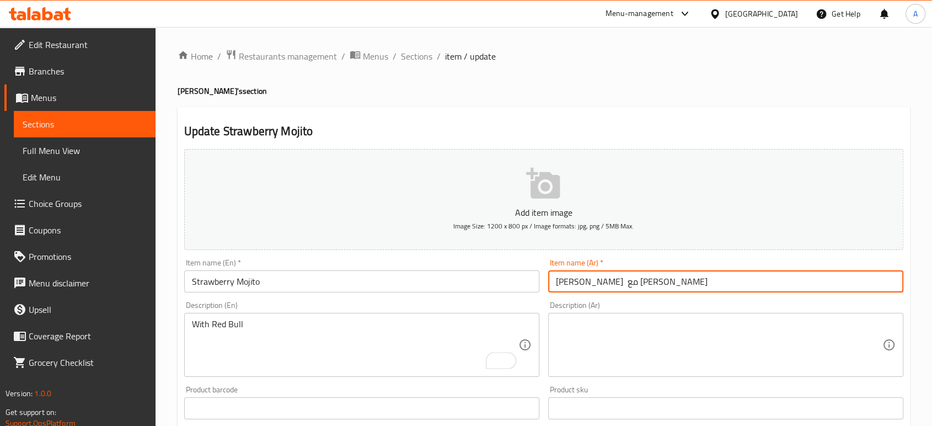
drag, startPoint x: 596, startPoint y: 286, endPoint x: 546, endPoint y: 284, distance: 50.3
click at [546, 284] on div "Item name (Ar)   * موهيتو فراولة مع ريد بول Item name (Ar) *" at bounding box center [726, 275] width 364 height 42
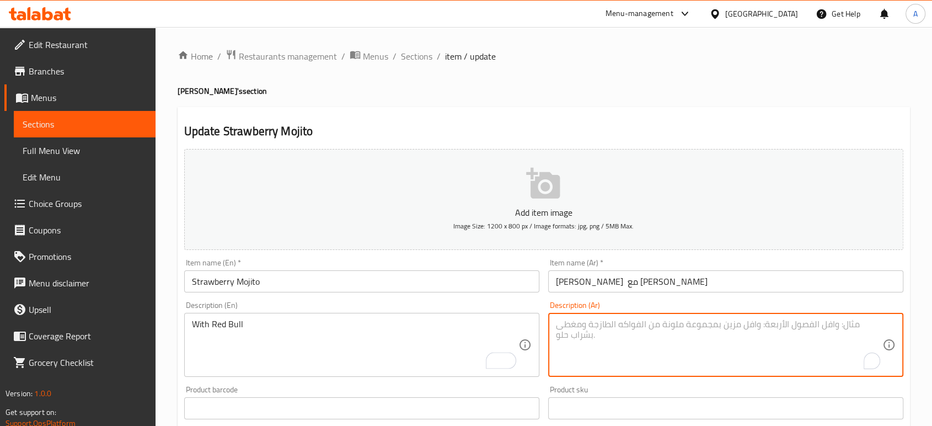
click at [582, 345] on textarea "To enrich screen reader interactions, please activate Accessibility in Grammarl…" at bounding box center [719, 345] width 327 height 52
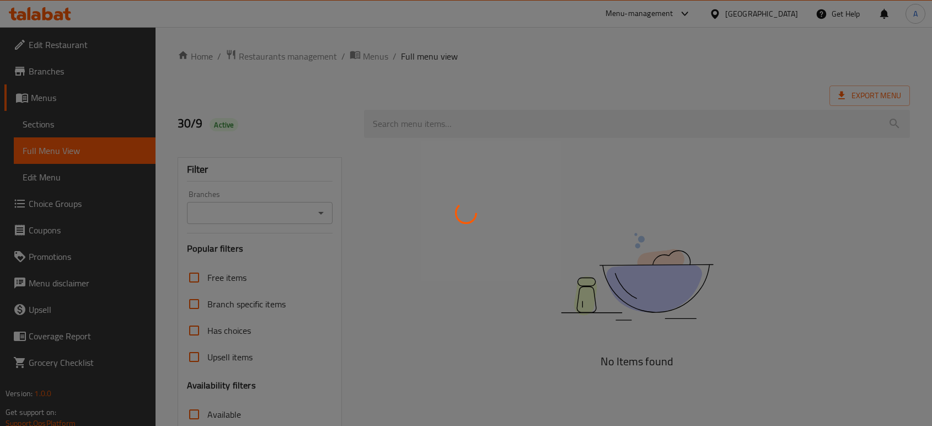
scroll to position [62, 0]
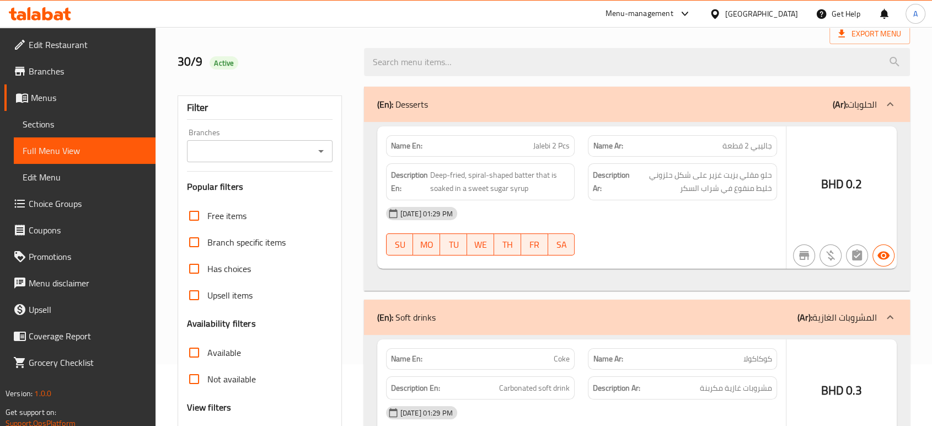
click at [253, 367] on div at bounding box center [466, 213] width 932 height 426
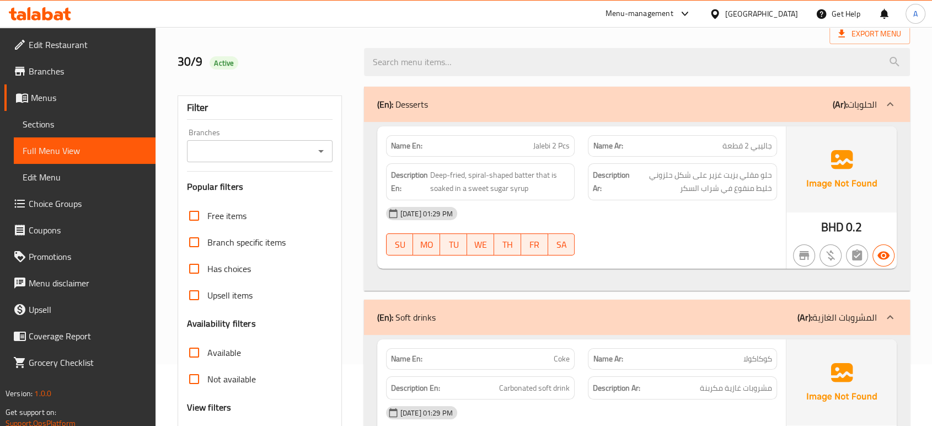
scroll to position [161, 0]
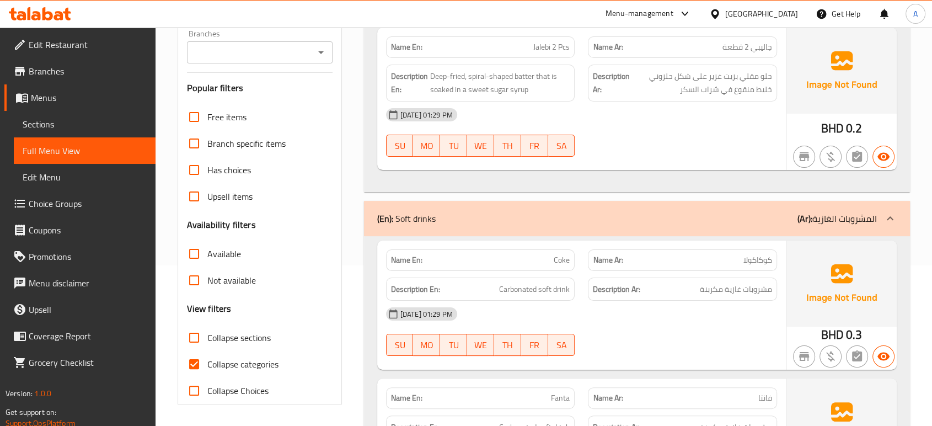
click at [237, 360] on span "Collapse categories" at bounding box center [242, 364] width 71 height 13
click at [207, 360] on input "Collapse categories" at bounding box center [194, 364] width 26 height 26
checkbox input "false"
click at [239, 344] on span "Collapse sections" at bounding box center [238, 337] width 63 height 13
click at [207, 344] on input "Collapse sections" at bounding box center [194, 337] width 26 height 26
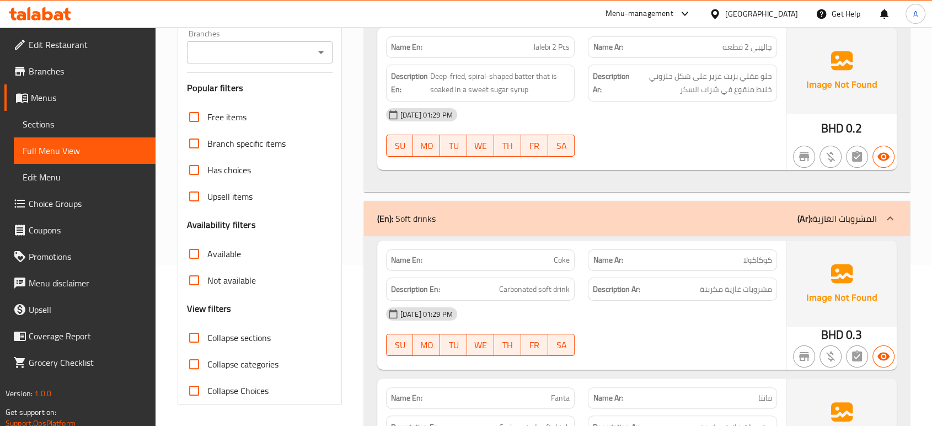
checkbox input "true"
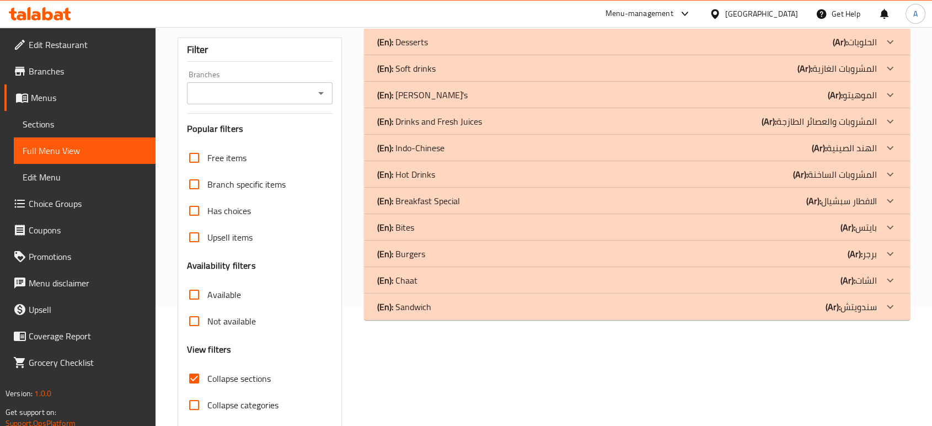
scroll to position [99, 0]
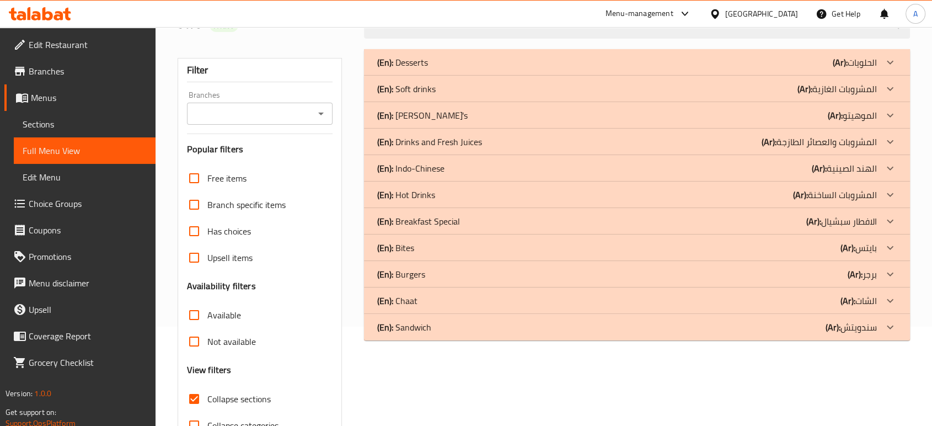
click at [923, 68] on div "Home / Restaurants management / Menus / Full menu view Export Menu 30/9 Active …" at bounding box center [544, 208] width 777 height 560
drag, startPoint x: 461, startPoint y: 167, endPoint x: 459, endPoint y: 151, distance: 16.2
click at [460, 167] on div "(En): Indo-Chinese (Ar): الهند الصينية" at bounding box center [627, 168] width 500 height 13
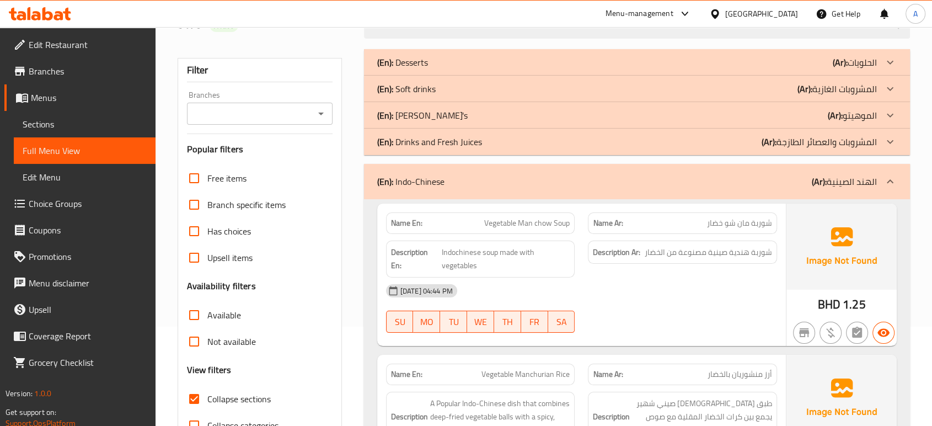
click at [459, 146] on p "(En): Drinks and Fresh Juices" at bounding box center [429, 141] width 105 height 13
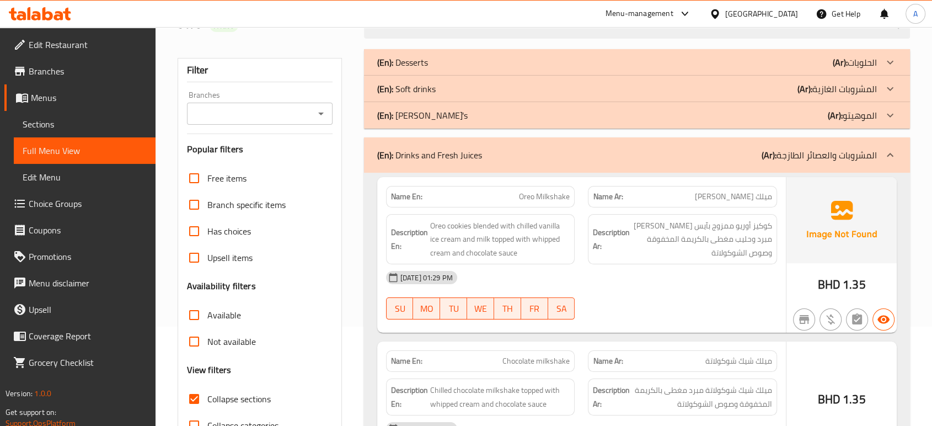
click at [450, 116] on div "(En): Mojito's (Ar): الموهيتو" at bounding box center [627, 115] width 500 height 13
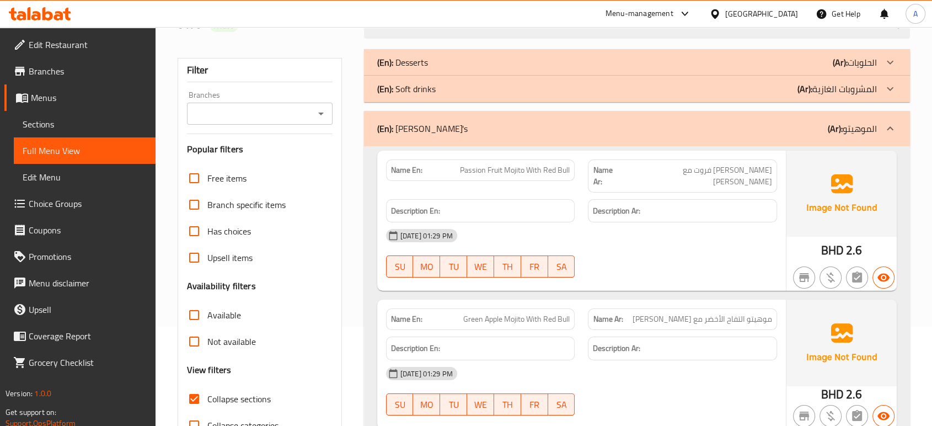
click at [450, 85] on div "(En): Soft drinks (Ar): المشروبات الغازية" at bounding box center [627, 88] width 500 height 13
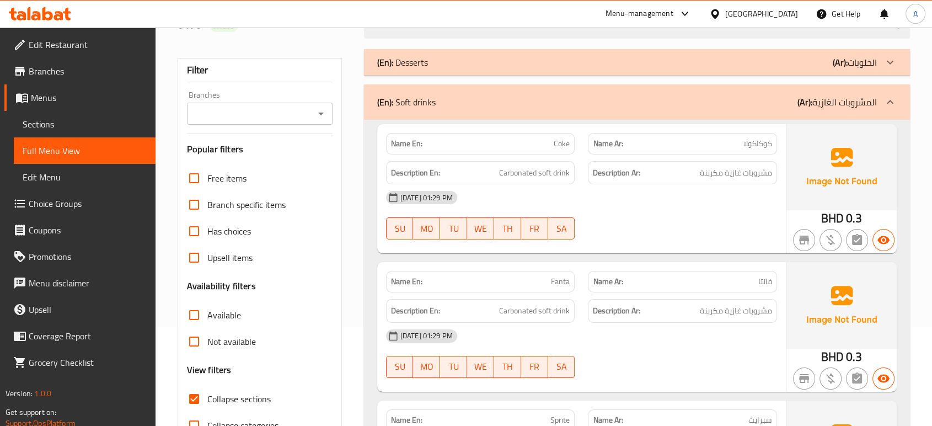
click at [450, 56] on div "(En): Desserts (Ar): الحلويات" at bounding box center [627, 62] width 500 height 13
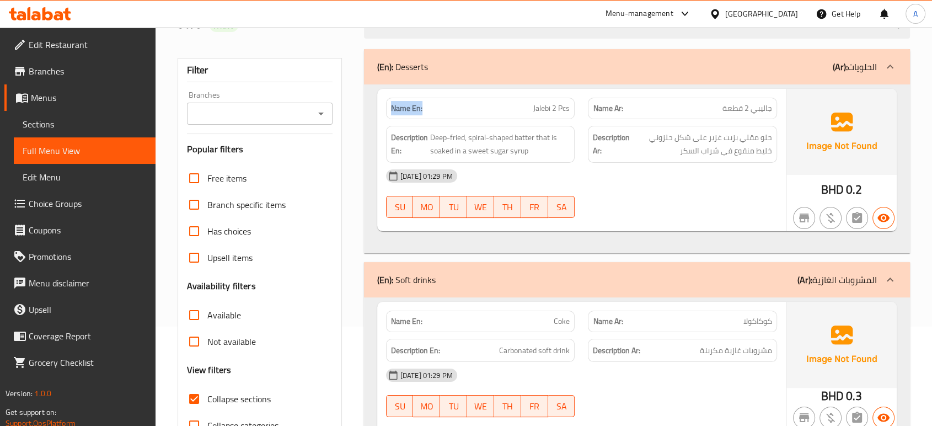
drag, startPoint x: 429, startPoint y: 110, endPoint x: 379, endPoint y: 101, distance: 51.0
click at [380, 101] on div "Name En: Jalebi 2 Pcs" at bounding box center [481, 108] width 202 height 35
copy strong "Name En:"
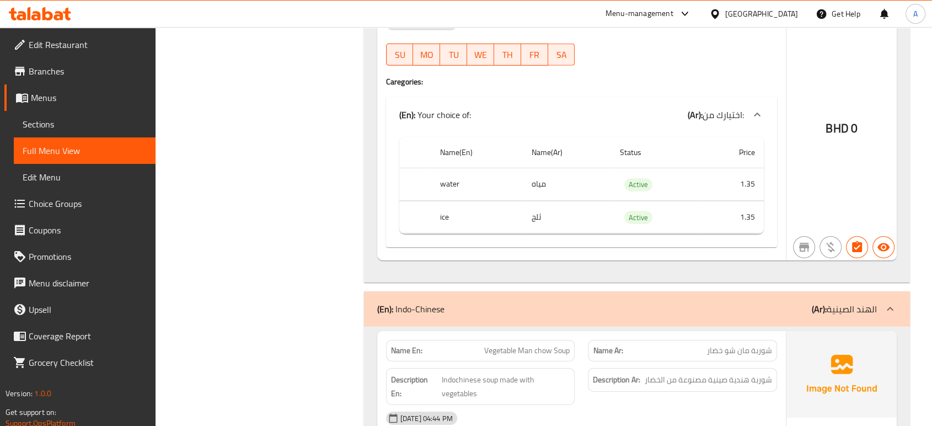
scroll to position [3839, 0]
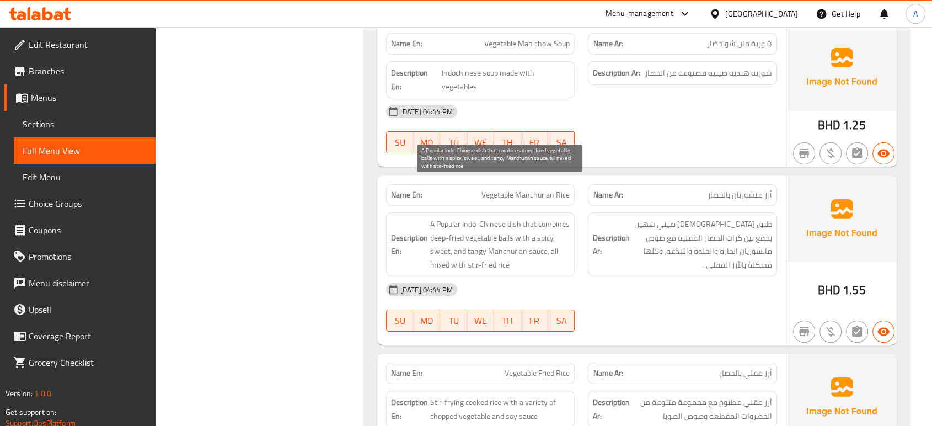
drag, startPoint x: 553, startPoint y: 230, endPoint x: 547, endPoint y: 164, distance: 66.0
click at [553, 230] on span "A Popular Indo-Chinese dish that combines deep-fried vegetable balls with a spi…" at bounding box center [500, 244] width 140 height 54
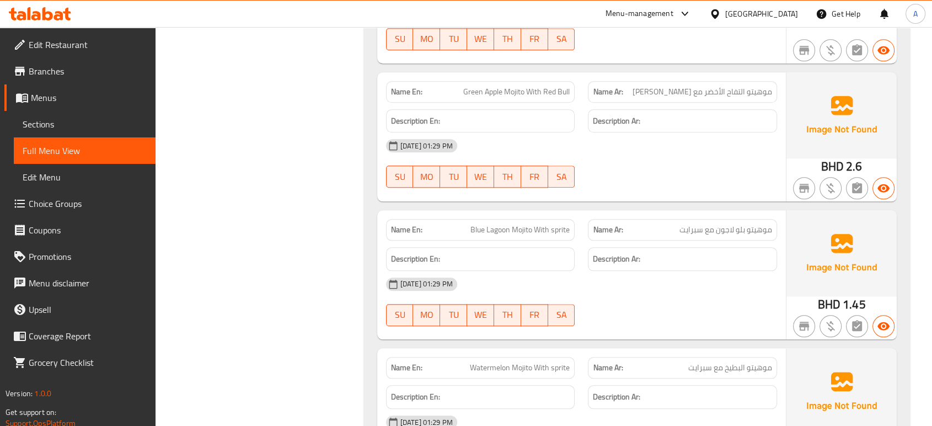
scroll to position [0, 0]
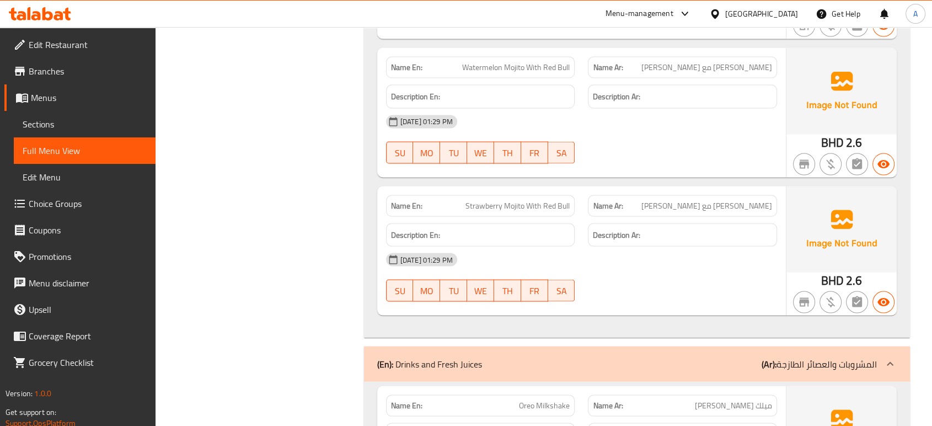
scroll to position [2023, 0]
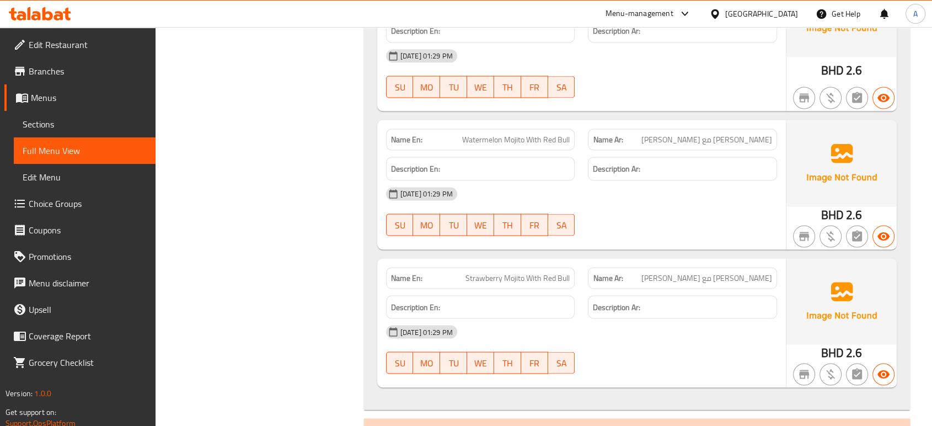
click at [532, 272] on span "Strawberry Mojito With Red Bull" at bounding box center [518, 278] width 104 height 12
copy span "Strawberry Mojito With Red Bull"
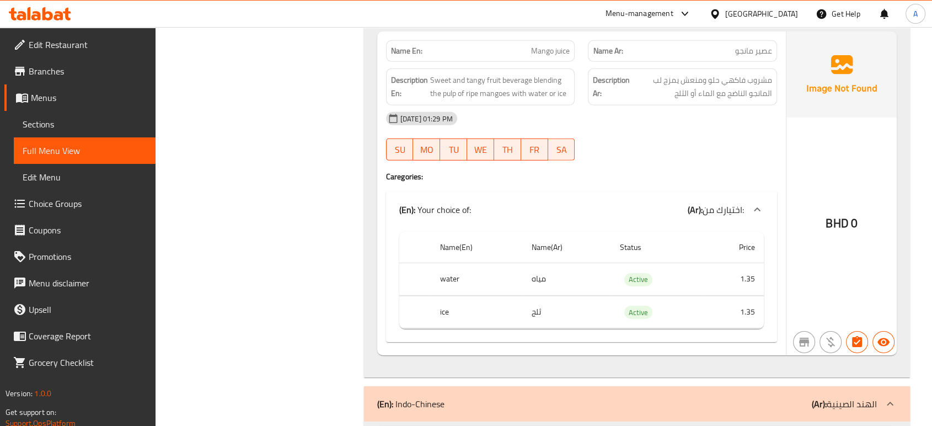
scroll to position [3433, 0]
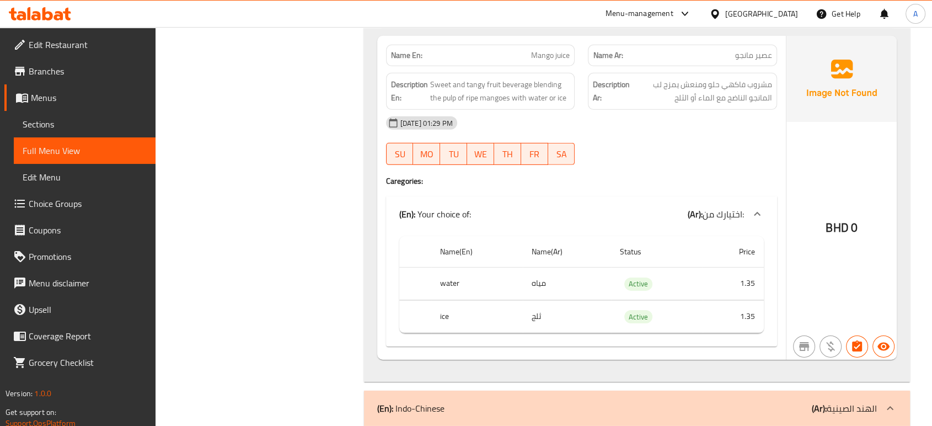
click at [684, 114] on div "30-09-2025 01:29 PM SU MO TU WE TH FR SA" at bounding box center [582, 141] width 404 height 62
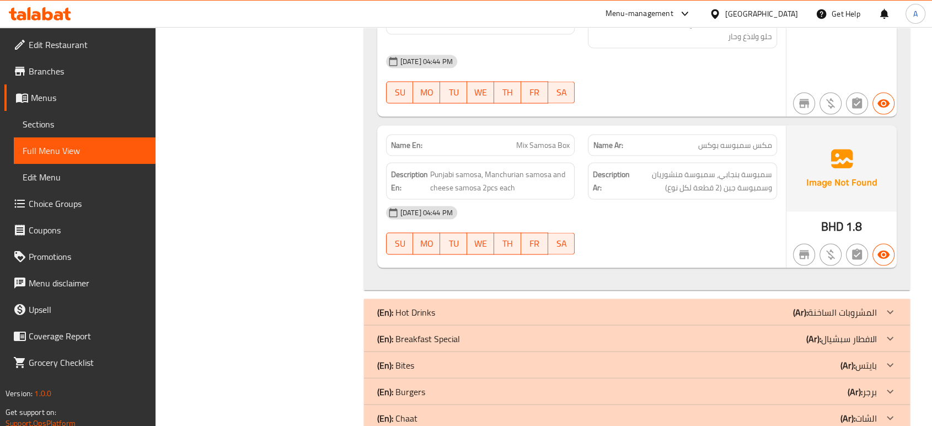
click at [515, 306] on div "(En): Hot Drinks (Ar): المشروبات الساخنة" at bounding box center [627, 312] width 500 height 13
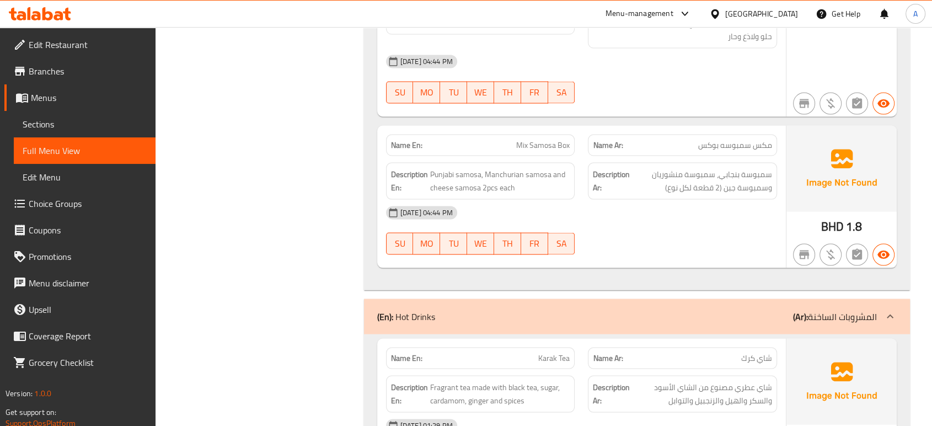
scroll to position [6571, 0]
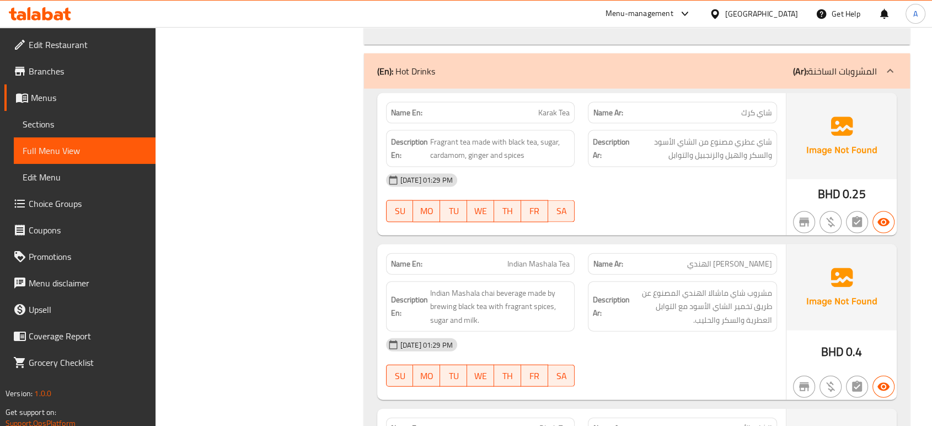
click at [577, 275] on div "Description En: Indian Mashala chai beverage made by brewing black tea with fra…" at bounding box center [481, 307] width 202 height 64
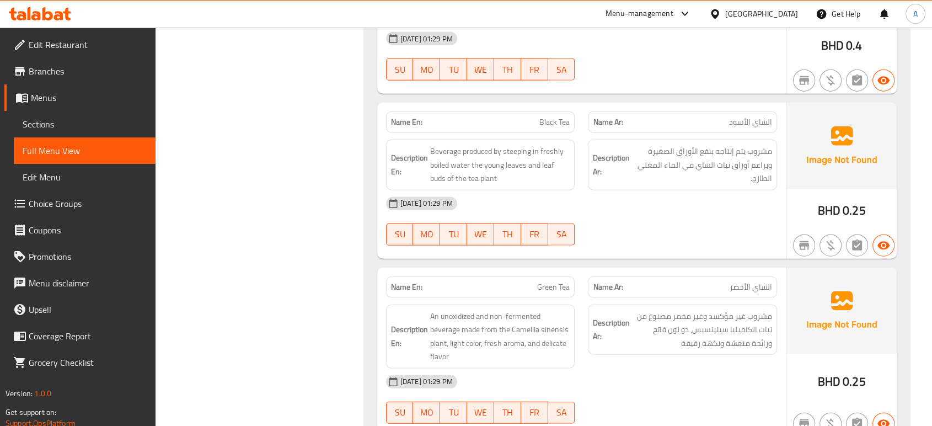
scroll to position [7000, 0]
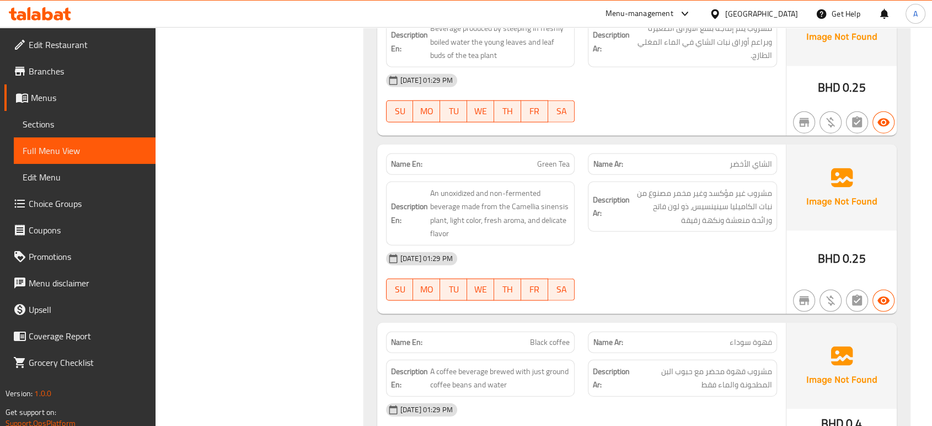
click at [550, 158] on span "Green Tea" at bounding box center [553, 164] width 33 height 12
copy span "Green Tea"
drag, startPoint x: 425, startPoint y: 108, endPoint x: 377, endPoint y: 104, distance: 48.2
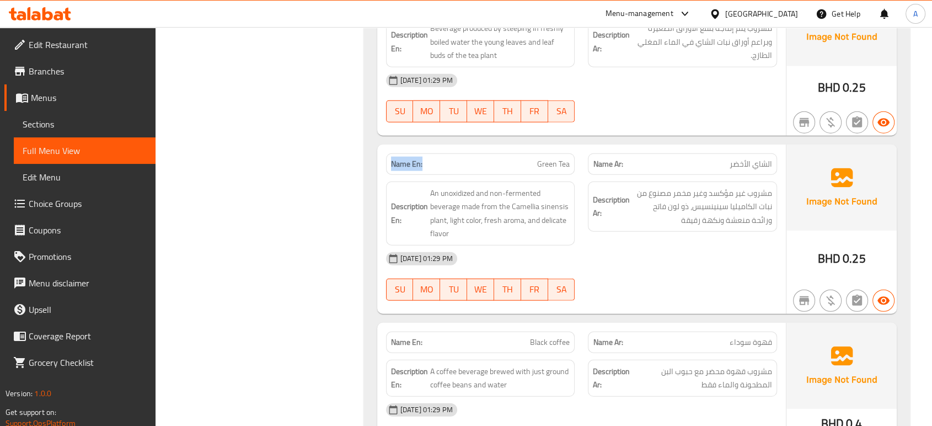
click at [377, 145] on div "Name En: Green Tea Name Ar: الشاي الأخضر Description En: An unoxidized and non-…" at bounding box center [581, 229] width 409 height 169
copy strong "Name En:"
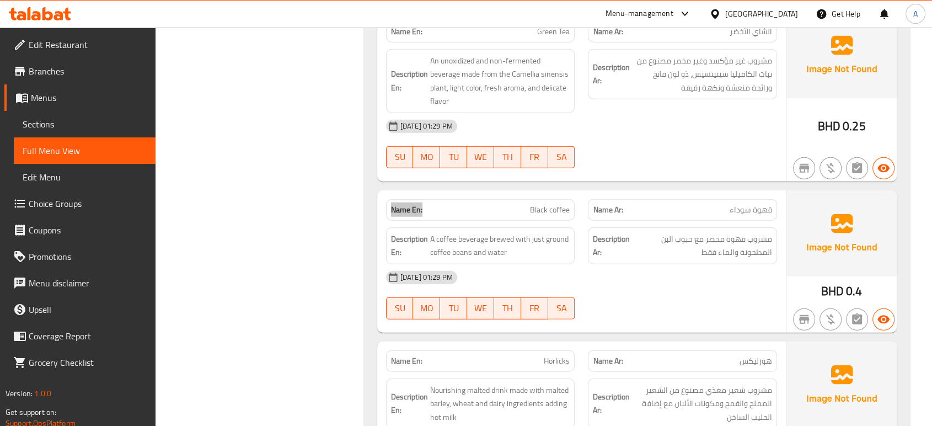
scroll to position [7245, 0]
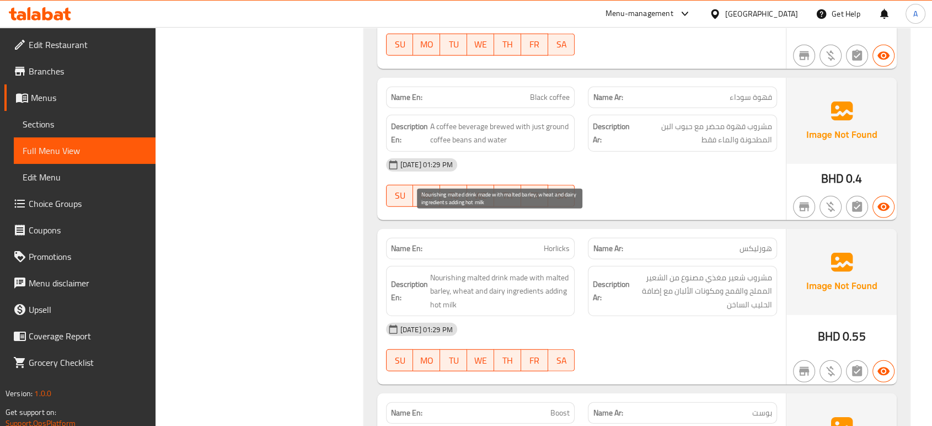
click at [518, 271] on span "Nourishing malted drink made with malted barley, wheat and dairy ingredients ad…" at bounding box center [500, 291] width 140 height 41
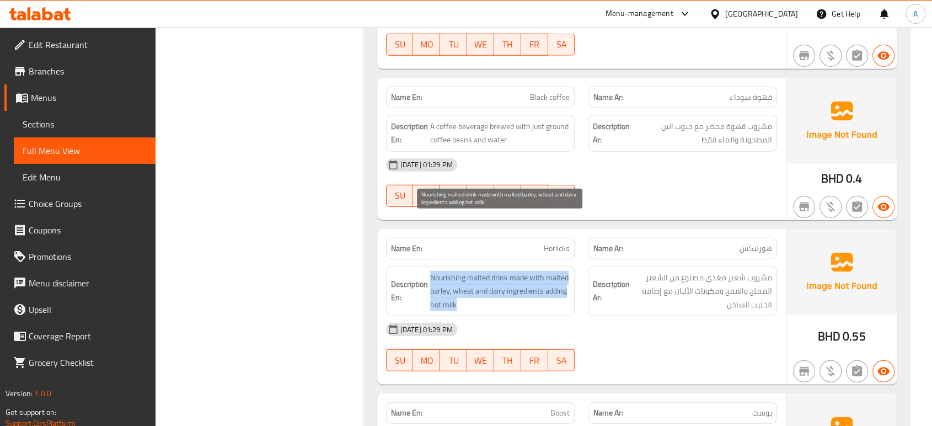
click at [518, 271] on span "Nourishing malted drink made with malted barley, wheat and dairy ingredients ad…" at bounding box center [500, 291] width 140 height 41
copy span "Nourishing malted drink made with malted barley, wheat and dairy ingredients ad…"
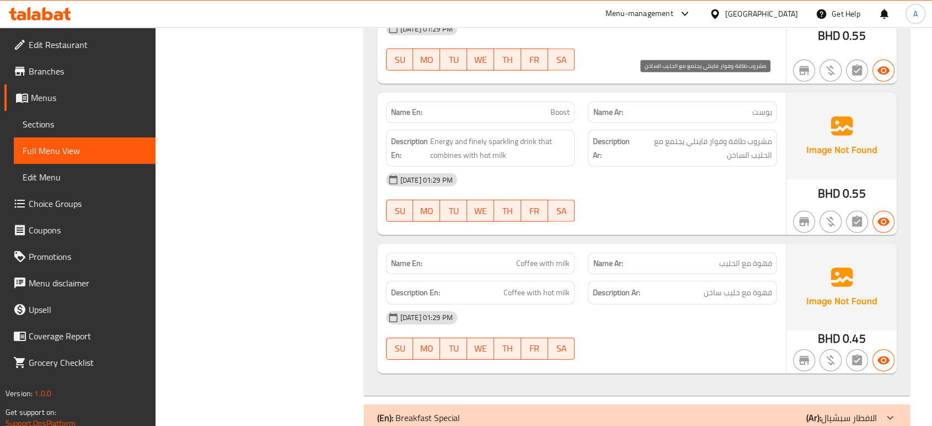
scroll to position [7552, 0]
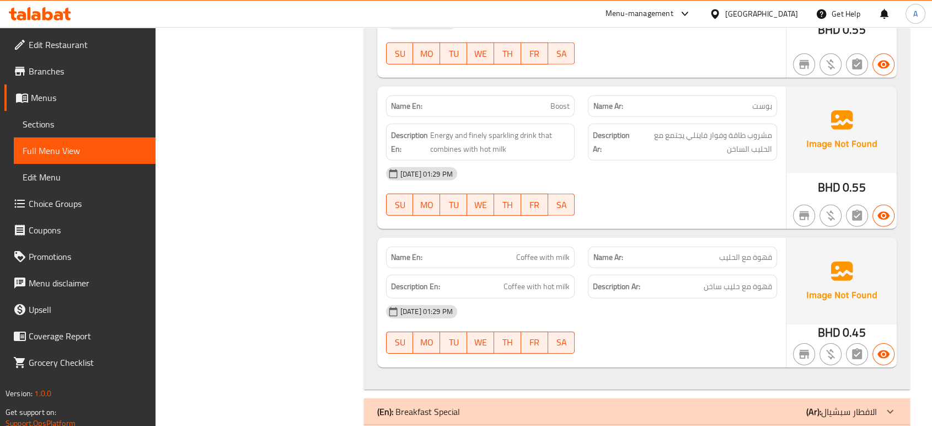
click at [654, 238] on div "Name En: Coffee with milk Name Ar: قهوة مع الحليب Description En: Coffee with h…" at bounding box center [581, 302] width 409 height 129
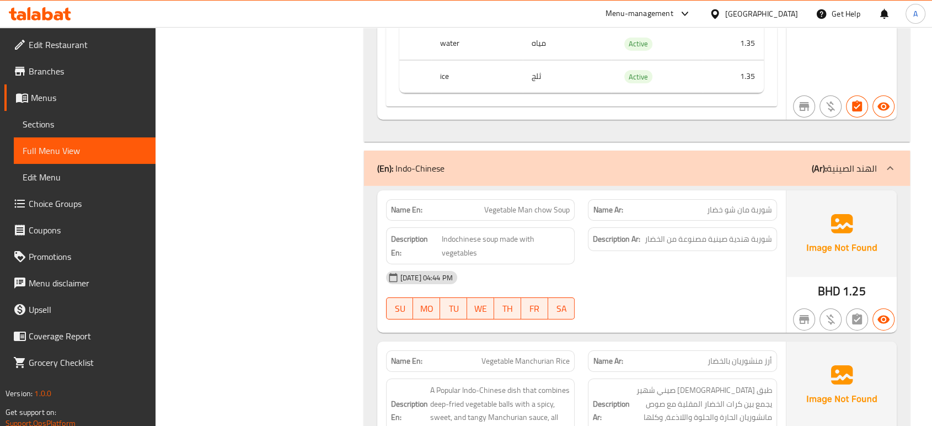
scroll to position [3775, 0]
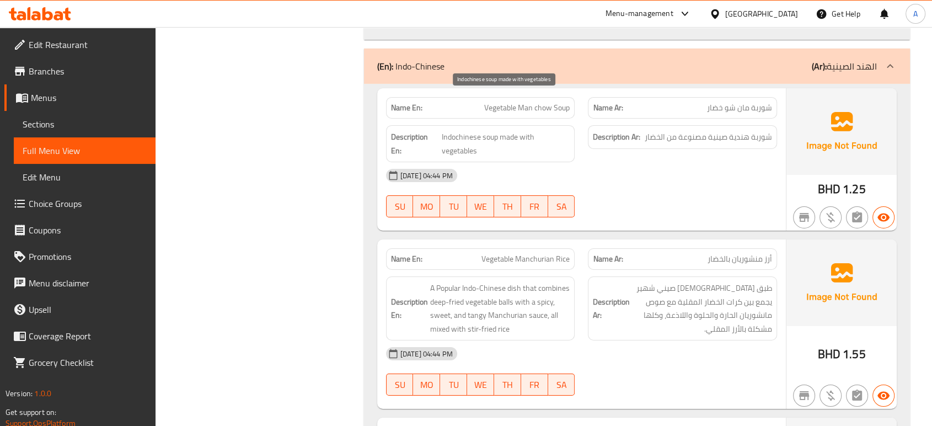
click at [467, 130] on span "Indochinese soup made with vegetables" at bounding box center [506, 143] width 129 height 27
copy span "Indochinese"
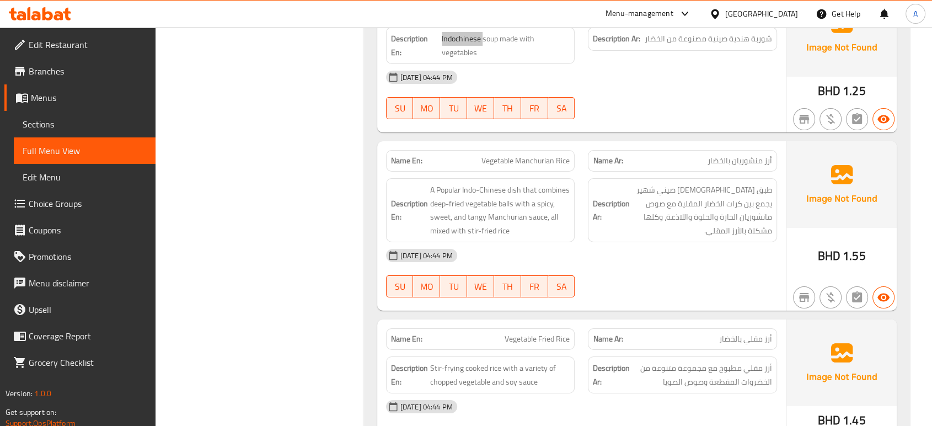
scroll to position [3897, 0]
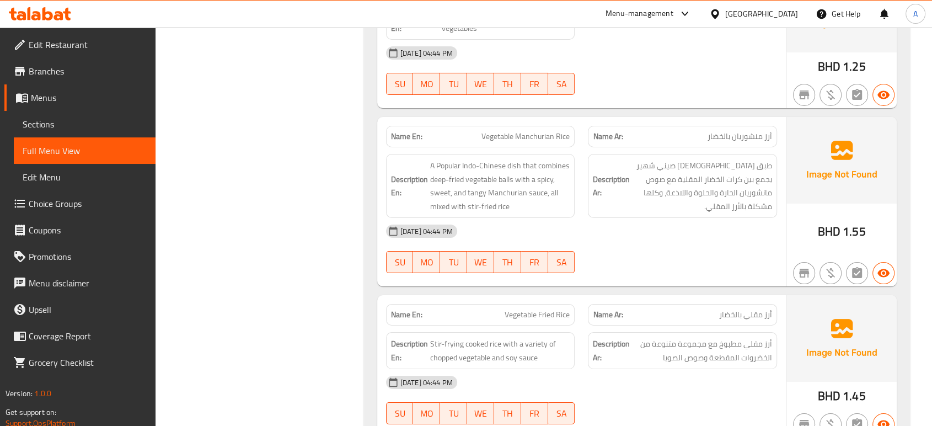
click at [551, 131] on span "Vegetable Manchurian Rice" at bounding box center [526, 137] width 88 height 12
copy span "Vegetable Manchurian Rice"
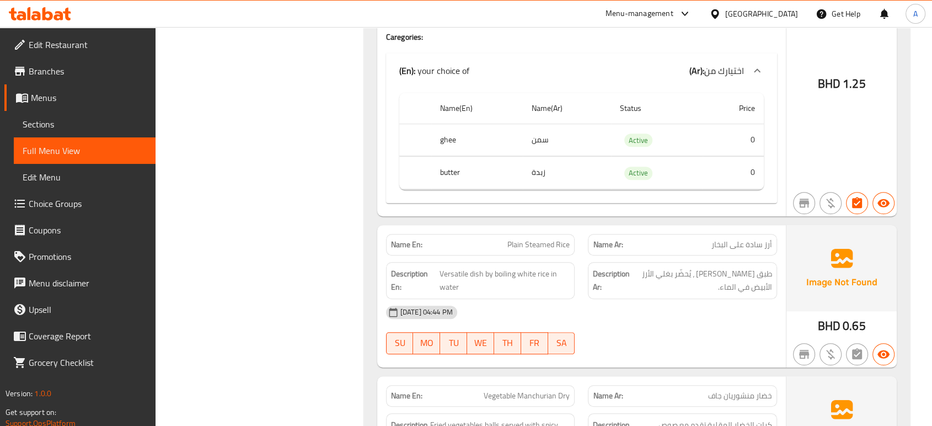
scroll to position [4878, 0]
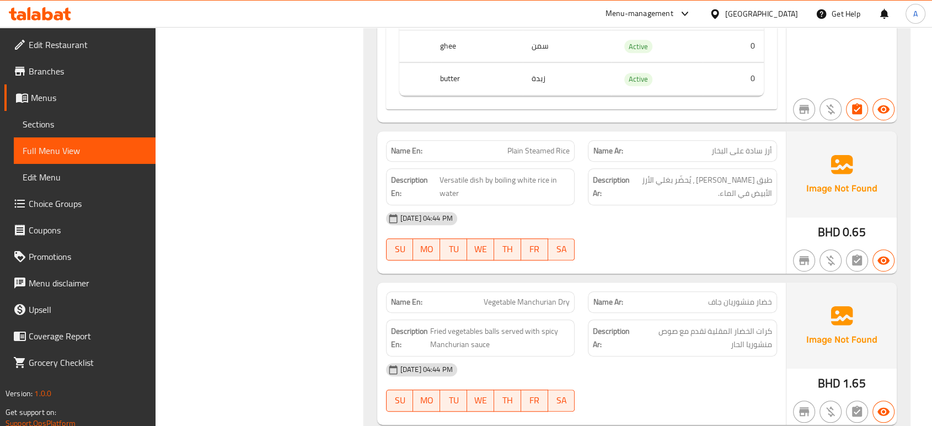
click at [543, 145] on span "Plain Steamed Rice" at bounding box center [539, 151] width 62 height 12
copy span "Steamed"
click at [548, 145] on span "Plain Steamed Rice" at bounding box center [539, 151] width 62 height 12
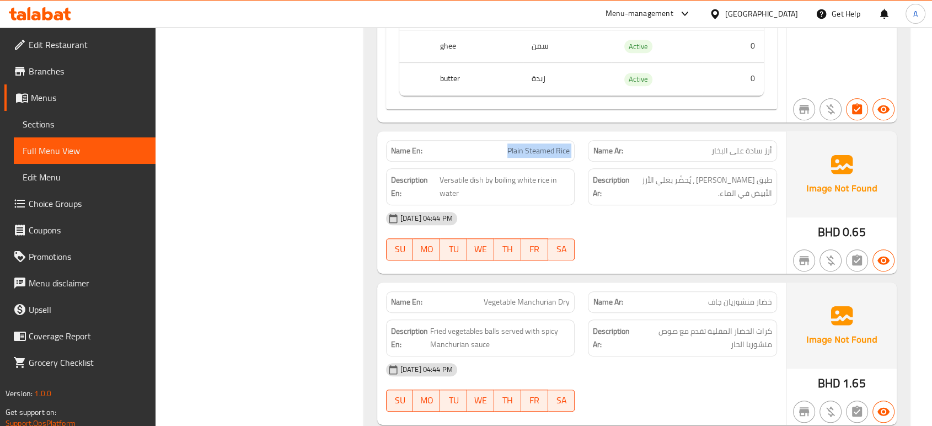
click at [548, 145] on span "Plain Steamed Rice" at bounding box center [539, 151] width 62 height 12
click at [503, 173] on span "Versatile dish by boiling white rice in water" at bounding box center [505, 186] width 131 height 27
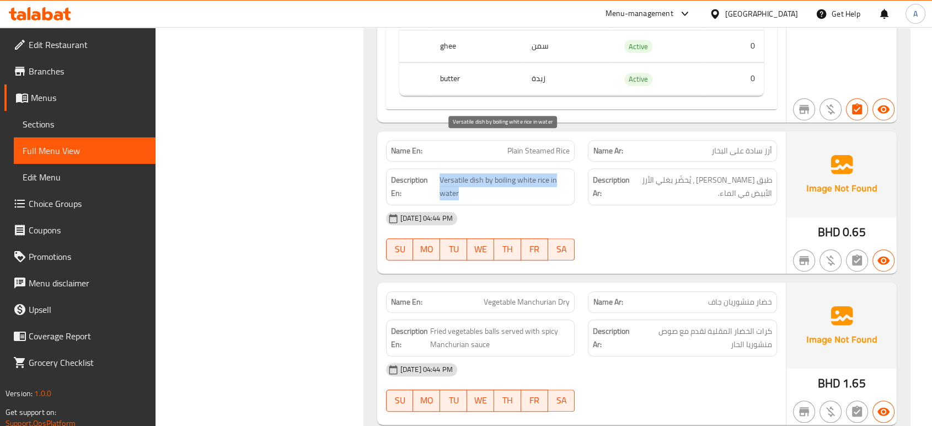
click at [503, 173] on span "Versatile dish by boiling white rice in water" at bounding box center [505, 186] width 131 height 27
copy span "Versatile dish by boiling white rice in water"
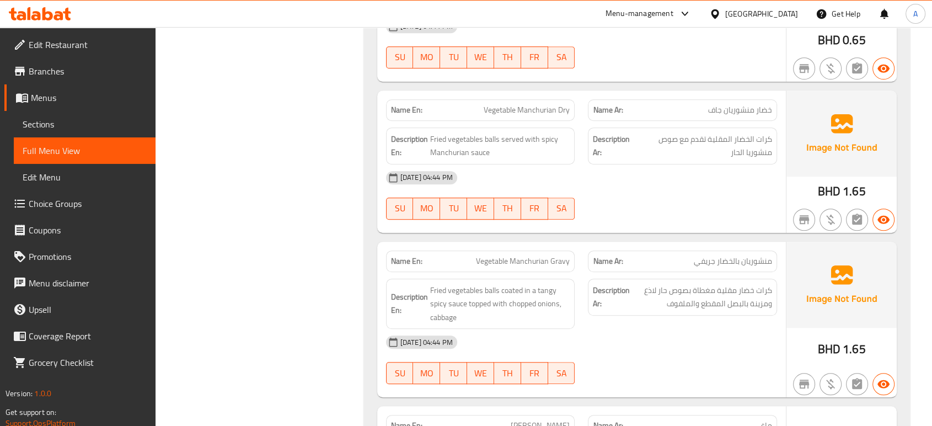
scroll to position [5124, 0]
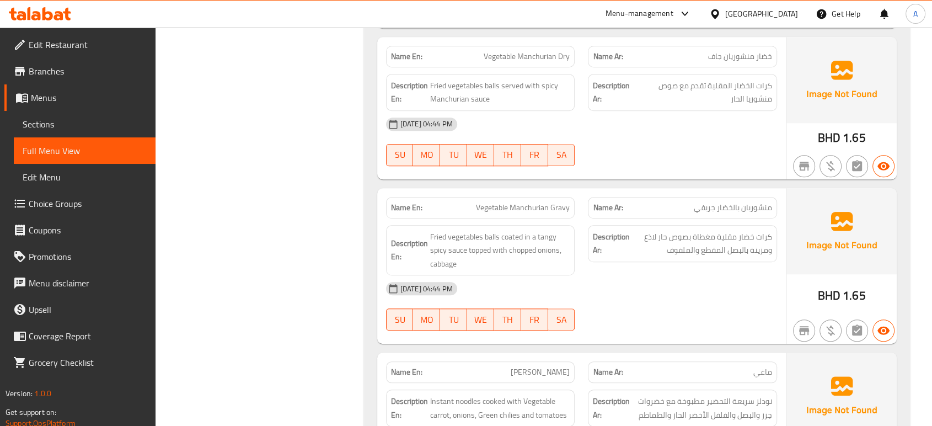
click at [541, 202] on span "Vegetable Manchurian Gravy" at bounding box center [523, 208] width 94 height 12
click at [542, 202] on span "Vegetable Manchurian Gravy" at bounding box center [523, 208] width 94 height 12
copy span "Vegetable Manchurian Gravy"
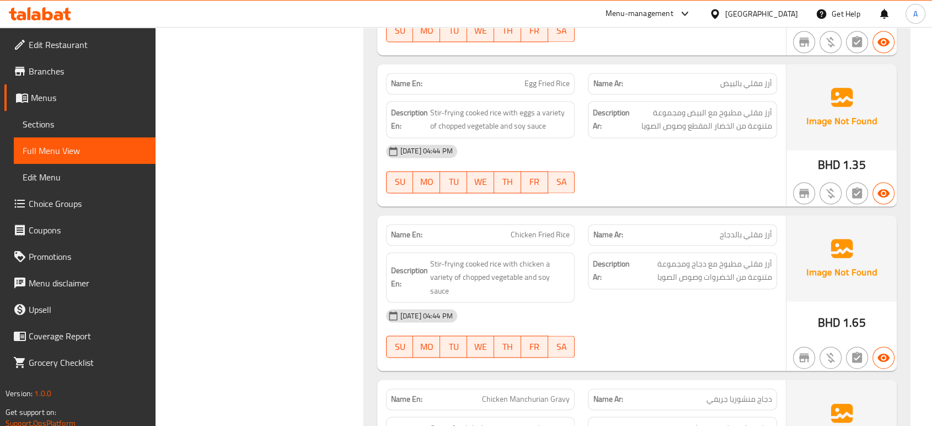
scroll to position [5798, 0]
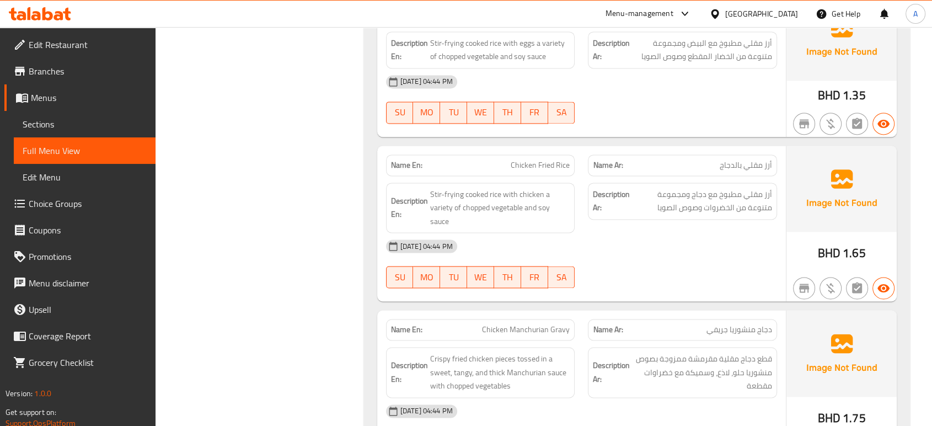
click at [656, 233] on div "[DATE] 04:44 PM" at bounding box center [582, 246] width 404 height 26
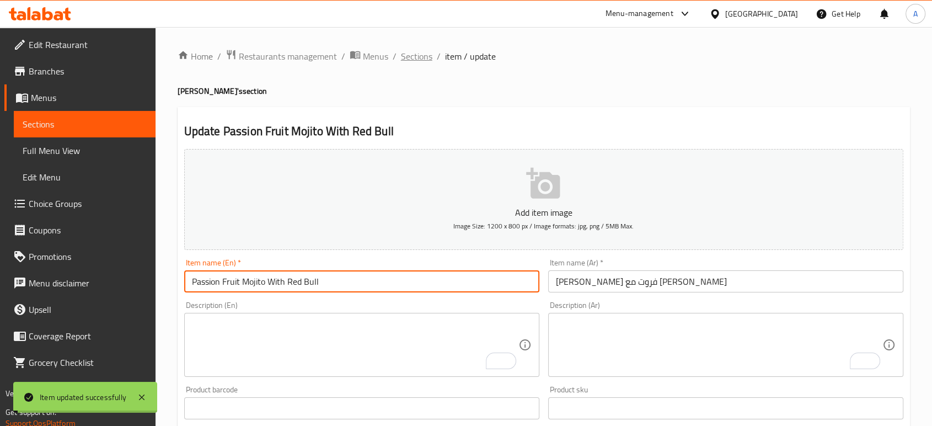
click at [418, 56] on span "Sections" at bounding box center [416, 56] width 31 height 13
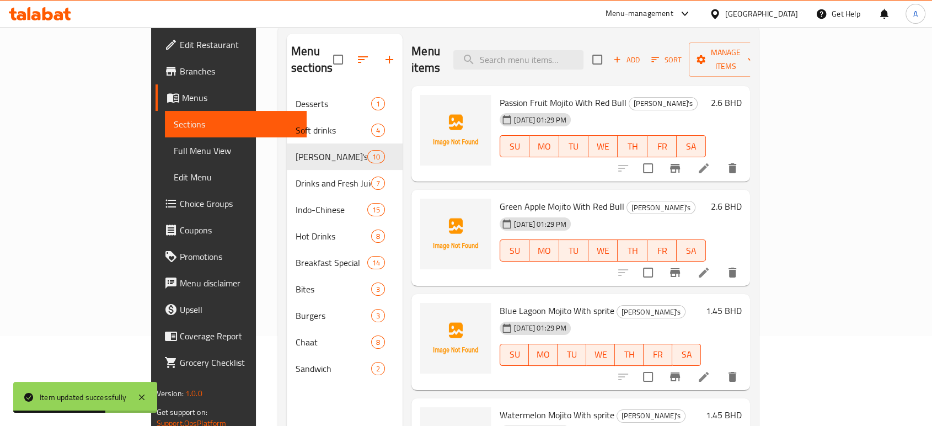
scroll to position [31, 0]
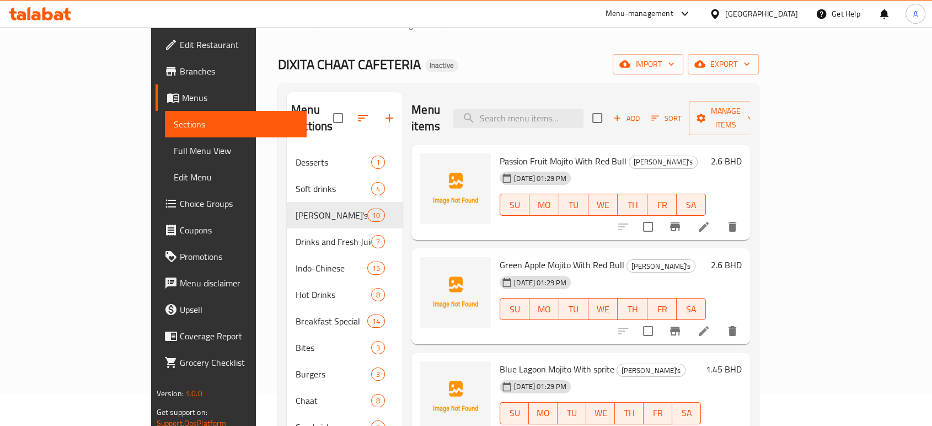
click at [553, 92] on div "Menu items Add Sort Manage items" at bounding box center [581, 118] width 339 height 52
click at [554, 97] on div "Menu items Add Sort Manage items" at bounding box center [581, 118] width 339 height 52
click at [553, 109] on input "search" at bounding box center [519, 118] width 130 height 19
paste input "Green Tea"
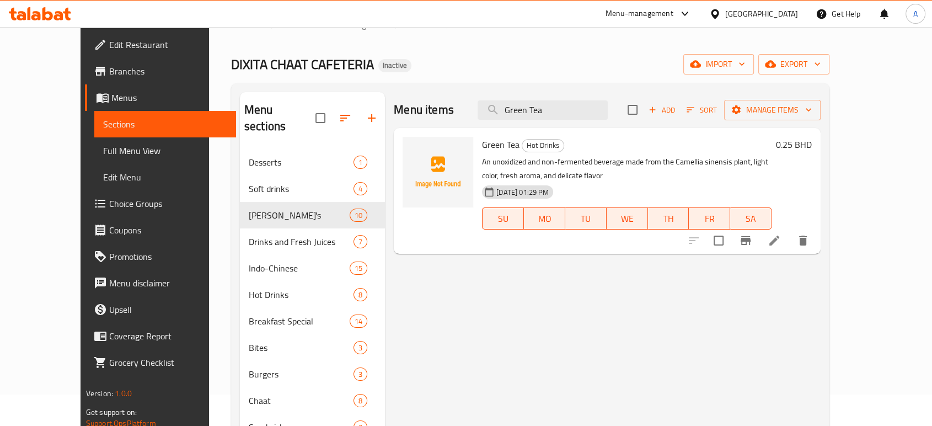
type input "Green Tea"
click at [781, 236] on icon at bounding box center [774, 240] width 13 height 13
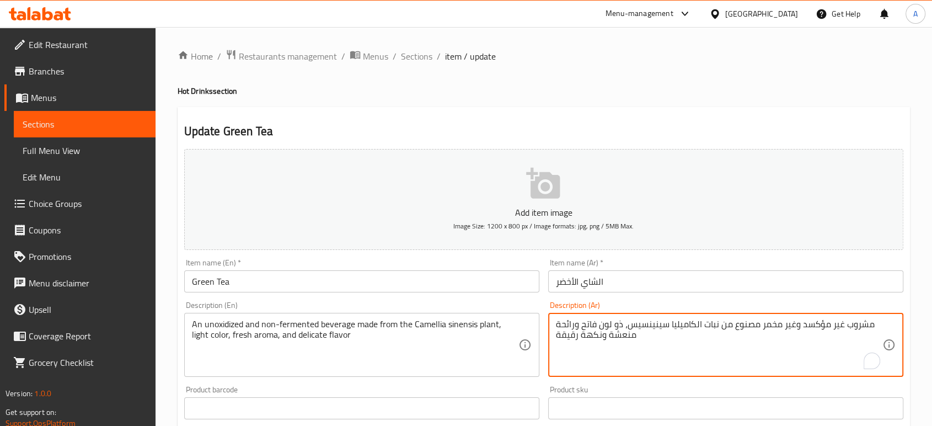
click at [570, 326] on textarea "مشروب غير مؤكسد وغير مخمر مصنوع من نبات الكاميليا سينينسيس، ذو لون فاتح ورائحة …" at bounding box center [719, 345] width 327 height 52
click at [572, 326] on textarea "مشروب غير مؤكسد وغير مخمر مصنوع من نبات الكاميليا سينينسيس، ذو لون فاتح ورائحة …" at bounding box center [719, 345] width 327 height 52
drag, startPoint x: 611, startPoint y: 336, endPoint x: 631, endPoint y: 336, distance: 19.9
click at [631, 336] on textarea "مشروب غير مؤكسد وغير مخمر مصنوع من نبات الكاميليا سينينسيس، ذو لون فاتح ورائحة …" at bounding box center [719, 345] width 327 height 52
click at [636, 336] on textarea "مشروب غير مؤكسد وغير مخمر مصنوع من نبات الكاميليا سينينسيس، ذو لون فاتح ورائحة …" at bounding box center [719, 345] width 327 height 52
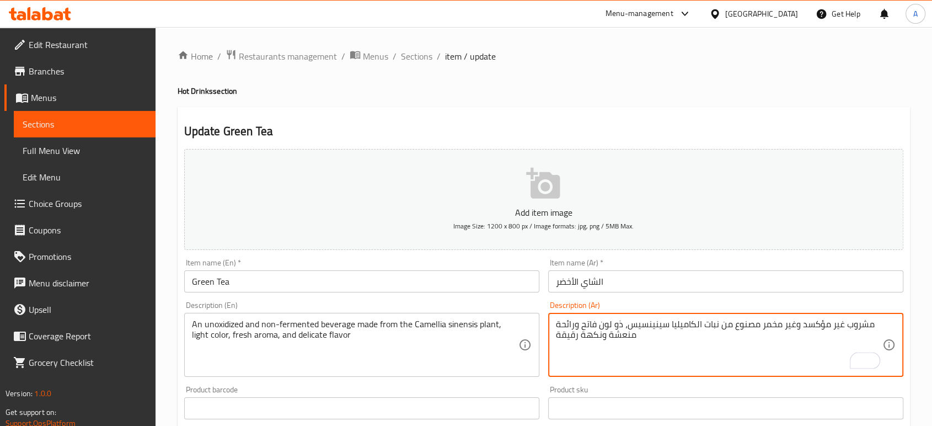
drag, startPoint x: 617, startPoint y: 333, endPoint x: 610, endPoint y: 331, distance: 7.4
click at [610, 331] on textarea "مشروب غير مؤكسد وغير مخمر مصنوع من نبات الكاميليا سينينسيس، ذو لون فاتح ورائحة …" at bounding box center [719, 345] width 327 height 52
click at [633, 340] on textarea "مشروب غير مؤكسد وغير مخمر مصنوع من نبات الكاميليا سينينسيس، ذو لون فاتح ورائحة …" at bounding box center [719, 345] width 327 height 52
drag, startPoint x: 610, startPoint y: 339, endPoint x: 574, endPoint y: 316, distance: 42.2
click at [574, 316] on div "مشروب غير مؤكسد وغير مخمر مصنوع من نبات الكاميليا سينينسيس، ذو لون فاتح ورائحة …" at bounding box center [725, 345] width 355 height 64
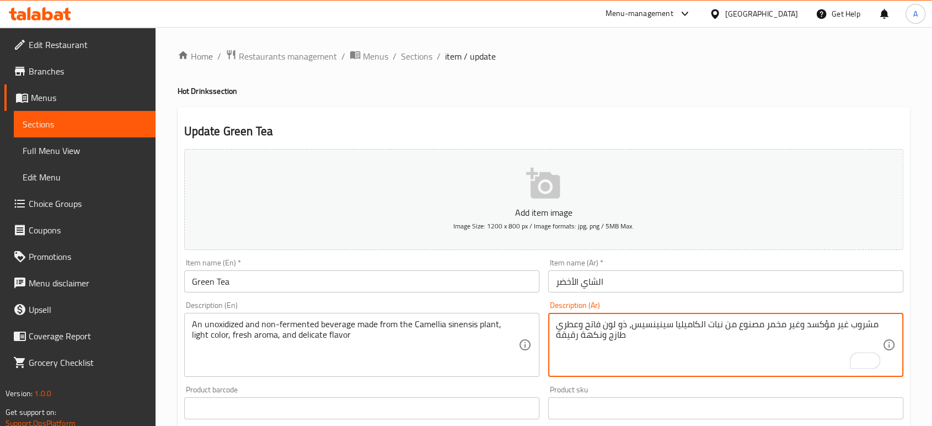
type textarea "مشروب غير مؤكسد وغير مخمر مصنوع من نبات الكاميليا سينينسيس، ذو لون فاتح وعطري ط…"
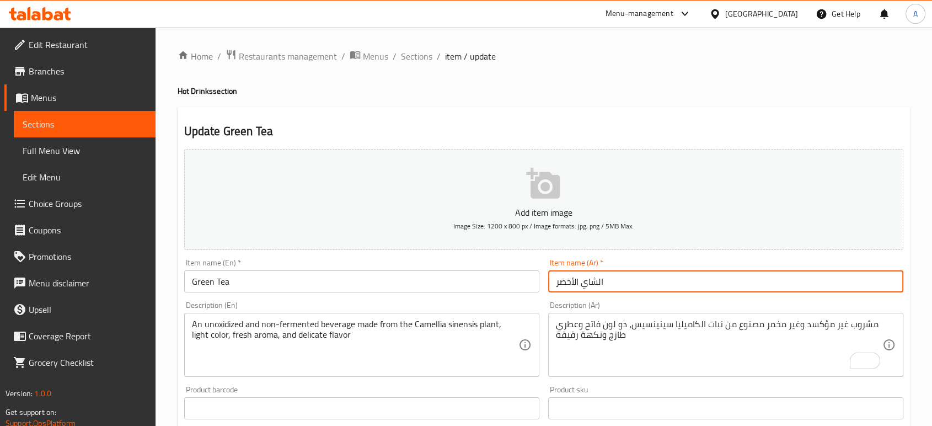
click at [665, 274] on input "الشاي الأخضر" at bounding box center [725, 281] width 355 height 22
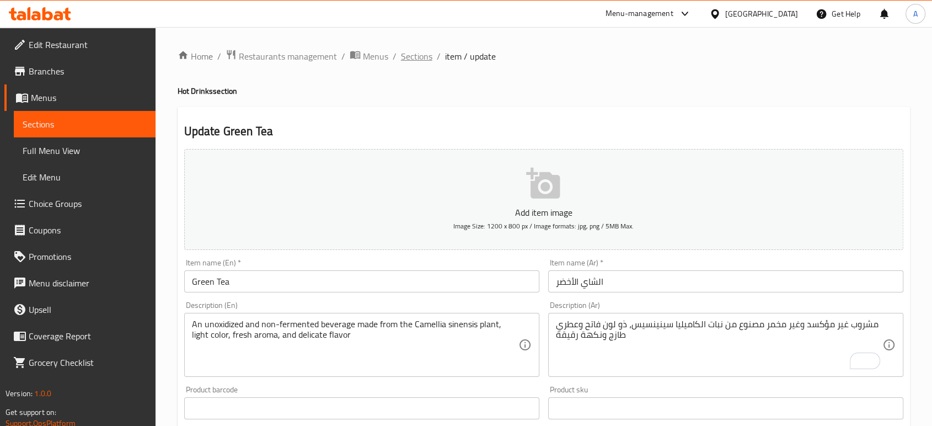
click at [426, 54] on span "Sections" at bounding box center [416, 56] width 31 height 13
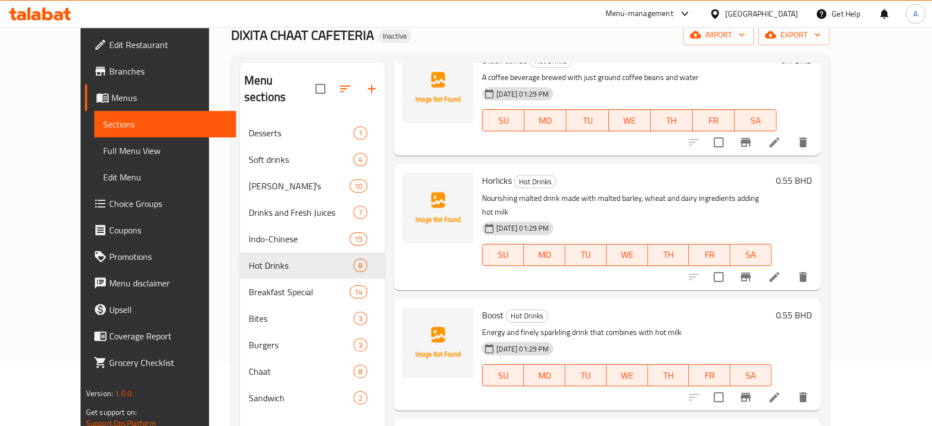
scroll to position [61, 0]
click at [781, 270] on icon at bounding box center [774, 276] width 13 height 13
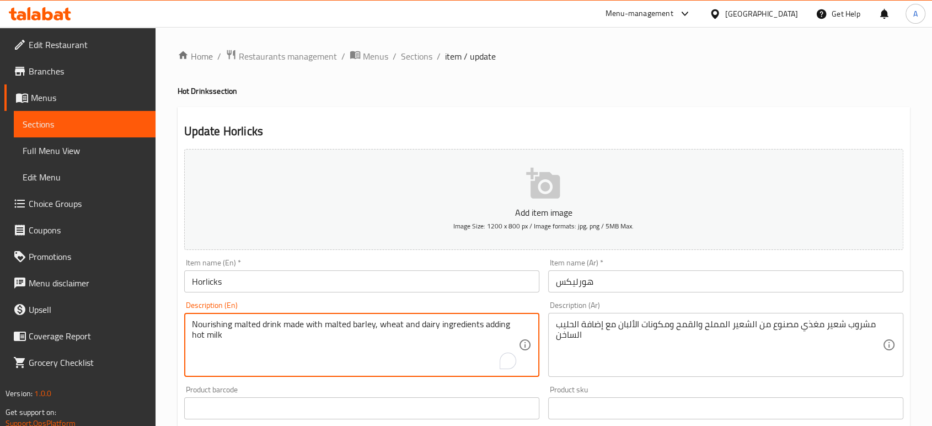
click at [351, 328] on textarea "Nourishing malted drink made with malted barley, wheat and dairy ingredients ad…" at bounding box center [355, 345] width 327 height 52
click at [302, 328] on textarea "Nourishing malted drink made with malted barley, wheat and dairy ingredients ad…" at bounding box center [355, 345] width 327 height 52
drag, startPoint x: 280, startPoint y: 324, endPoint x: 194, endPoint y: 319, distance: 86.2
click at [194, 319] on textarea "Nourishing malted drink made with malted barley, wheat and dairy ingredients ad…" at bounding box center [355, 345] width 327 height 52
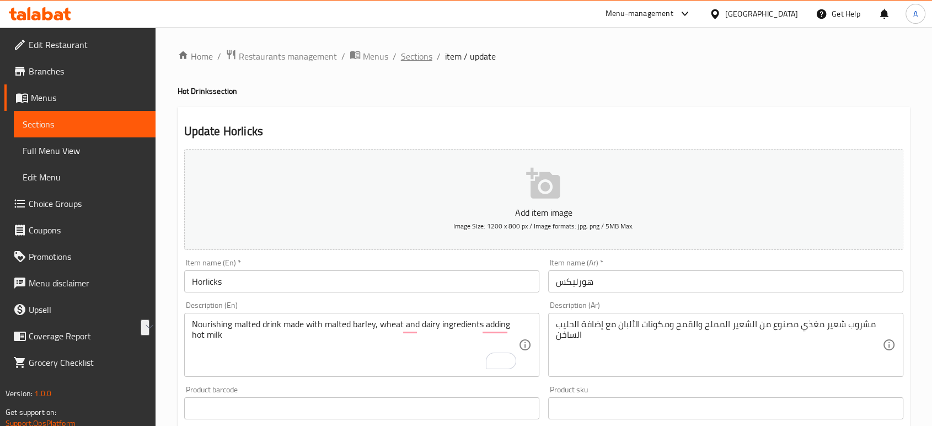
click at [414, 51] on span "Sections" at bounding box center [416, 56] width 31 height 13
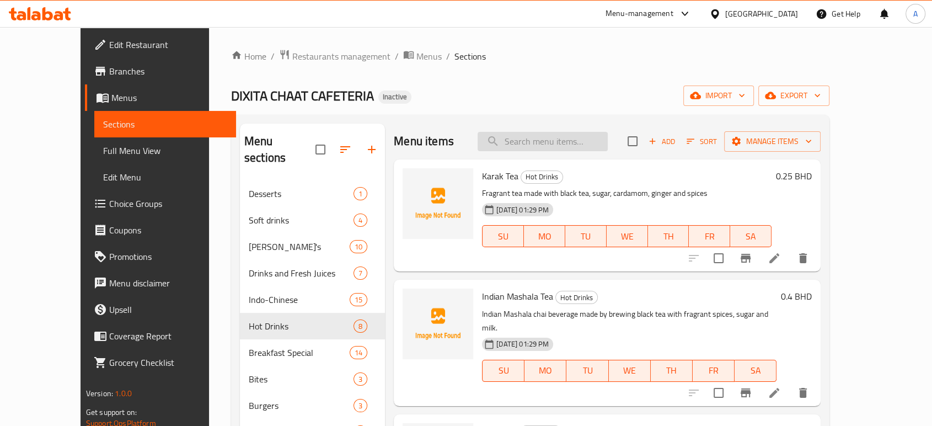
click at [605, 148] on input "search" at bounding box center [543, 141] width 130 height 19
paste input "Vegetable Manchurian Rice"
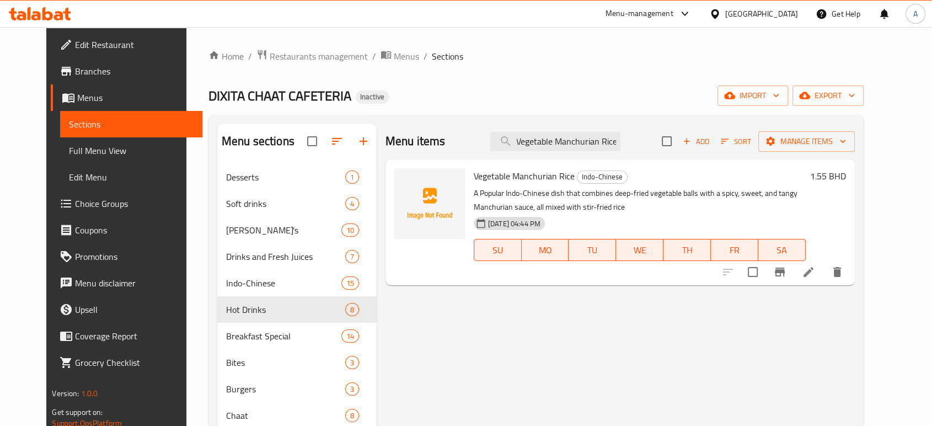
type input "Vegetable Manchurian Rice"
click at [815, 267] on icon at bounding box center [808, 271] width 13 height 13
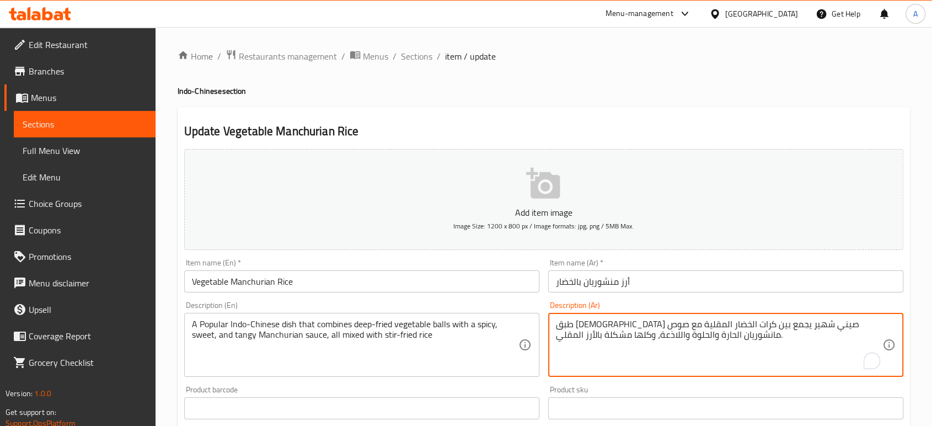
drag, startPoint x: 682, startPoint y: 338, endPoint x: 659, endPoint y: 339, distance: 23.7
type textarea "طبق [DEMOGRAPHIC_DATA] صيني شهير يجمع بين كرات الخضار المقلية مع صوص مانشوريان …"
click at [656, 281] on input "أرز منشوريان بالخضار" at bounding box center [725, 281] width 355 height 22
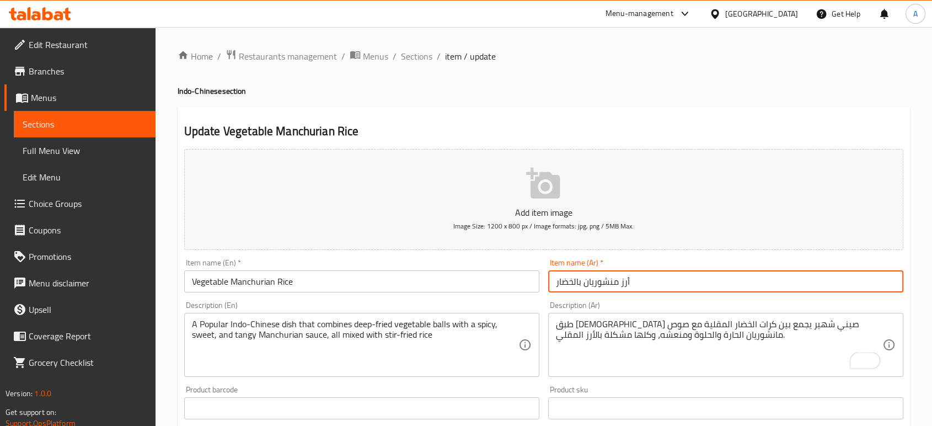
click at [413, 57] on span "Sections" at bounding box center [416, 56] width 31 height 13
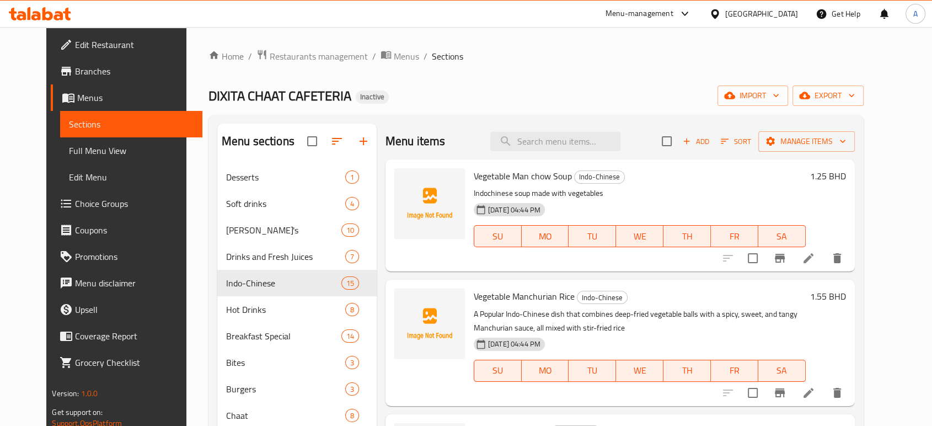
click at [568, 130] on div "Menu items Add Sort Manage items" at bounding box center [621, 142] width 470 height 36
click at [572, 138] on input "search" at bounding box center [555, 141] width 130 height 19
paste input "Vegetable Manchurian Gravy"
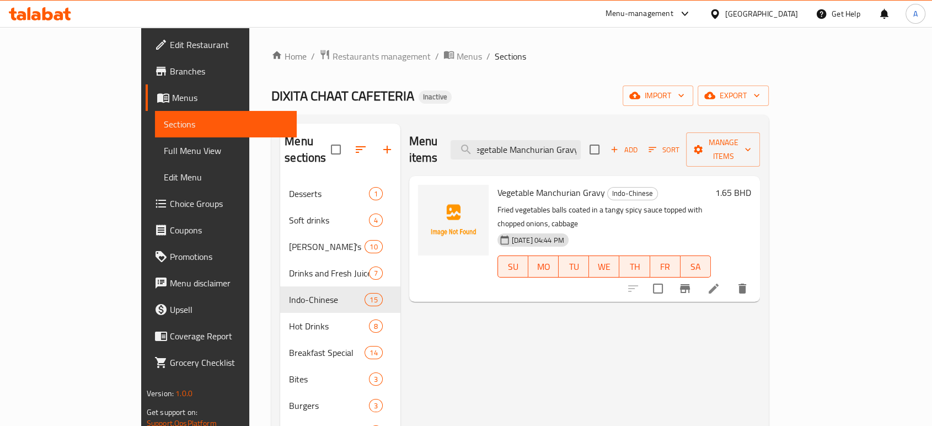
type input "Vegetable Manchurian Gravy"
click at [729, 279] on li at bounding box center [713, 289] width 31 height 20
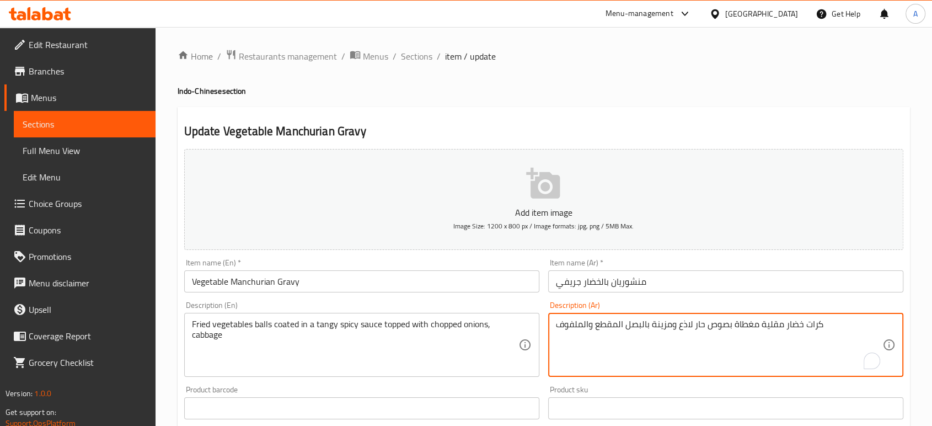
click at [686, 322] on textarea "كرات خضار مقلية مغطاة بصوص حار لاذع ومزينة بالبصل المقطع والملفوف" at bounding box center [719, 345] width 327 height 52
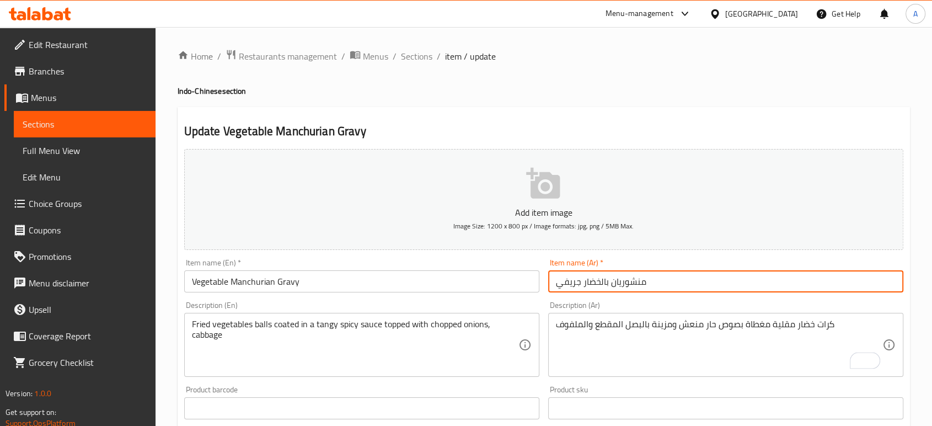
click at [680, 277] on input "منشوريان بالخضار جريفي" at bounding box center [725, 281] width 355 height 22
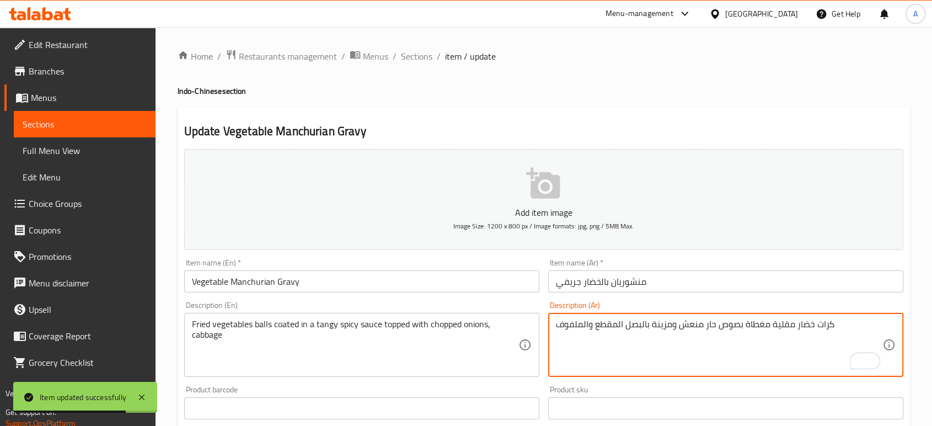
drag, startPoint x: 670, startPoint y: 324, endPoint x: 652, endPoint y: 328, distance: 19.3
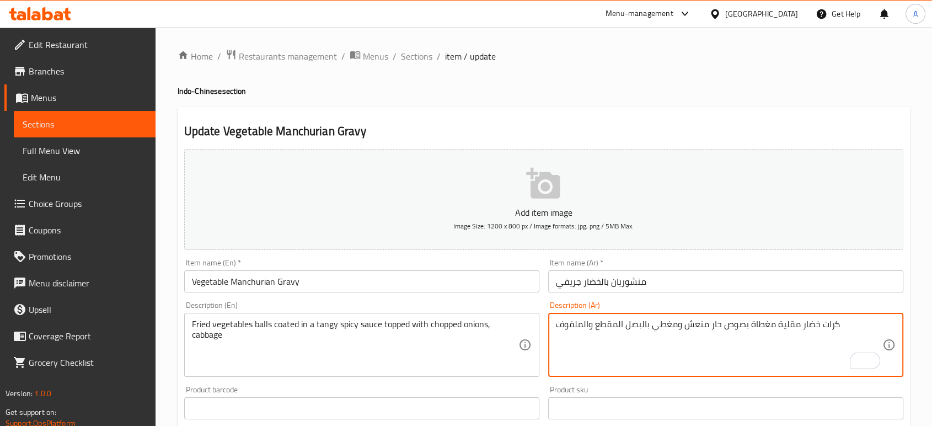
type textarea "كرات خضار مقلية مغطاة بصوص حار منعش ومغطي بالبصل المقطع والملفوف"
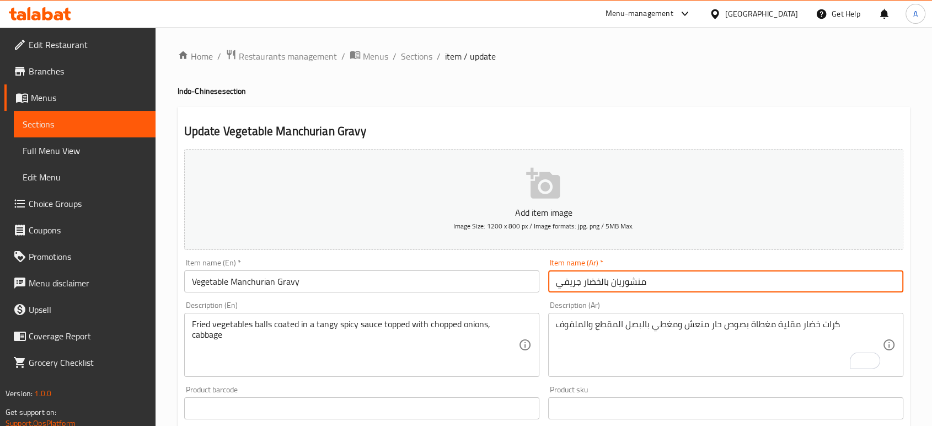
click at [665, 280] on input "منشوريان بالخضار جريفي" at bounding box center [725, 281] width 355 height 22
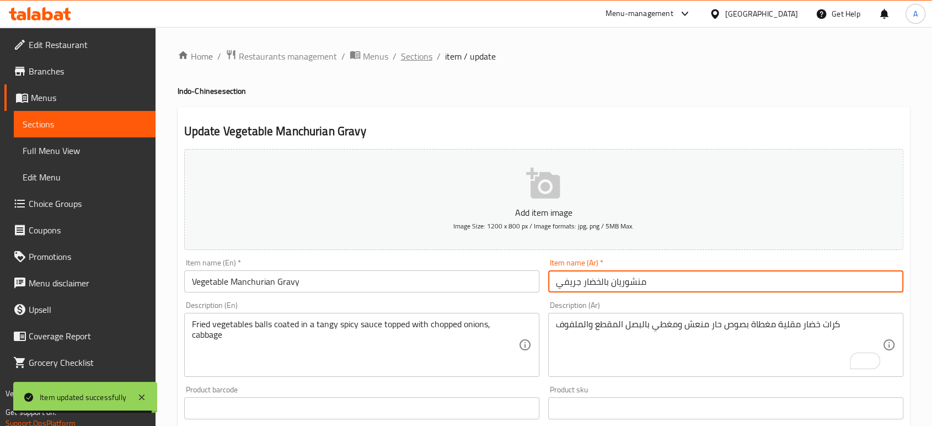
click at [415, 56] on span "Sections" at bounding box center [416, 56] width 31 height 13
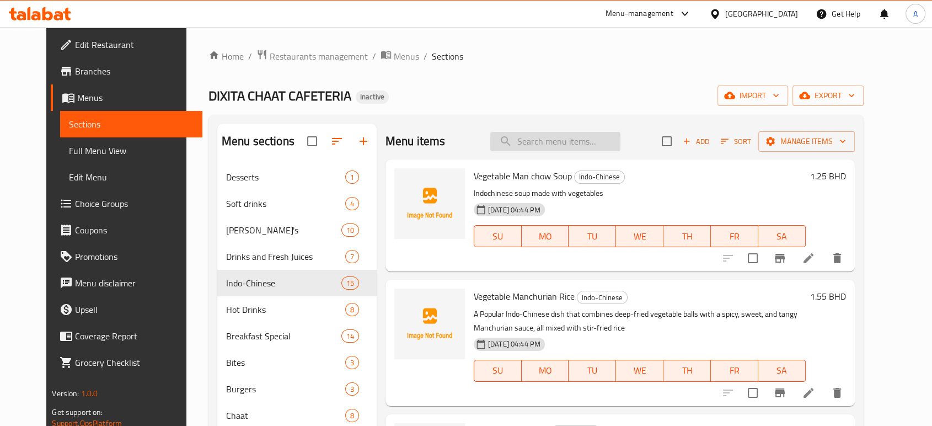
click at [543, 143] on input "search" at bounding box center [555, 141] width 130 height 19
paste input "Strawberry Mojito"
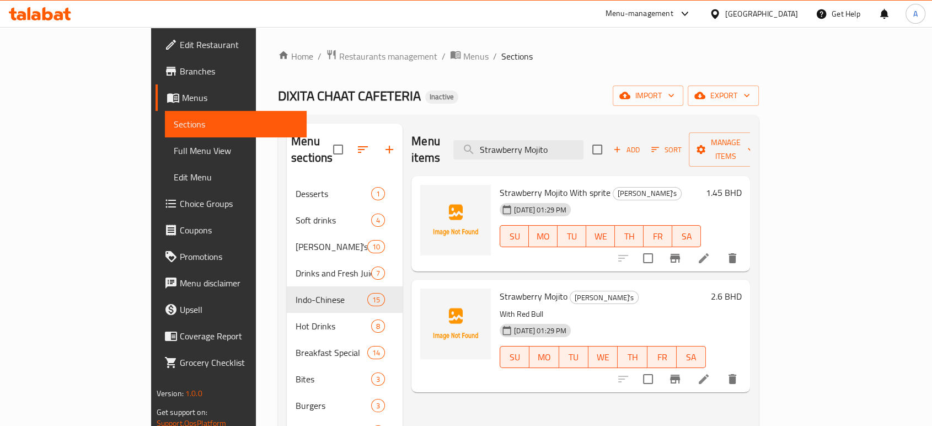
type input "Strawberry Mojito"
click at [500, 307] on p "With Red Bull" at bounding box center [603, 314] width 206 height 14
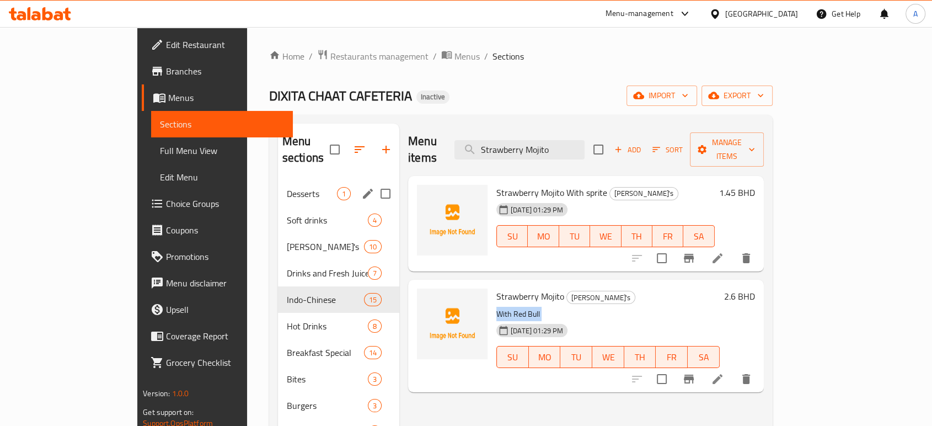
click at [291, 180] on div "Desserts 1" at bounding box center [338, 193] width 121 height 26
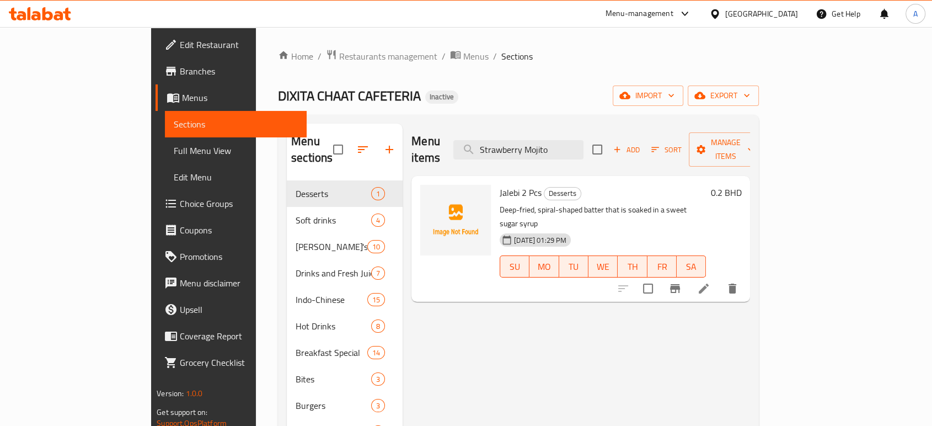
click at [545, 187] on span "Desserts" at bounding box center [563, 193] width 36 height 13
copy span "Desserts"
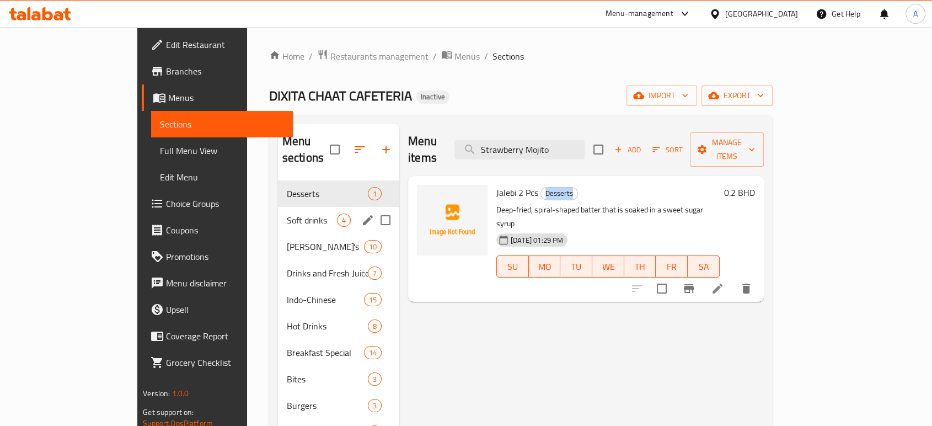
drag, startPoint x: 254, startPoint y: 196, endPoint x: 358, endPoint y: 194, distance: 103.7
click at [278, 207] on div "Soft drinks 4" at bounding box center [338, 220] width 121 height 26
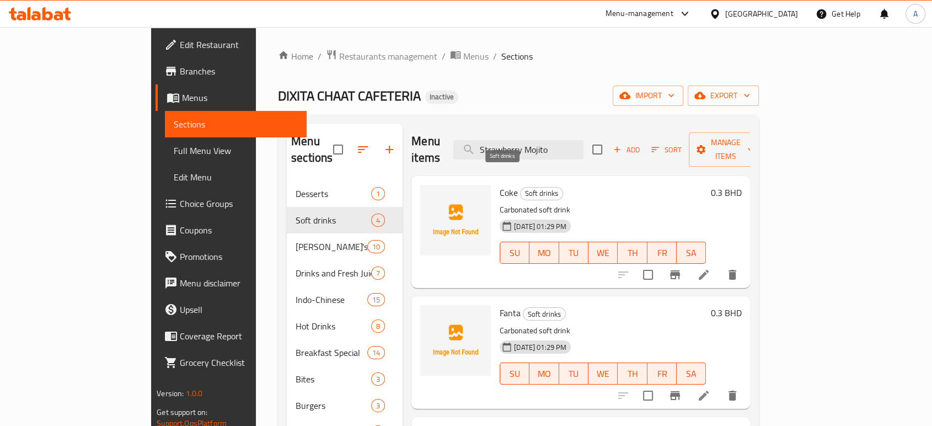
click at [521, 187] on span "Soft drinks" at bounding box center [542, 193] width 42 height 13
copy span "Soft drinks"
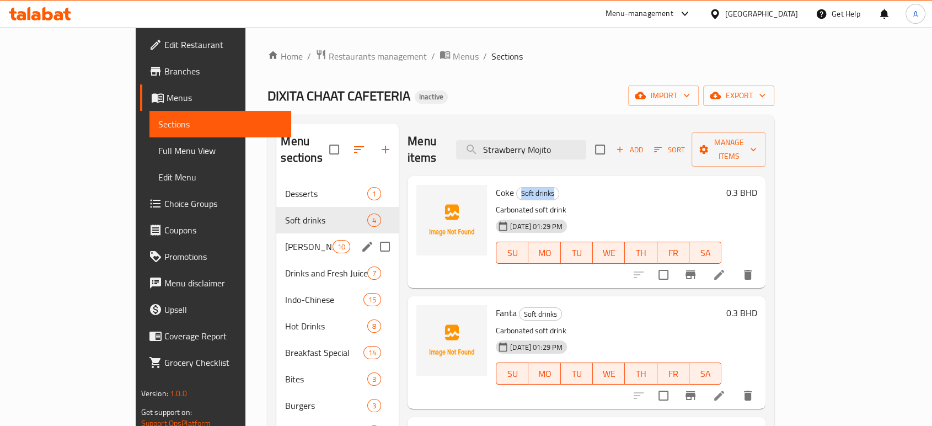
click at [285, 240] on span "[PERSON_NAME]'s" at bounding box center [308, 246] width 47 height 13
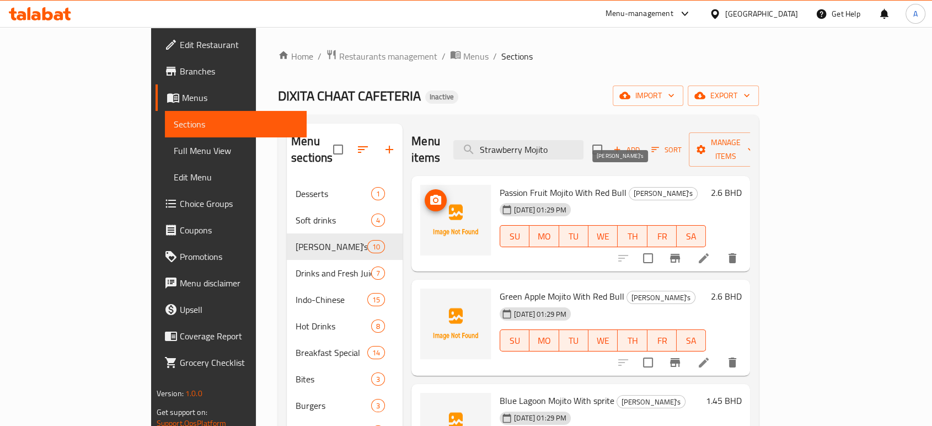
click at [630, 187] on span "[PERSON_NAME]'s" at bounding box center [664, 193] width 68 height 13
copy span "[PERSON_NAME]'s"
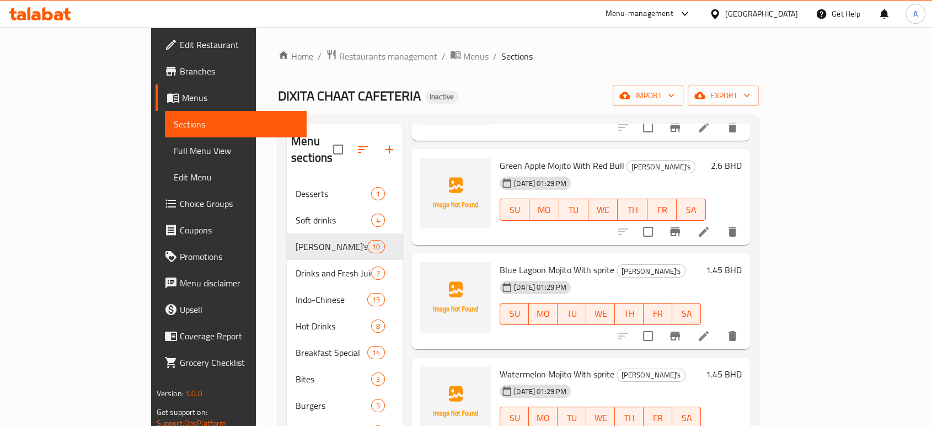
scroll to position [184, 0]
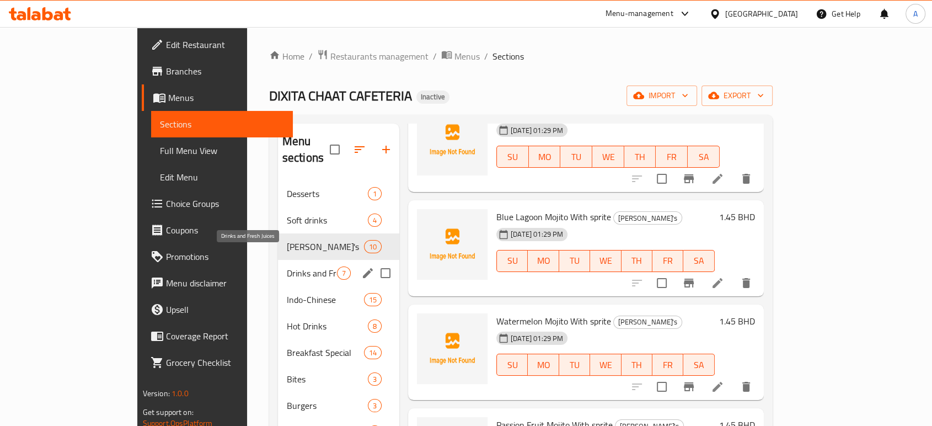
click at [287, 266] on span "Drinks and Fresh Juices" at bounding box center [312, 272] width 50 height 13
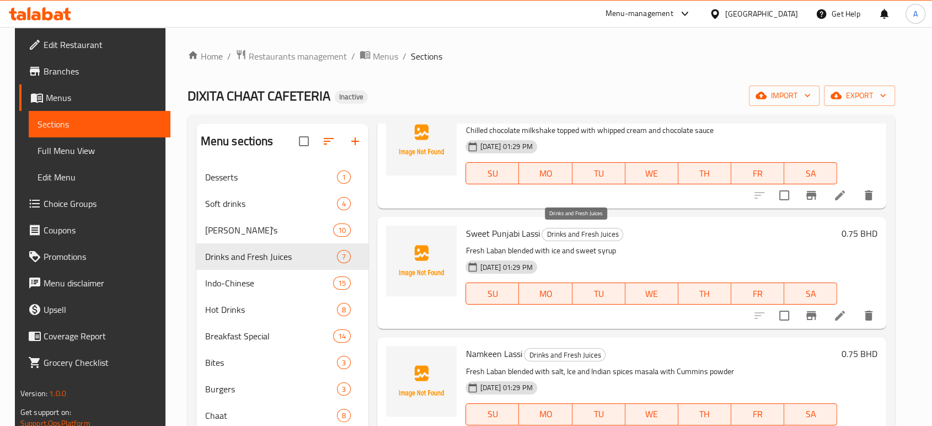
click at [576, 233] on span "Drinks and Fresh Juices" at bounding box center [582, 234] width 81 height 13
click at [577, 233] on span "Drinks and Fresh Juices" at bounding box center [582, 234] width 81 height 13
copy span "Drinks and Fresh Juices"
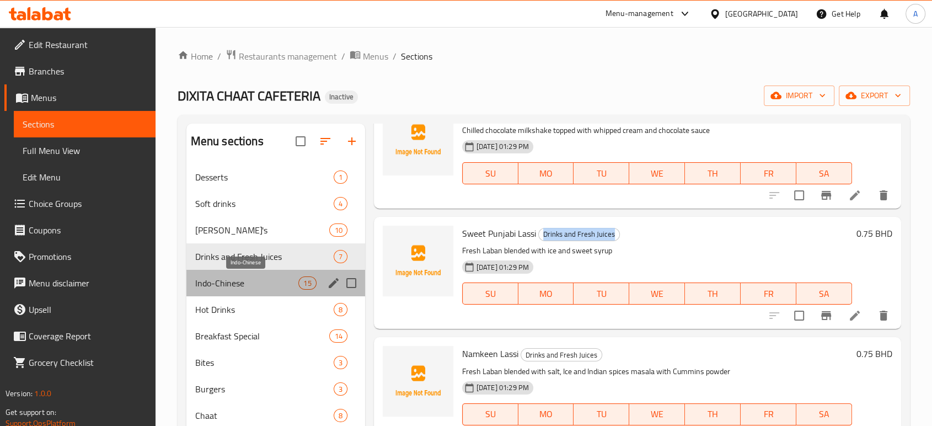
click at [262, 284] on span "Indo-Chinese" at bounding box center [247, 282] width 104 height 13
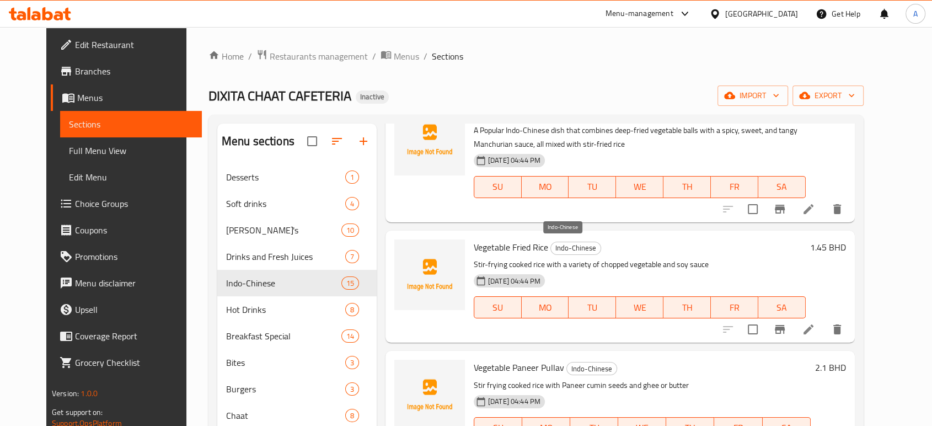
click at [565, 249] on span "Indo-Chinese" at bounding box center [576, 248] width 50 height 13
copy span "Indo-Chinese"
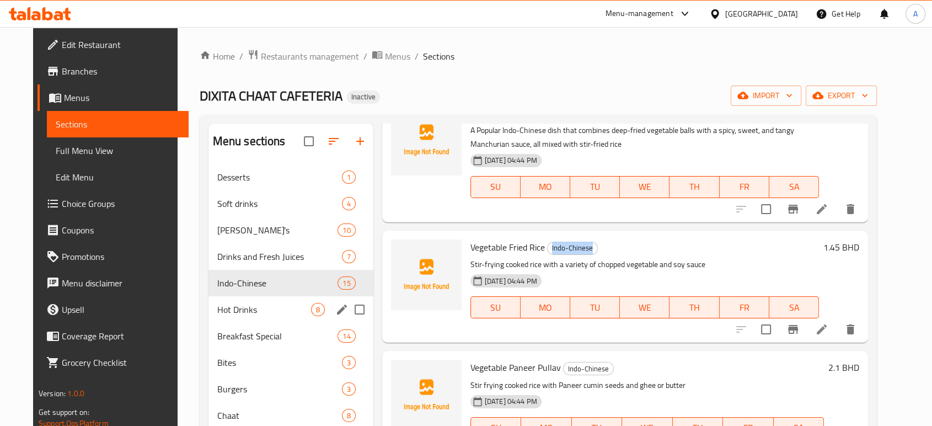
click at [268, 305] on span "Hot Drinks" at bounding box center [264, 309] width 94 height 13
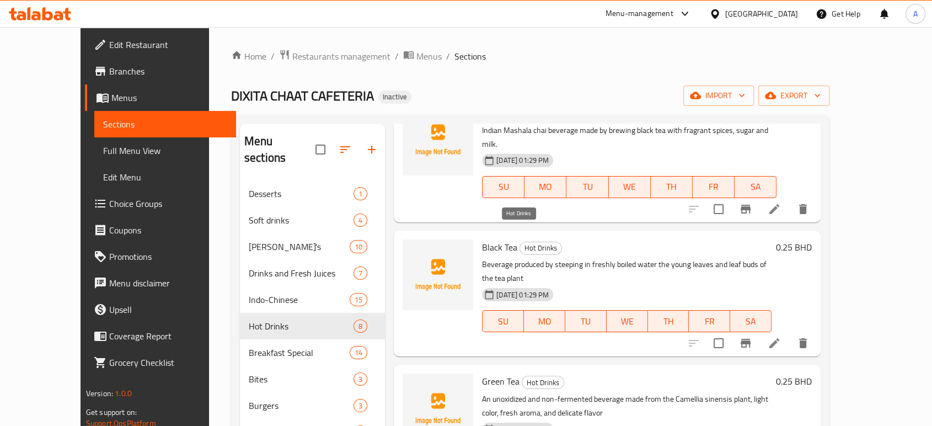
click at [522, 242] on span "Hot Drinks" at bounding box center [540, 248] width 41 height 13
copy span "Hot Drinks"
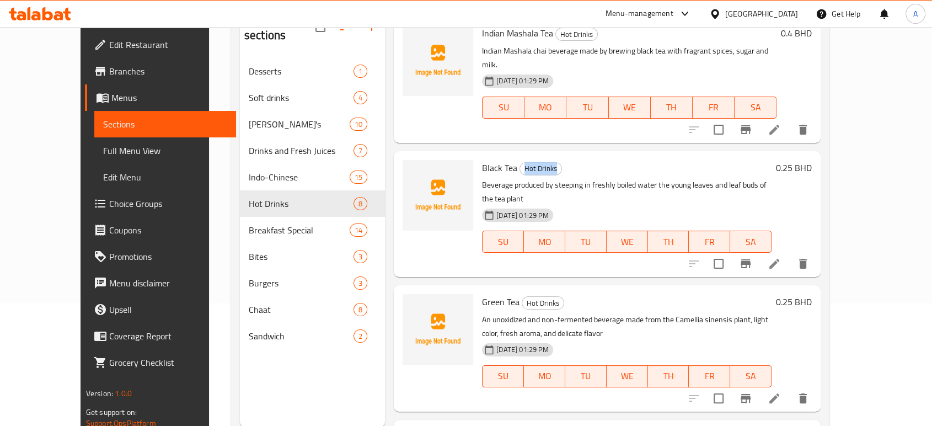
scroll to position [122, 0]
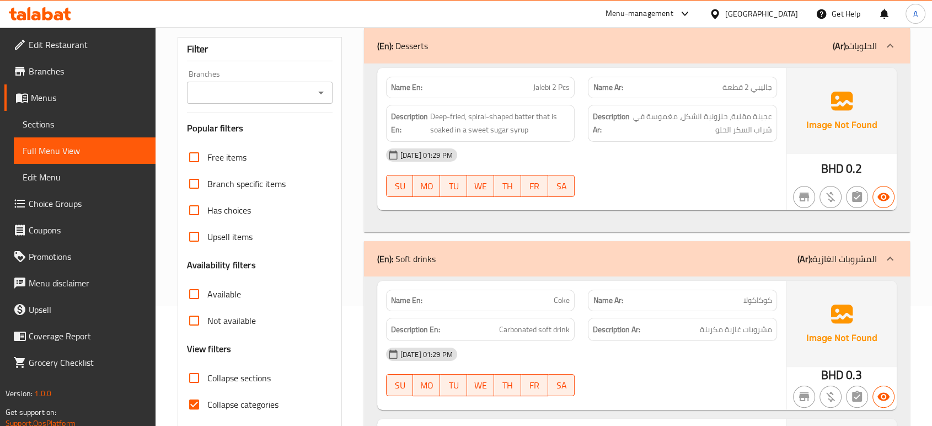
scroll to position [245, 0]
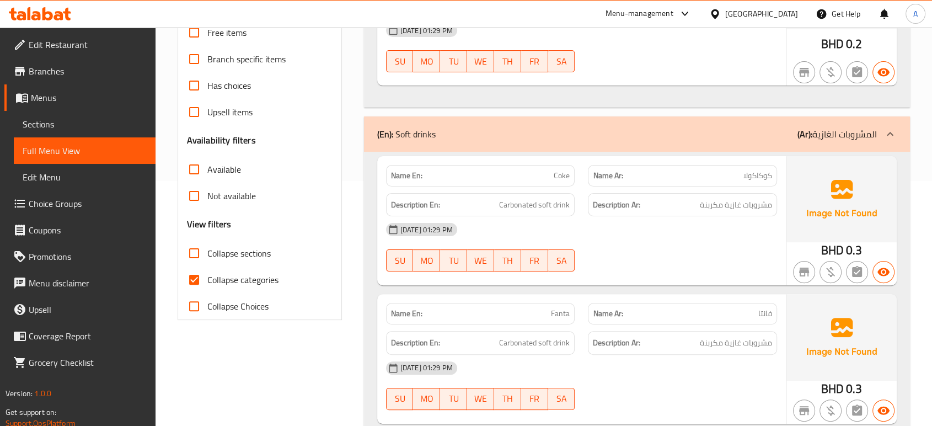
click at [226, 277] on span "Collapse categories" at bounding box center [242, 279] width 71 height 13
click at [207, 277] on input "Collapse categories" at bounding box center [194, 279] width 26 height 26
checkbox input "false"
click at [232, 250] on span "Collapse sections" at bounding box center [238, 253] width 63 height 13
click at [207, 250] on input "Collapse sections" at bounding box center [194, 253] width 26 height 26
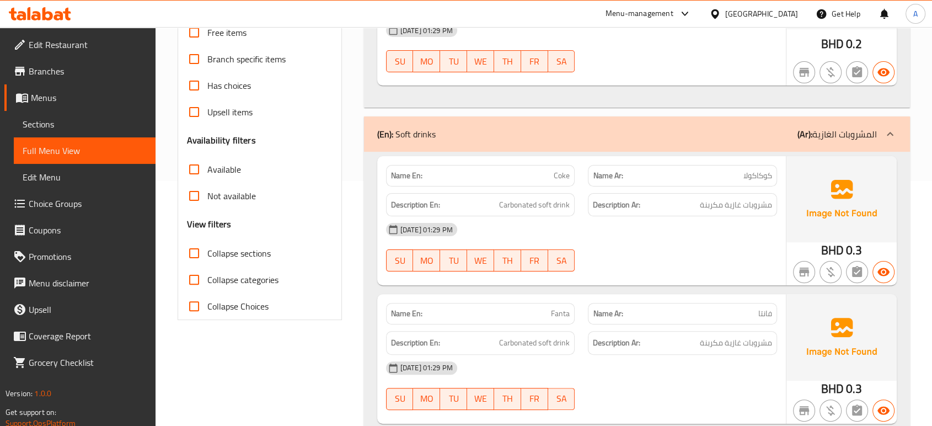
checkbox input "true"
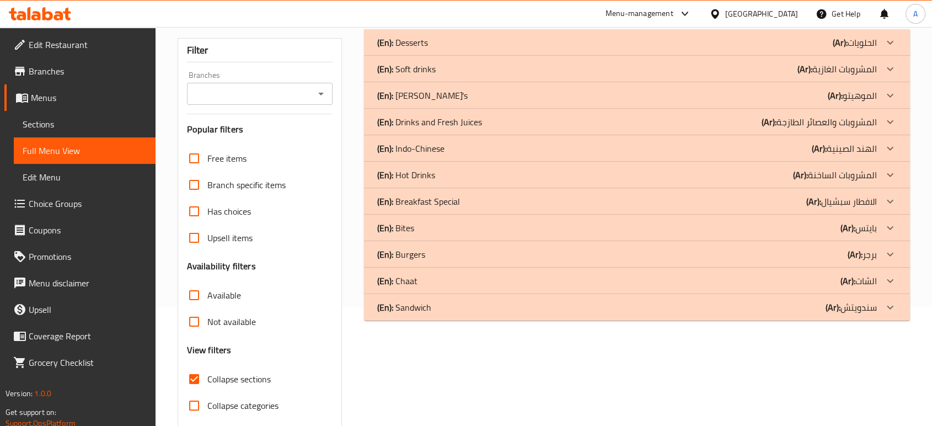
scroll to position [99, 0]
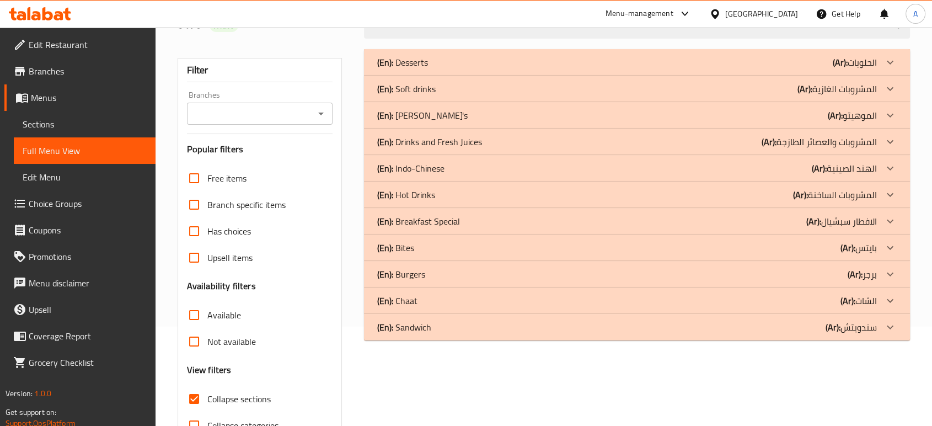
click at [468, 195] on div "(En): Hot Drinks (Ar): المشروبات الساخنة" at bounding box center [627, 194] width 500 height 13
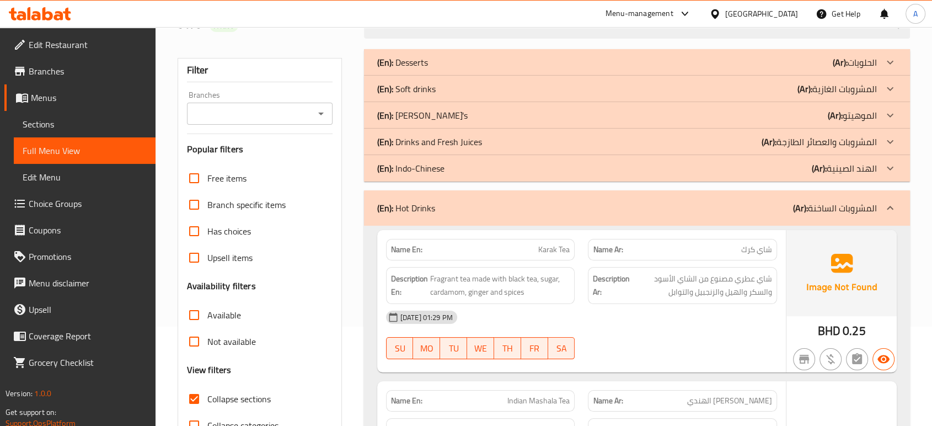
click at [468, 168] on div "(En): Indo-Chinese (Ar): الهند الصينية" at bounding box center [627, 168] width 500 height 13
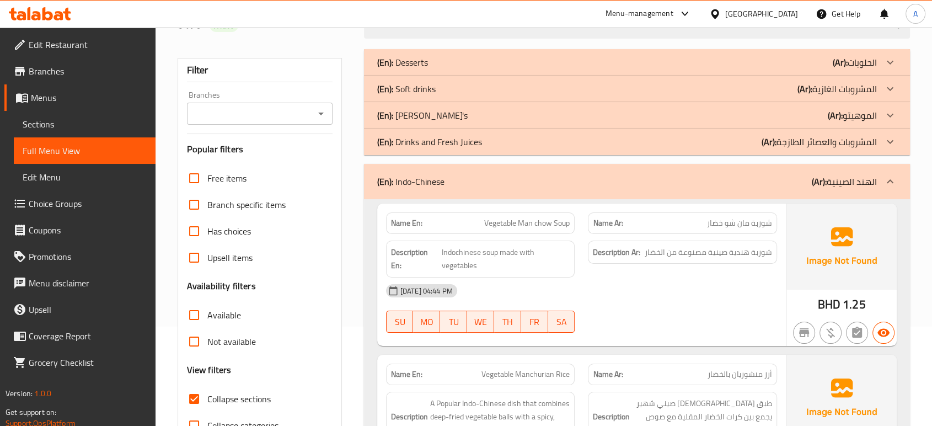
click at [476, 141] on p "(En): Drinks and Fresh Juices" at bounding box center [429, 141] width 105 height 13
click at [474, 119] on div "(En): Mojito's (Ar): الموهيتو" at bounding box center [627, 115] width 500 height 13
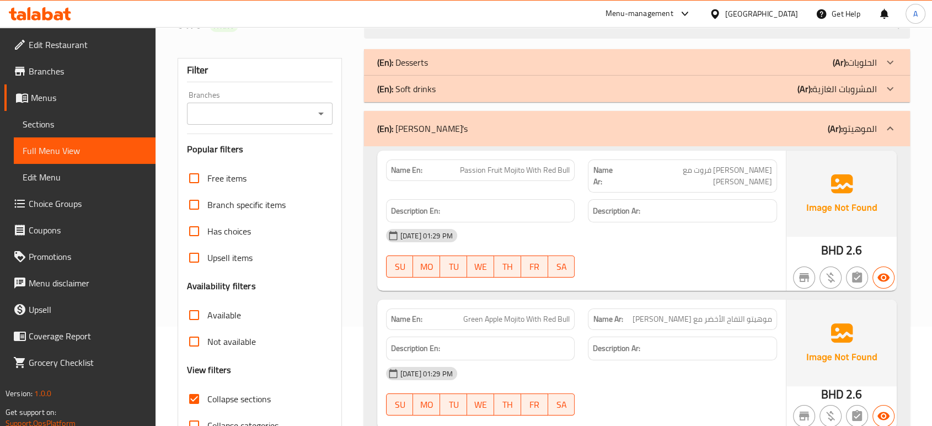
click at [484, 87] on div "(En): Soft drinks (Ar): المشروبات الغازية" at bounding box center [627, 88] width 500 height 13
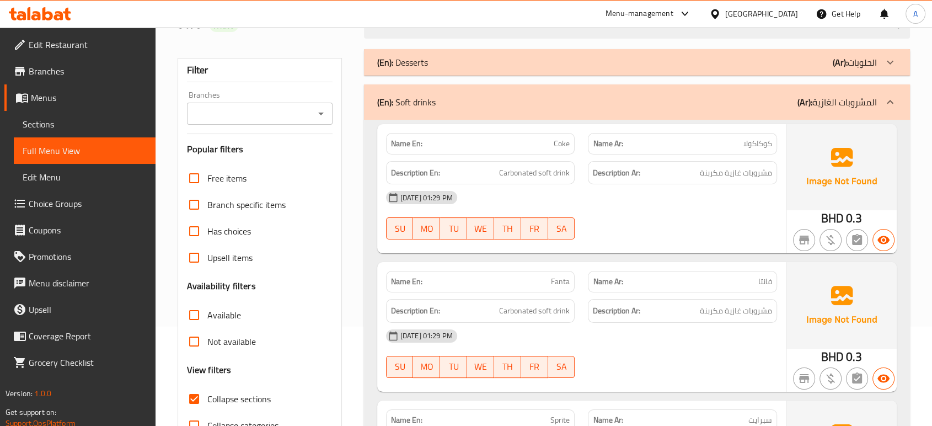
click at [472, 65] on div "(En): Desserts (Ar): الحلويات" at bounding box center [627, 62] width 500 height 13
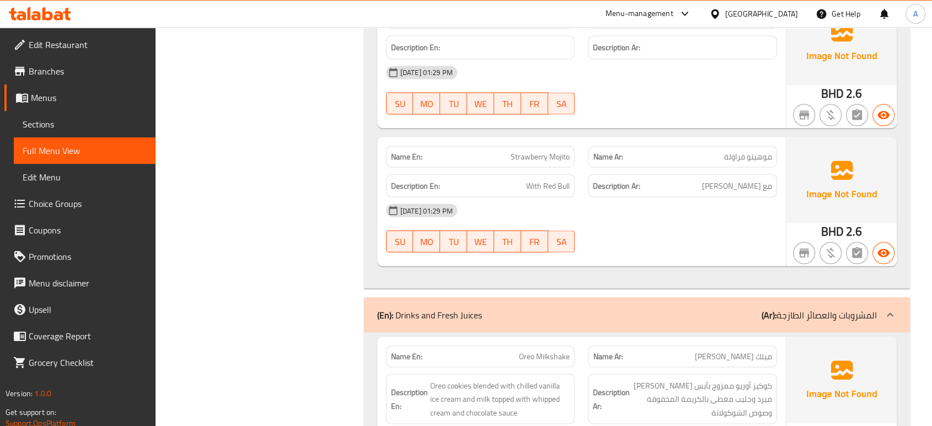
scroll to position [2122, 0]
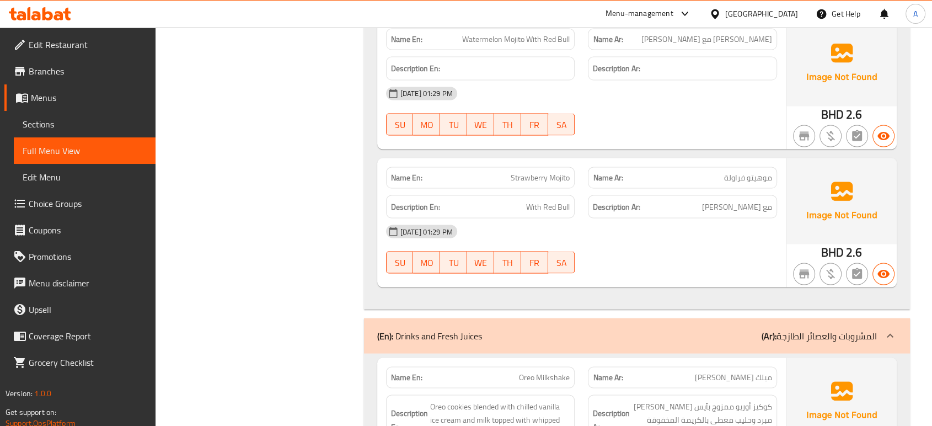
click at [569, 172] on span "Strawberry Mojito" at bounding box center [540, 178] width 59 height 12
copy span "Strawberry Mojito"
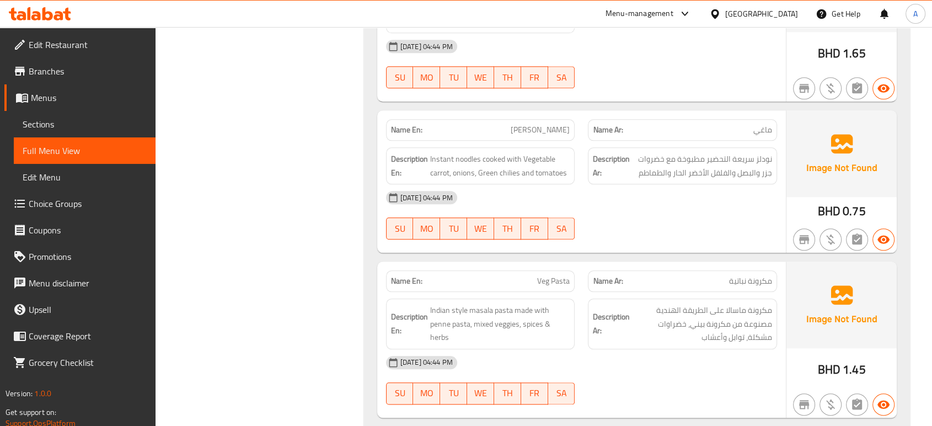
scroll to position [5433, 0]
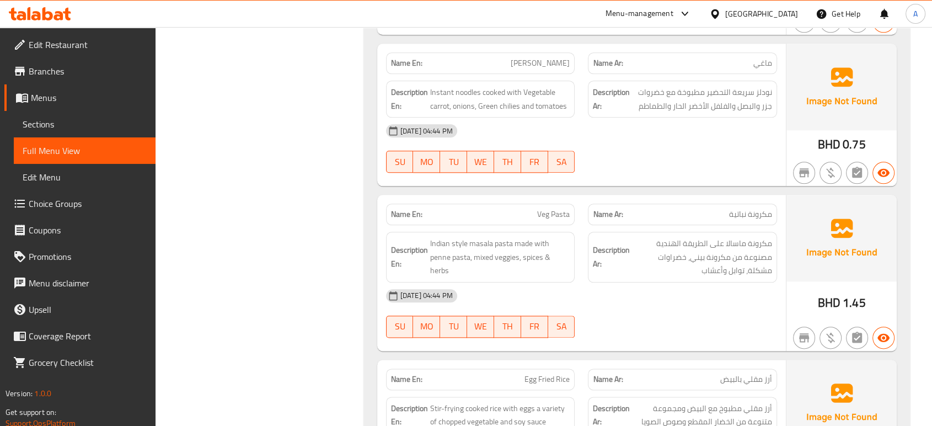
click at [725, 237] on span "مكرونة ماسالا على الطريقة الهندية مصنوعة من مكرونة بيني، خضراوات مشكلة، توابل و…" at bounding box center [702, 257] width 140 height 41
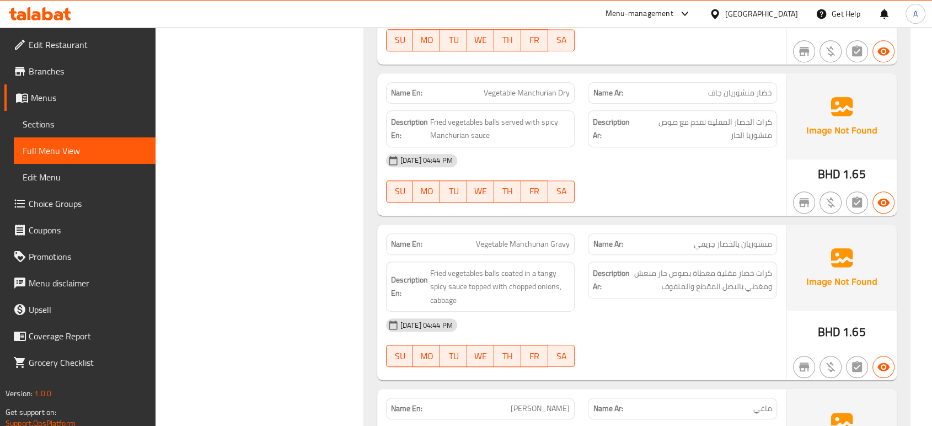
scroll to position [5103, 0]
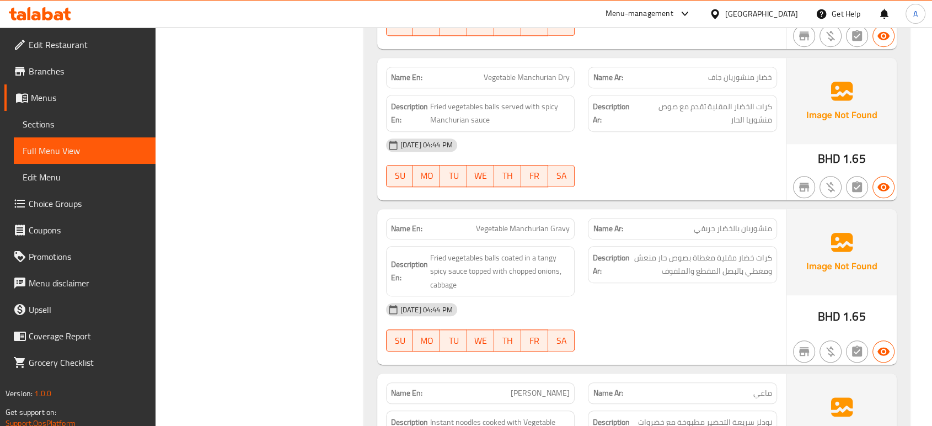
click at [515, 252] on span "Fried vegetables balls coated in a tangy spicy sauce topped with chopped onions…" at bounding box center [500, 271] width 140 height 41
click at [618, 296] on div "[DATE] 04:44 PM" at bounding box center [582, 309] width 404 height 26
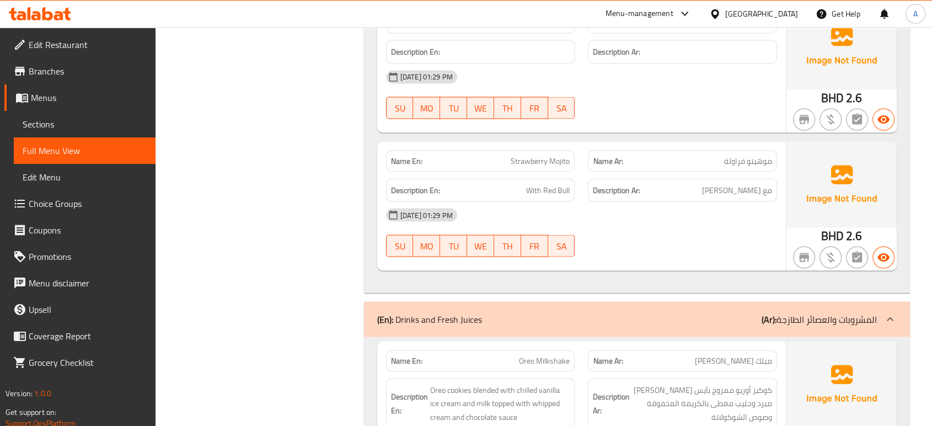
scroll to position [2048, 0]
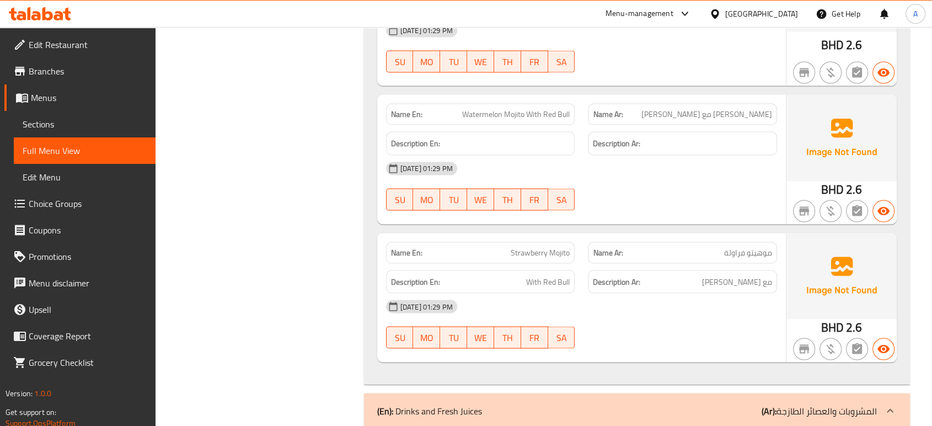
click at [806, 233] on img at bounding box center [842, 276] width 110 height 86
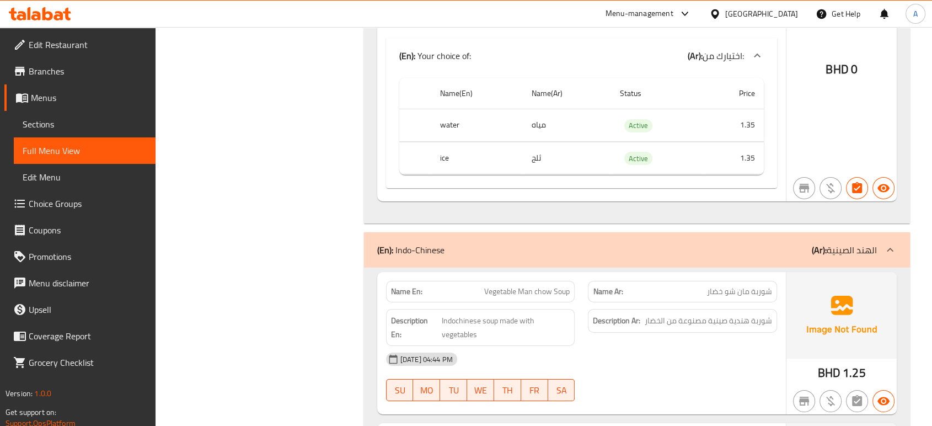
scroll to position [3812, 0]
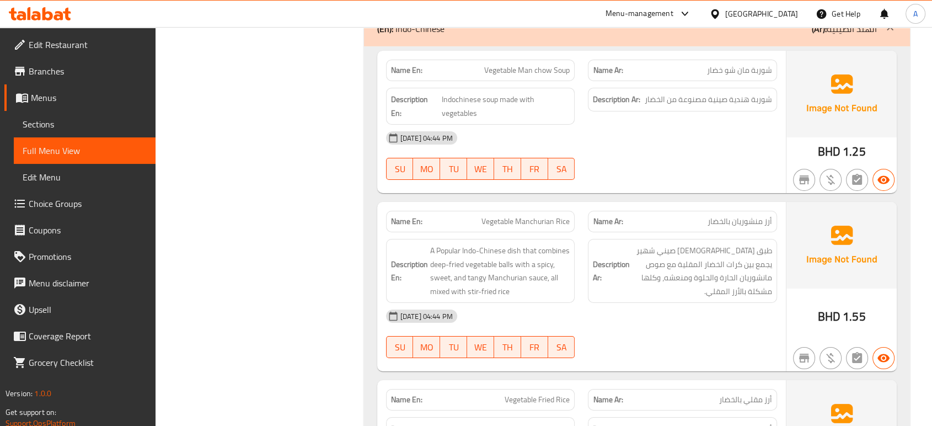
click at [580, 232] on div "Description En: A Popular Indo-Chinese dish that combines deep-fried vegetable …" at bounding box center [481, 270] width 202 height 77
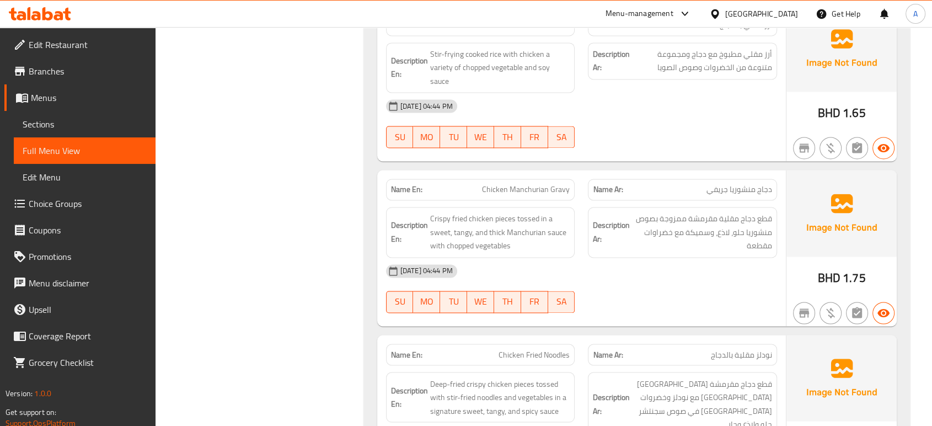
scroll to position [5917, 0]
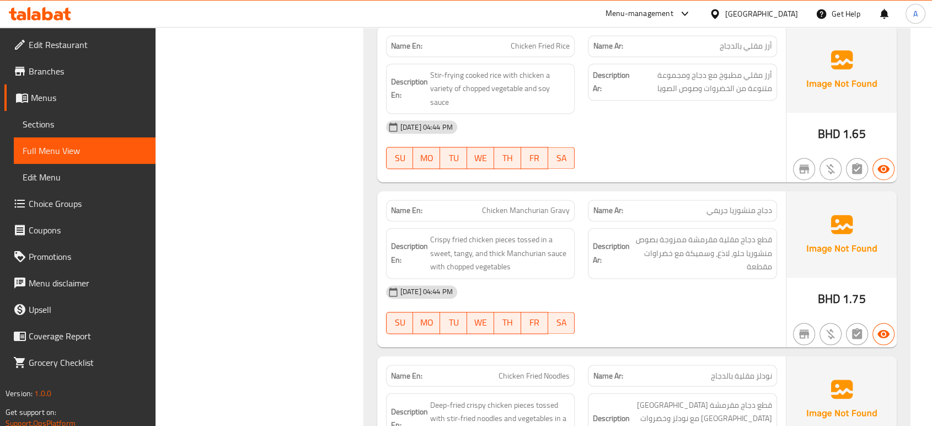
click at [654, 279] on div "[DATE] 04:44 PM" at bounding box center [582, 292] width 404 height 26
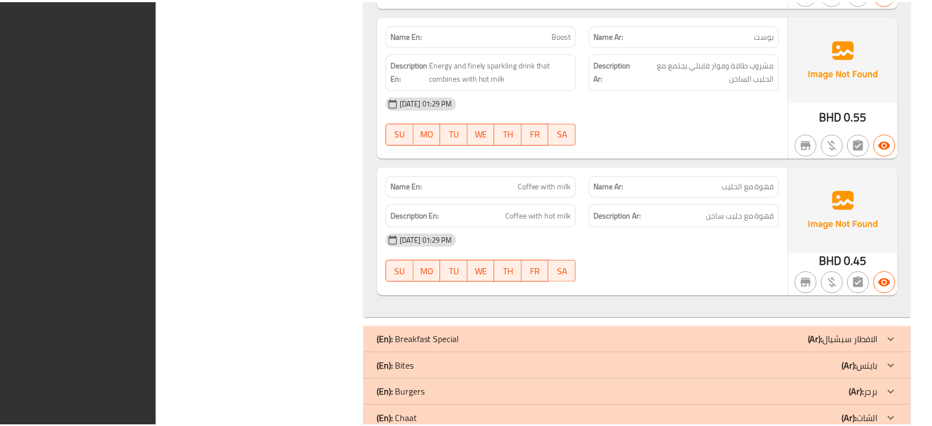
scroll to position [7570, 0]
